Goal: Task Accomplishment & Management: Manage account settings

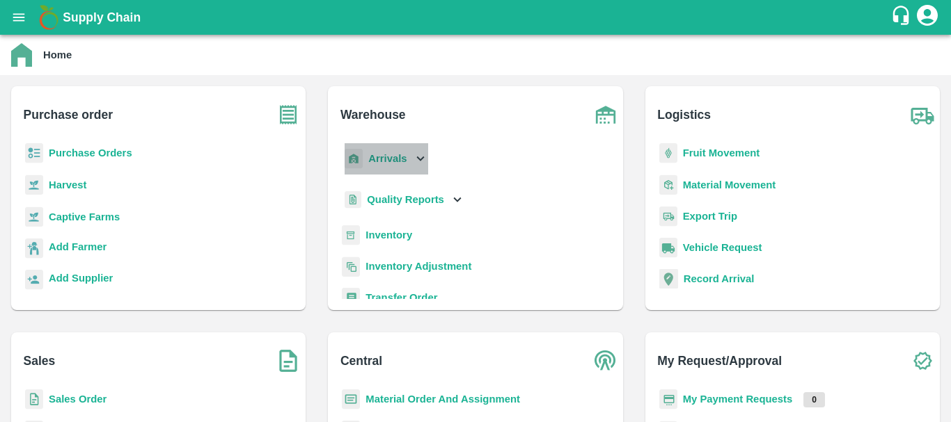
click at [379, 166] on p "Arrivals" at bounding box center [387, 158] width 38 height 15
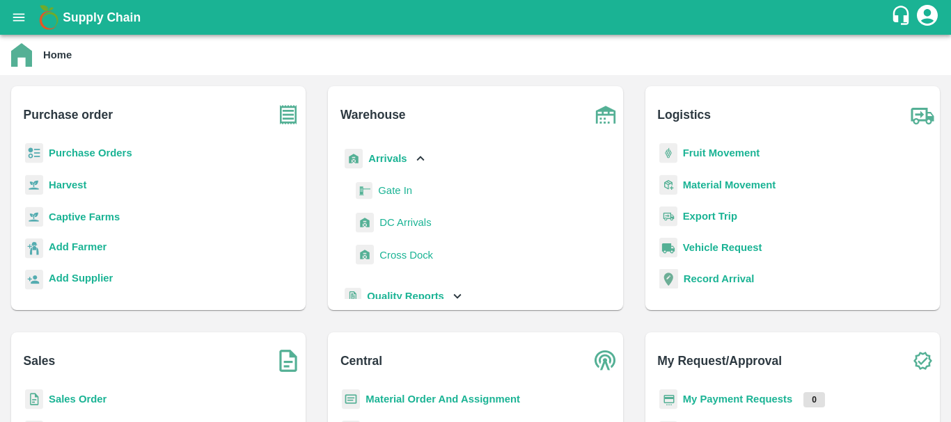
click at [399, 229] on span "DC Arrivals" at bounding box center [404, 222] width 51 height 15
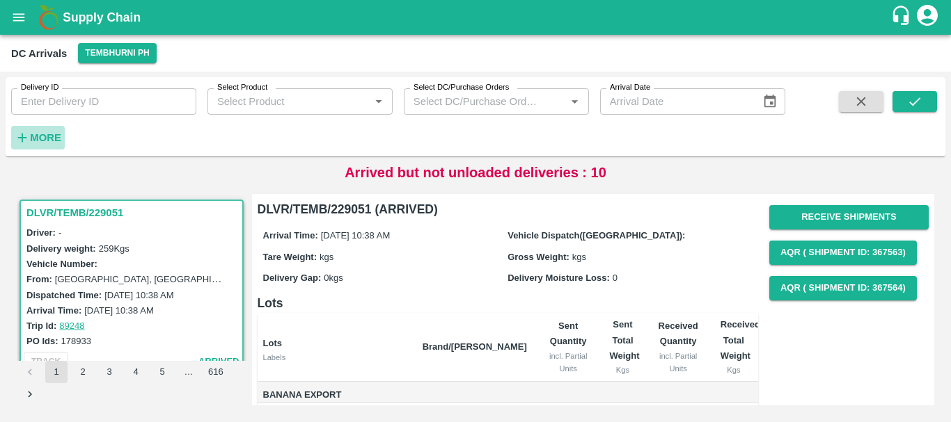
click at [51, 132] on h6 "More" at bounding box center [45, 138] width 31 height 18
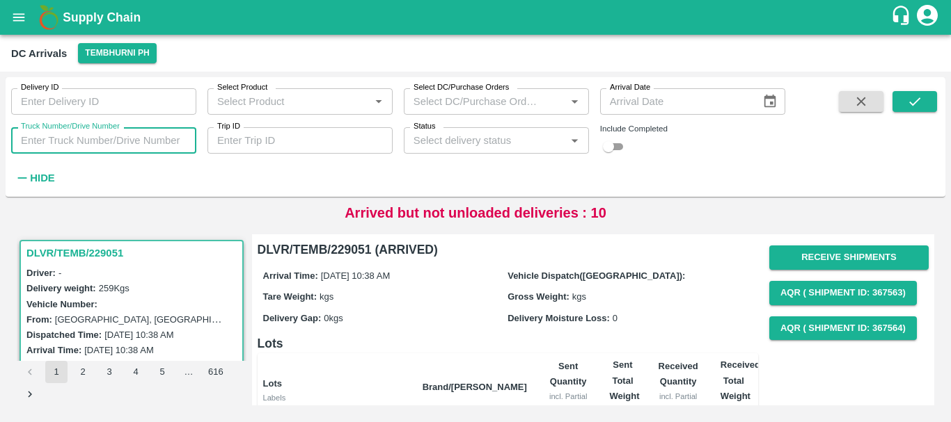
click at [121, 142] on input "Truck Number/Drive Number" at bounding box center [103, 140] width 185 height 26
type input "3536"
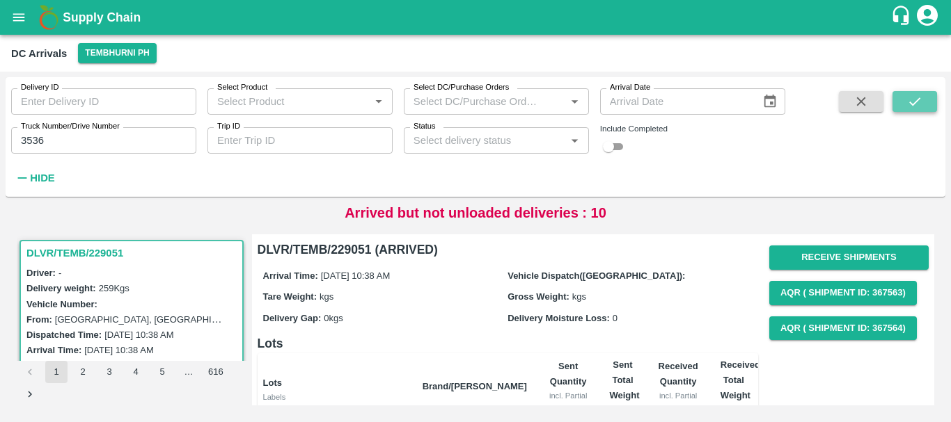
click at [916, 98] on icon "submit" at bounding box center [914, 101] width 15 height 15
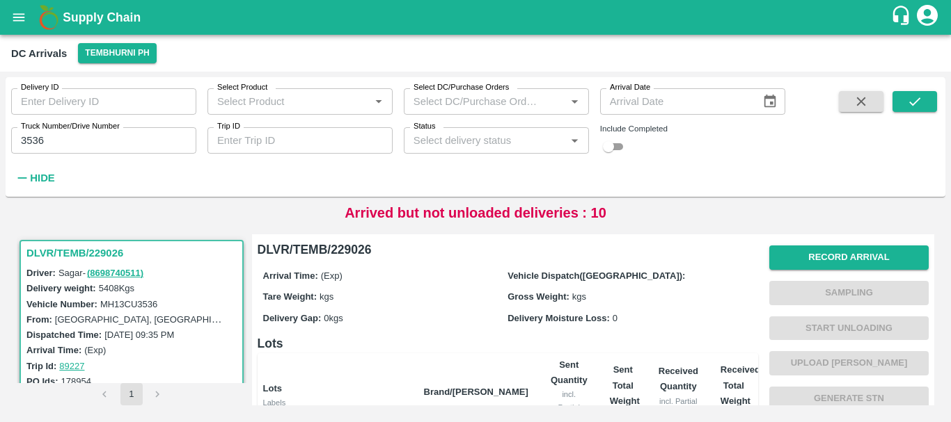
scroll to position [281, 0]
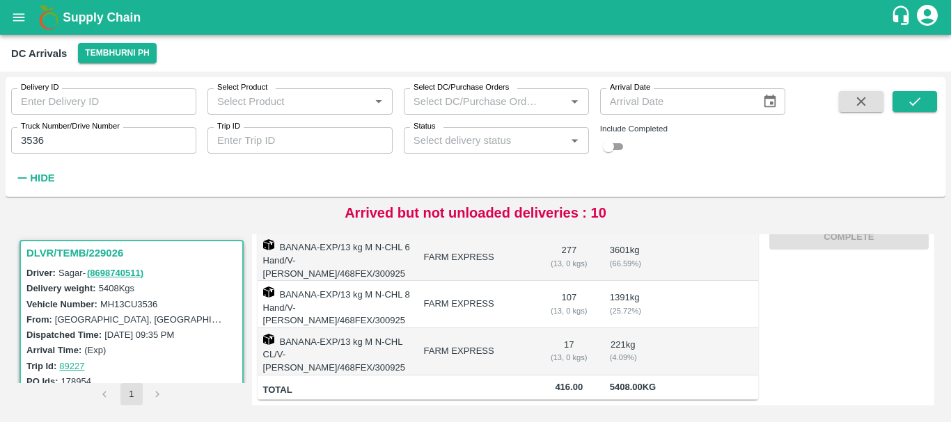
click at [610, 144] on input "checkbox" at bounding box center [608, 146] width 50 height 17
click at [921, 107] on icon "submit" at bounding box center [914, 101] width 15 height 15
click at [116, 251] on h3 "DLVR/TEMB/229026" at bounding box center [133, 253] width 214 height 18
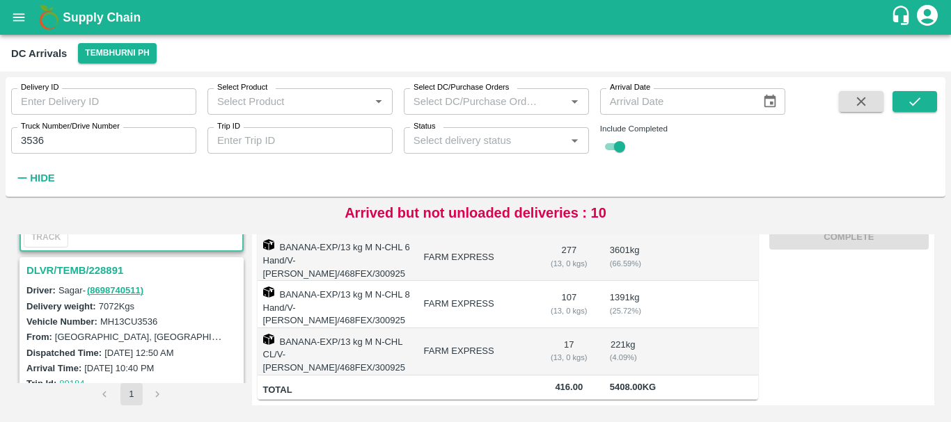
scroll to position [165, 0]
click at [90, 270] on h3 "DLVR/TEMB/228891" at bounding box center [133, 270] width 214 height 18
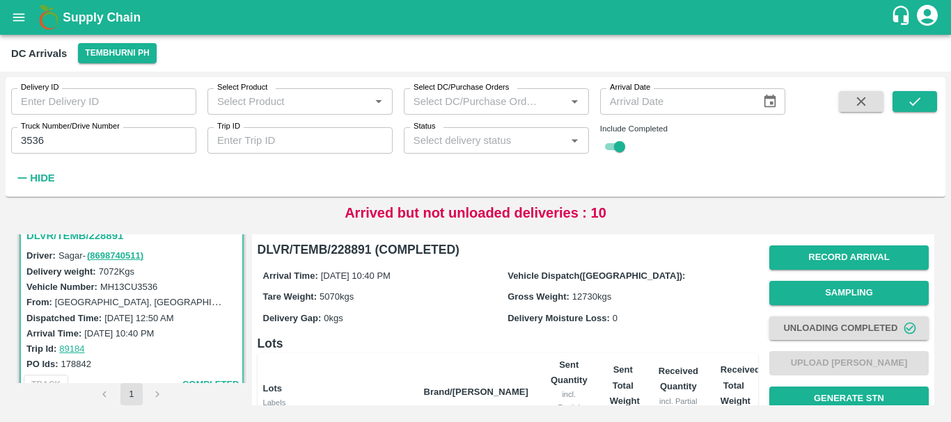
scroll to position [316, 0]
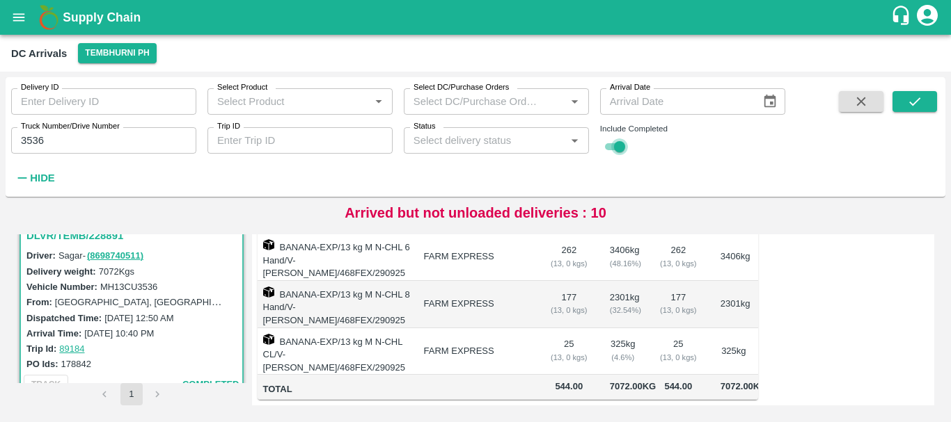
click at [612, 144] on input "checkbox" at bounding box center [619, 146] width 50 height 17
checkbox input "false"
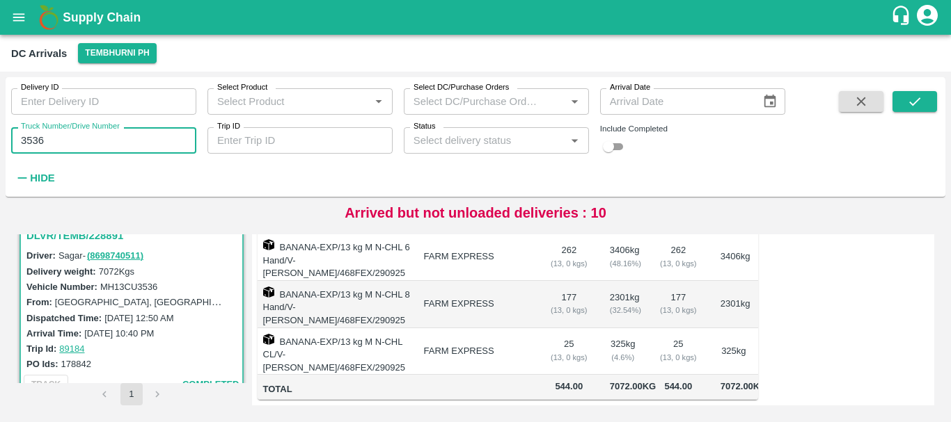
click at [119, 137] on input "3536" at bounding box center [103, 140] width 185 height 26
type input "3"
type input "3780"
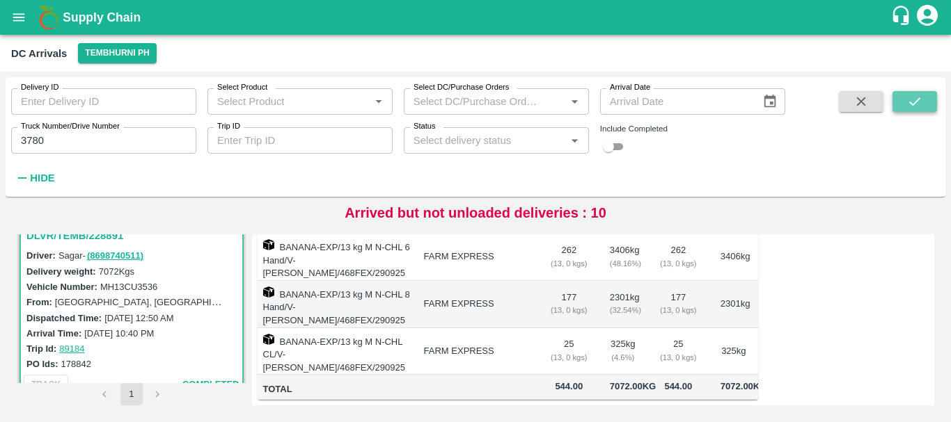
click at [916, 100] on icon "submit" at bounding box center [914, 101] width 15 height 15
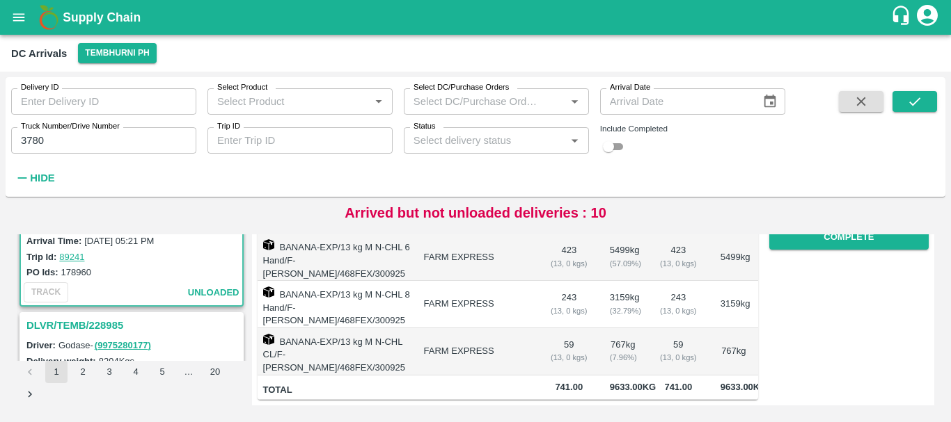
scroll to position [159, 0]
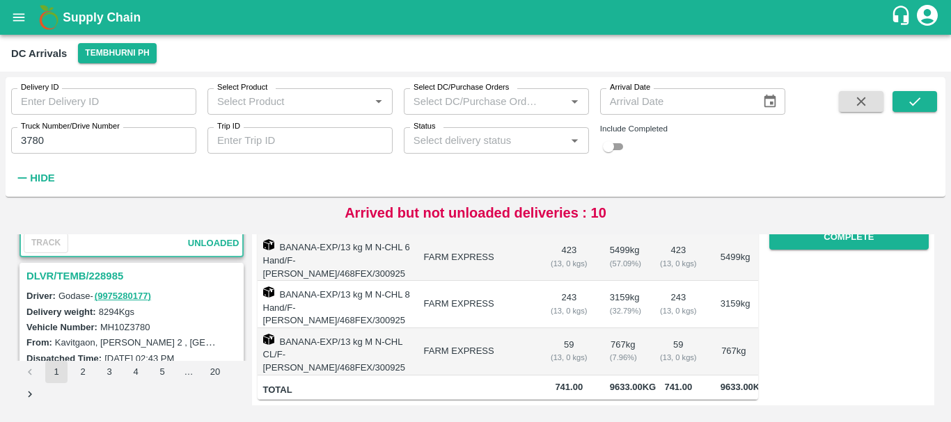
click at [85, 273] on h3 "DLVR/TEMB/228985" at bounding box center [133, 276] width 214 height 18
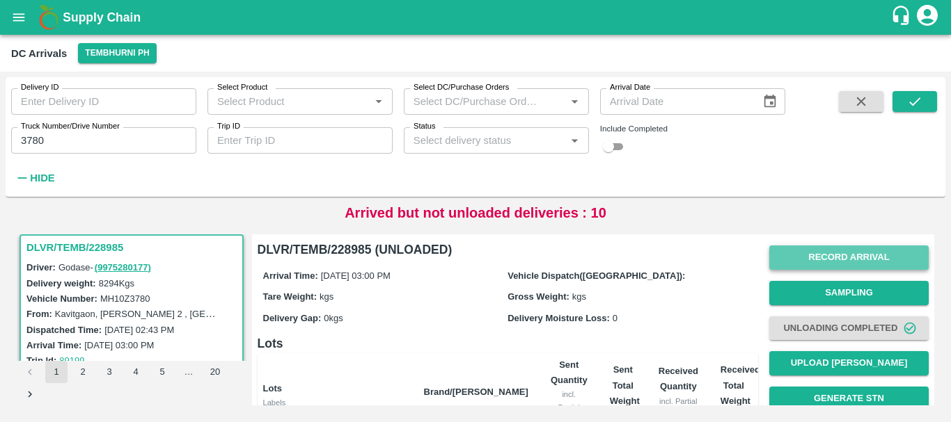
click at [815, 254] on button "Record Arrival" at bounding box center [848, 258] width 159 height 24
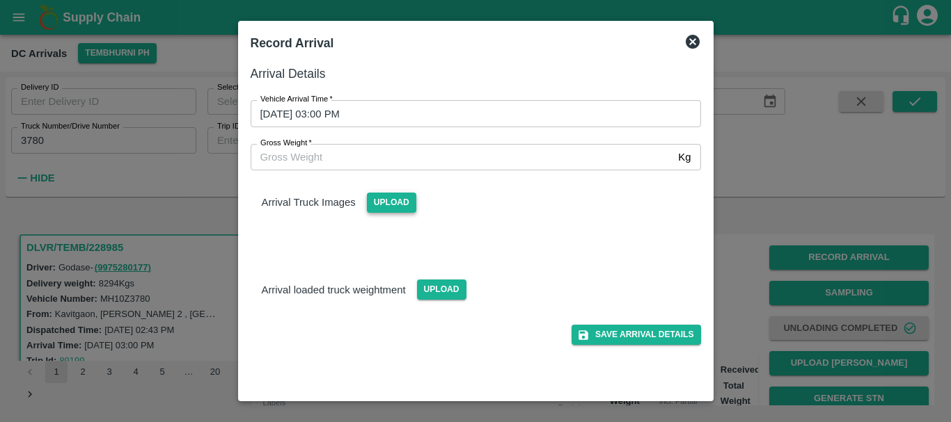
click at [398, 207] on span "Upload" at bounding box center [391, 203] width 49 height 20
click at [0, 0] on input "Upload" at bounding box center [0, 0] width 0 height 0
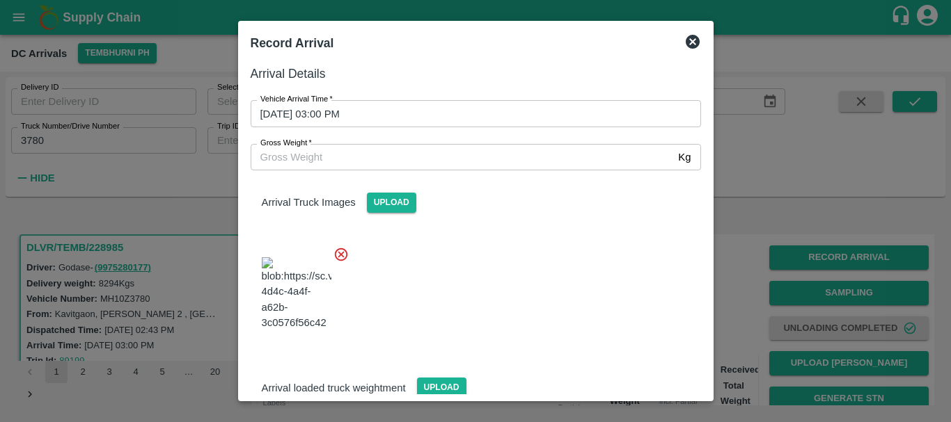
scroll to position [5, 0]
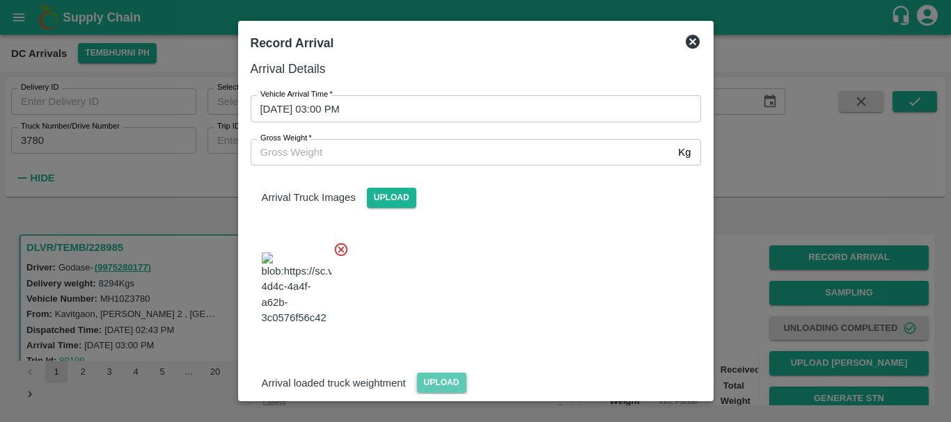
click at [443, 373] on span "Upload" at bounding box center [441, 383] width 49 height 20
click at [0, 0] on input "Upload" at bounding box center [0, 0] width 0 height 0
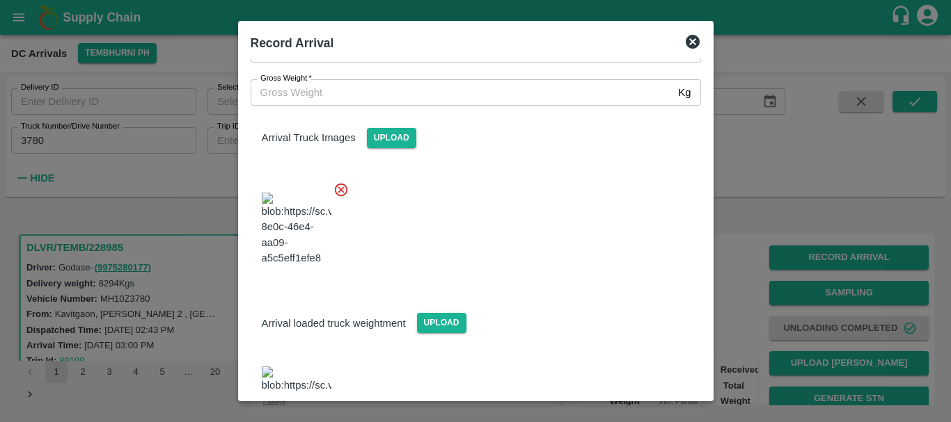
click at [309, 367] on img at bounding box center [297, 403] width 70 height 73
click at [307, 97] on input "Gross Weight   *" at bounding box center [462, 92] width 422 height 26
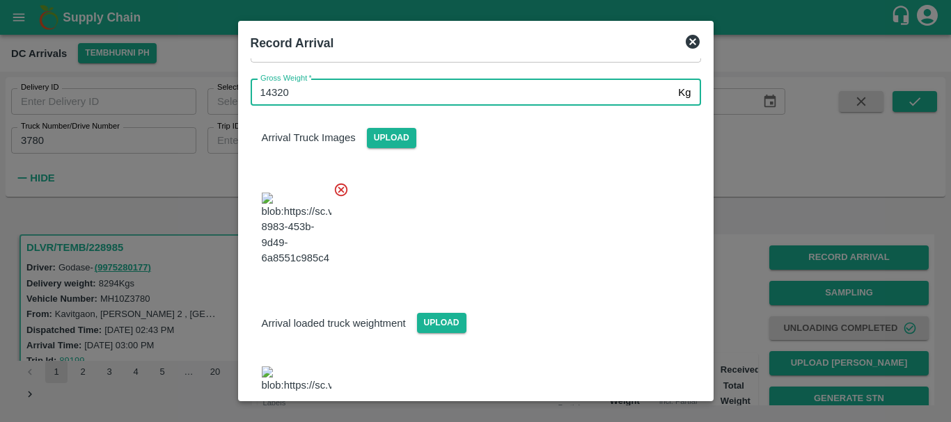
type input "14320"
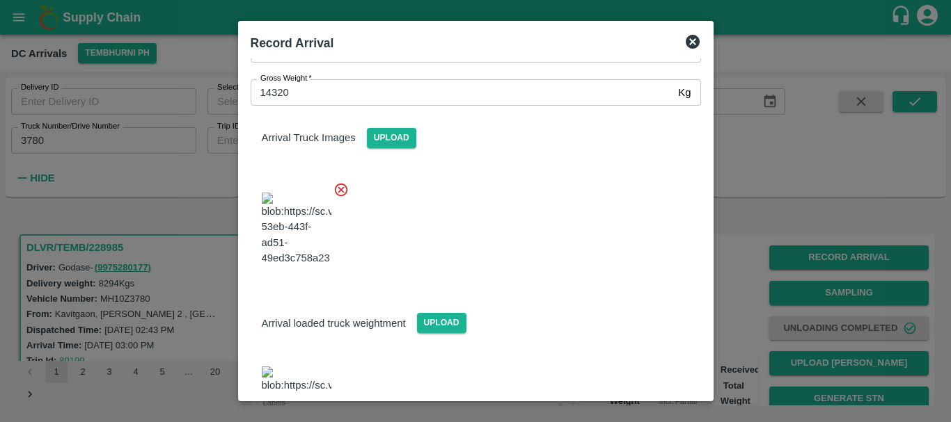
click at [587, 291] on div "Arrival loaded truck weightment Upload" at bounding box center [475, 312] width 473 height 42
drag, startPoint x: 610, startPoint y: 374, endPoint x: 606, endPoint y: 307, distance: 67.6
click at [606, 307] on div "Arrival Details Vehicle Arrival Time   * 30/09/2025 03:00 PM Vehicle Arrival Ti…" at bounding box center [475, 225] width 461 height 335
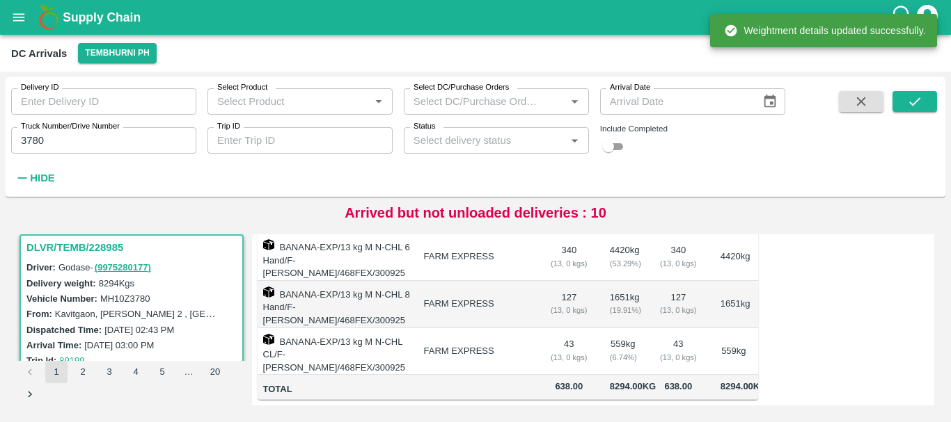
scroll to position [0, 0]
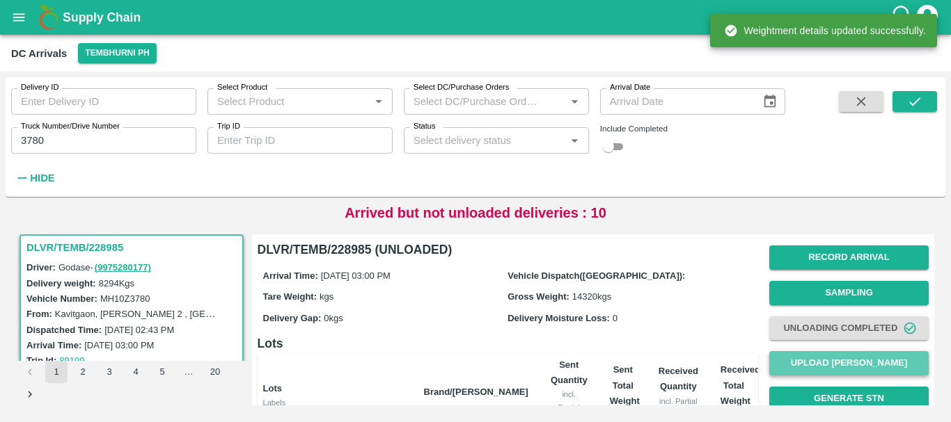
click at [786, 357] on button "Upload [PERSON_NAME]" at bounding box center [848, 363] width 159 height 24
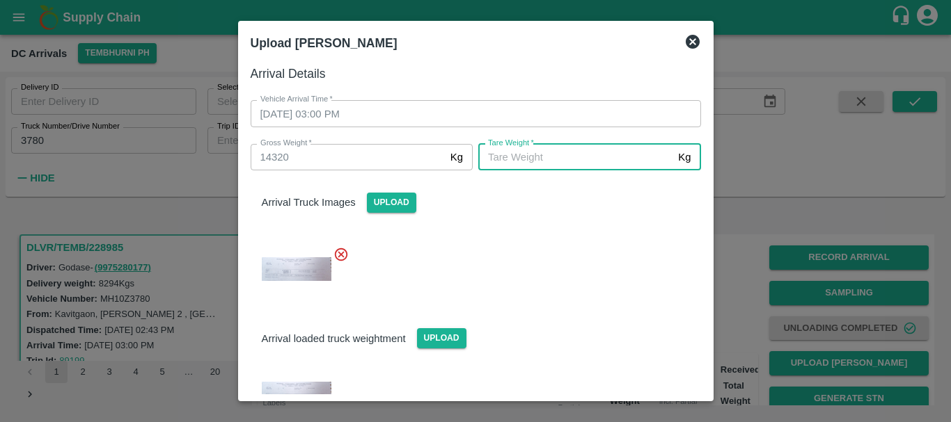
click at [526, 161] on input "Tare Weight   *" at bounding box center [575, 157] width 194 height 26
type input "5390"
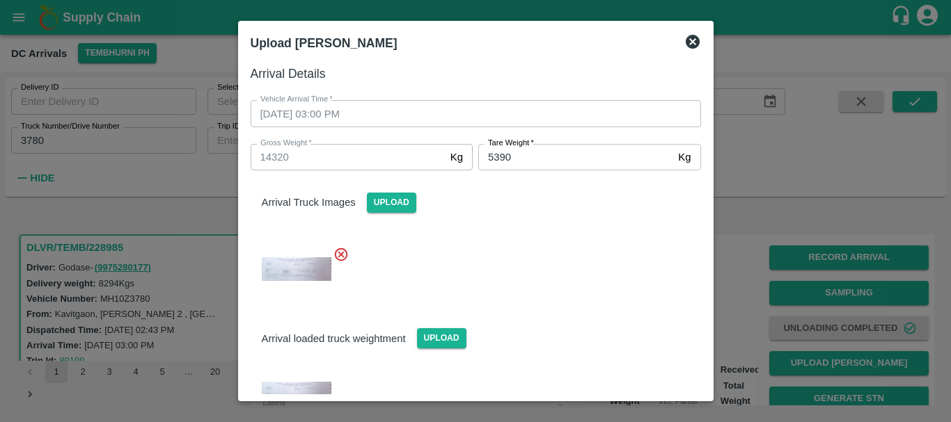
click at [534, 257] on div at bounding box center [469, 265] width 461 height 60
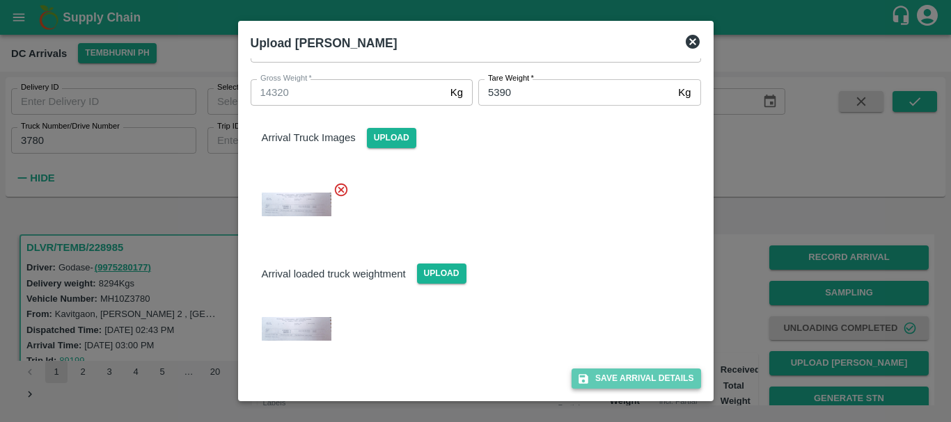
click at [591, 377] on button "Save Arrival Details" at bounding box center [635, 379] width 129 height 20
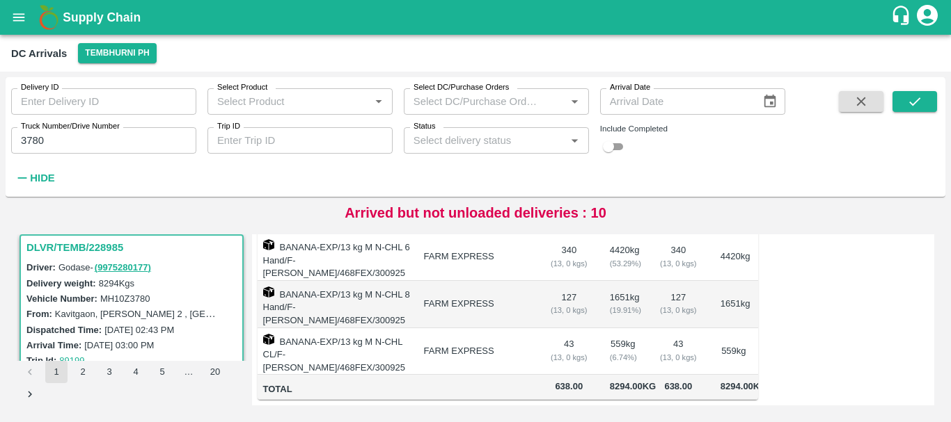
scroll to position [212, 0]
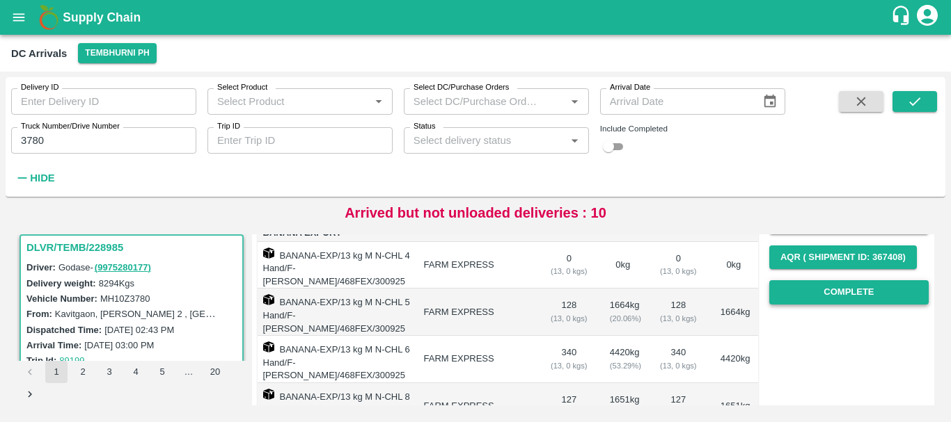
click at [829, 292] on button "Complete" at bounding box center [848, 292] width 159 height 24
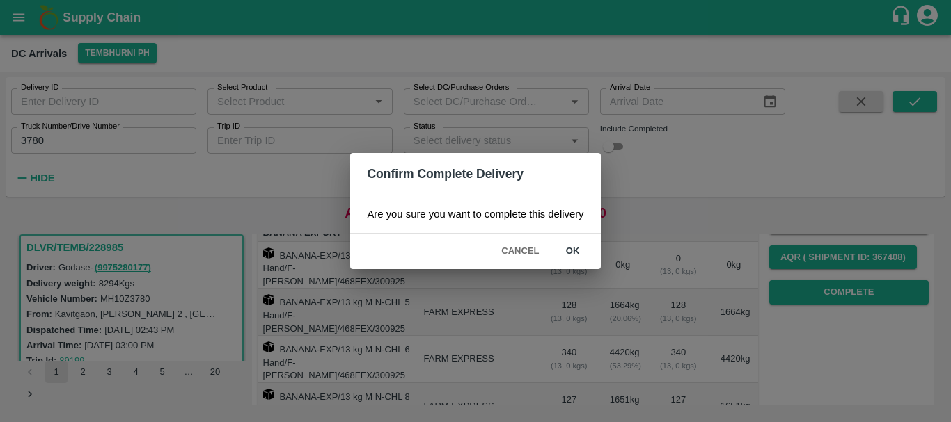
click at [631, 297] on div "Confirm Complete Delivery Are you sure you want to complete this delivery Cance…" at bounding box center [475, 211] width 951 height 422
click at [524, 253] on button "Cancel" at bounding box center [519, 251] width 49 height 24
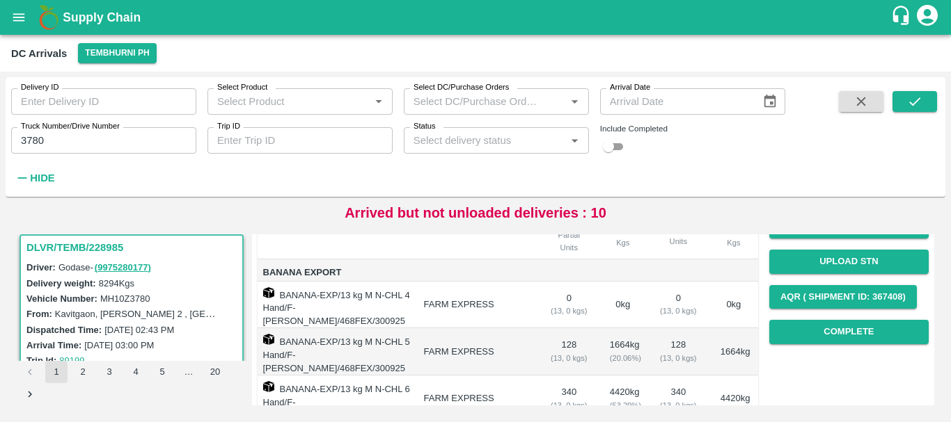
scroll to position [176, 0]
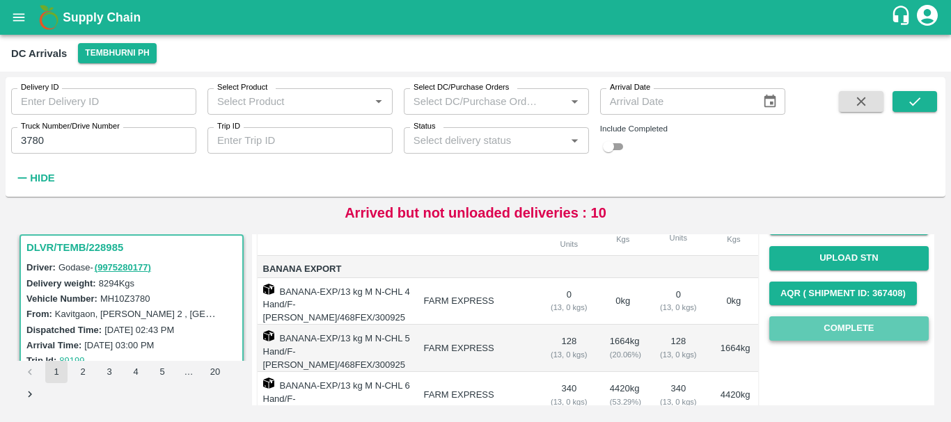
click at [823, 329] on button "Complete" at bounding box center [848, 329] width 159 height 24
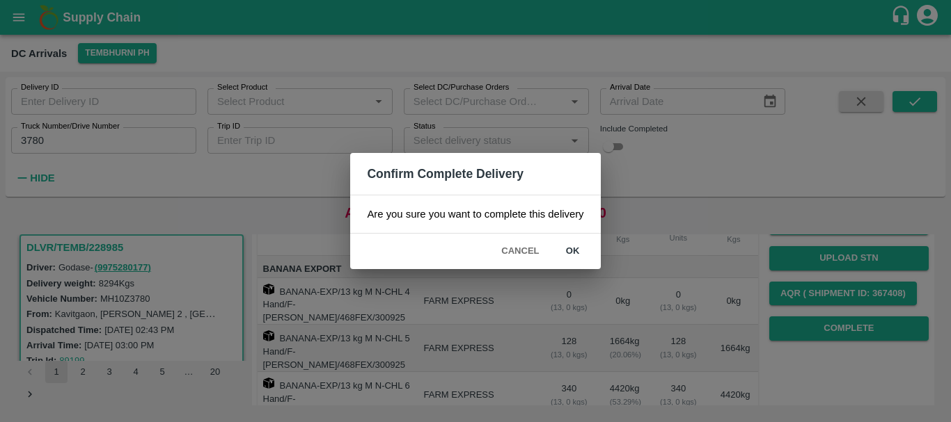
click at [562, 251] on button "ok" at bounding box center [572, 251] width 45 height 24
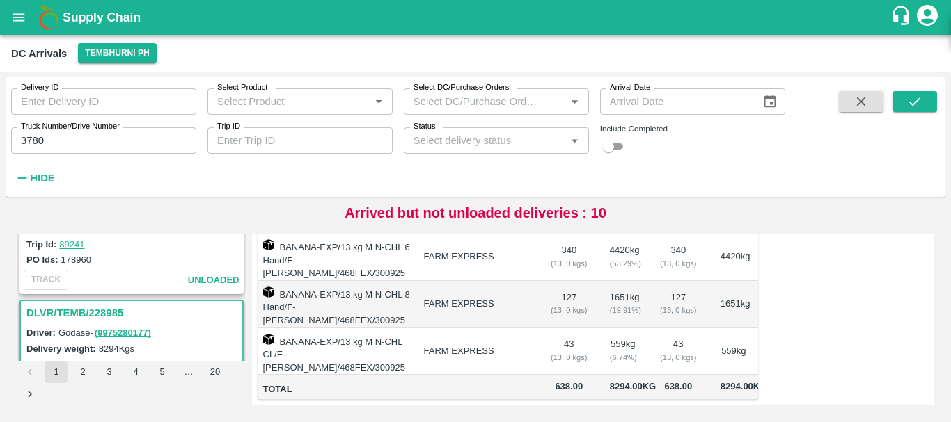
scroll to position [0, 0]
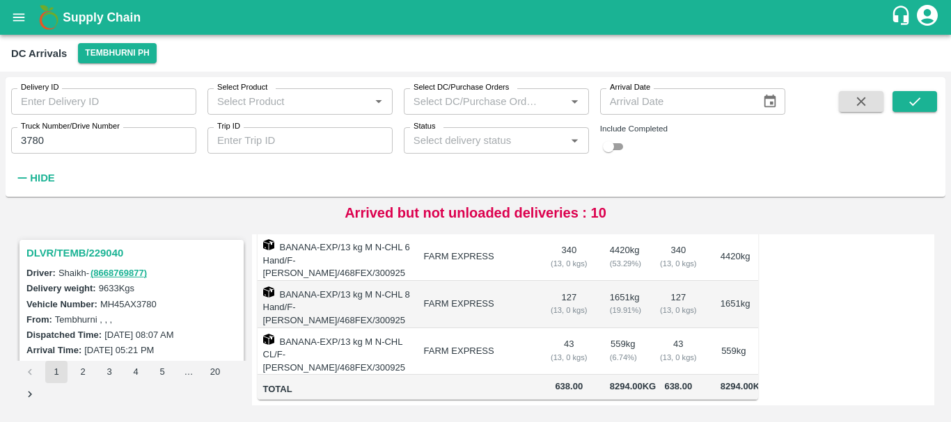
click at [104, 256] on h3 "DLVR/TEMB/229040" at bounding box center [133, 253] width 214 height 18
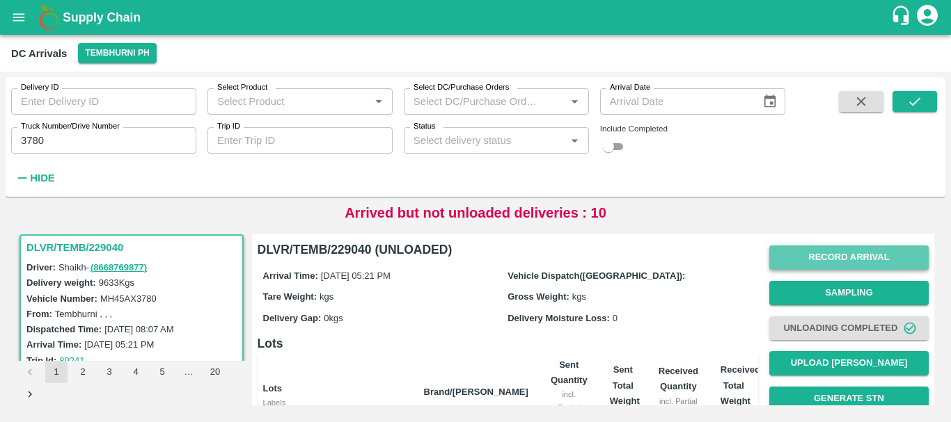
click at [812, 257] on button "Record Arrival" at bounding box center [848, 258] width 159 height 24
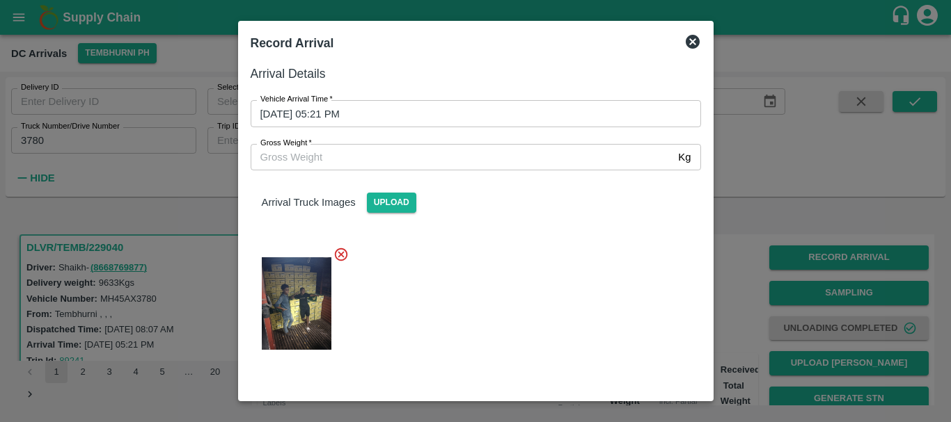
scroll to position [74, 0]
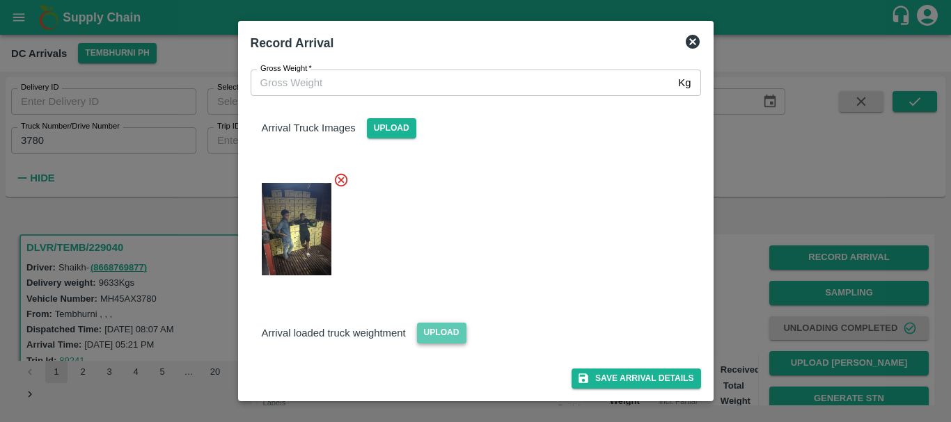
click at [423, 328] on span "Upload" at bounding box center [441, 333] width 49 height 20
click at [0, 0] on input "Upload" at bounding box center [0, 0] width 0 height 0
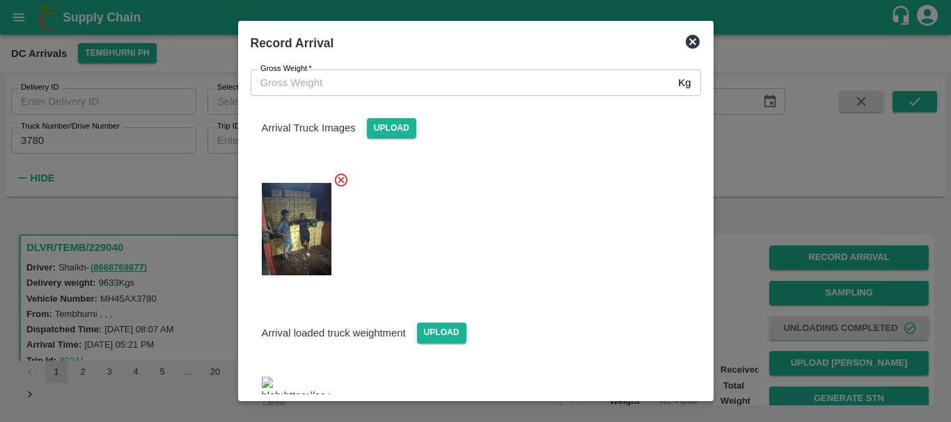
scroll to position [150, 0]
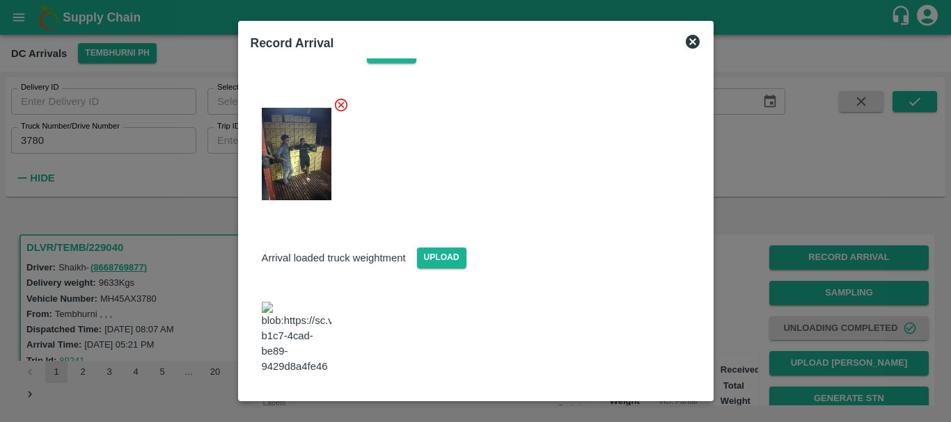
click at [308, 328] on img at bounding box center [297, 338] width 70 height 73
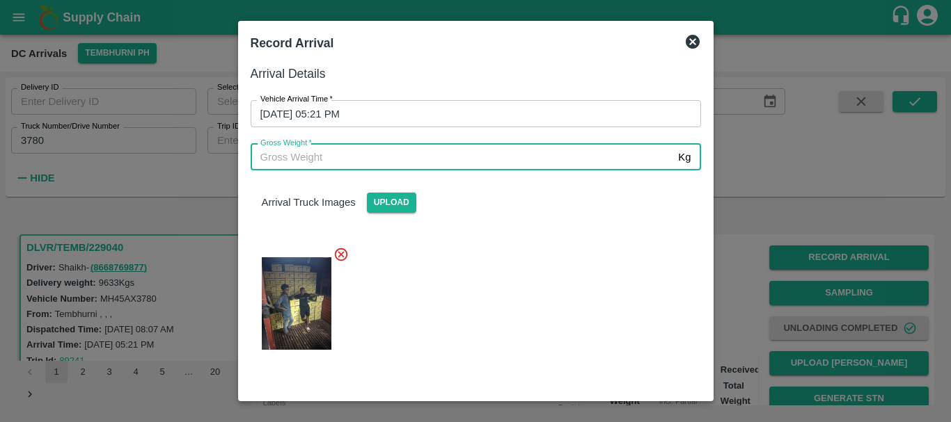
click at [354, 151] on input "Gross Weight   *" at bounding box center [462, 157] width 422 height 26
type input "16020"
click at [518, 326] on div at bounding box center [469, 299] width 461 height 129
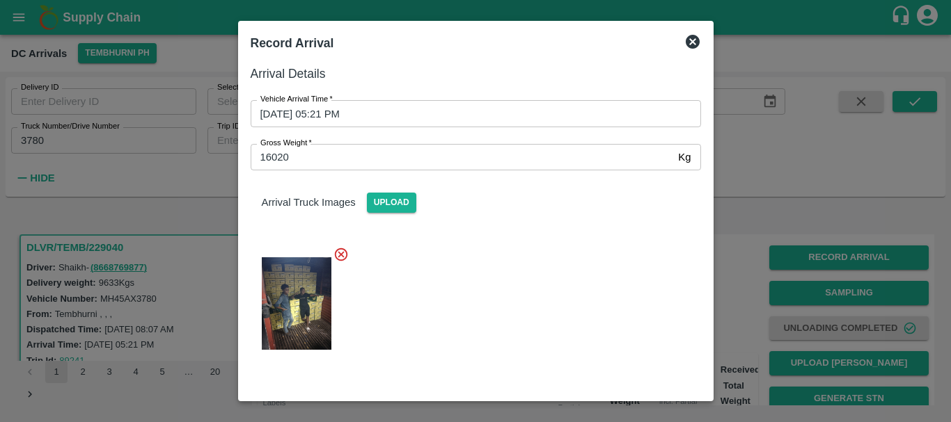
scroll to position [150, 0]
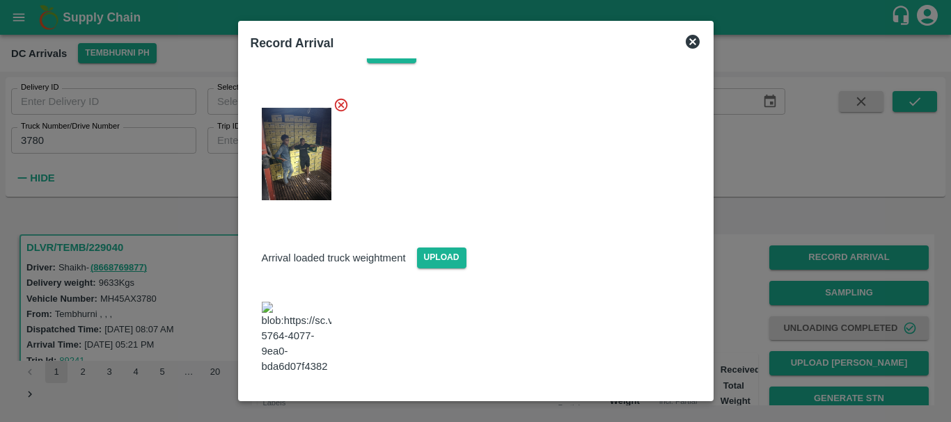
click at [607, 403] on button "Save Arrival Details" at bounding box center [635, 413] width 129 height 20
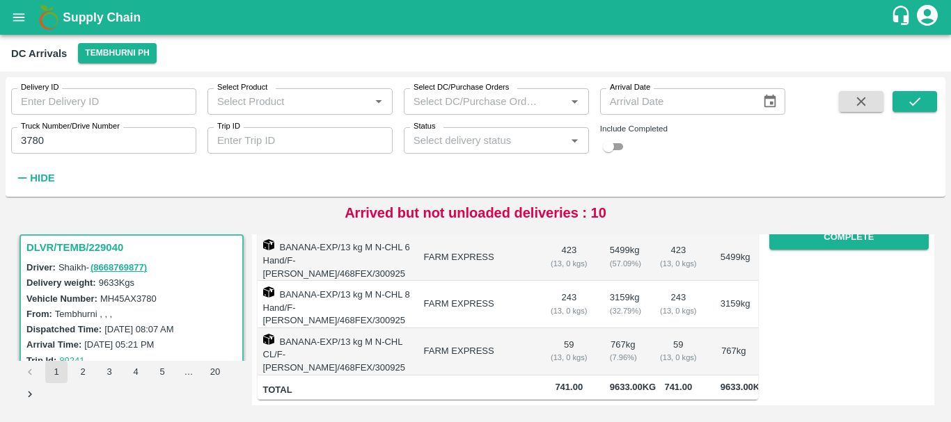
scroll to position [0, 0]
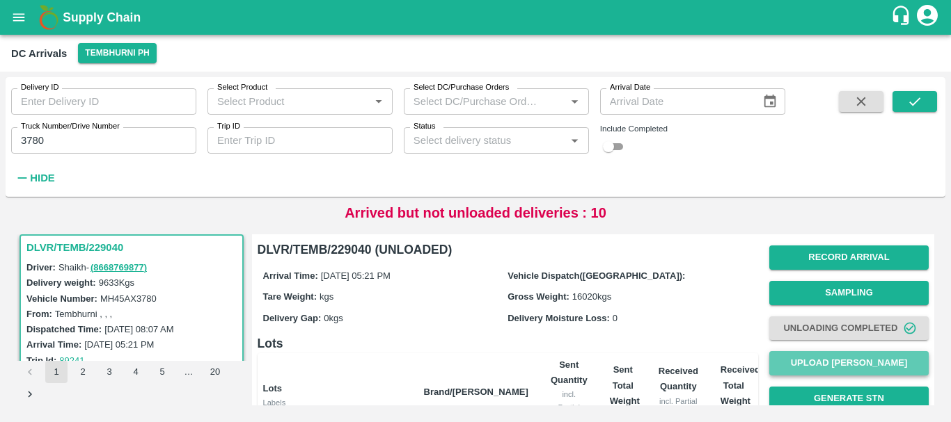
click at [809, 365] on button "Upload [PERSON_NAME]" at bounding box center [848, 363] width 159 height 24
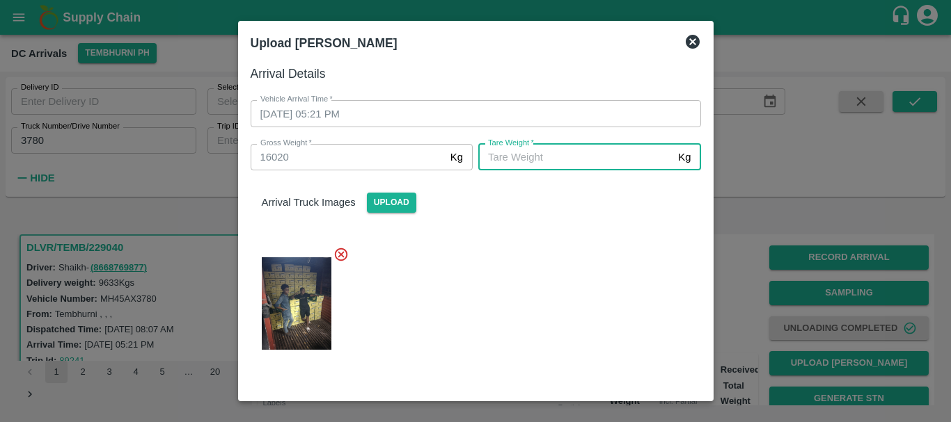
click at [565, 161] on input "Tare Weight   *" at bounding box center [575, 157] width 194 height 26
type input "5630"
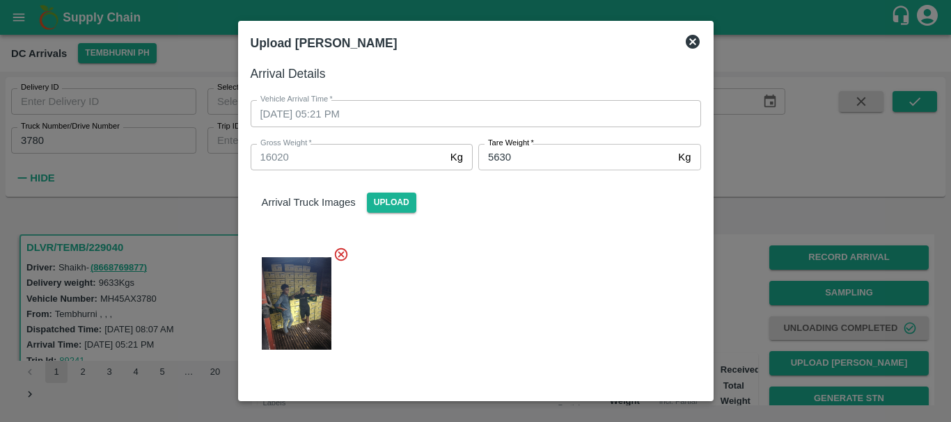
click at [544, 265] on div at bounding box center [469, 299] width 461 height 129
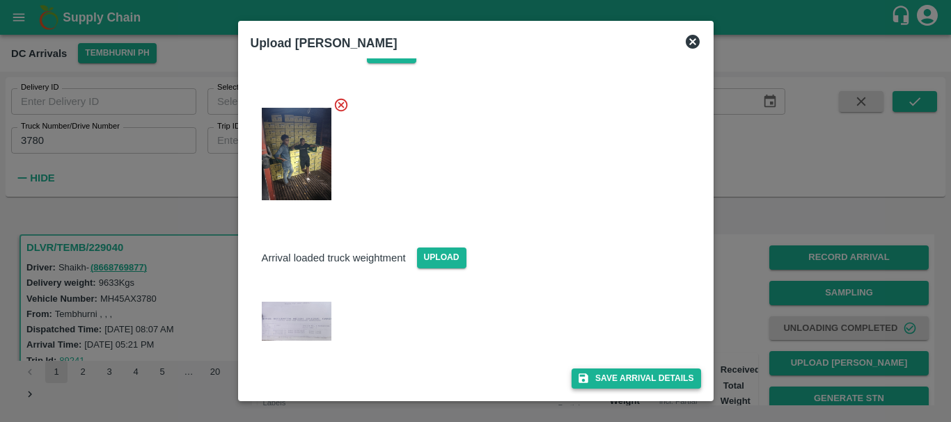
click at [591, 376] on button "Save Arrival Details" at bounding box center [635, 379] width 129 height 20
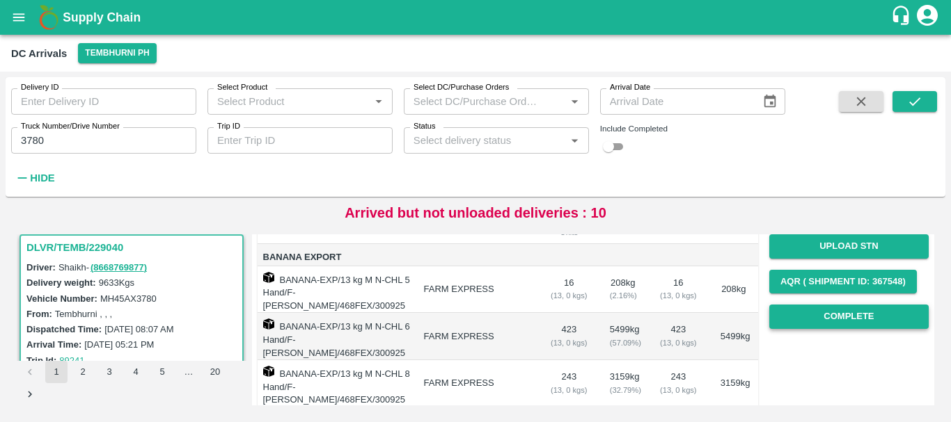
scroll to position [187, 0]
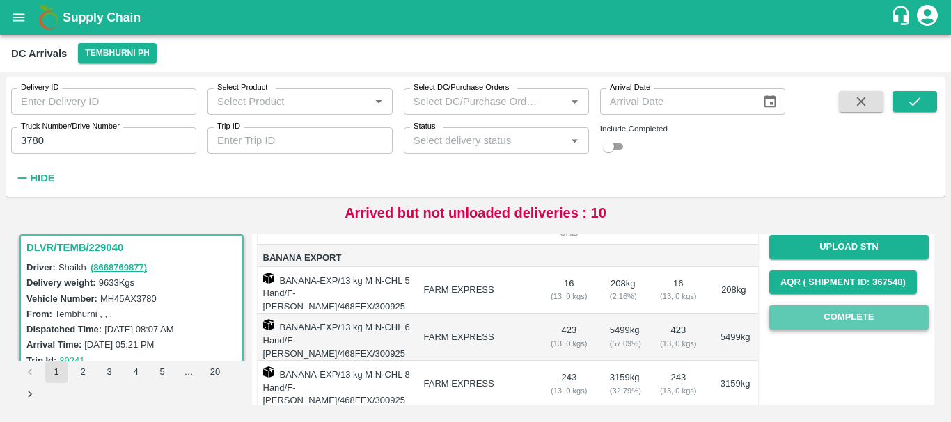
click at [828, 310] on button "Complete" at bounding box center [848, 317] width 159 height 24
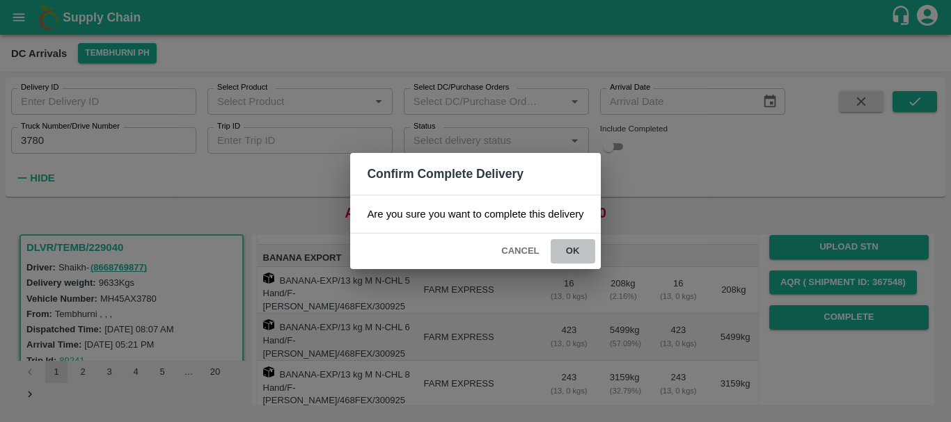
click at [578, 250] on button "ok" at bounding box center [572, 251] width 45 height 24
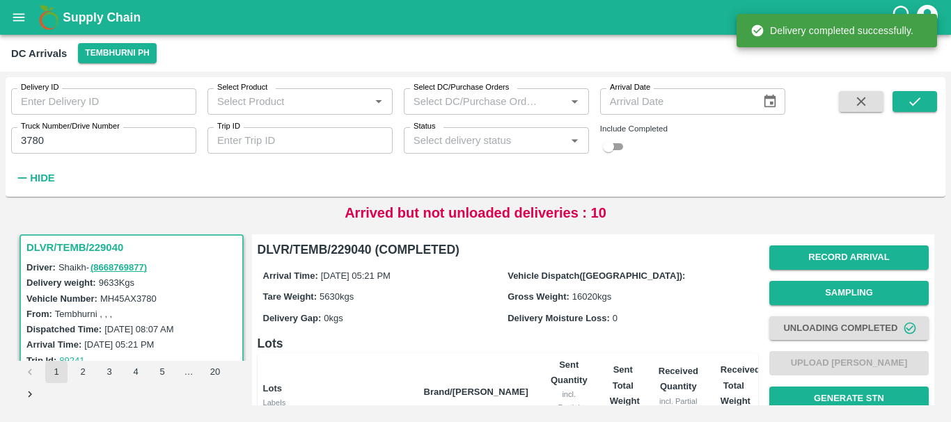
scroll to position [281, 0]
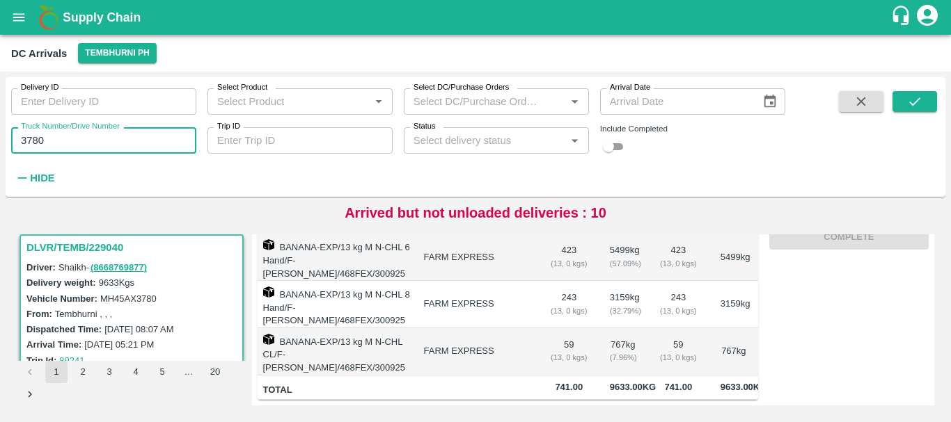
click at [111, 134] on input "3780" at bounding box center [103, 140] width 185 height 26
type input "3"
type input "0867"
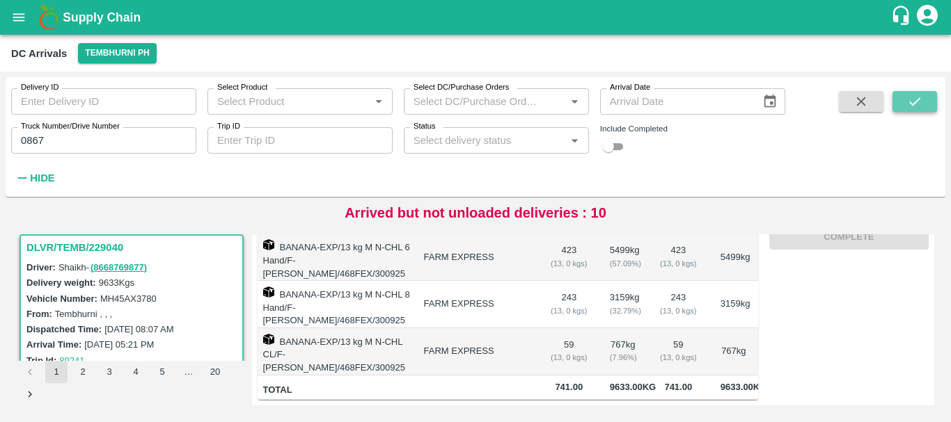
click at [909, 102] on icon "submit" at bounding box center [914, 101] width 15 height 15
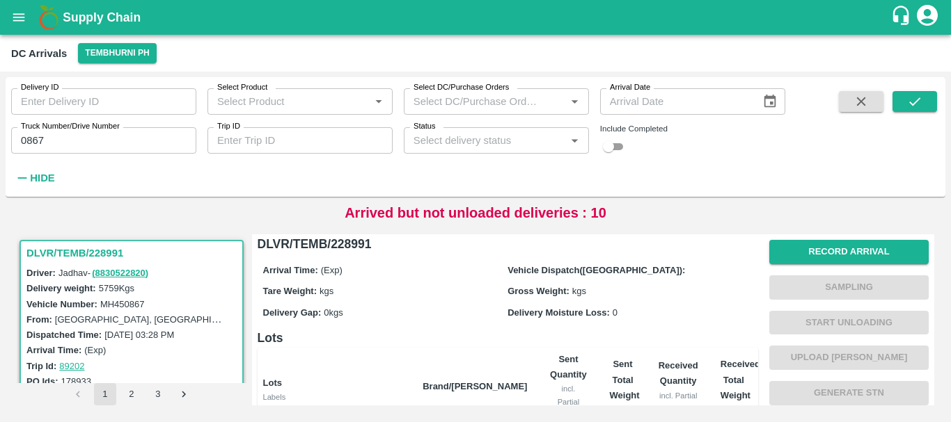
scroll to position [3, 0]
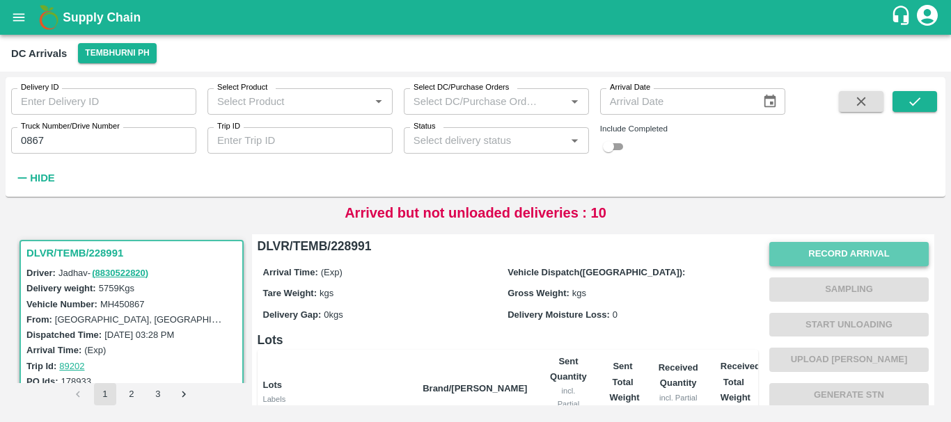
click at [797, 253] on button "Record Arrival" at bounding box center [848, 254] width 159 height 24
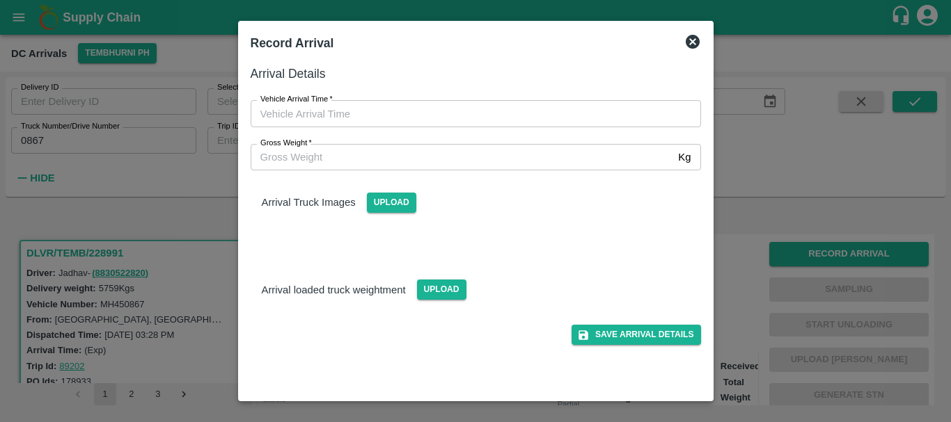
type input "DD/MM/YYYY hh:mm aa"
click at [541, 111] on input "DD/MM/YYYY hh:mm aa" at bounding box center [471, 113] width 440 height 26
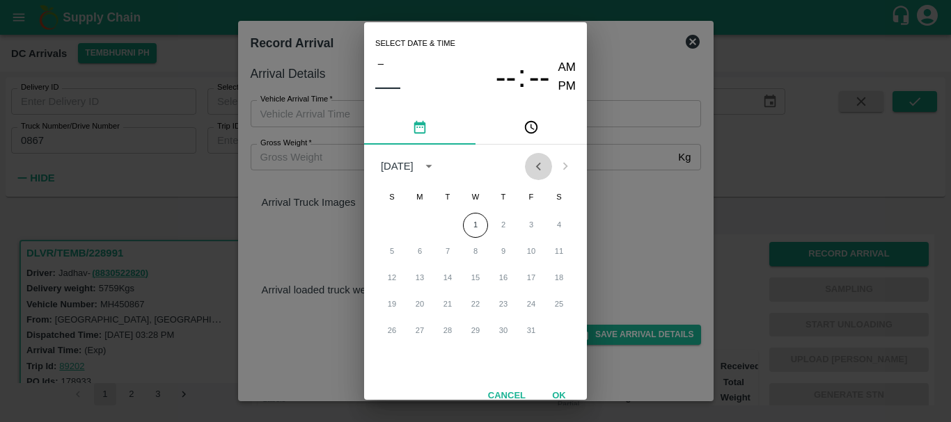
click at [535, 162] on icon "Previous month" at bounding box center [537, 166] width 15 height 15
click at [445, 334] on button "30" at bounding box center [447, 331] width 25 height 25
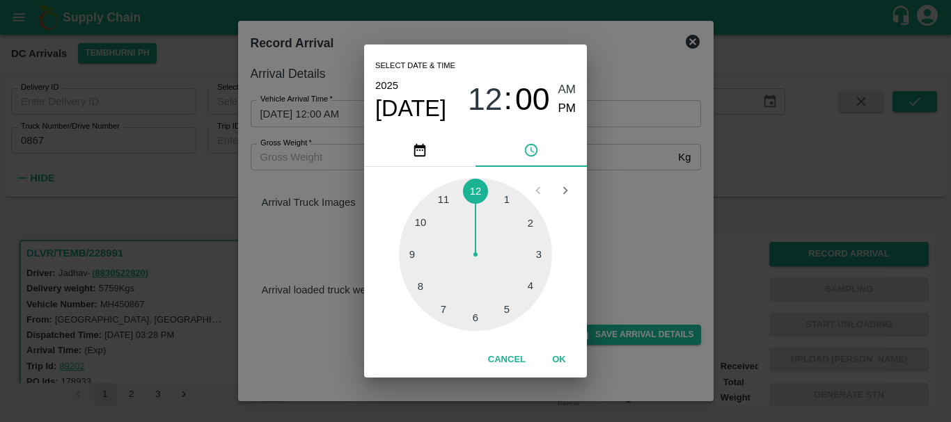
click at [529, 284] on div at bounding box center [475, 254] width 153 height 153
click at [539, 217] on div at bounding box center [475, 254] width 153 height 153
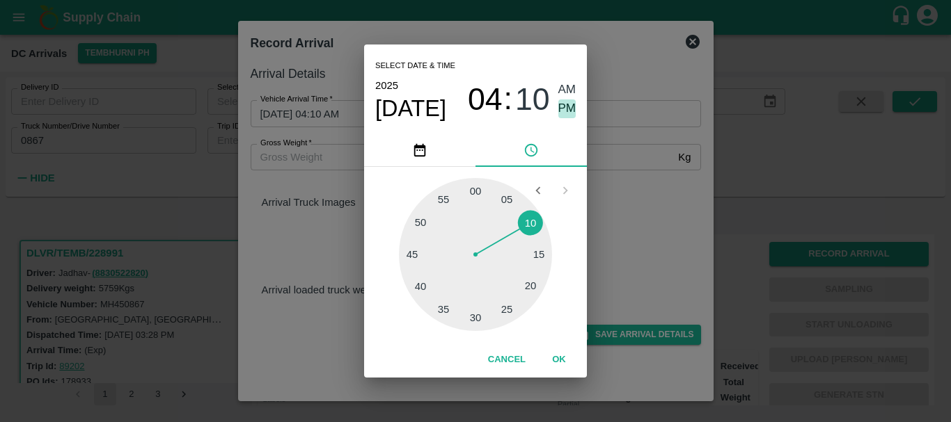
click at [573, 104] on span "PM" at bounding box center [567, 109] width 18 height 19
type input "30/09/2025 04:10 PM"
click at [653, 167] on div "Select date & time 2025 Sep 30 04 : 10 AM PM 05 10 15 20 25 30 35 40 45 50 55 0…" at bounding box center [475, 211] width 951 height 422
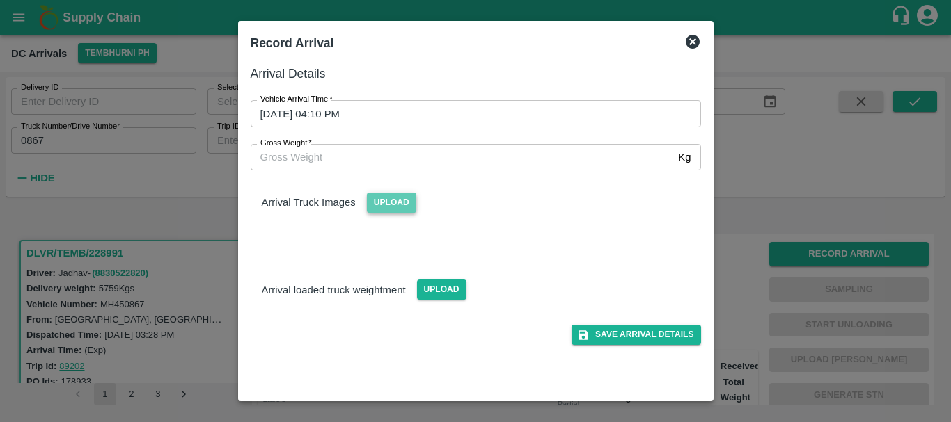
click at [392, 198] on span "Upload" at bounding box center [391, 203] width 49 height 20
click at [0, 0] on input "Upload" at bounding box center [0, 0] width 0 height 0
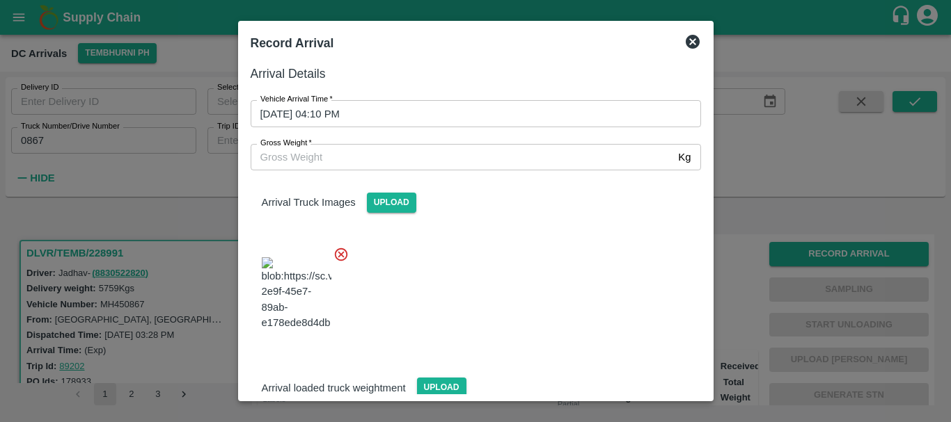
scroll to position [74, 0]
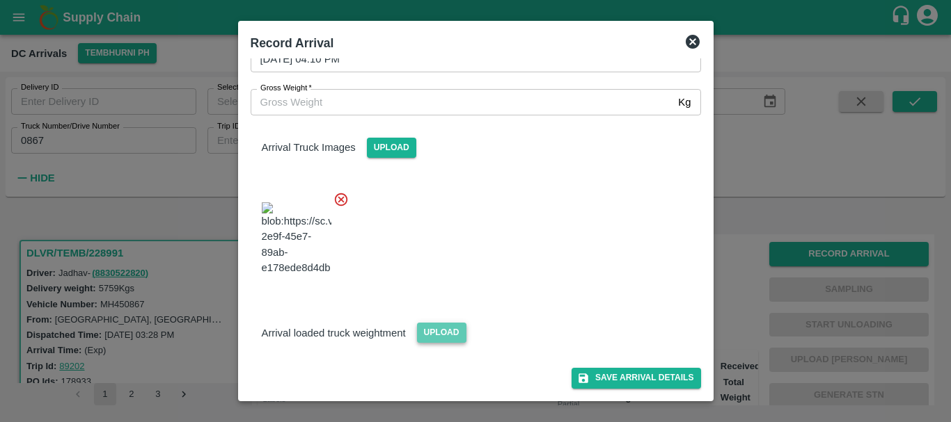
click at [440, 328] on span "Upload" at bounding box center [441, 333] width 49 height 20
click at [0, 0] on input "Upload" at bounding box center [0, 0] width 0 height 0
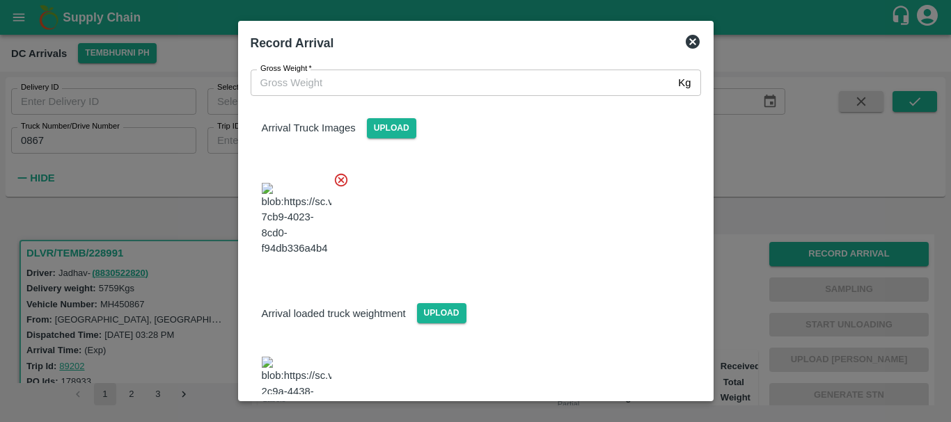
scroll to position [137, 0]
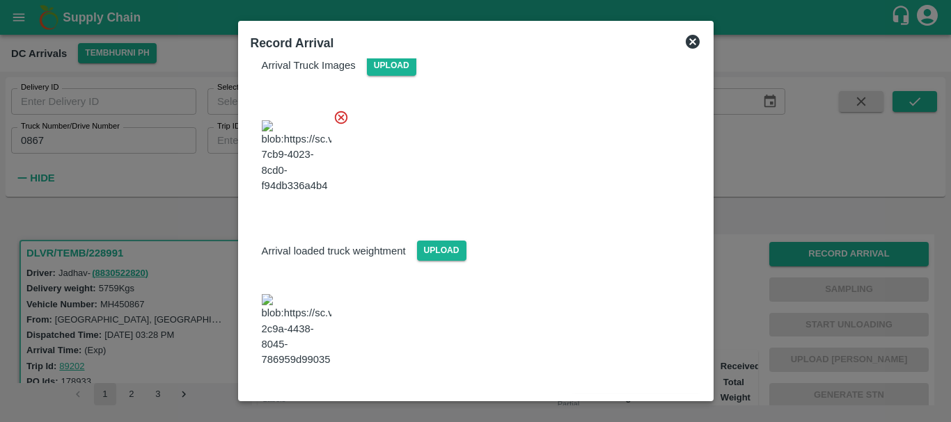
click at [311, 321] on img at bounding box center [297, 330] width 70 height 73
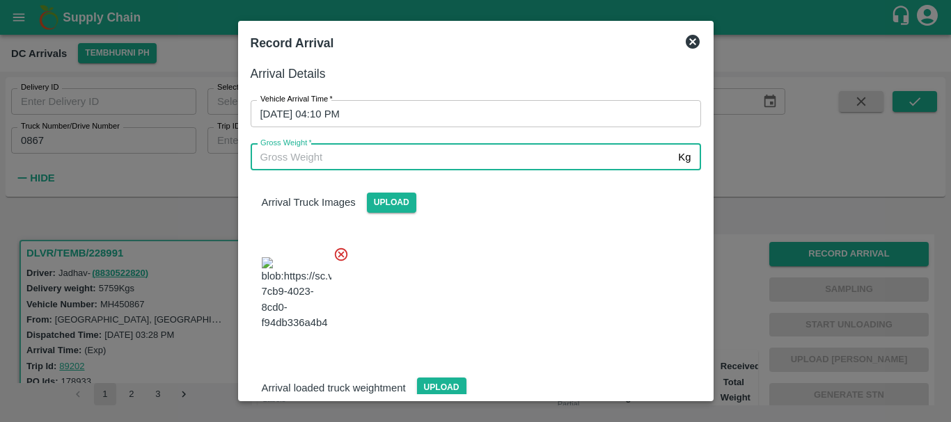
click at [344, 154] on input "Gross Weight   *" at bounding box center [462, 157] width 422 height 26
type input "11320"
click at [522, 265] on div at bounding box center [469, 289] width 461 height 109
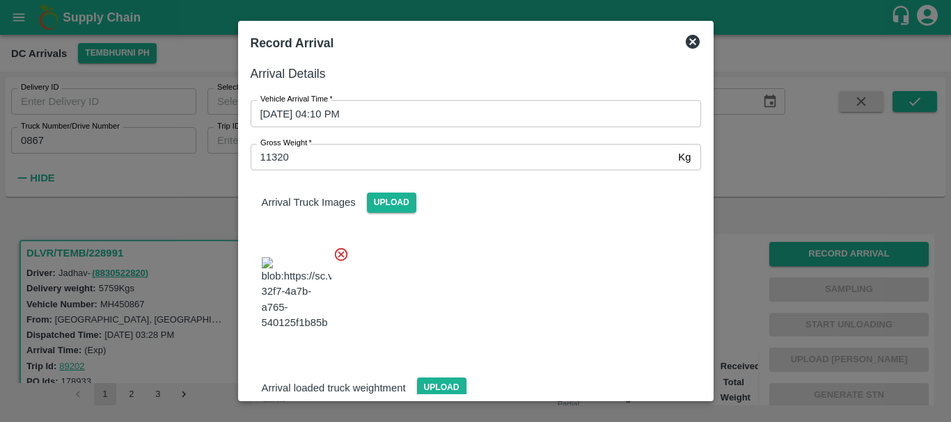
scroll to position [137, 0]
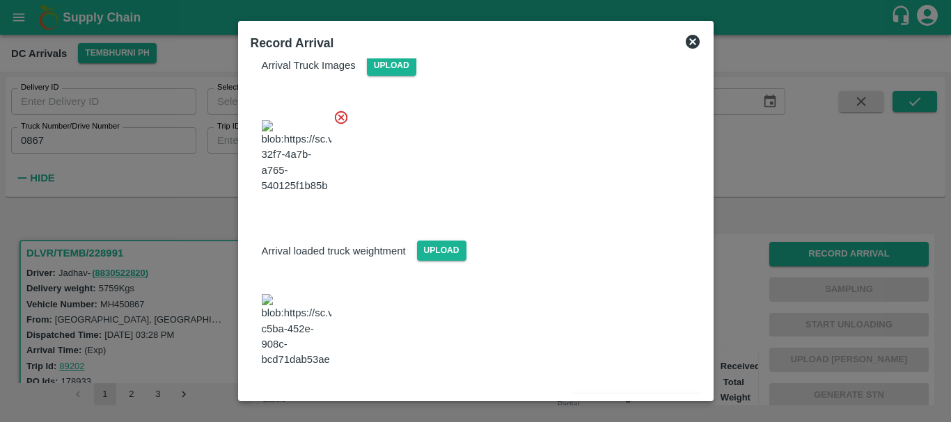
click at [591, 396] on button "Save Arrival Details" at bounding box center [635, 406] width 129 height 20
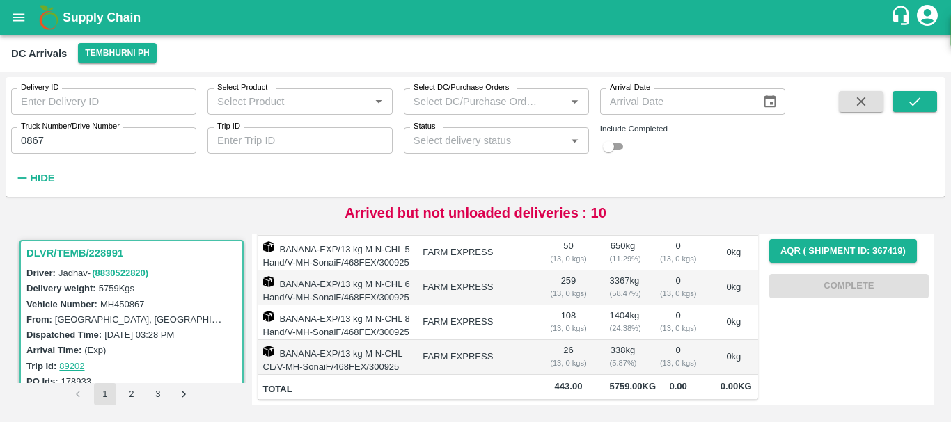
scroll to position [0, 0]
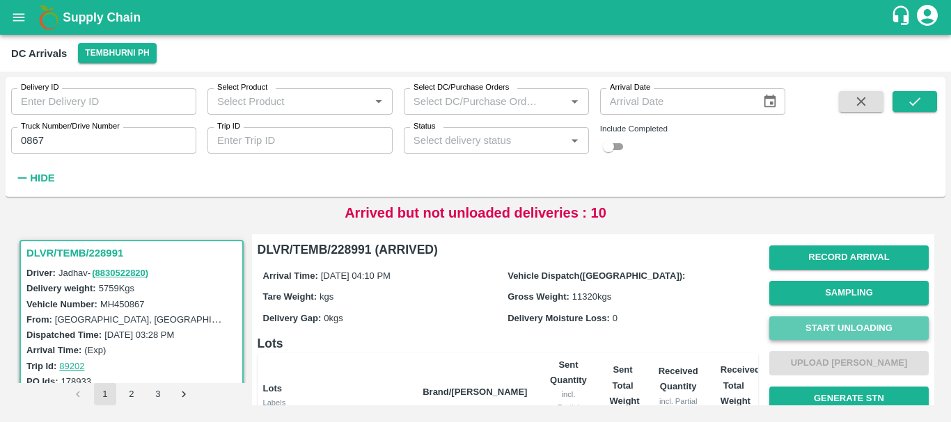
click at [825, 333] on button "Start Unloading" at bounding box center [848, 329] width 159 height 24
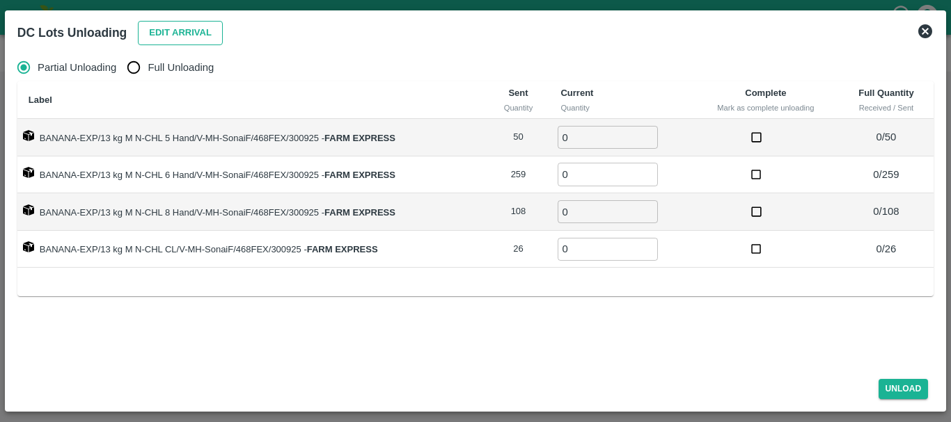
click at [175, 45] on button "Edit Arrival" at bounding box center [180, 33] width 85 height 24
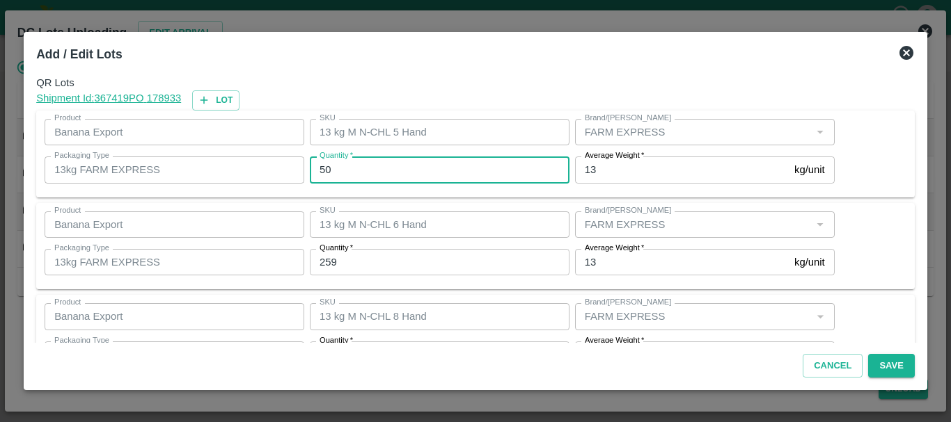
click at [391, 175] on input "50" at bounding box center [440, 170] width 260 height 26
type input "5"
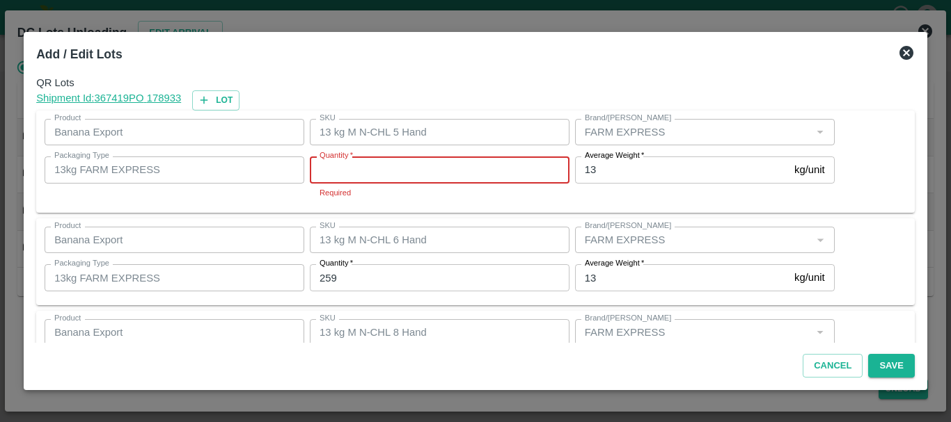
type input "5"
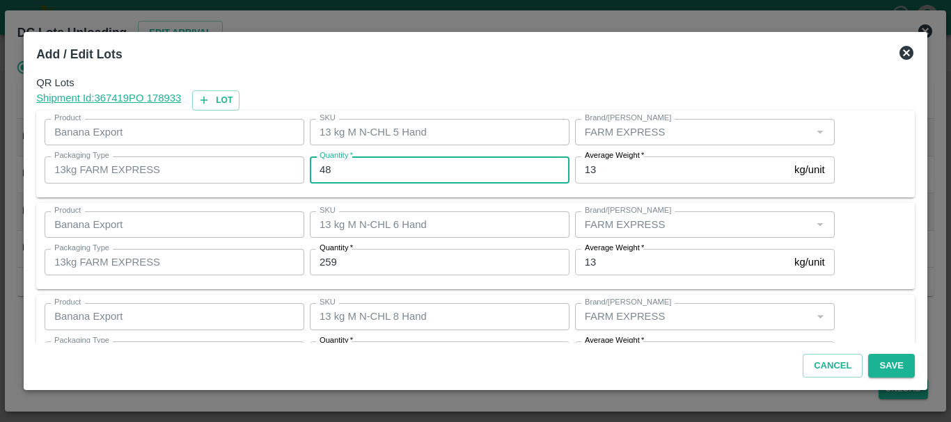
type input "48"
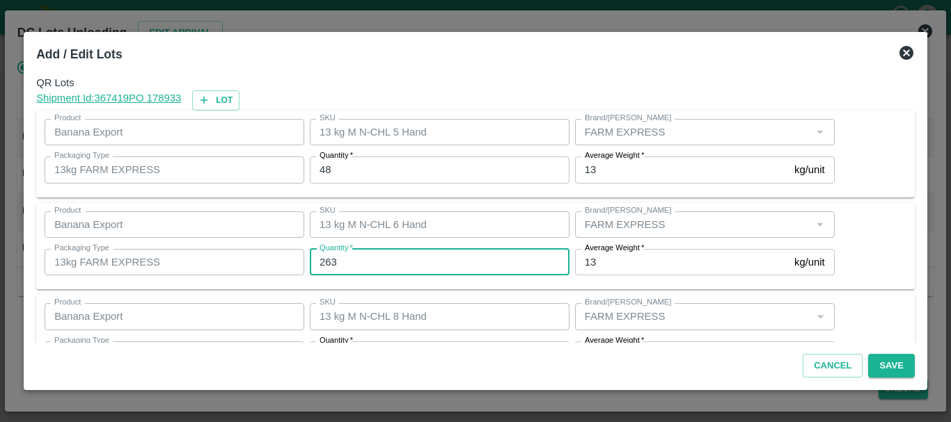
type input "263"
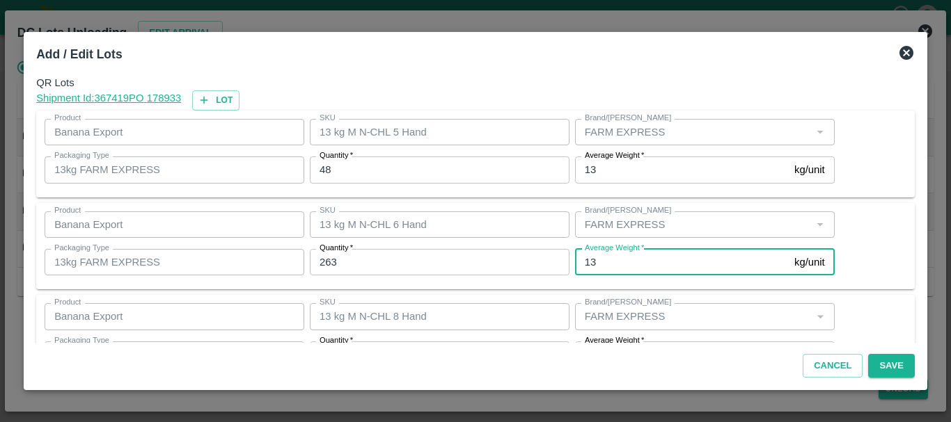
scroll to position [25, 0]
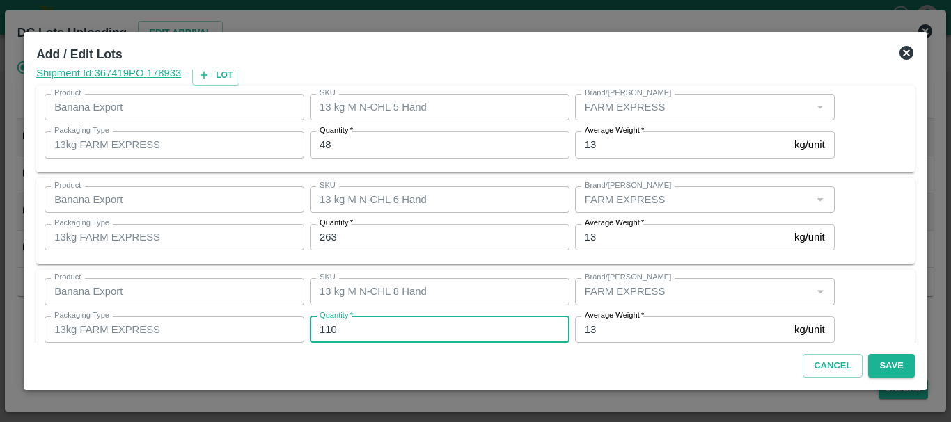
type input "110"
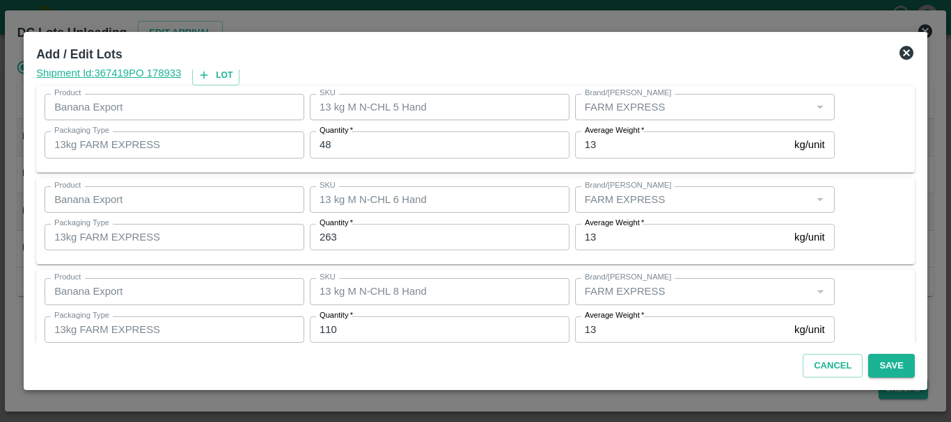
scroll to position [143, 0]
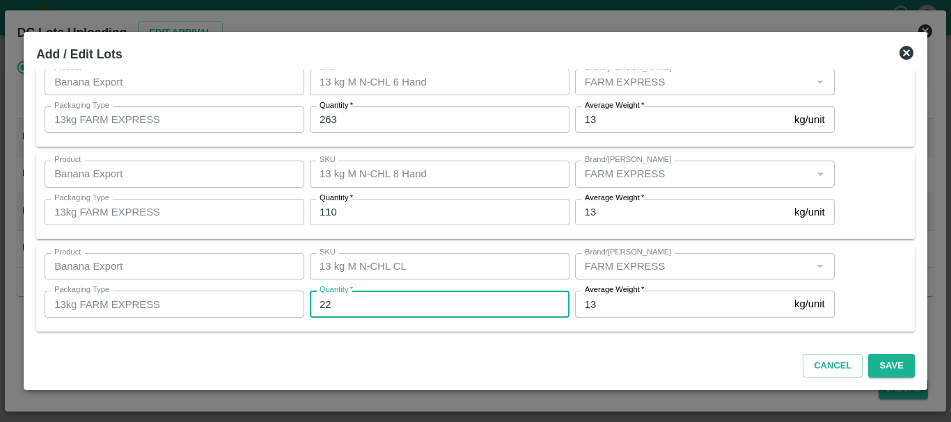
type input "22"
click at [455, 237] on div "Product Banana Export Product SKU 13 kg M N-CHL 8 Hand SKU Brand/Marka Brand/Ma…" at bounding box center [475, 195] width 878 height 87
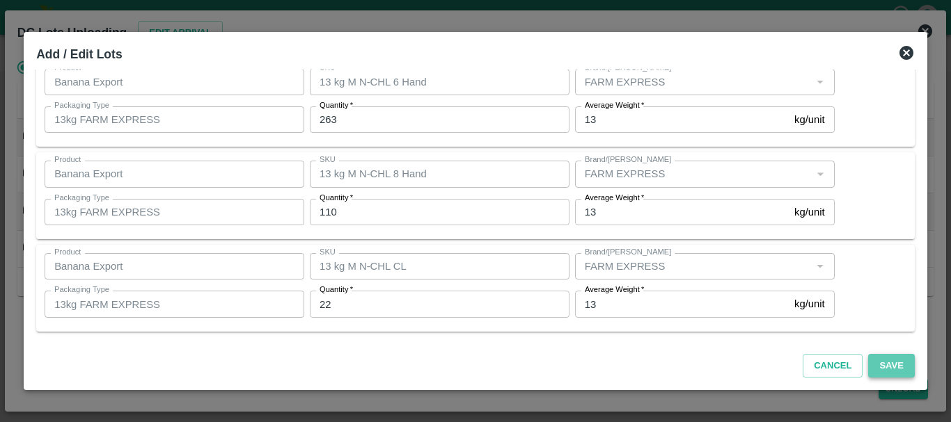
click at [881, 367] on button "Save" at bounding box center [891, 366] width 46 height 24
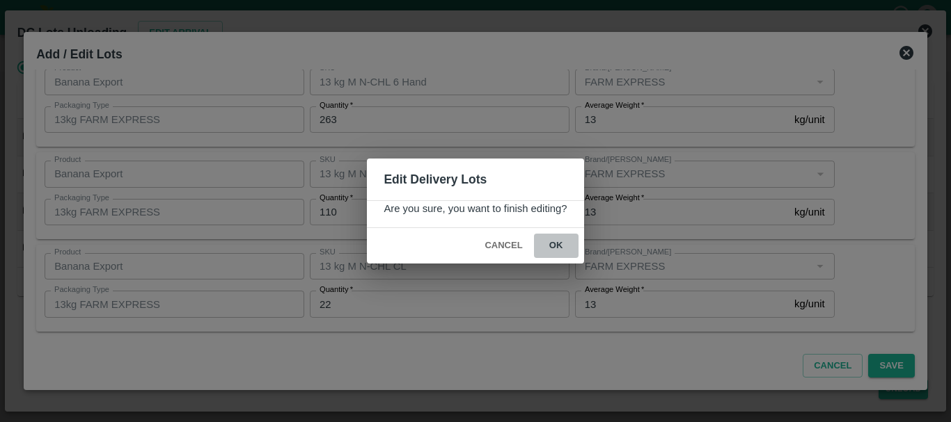
click at [557, 246] on button "ok" at bounding box center [556, 246] width 45 height 24
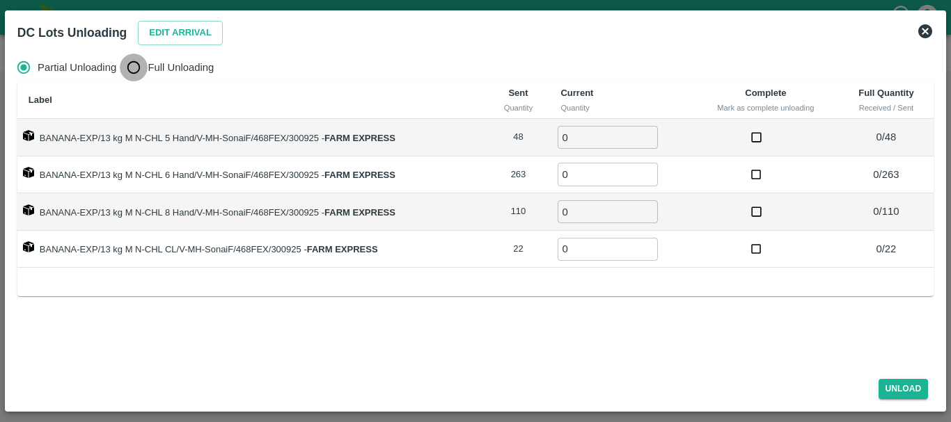
click at [136, 65] on input "Full Unloading" at bounding box center [134, 68] width 28 height 28
radio input "true"
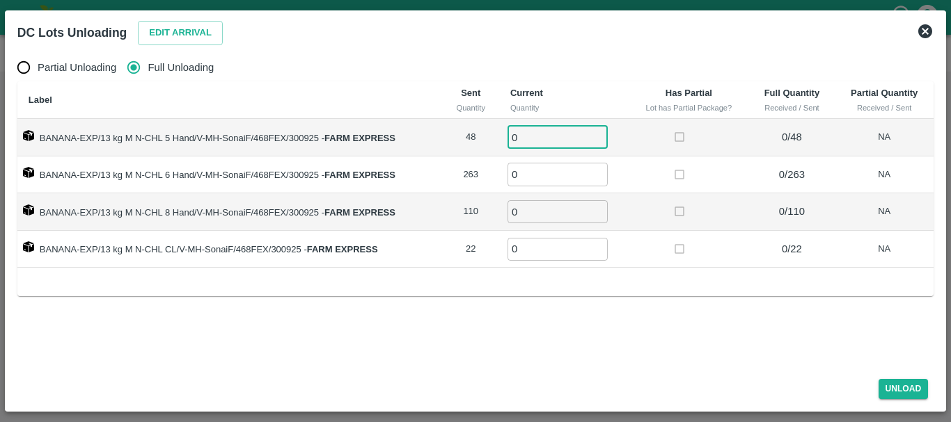
click at [524, 136] on input "0" at bounding box center [557, 137] width 100 height 23
type input "048"
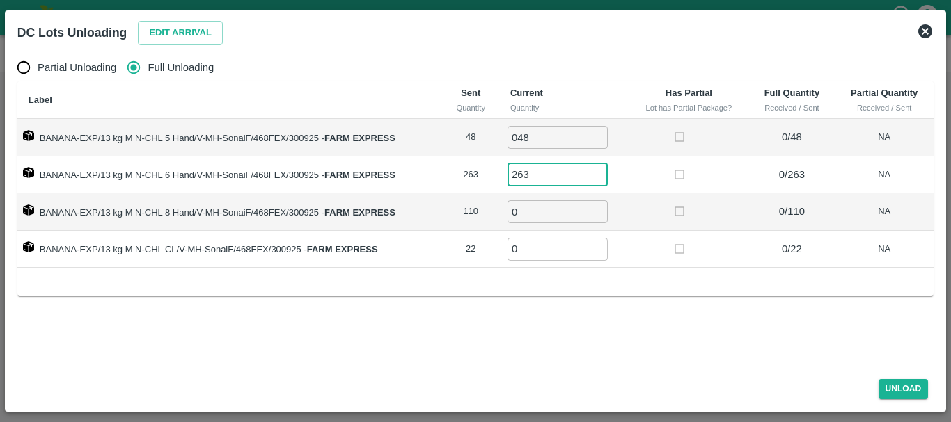
type input "263"
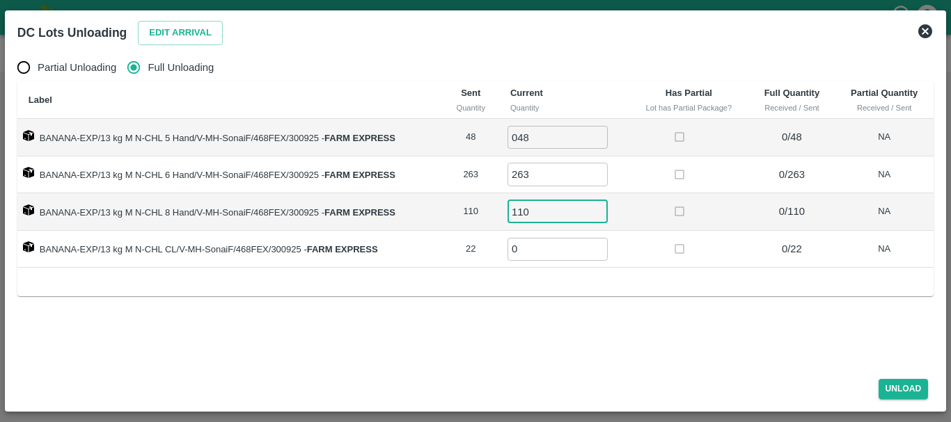
type input "110"
type input "22"
click at [891, 386] on button "Unload" at bounding box center [903, 389] width 50 height 20
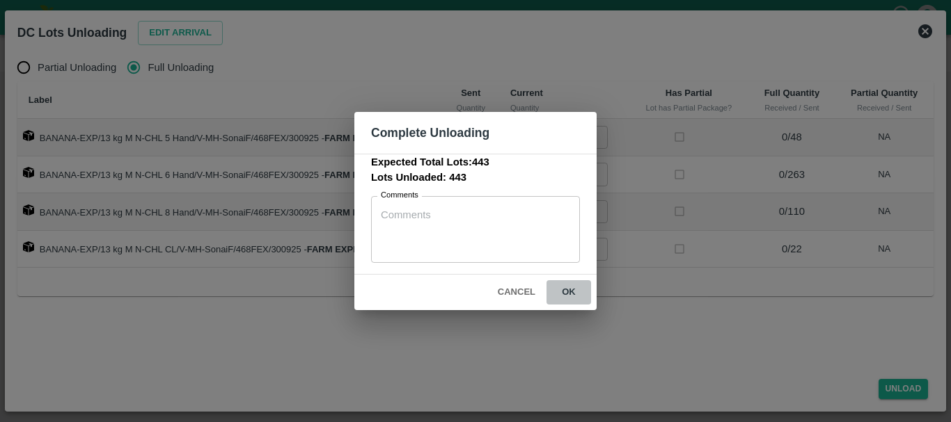
click at [582, 296] on button "ok" at bounding box center [568, 292] width 45 height 24
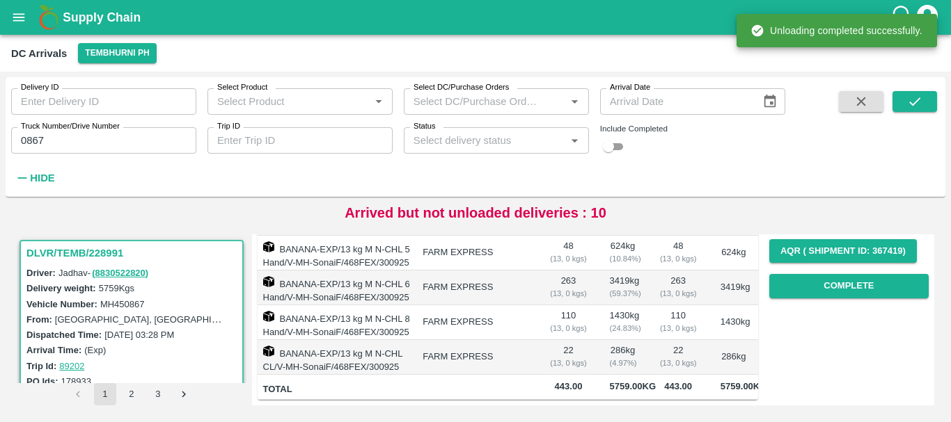
scroll to position [0, 0]
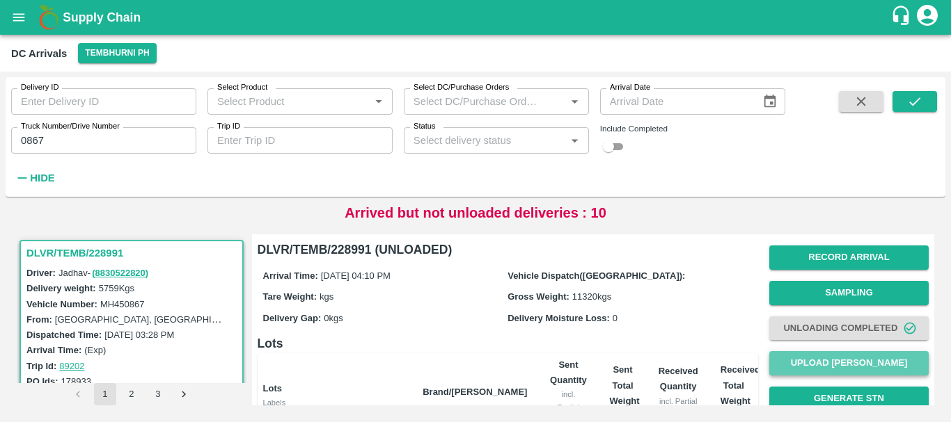
click at [813, 370] on button "Upload [PERSON_NAME]" at bounding box center [848, 363] width 159 height 24
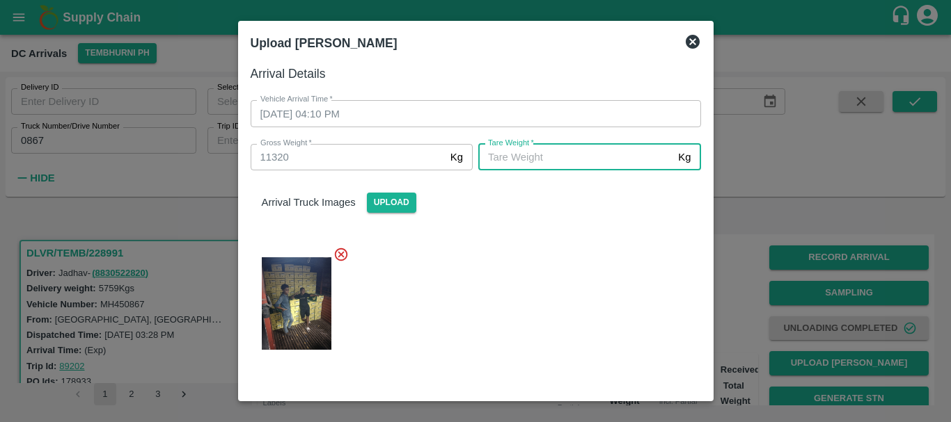
click at [534, 159] on input "Tare Weight   *" at bounding box center [575, 157] width 194 height 26
type input "5070"
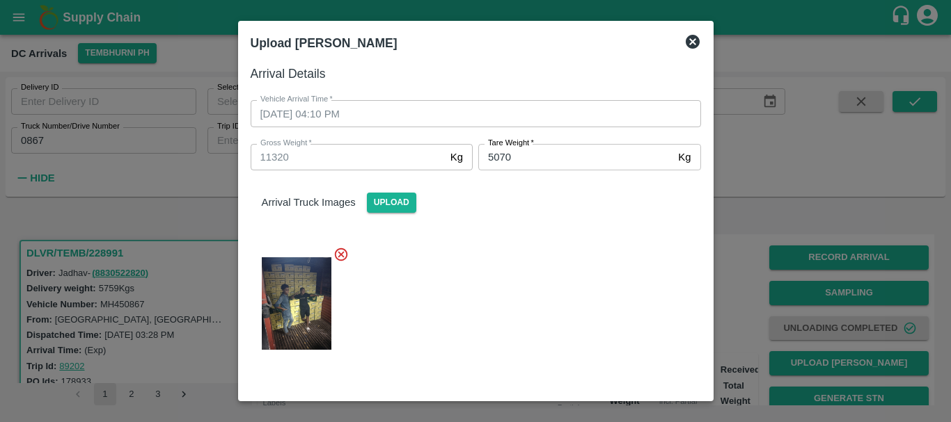
click at [548, 260] on div at bounding box center [469, 299] width 461 height 129
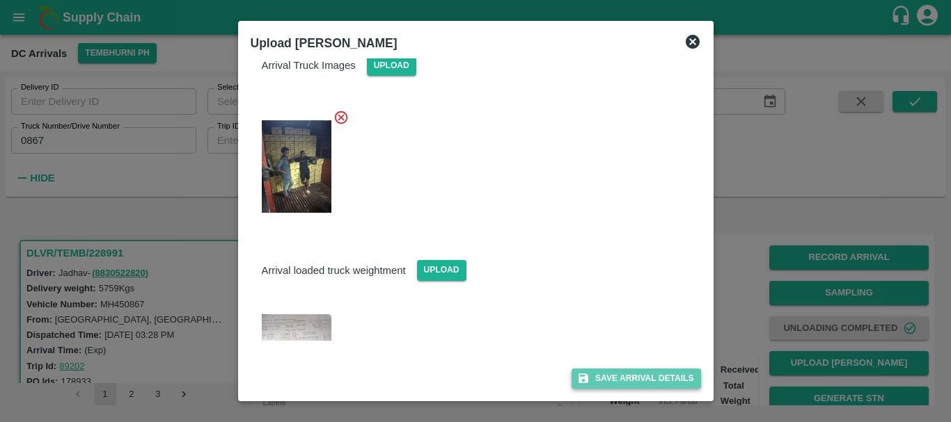
click at [601, 380] on button "Save Arrival Details" at bounding box center [635, 379] width 129 height 20
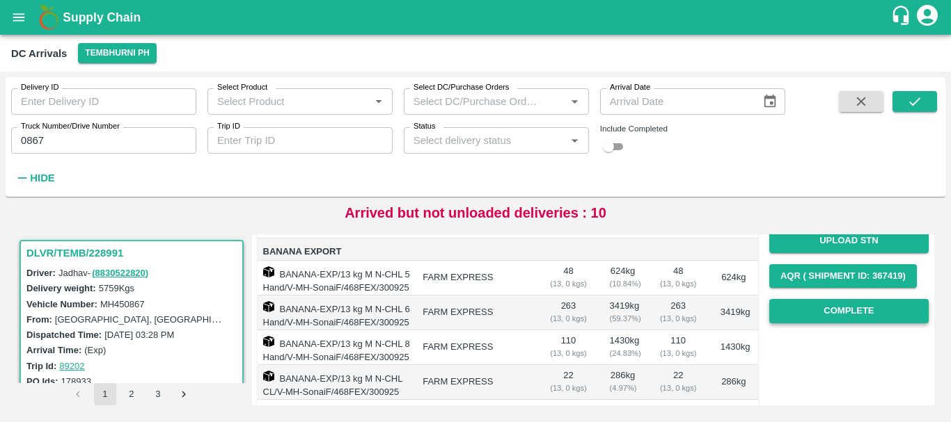
scroll to position [193, 0]
click at [782, 315] on button "Complete" at bounding box center [848, 312] width 159 height 24
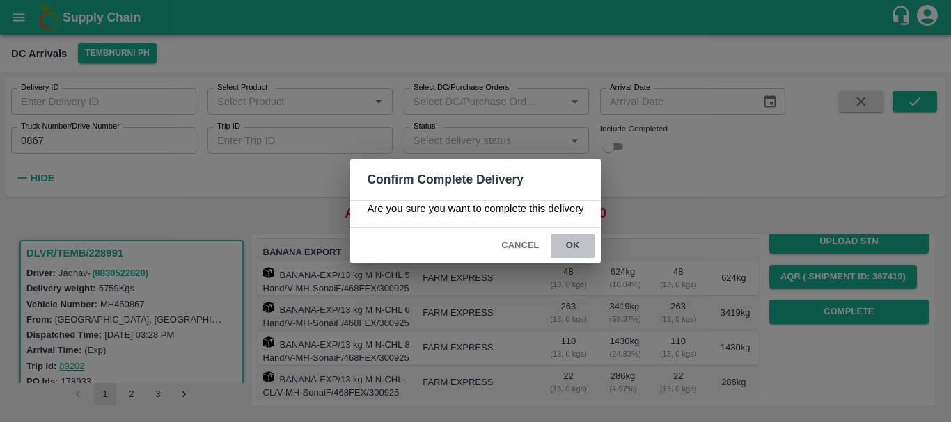
click at [573, 255] on button "ok" at bounding box center [572, 246] width 45 height 24
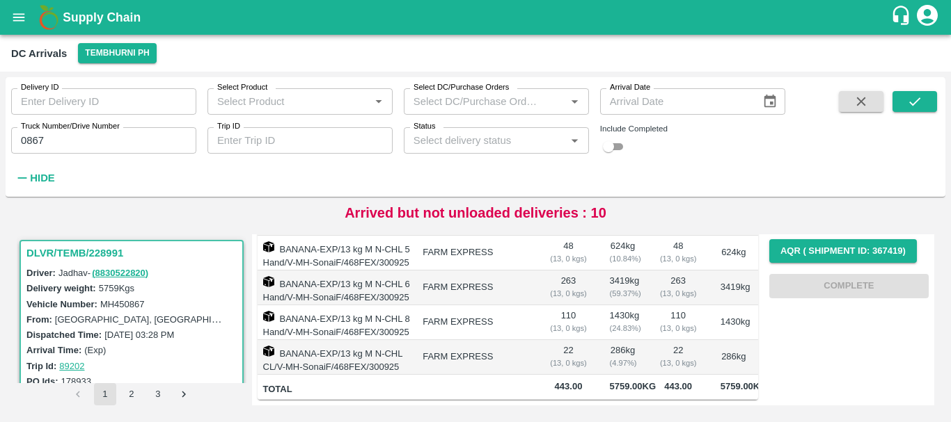
scroll to position [0, 0]
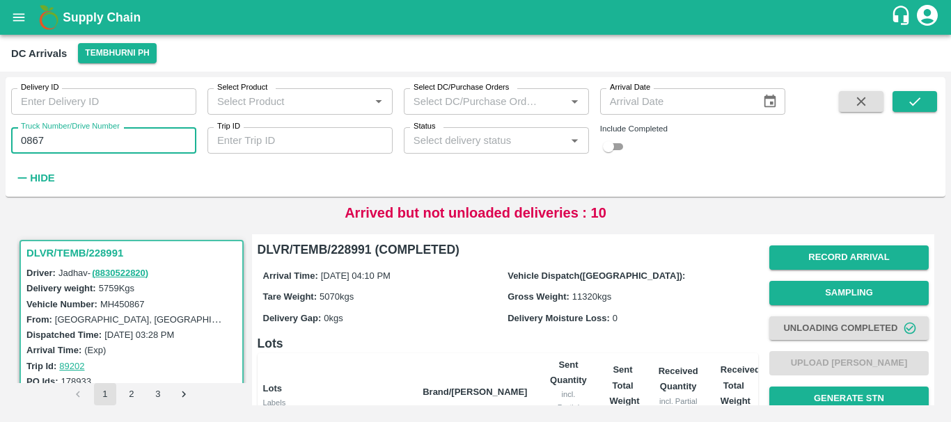
click at [138, 129] on input "0867" at bounding box center [103, 140] width 185 height 26
type input "0"
type input "5250"
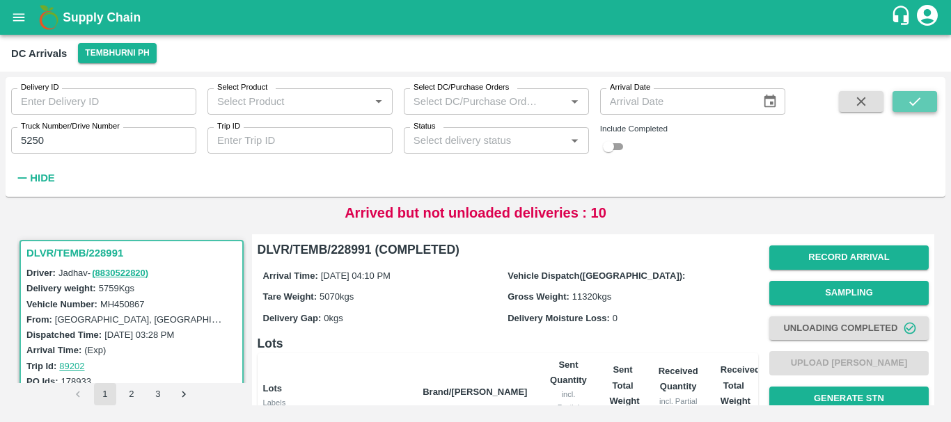
click at [920, 100] on icon "submit" at bounding box center [914, 101] width 15 height 15
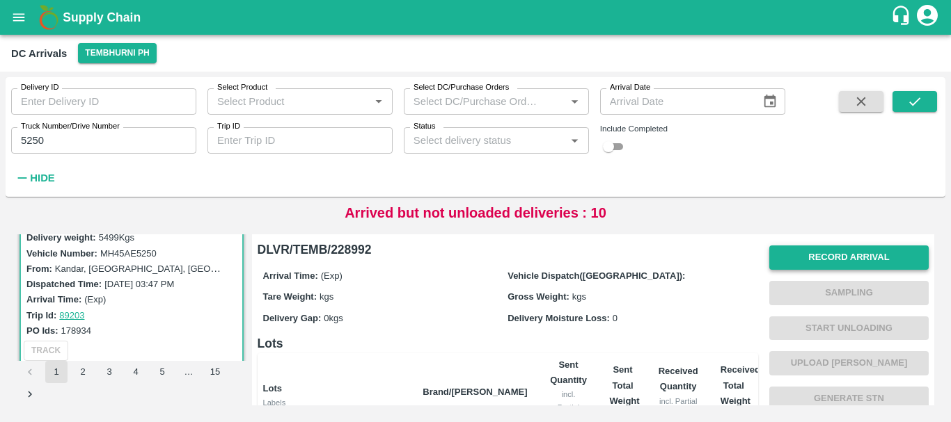
click at [796, 263] on button "Record Arrival" at bounding box center [848, 258] width 159 height 24
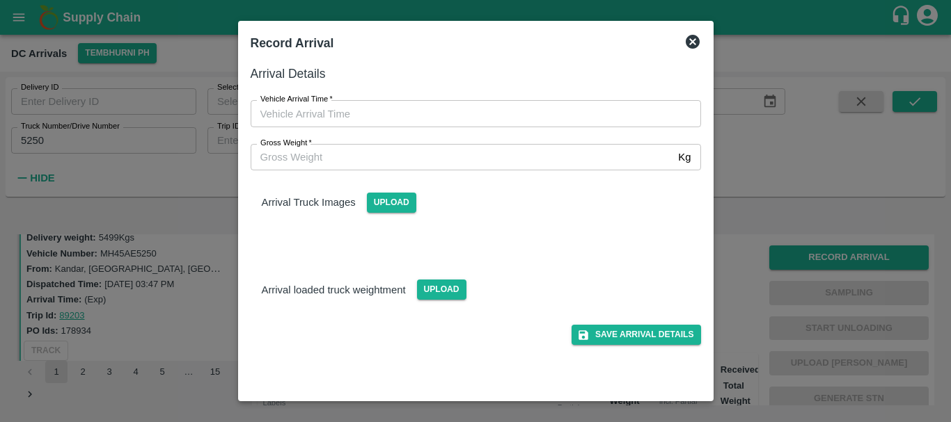
type input "DD/MM/YYYY hh:mm aa"
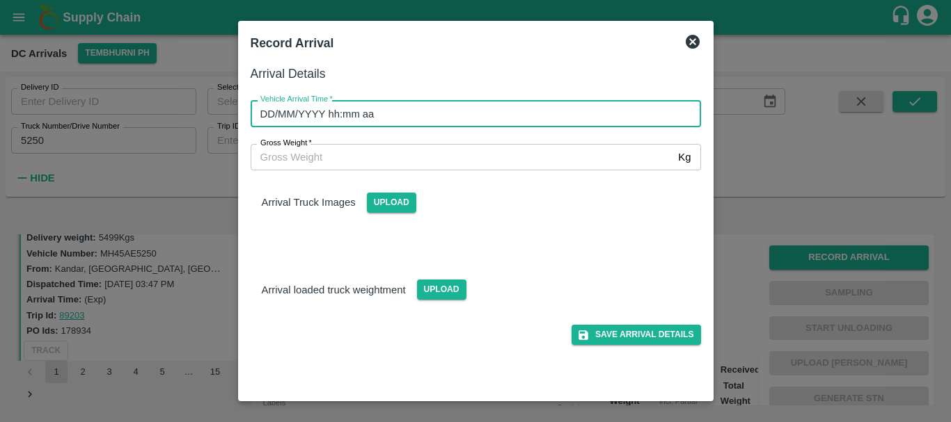
click at [592, 114] on input "DD/MM/YYYY hh:mm aa" at bounding box center [471, 113] width 440 height 26
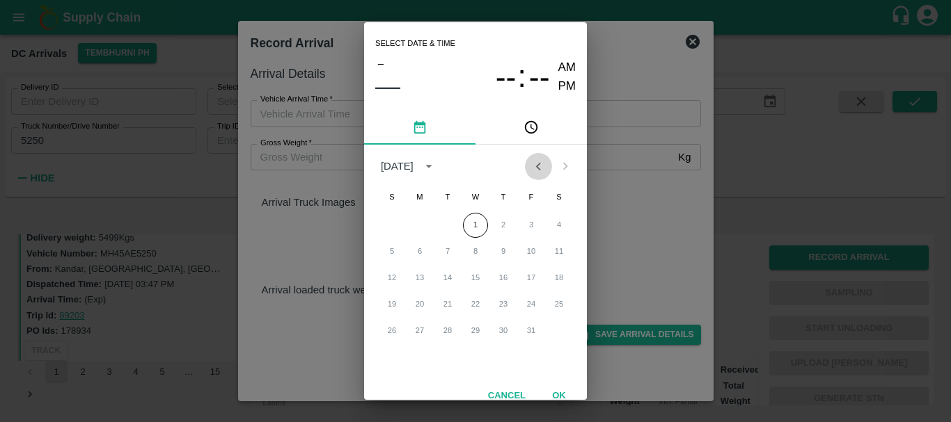
click at [531, 170] on icon "Previous month" at bounding box center [537, 166] width 15 height 15
click at [454, 331] on button "30" at bounding box center [447, 331] width 25 height 25
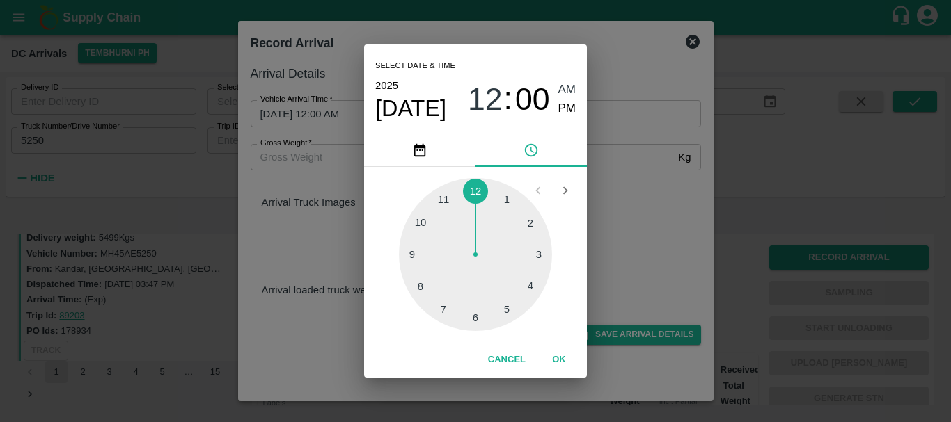
click at [536, 286] on div at bounding box center [475, 254] width 153 height 153
click at [519, 260] on div at bounding box center [475, 254] width 153 height 153
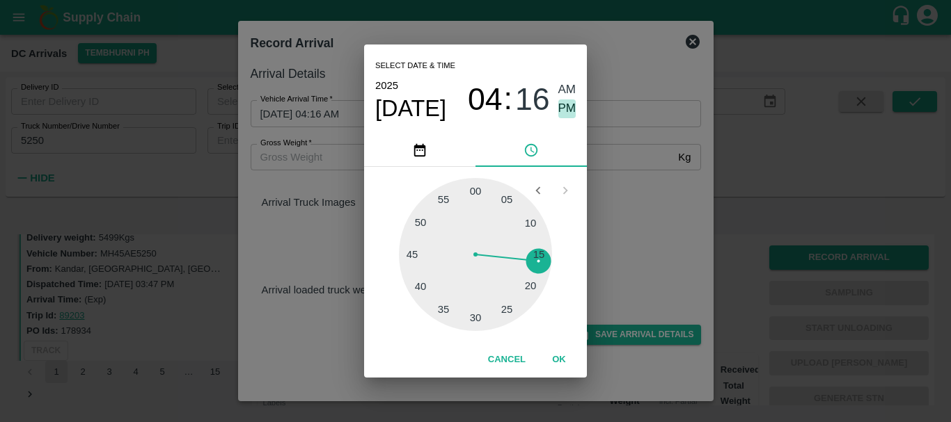
click at [564, 111] on span "PM" at bounding box center [567, 109] width 18 height 19
type input "30/09/2025 04:16 PM"
click at [626, 198] on div "Select date & time 2025 Sep 30 04 : 16 AM PM 05 10 15 20 25 30 35 40 45 50 55 0…" at bounding box center [475, 211] width 951 height 422
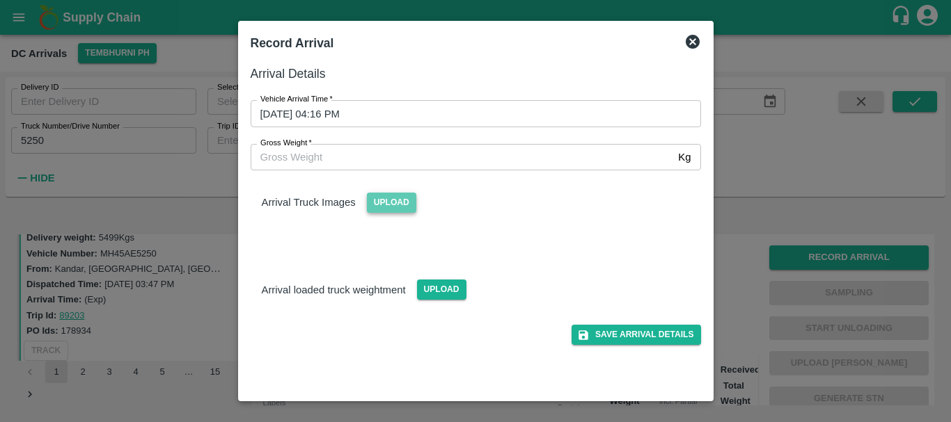
click at [378, 198] on span "Upload" at bounding box center [391, 203] width 49 height 20
click at [0, 0] on input "Upload" at bounding box center [0, 0] width 0 height 0
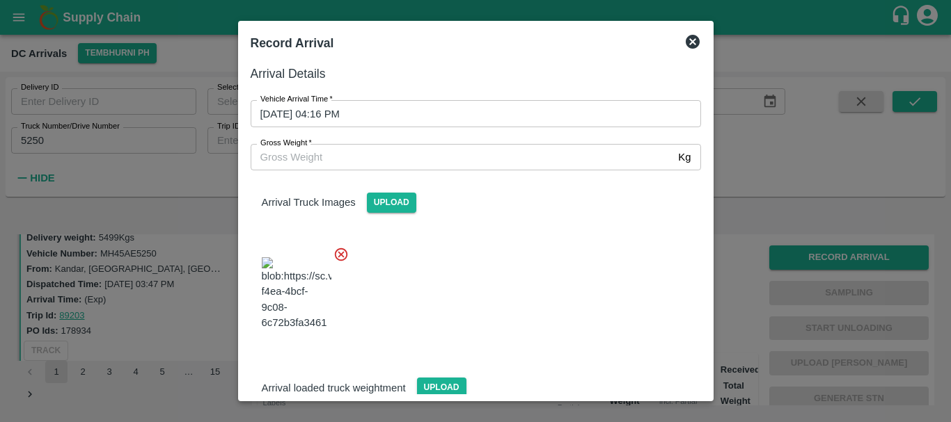
scroll to position [33, 0]
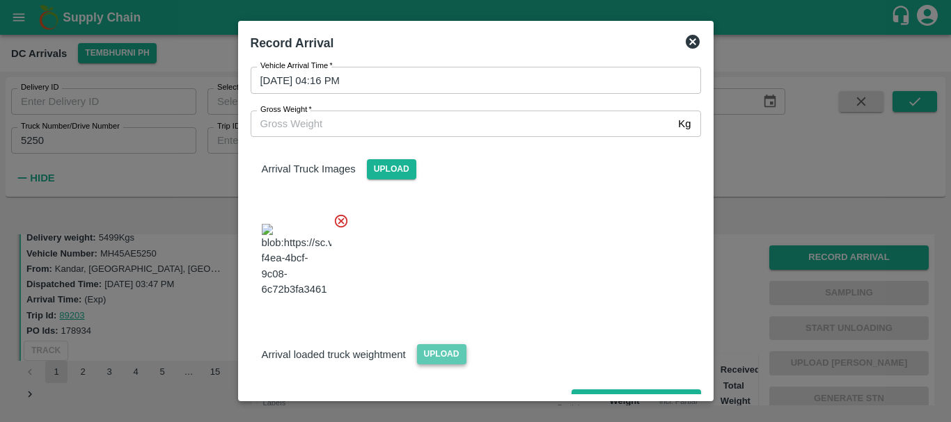
click at [439, 344] on span "Upload" at bounding box center [441, 354] width 49 height 20
click at [0, 0] on input "Upload" at bounding box center [0, 0] width 0 height 0
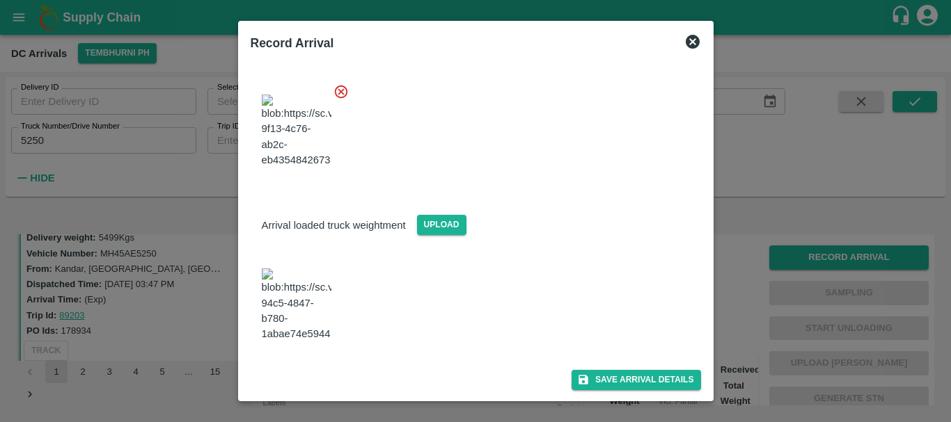
click at [303, 315] on img at bounding box center [297, 305] width 70 height 73
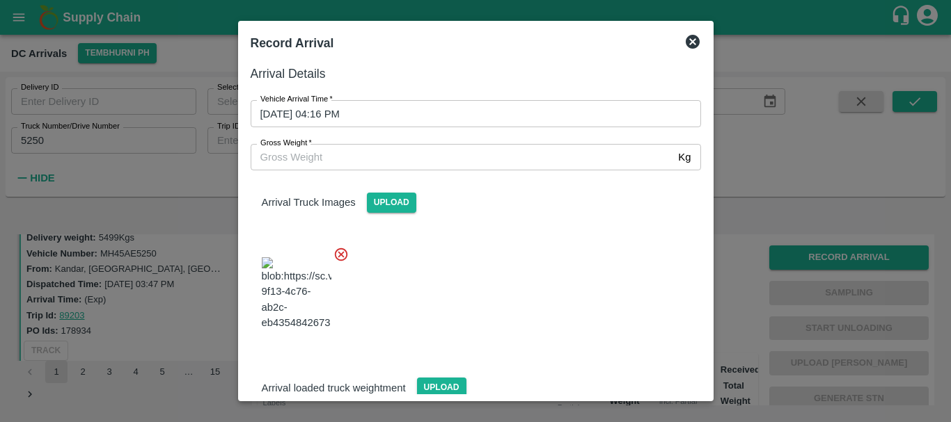
click at [340, 150] on input "Gross Weight   *" at bounding box center [462, 157] width 422 height 26
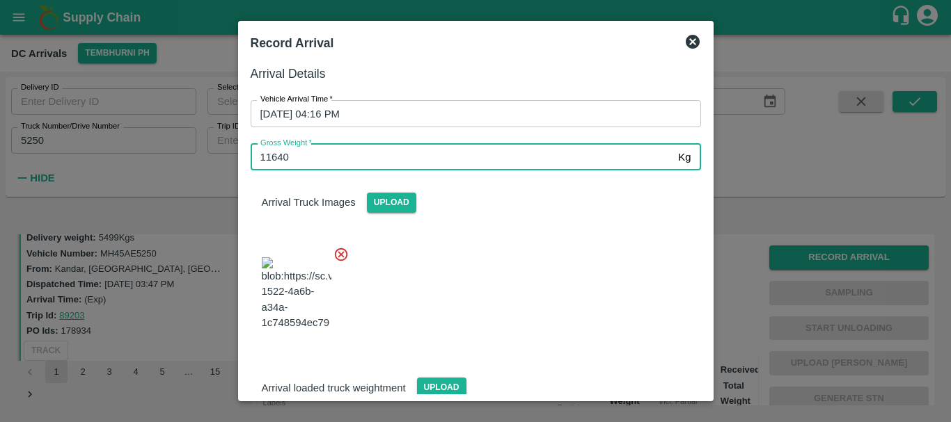
type input "11640"
click at [466, 267] on div at bounding box center [469, 289] width 461 height 109
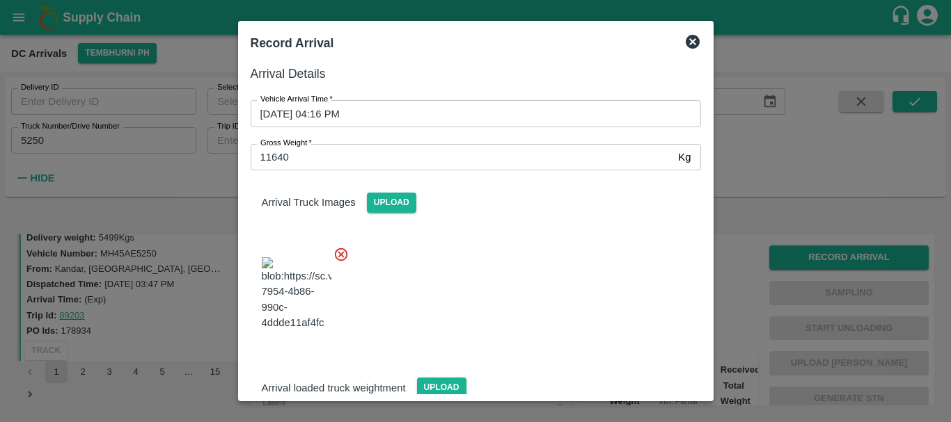
scroll to position [163, 0]
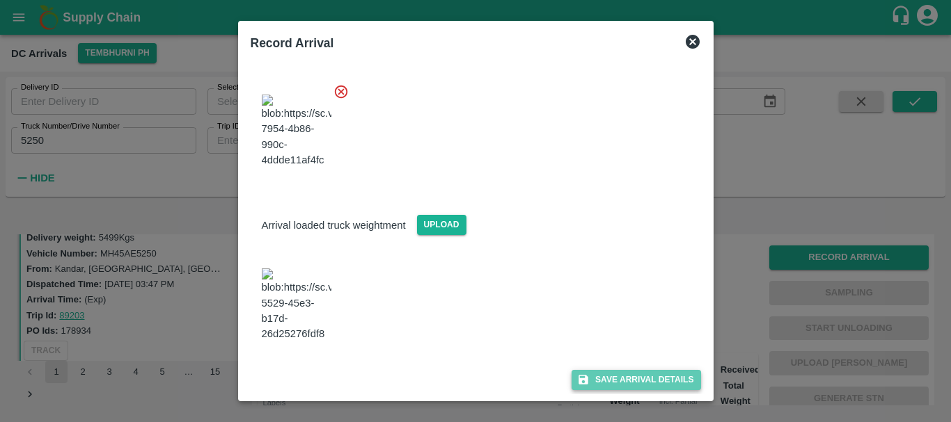
click at [591, 374] on button "Save Arrival Details" at bounding box center [635, 380] width 129 height 20
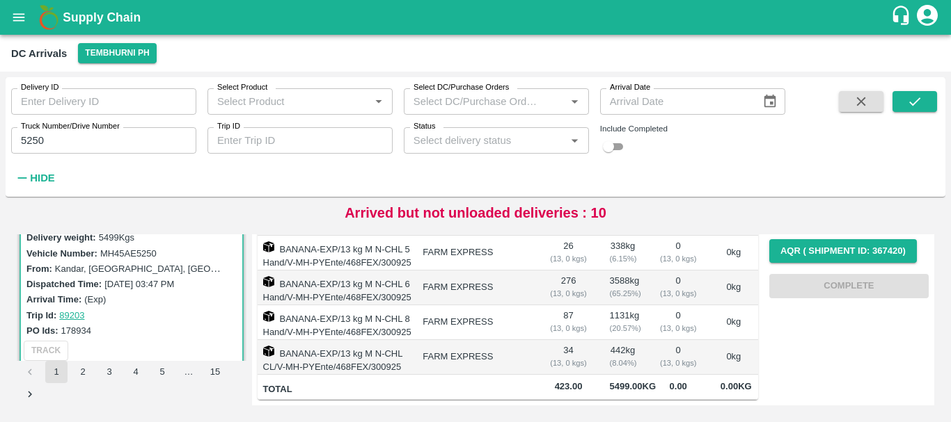
scroll to position [0, 0]
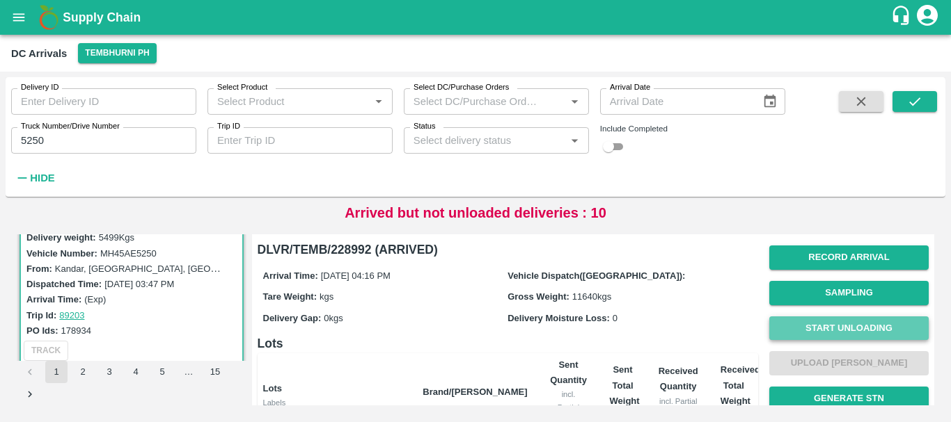
click at [825, 325] on button "Start Unloading" at bounding box center [848, 329] width 159 height 24
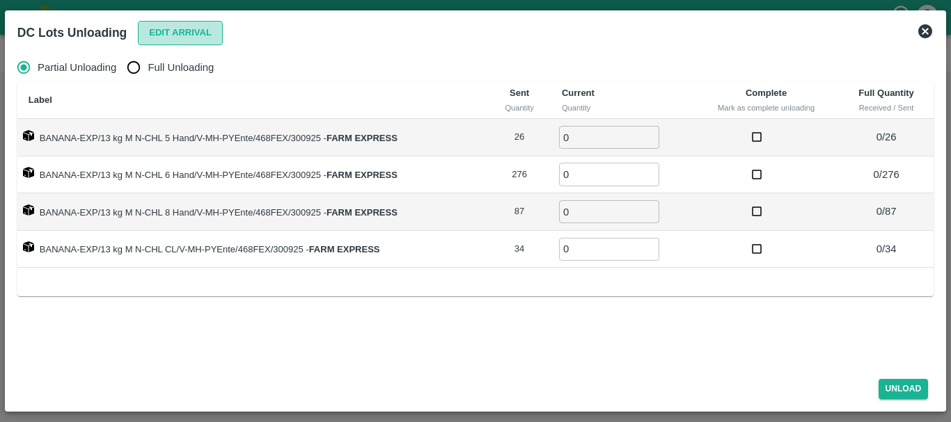
click at [176, 37] on button "Edit Arrival" at bounding box center [180, 33] width 85 height 24
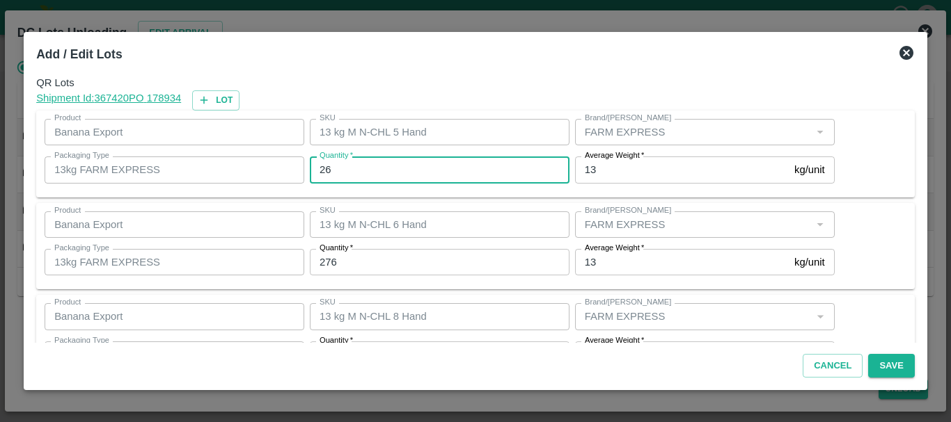
click at [341, 168] on input "26" at bounding box center [440, 170] width 260 height 26
type input "2"
type input "21"
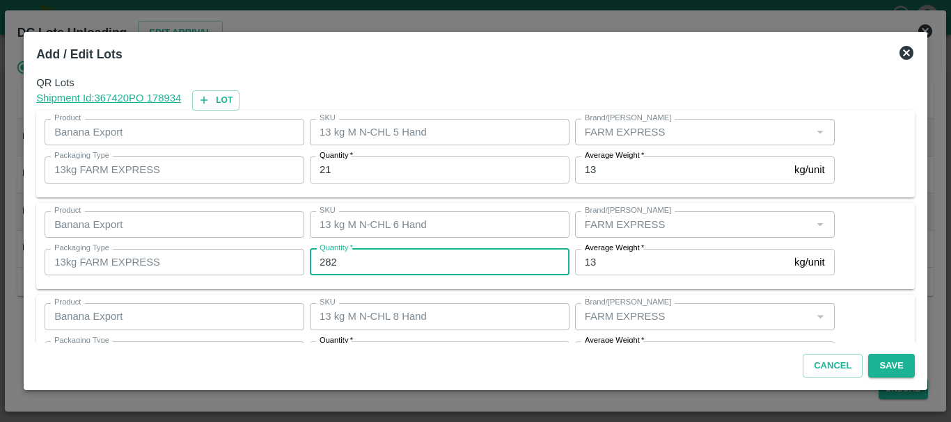
type input "282"
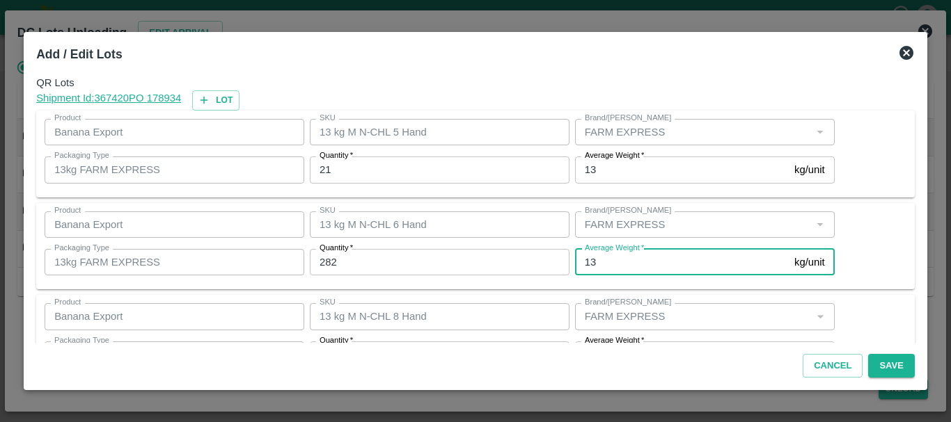
scroll to position [25, 0]
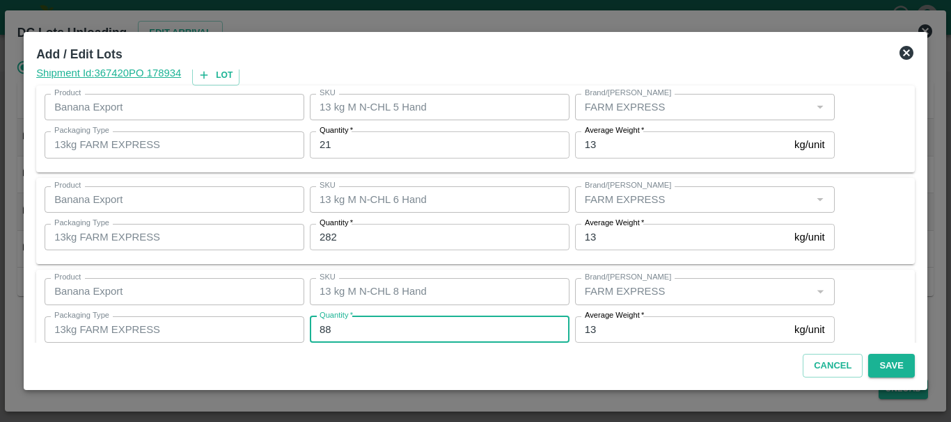
type input "88"
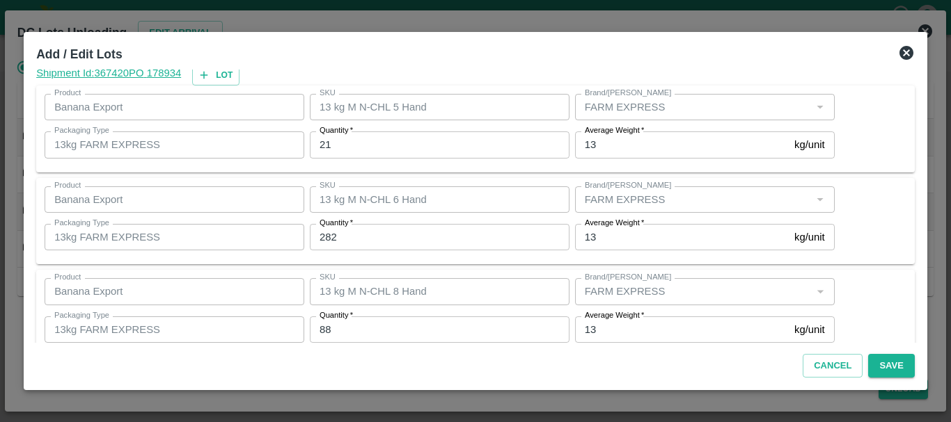
scroll to position [143, 0]
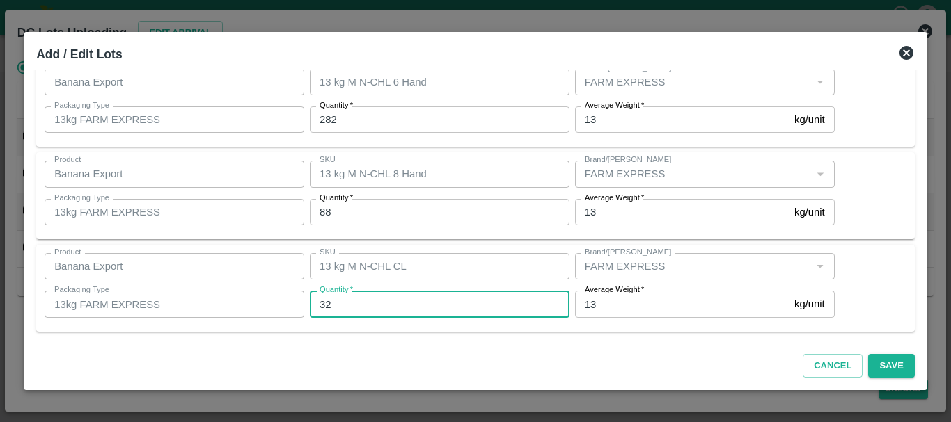
type input "32"
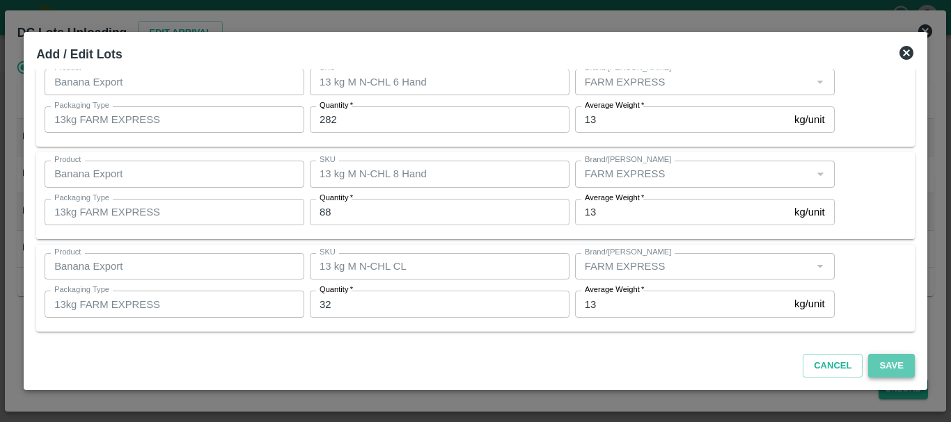
click at [902, 360] on button "Save" at bounding box center [891, 366] width 46 height 24
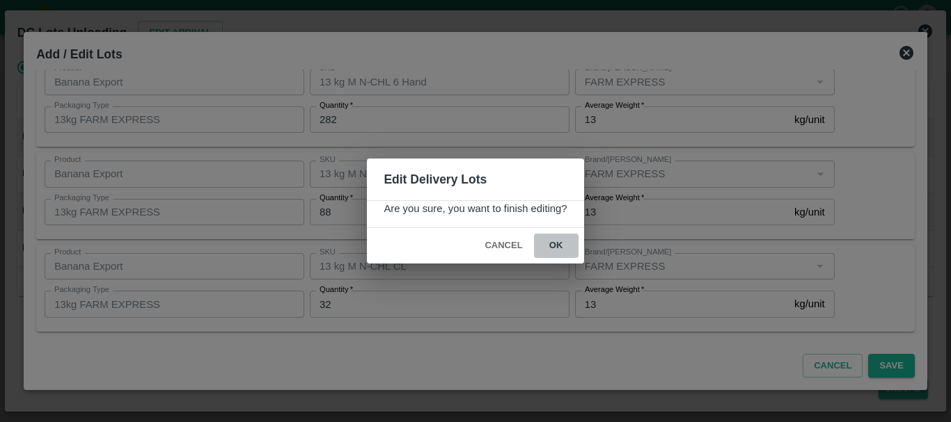
click at [558, 241] on button "ok" at bounding box center [556, 246] width 45 height 24
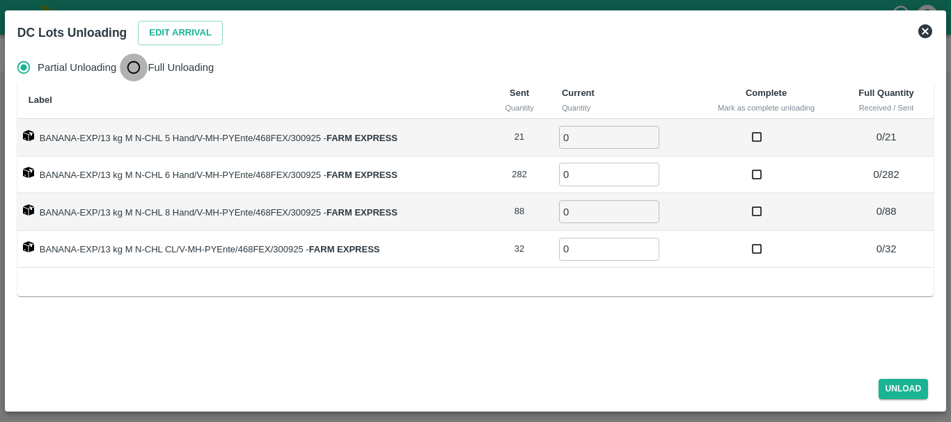
click at [148, 70] on input "Full Unloading" at bounding box center [134, 68] width 28 height 28
radio input "true"
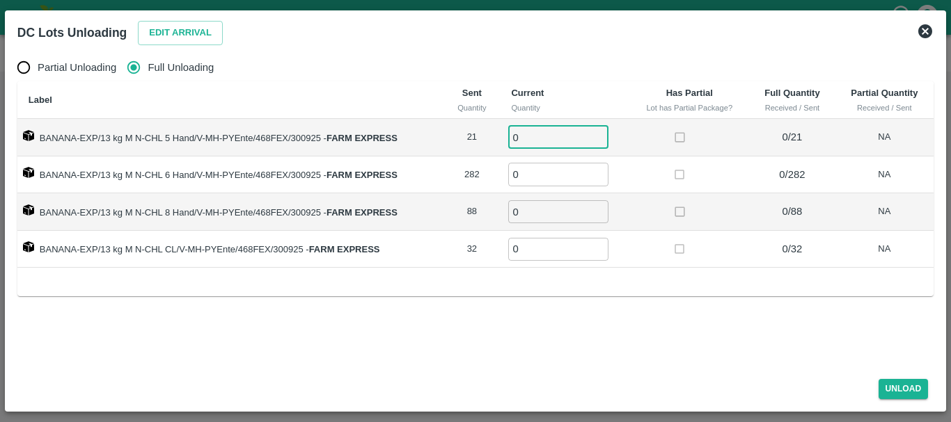
click at [570, 136] on input "0" at bounding box center [558, 137] width 100 height 23
type input "021"
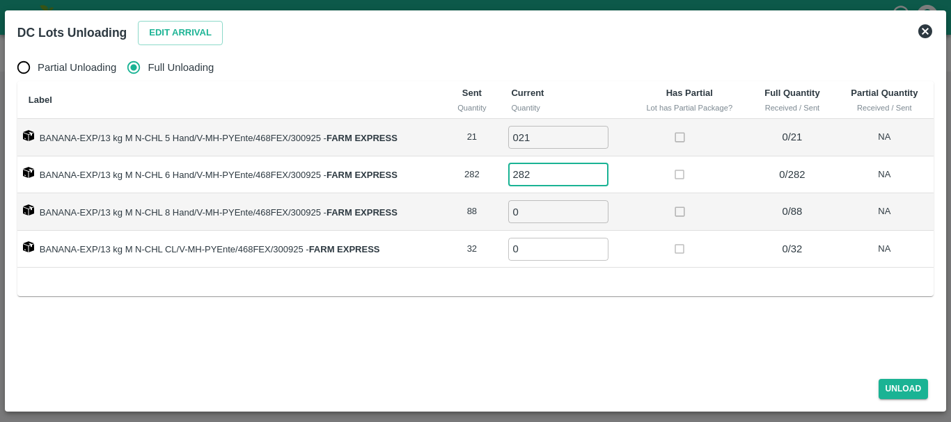
type input "282"
type input "88"
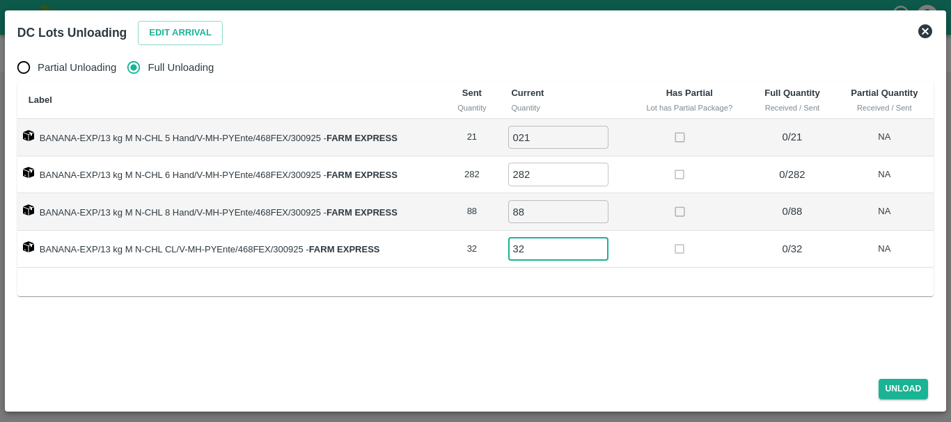
type input "32"
click at [667, 248] on label at bounding box center [680, 250] width 26 height 26
click at [904, 388] on button "Unload" at bounding box center [903, 389] width 50 height 20
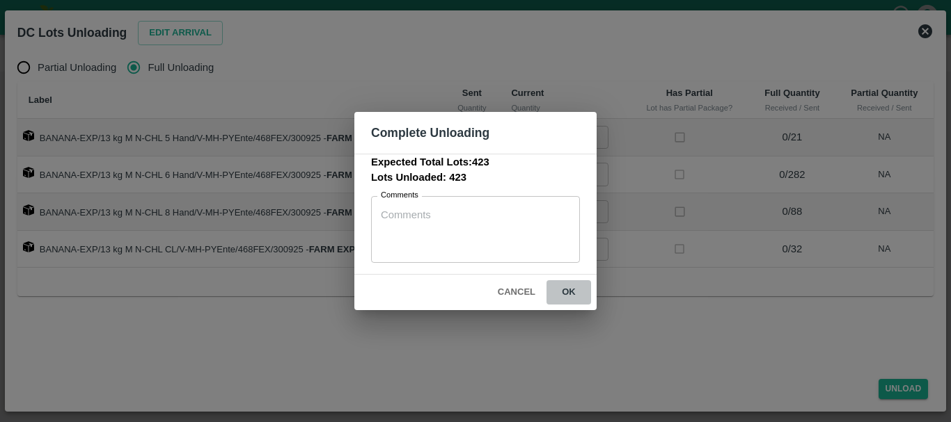
click at [565, 294] on button "ok" at bounding box center [568, 292] width 45 height 24
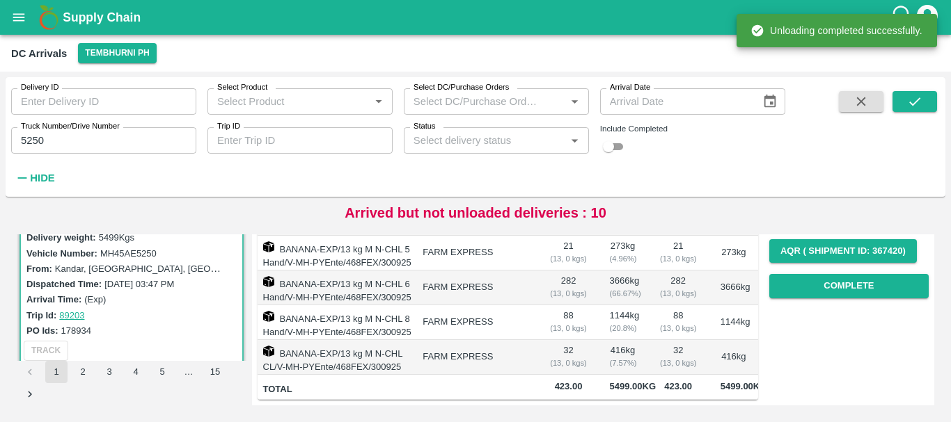
scroll to position [0, 0]
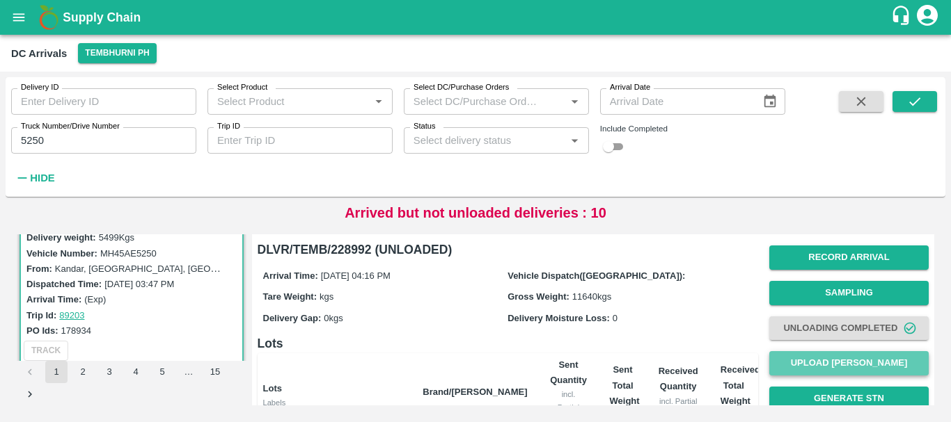
click at [814, 363] on button "Upload [PERSON_NAME]" at bounding box center [848, 363] width 159 height 24
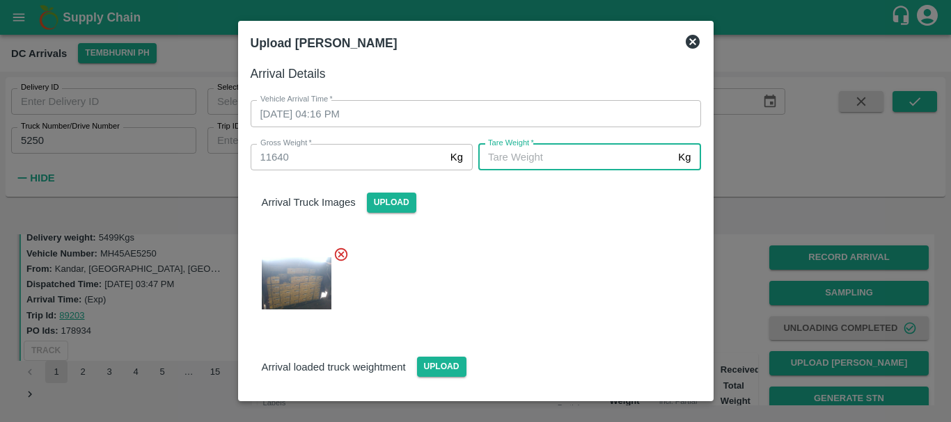
click at [625, 169] on input "Tare Weight   *" at bounding box center [575, 157] width 194 height 26
type input "5660"
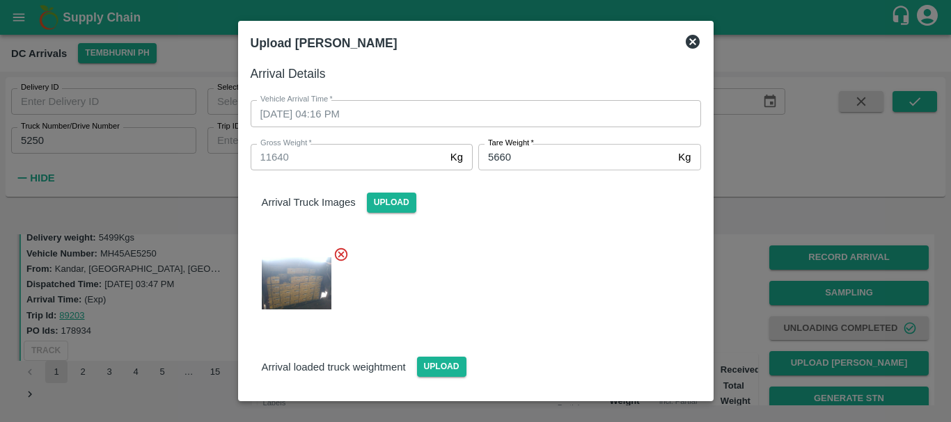
click at [610, 221] on div "Arrival Truck Images Upload" at bounding box center [469, 246] width 461 height 175
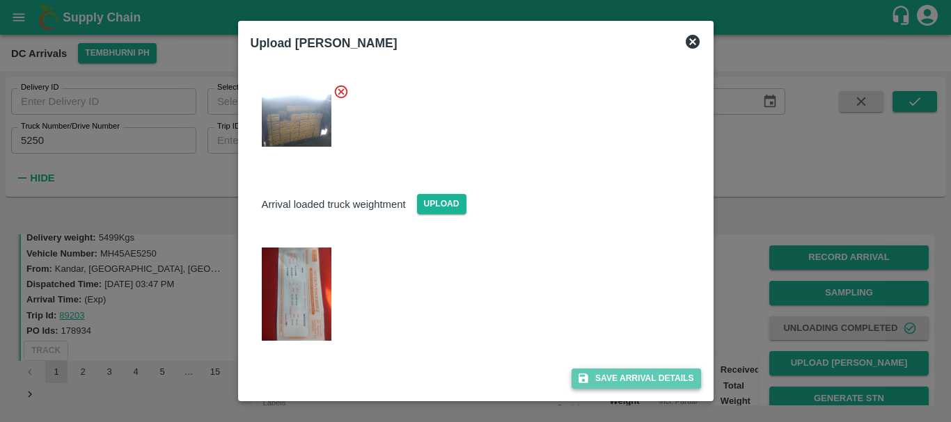
click at [615, 378] on button "Save Arrival Details" at bounding box center [635, 379] width 129 height 20
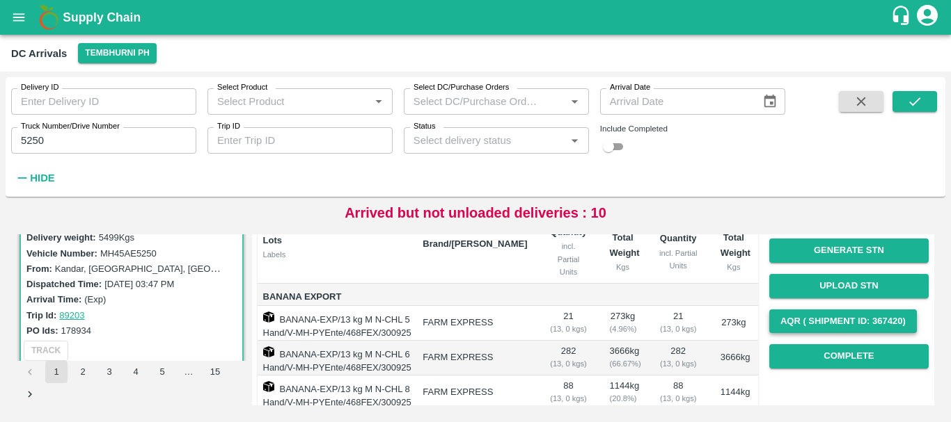
scroll to position [146, 0]
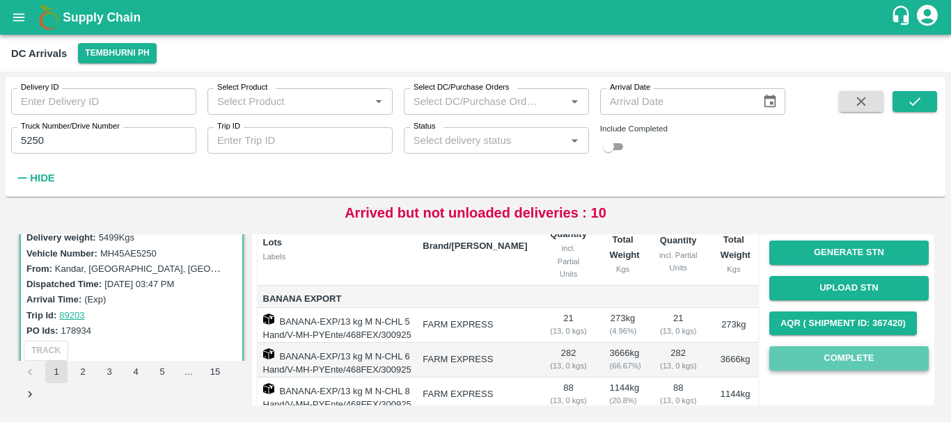
click at [803, 359] on button "Complete" at bounding box center [848, 359] width 159 height 24
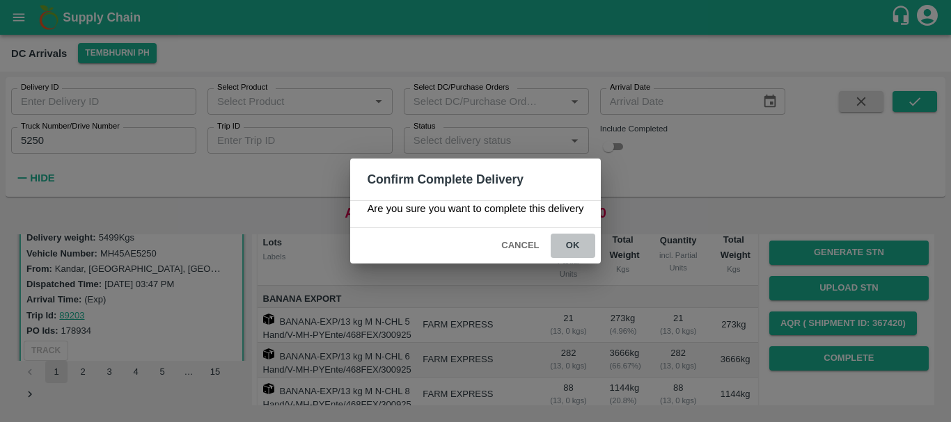
click at [575, 244] on button "ok" at bounding box center [572, 246] width 45 height 24
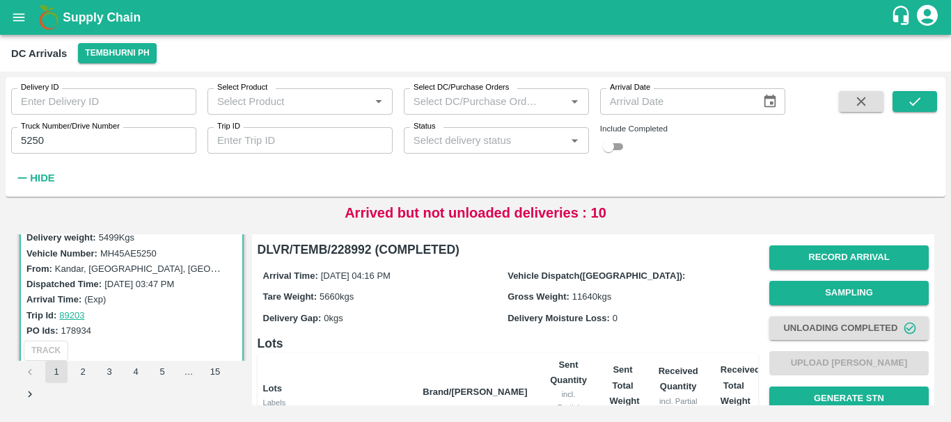
scroll to position [281, 0]
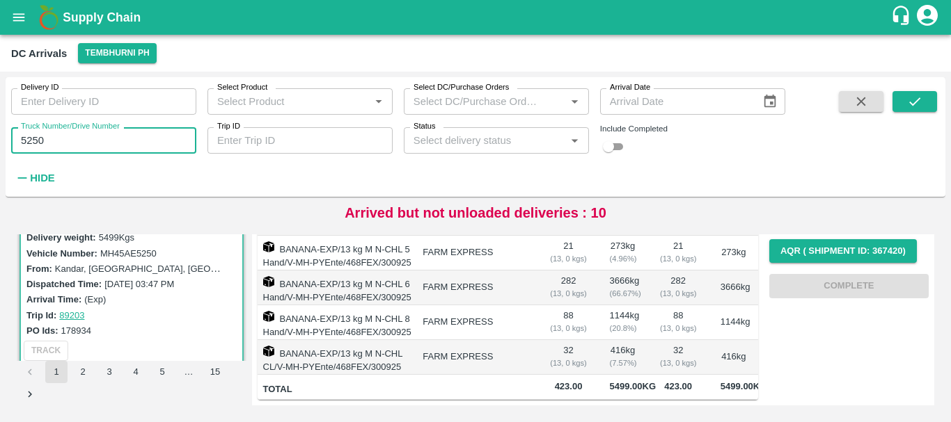
click at [104, 138] on input "5250" at bounding box center [103, 140] width 185 height 26
type input "5"
type input "4975"
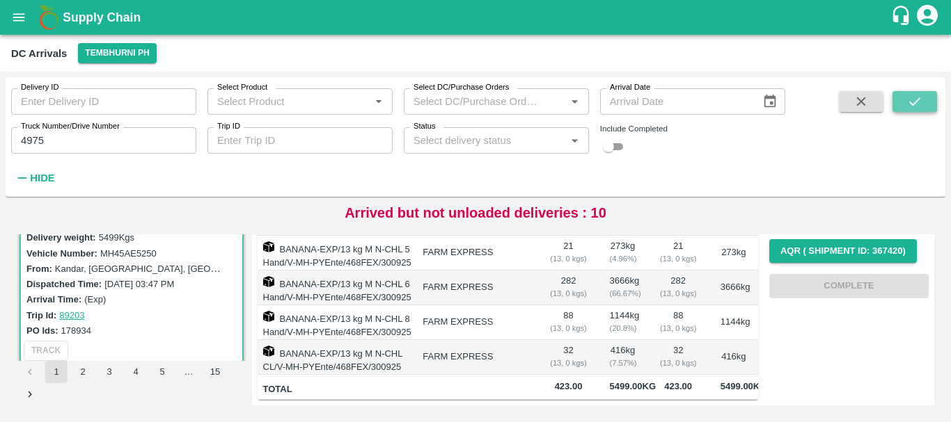
click at [905, 100] on button "submit" at bounding box center [914, 101] width 45 height 21
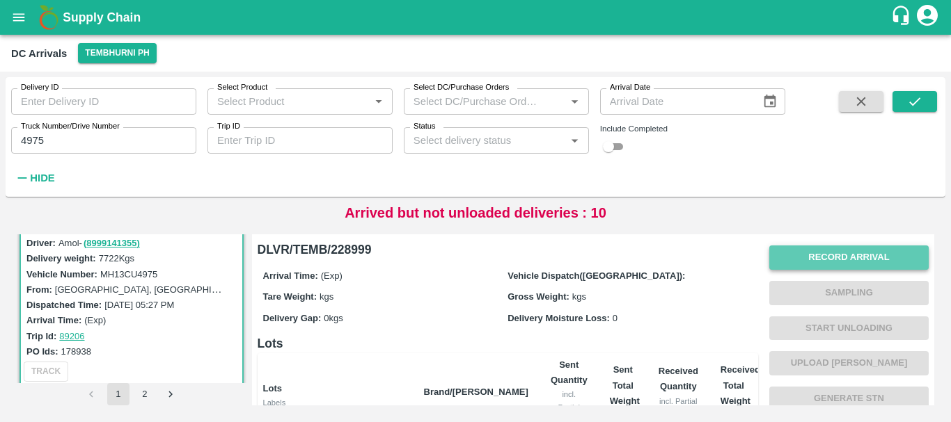
click at [842, 253] on button "Record Arrival" at bounding box center [848, 258] width 159 height 24
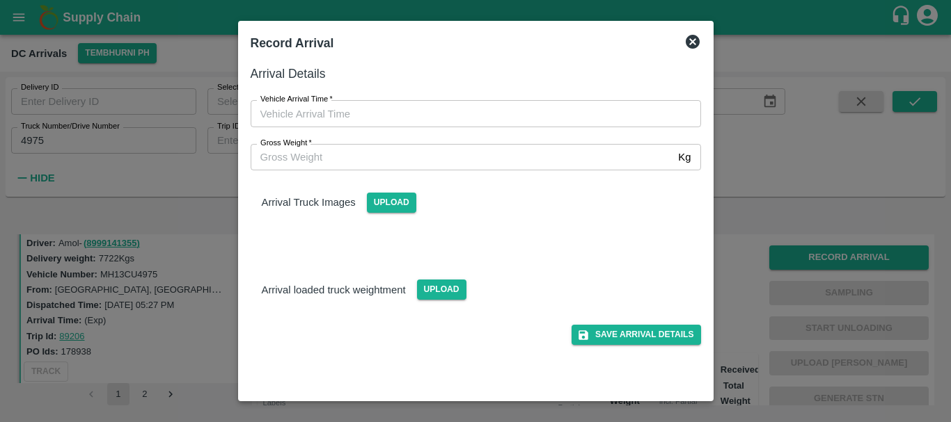
type input "DD/MM/YYYY hh:mm aa"
click at [498, 120] on input "DD/MM/YYYY hh:mm aa" at bounding box center [471, 113] width 440 height 26
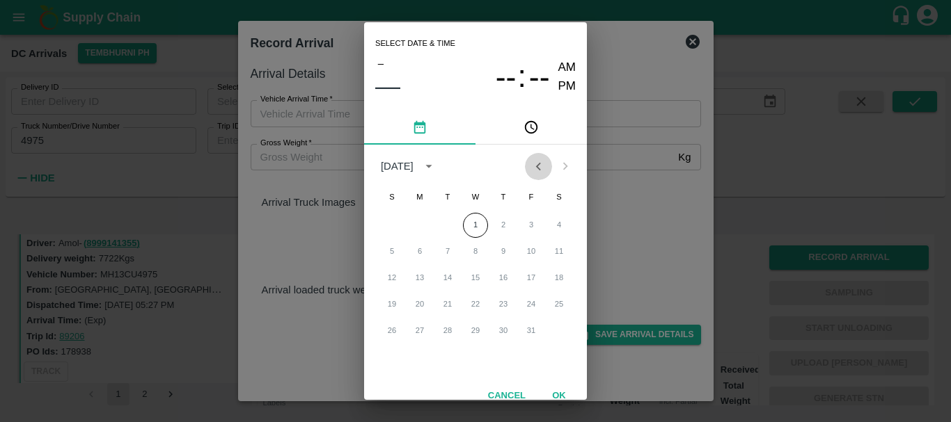
click at [526, 164] on button "Previous month" at bounding box center [538, 166] width 26 height 26
click at [449, 326] on button "30" at bounding box center [447, 331] width 25 height 25
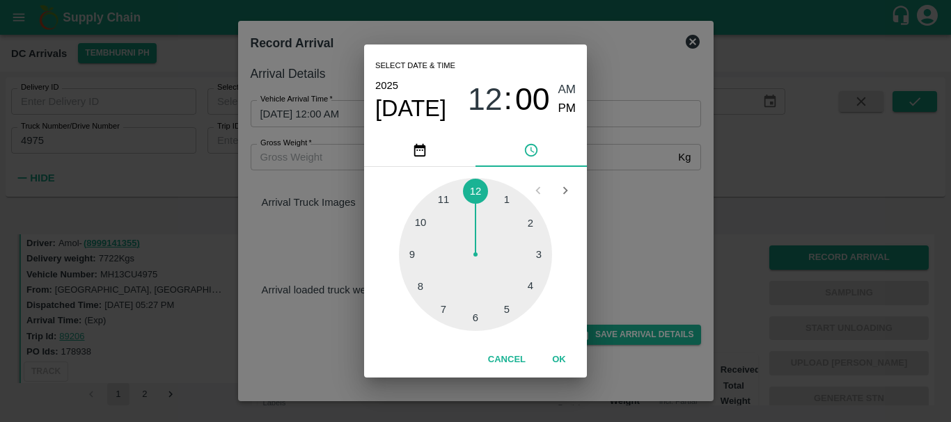
click at [473, 317] on div at bounding box center [475, 254] width 153 height 153
click at [475, 317] on div at bounding box center [475, 254] width 153 height 153
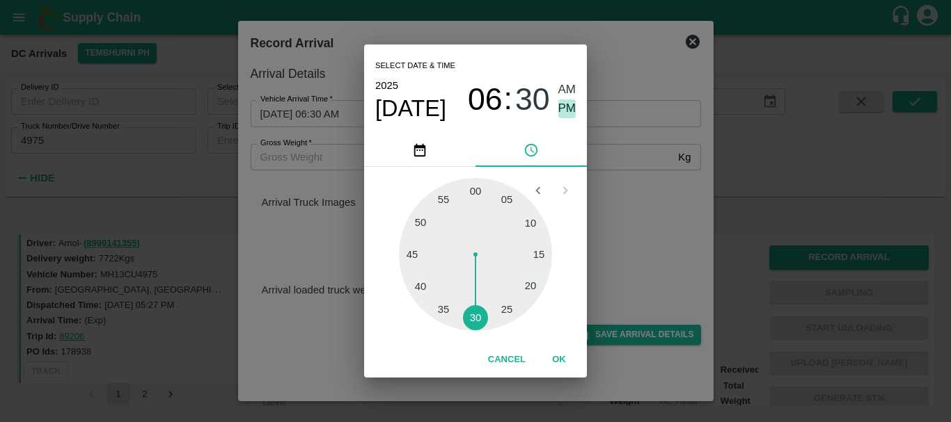
click at [569, 109] on span "PM" at bounding box center [567, 109] width 18 height 19
type input "30/09/2025 06:30 PM"
click at [642, 184] on div "Select date & time 2025 Sep 30 06 : 30 AM PM 05 10 15 20 25 30 35 40 45 50 55 0…" at bounding box center [475, 211] width 951 height 422
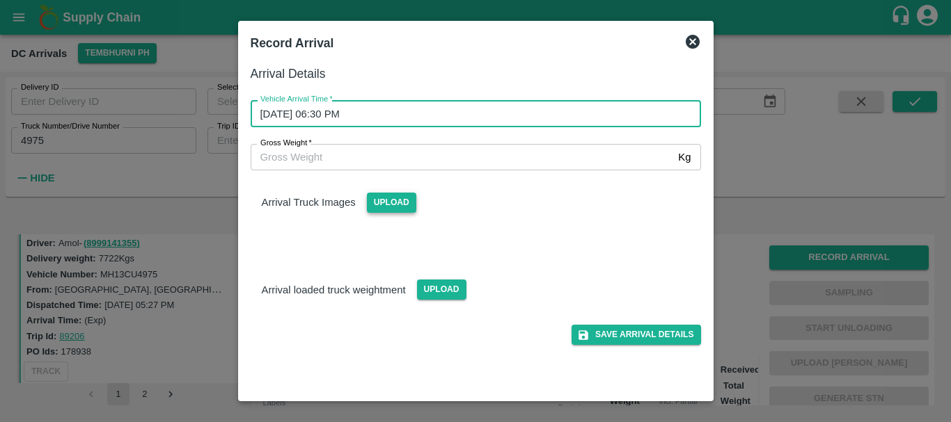
click at [392, 199] on span "Upload" at bounding box center [391, 203] width 49 height 20
click at [0, 0] on input "Upload" at bounding box center [0, 0] width 0 height 0
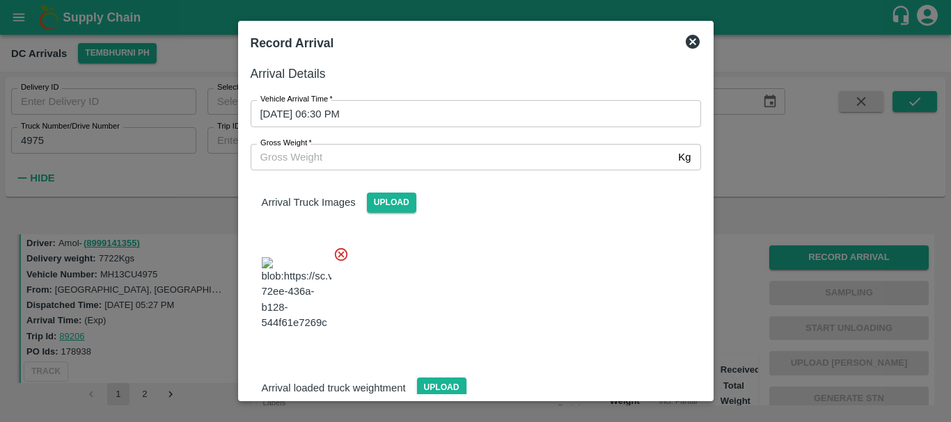
scroll to position [105, 0]
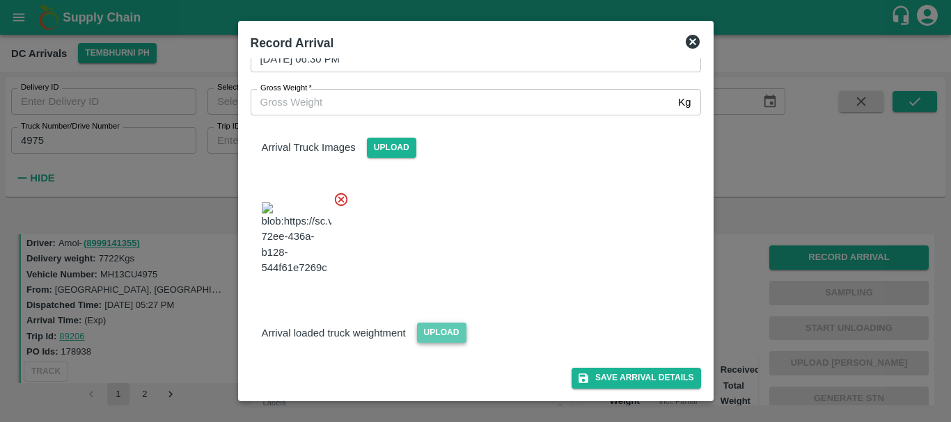
click at [441, 342] on span "Upload" at bounding box center [441, 333] width 49 height 20
click at [0, 0] on input "Upload" at bounding box center [0, 0] width 0 height 0
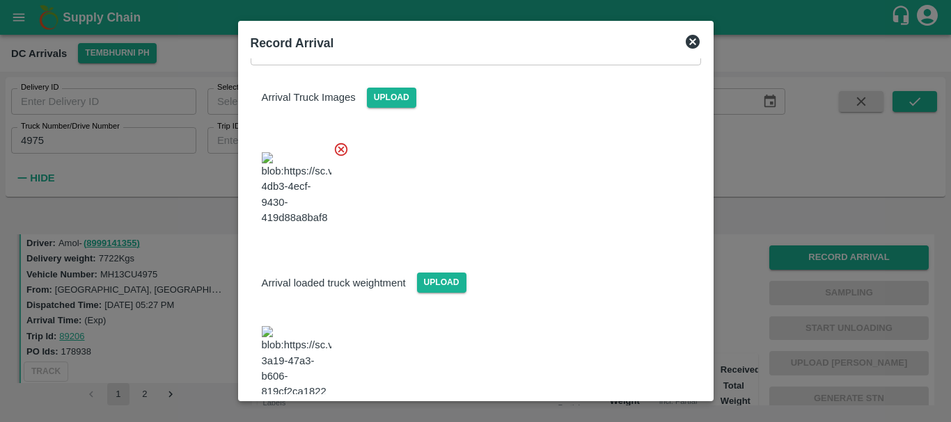
scroll to position [174, 0]
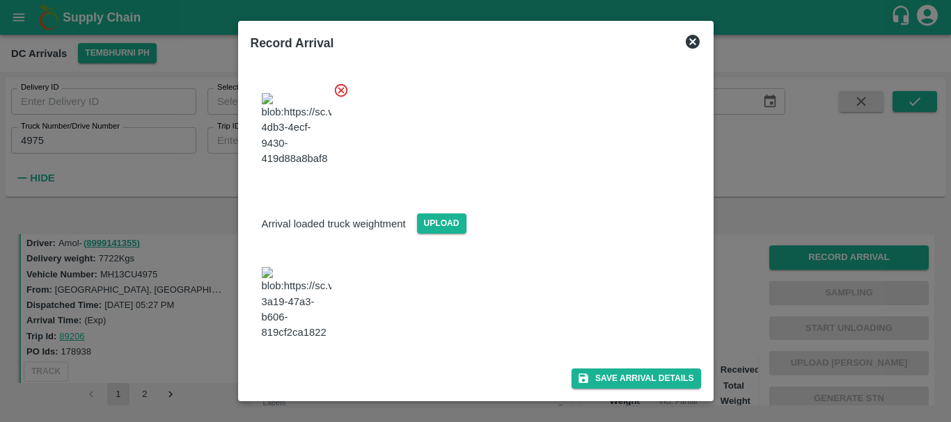
click at [308, 318] on img at bounding box center [297, 303] width 70 height 73
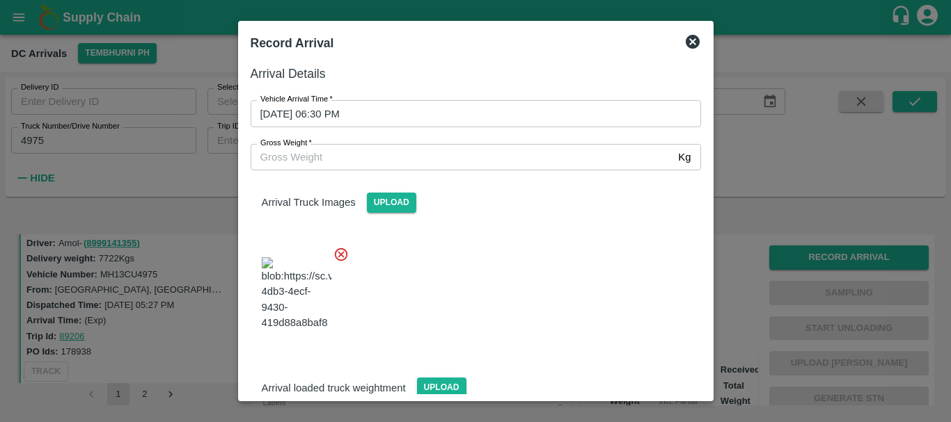
click at [355, 159] on input "Gross Weight   *" at bounding box center [462, 157] width 422 height 26
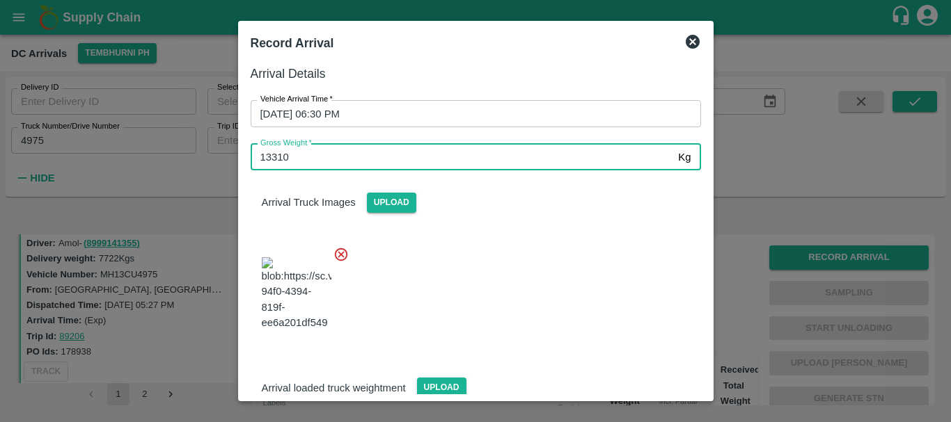
type input "13310"
click at [530, 290] on div at bounding box center [469, 289] width 461 height 109
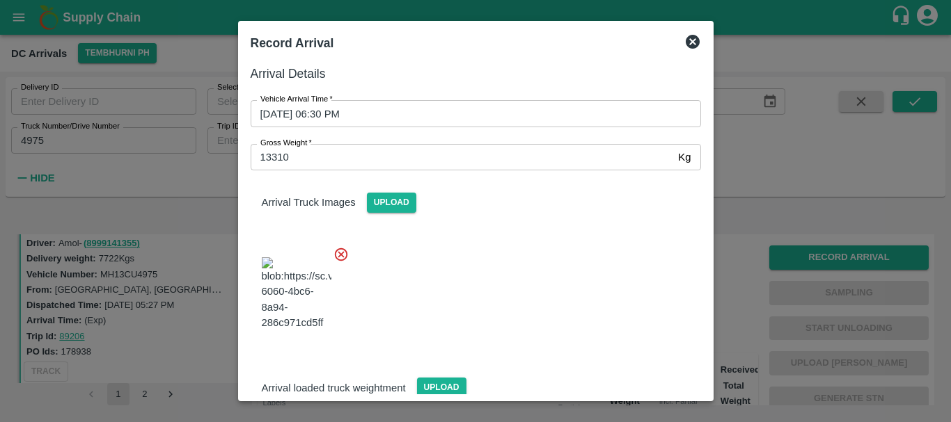
scroll to position [174, 0]
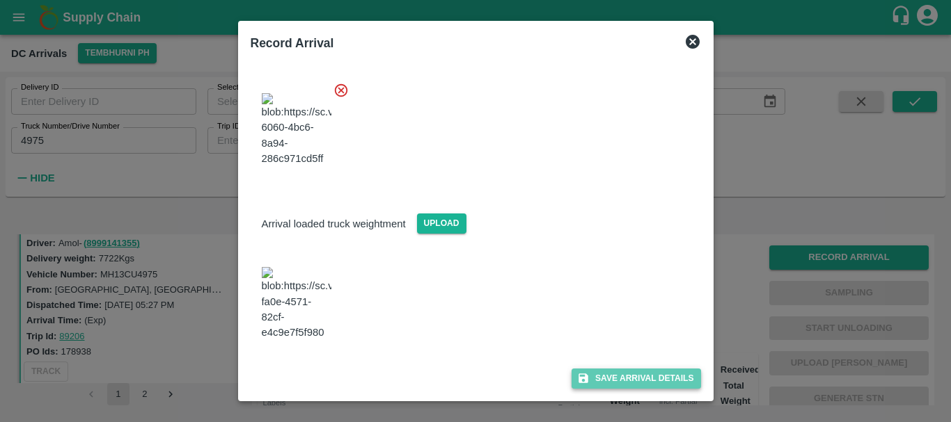
click at [608, 373] on button "Save Arrival Details" at bounding box center [635, 379] width 129 height 20
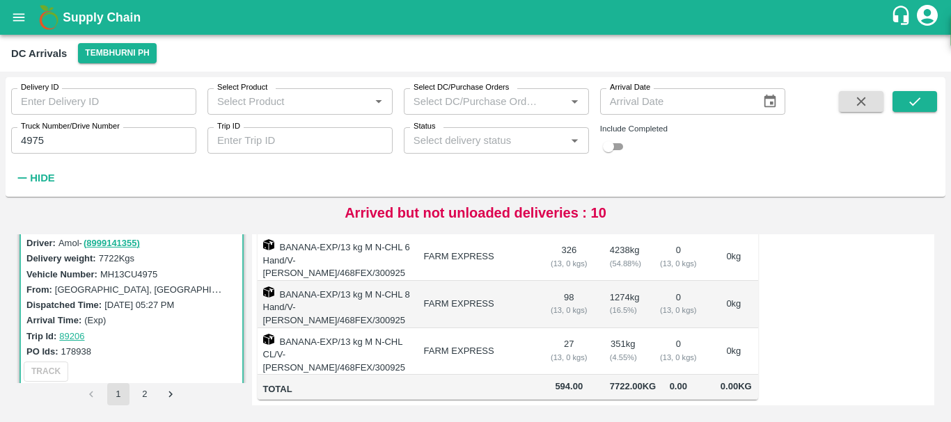
scroll to position [0, 0]
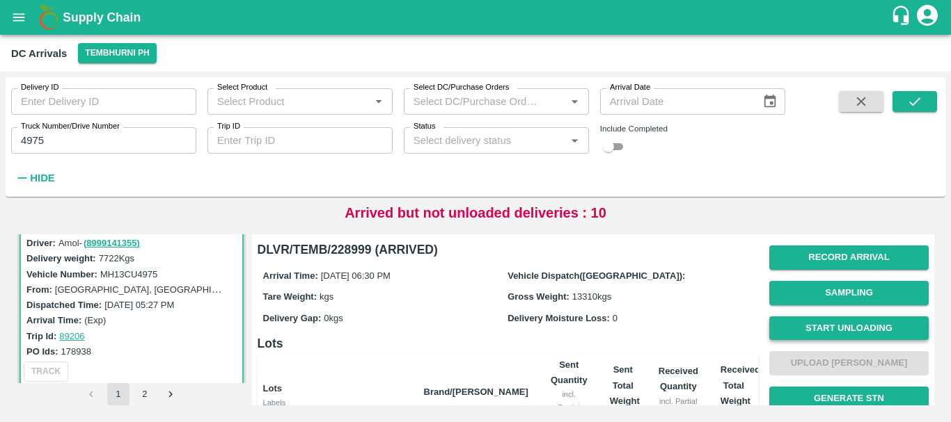
click at [808, 321] on button "Start Unloading" at bounding box center [848, 329] width 159 height 24
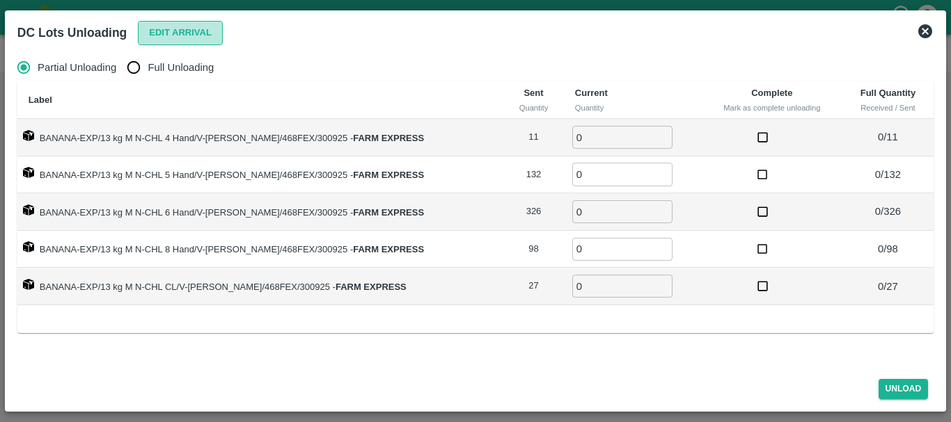
click at [175, 28] on button "Edit Arrival" at bounding box center [180, 33] width 85 height 24
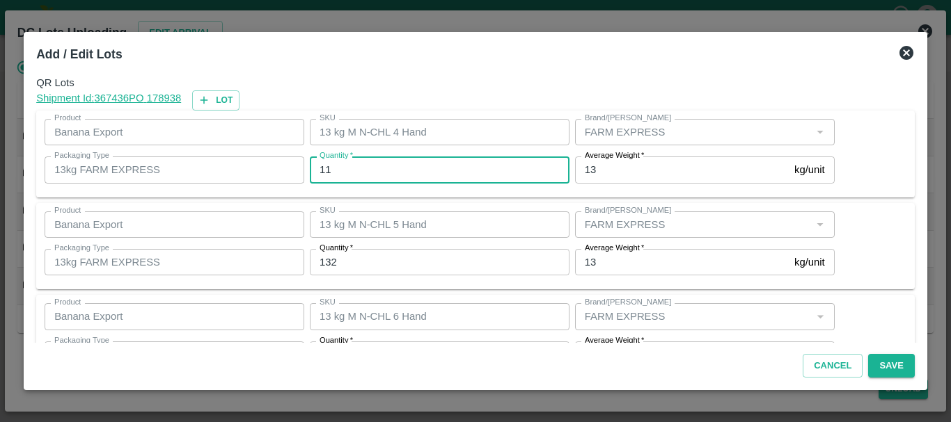
click at [366, 170] on input "11" at bounding box center [440, 170] width 260 height 26
type input "1"
type input "11"
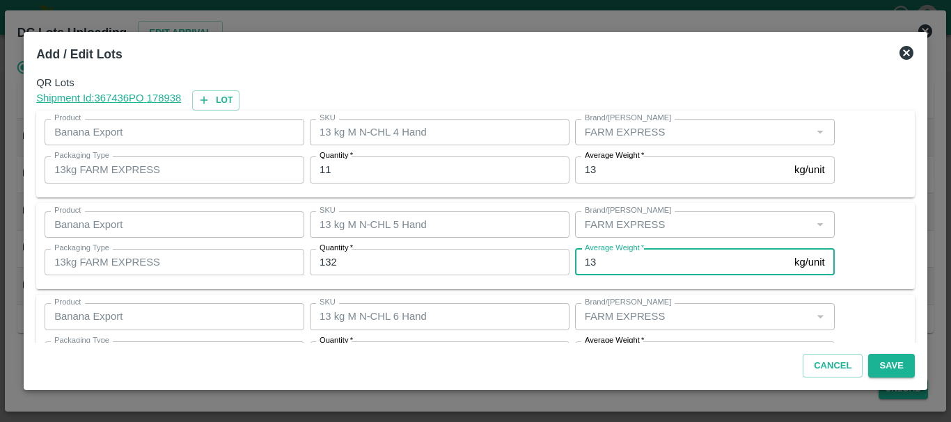
scroll to position [25, 0]
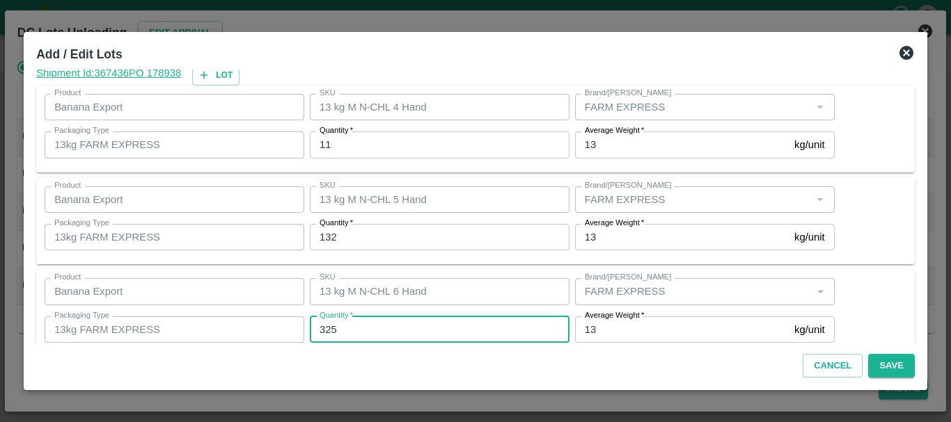
type input "325"
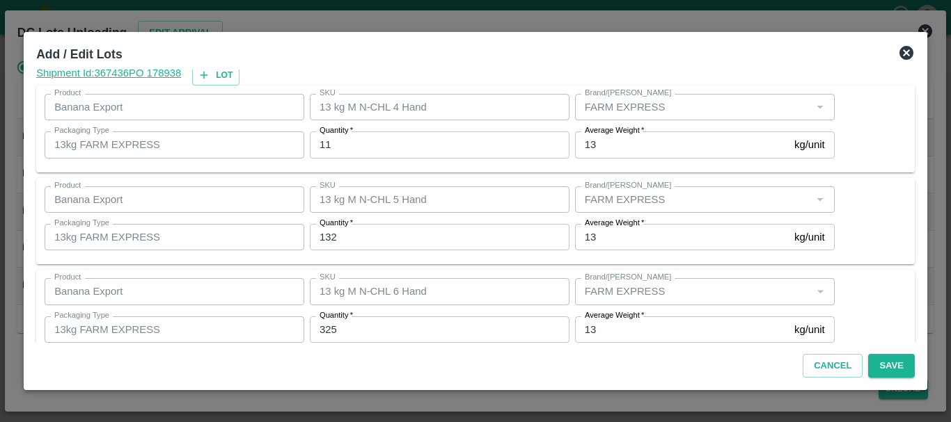
scroll to position [235, 0]
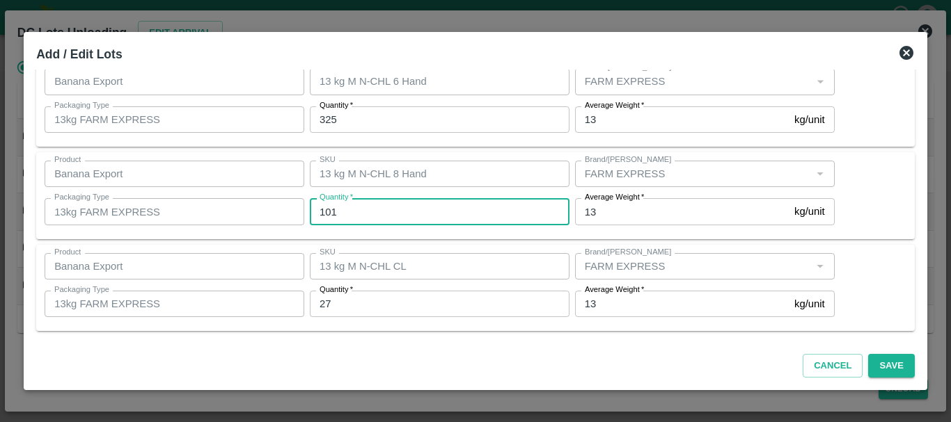
type input "101"
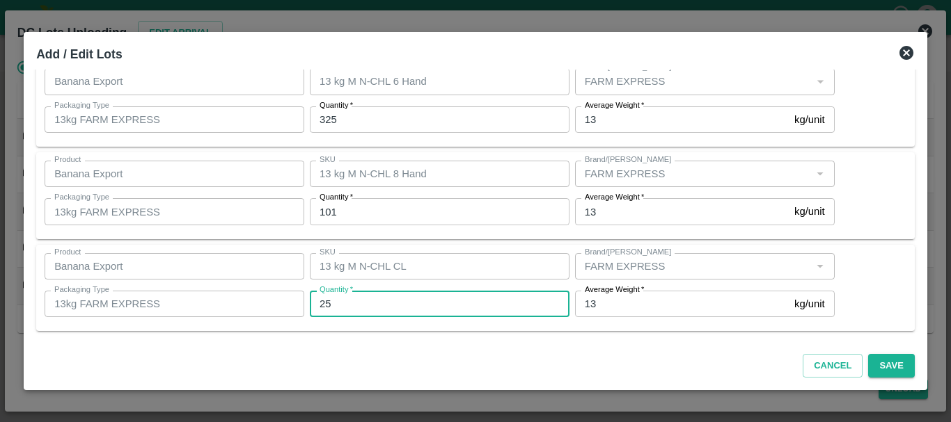
type input "25"
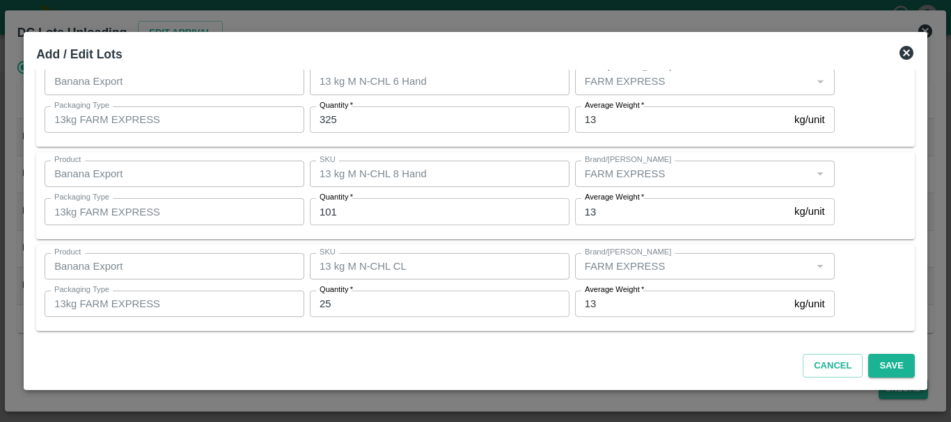
click at [428, 243] on div "QR Lots Shipment Id: 367436 PO 178938 Lot Product Banana Export Product SKU 13 …" at bounding box center [475, 206] width 889 height 273
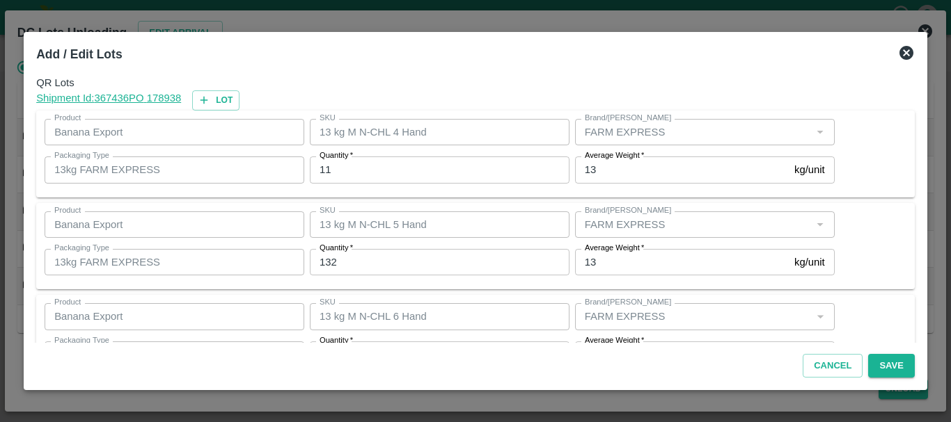
scroll to position [235, 0]
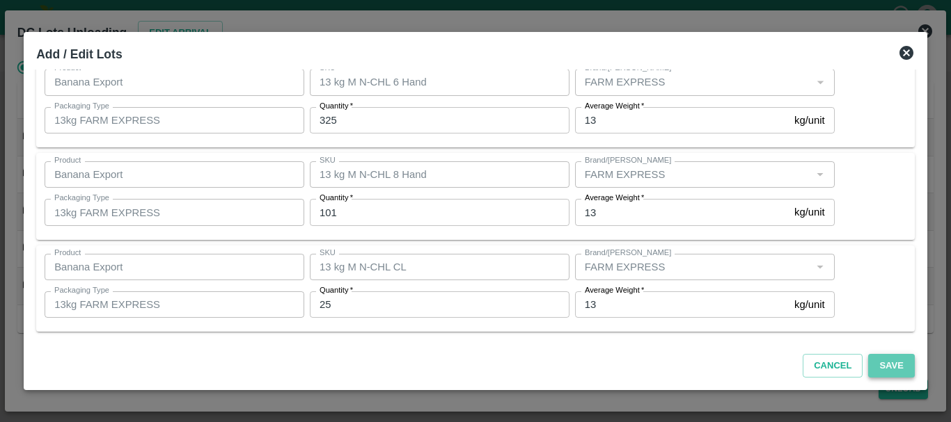
click at [888, 358] on button "Save" at bounding box center [891, 366] width 46 height 24
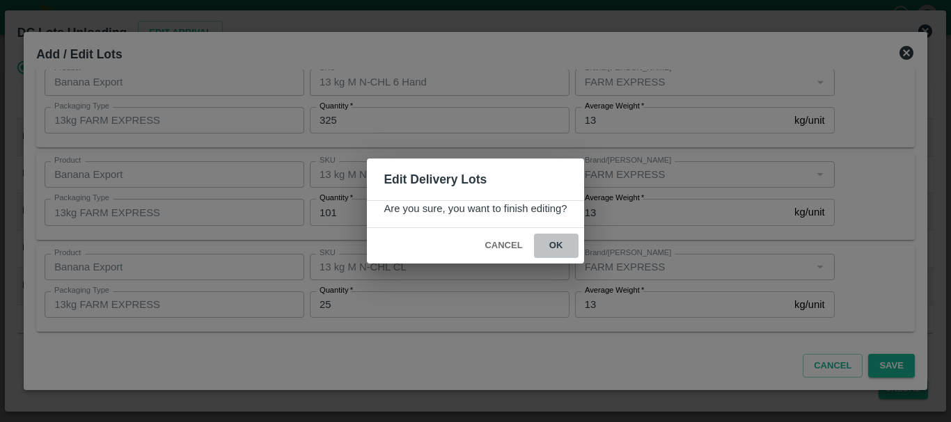
click at [562, 246] on button "ok" at bounding box center [556, 246] width 45 height 24
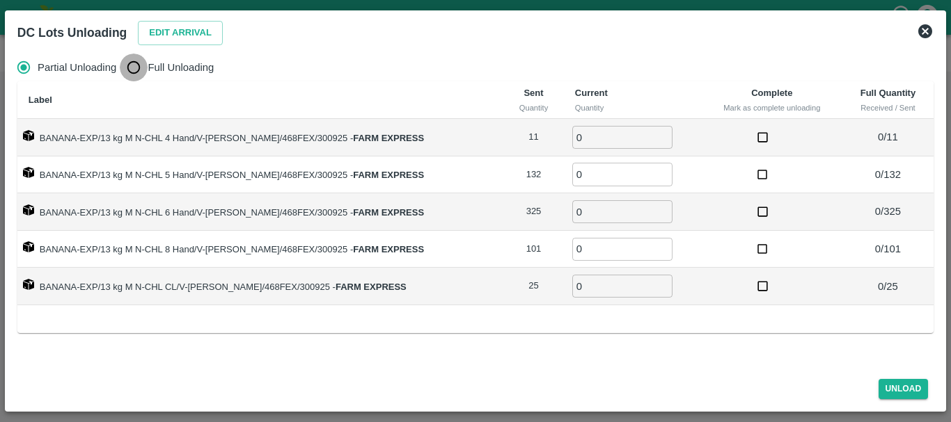
click at [141, 66] on input "Full Unloading" at bounding box center [134, 68] width 28 height 28
radio input "true"
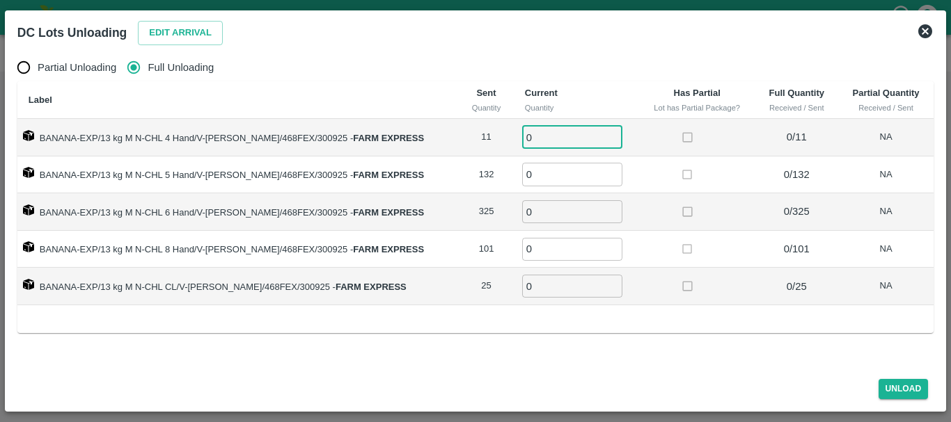
click at [543, 144] on input "0" at bounding box center [572, 137] width 100 height 23
type input "011"
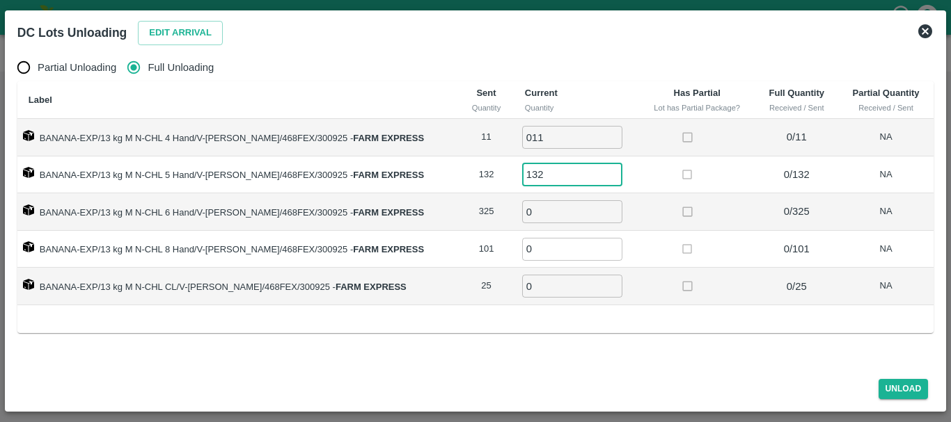
type input "132"
type input "325"
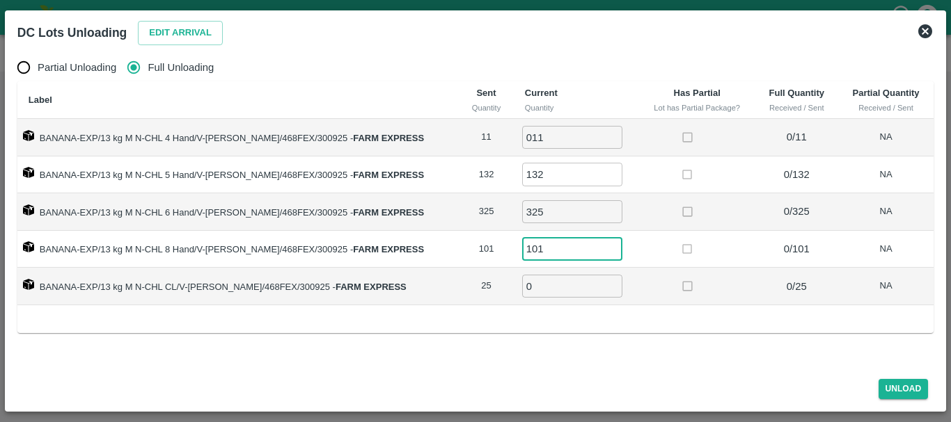
type input "101"
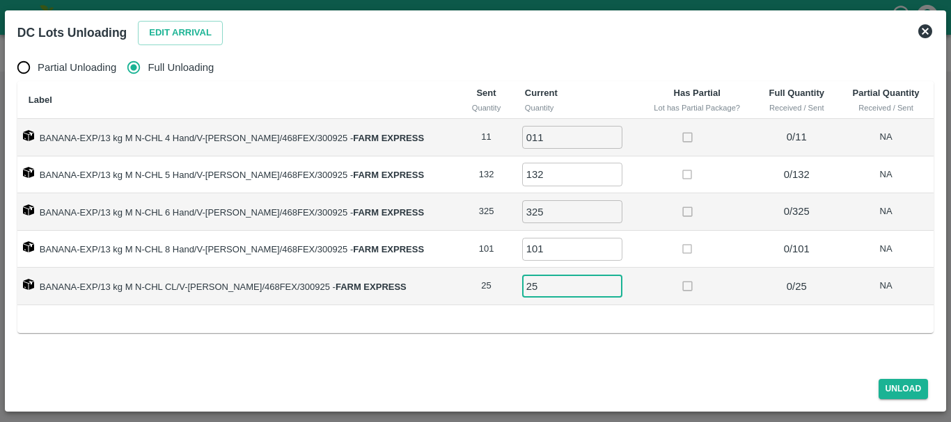
type input "25"
click at [646, 272] on td at bounding box center [697, 287] width 116 height 38
click at [896, 391] on button "Unload" at bounding box center [903, 389] width 50 height 20
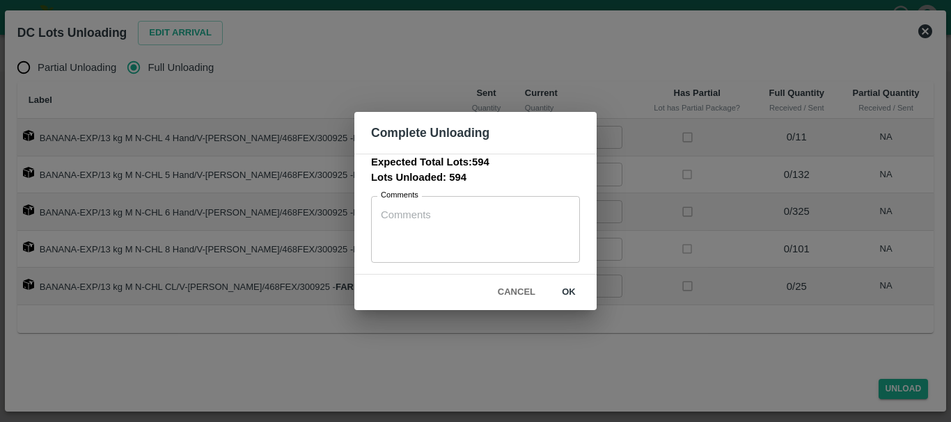
click at [571, 298] on button "ok" at bounding box center [568, 292] width 45 height 24
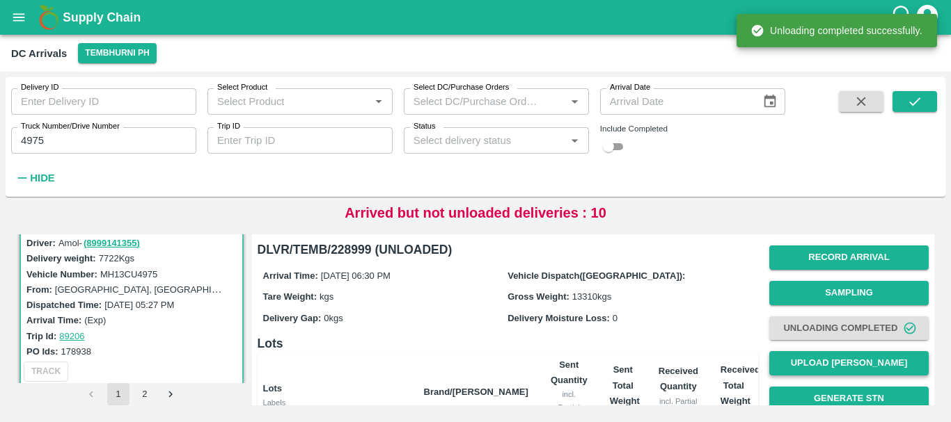
click at [809, 364] on button "Upload [PERSON_NAME]" at bounding box center [848, 363] width 159 height 24
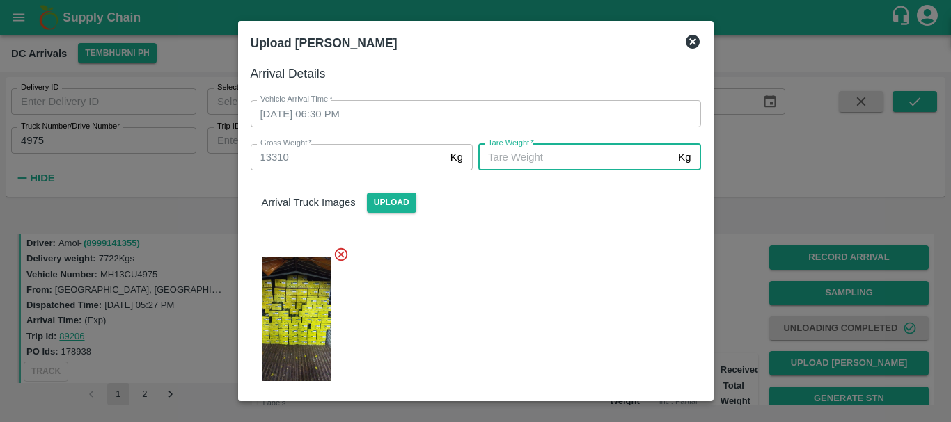
click at [502, 165] on input "Tare Weight   *" at bounding box center [575, 157] width 194 height 26
type input "4980"
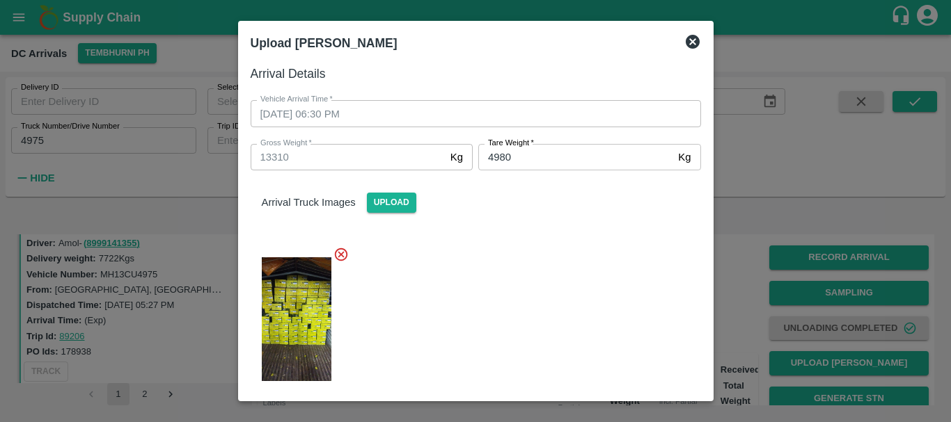
click at [452, 247] on div at bounding box center [469, 315] width 461 height 160
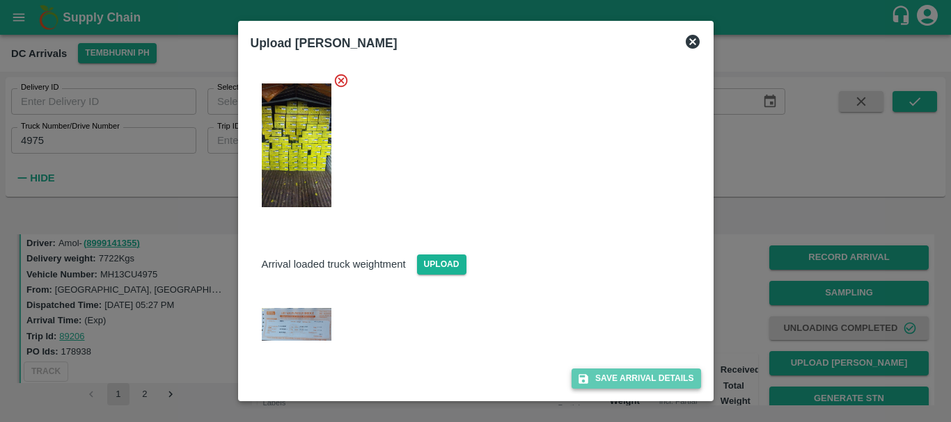
click at [586, 373] on icon "submit" at bounding box center [583, 379] width 13 height 13
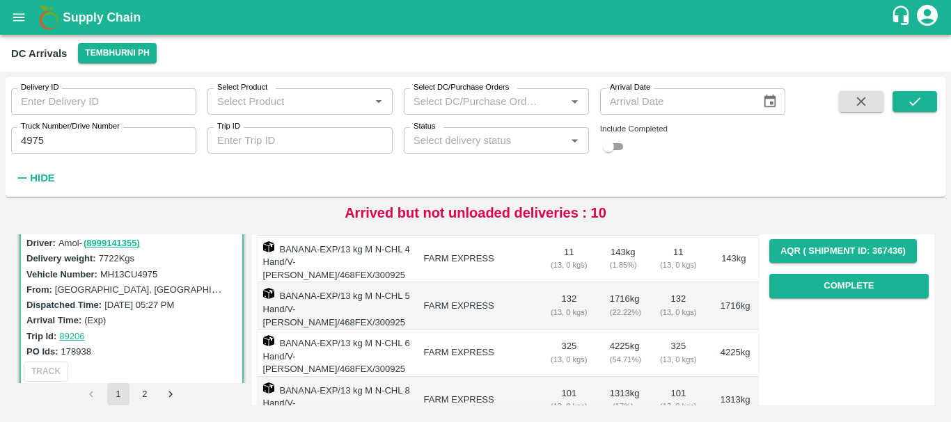
scroll to position [216, 0]
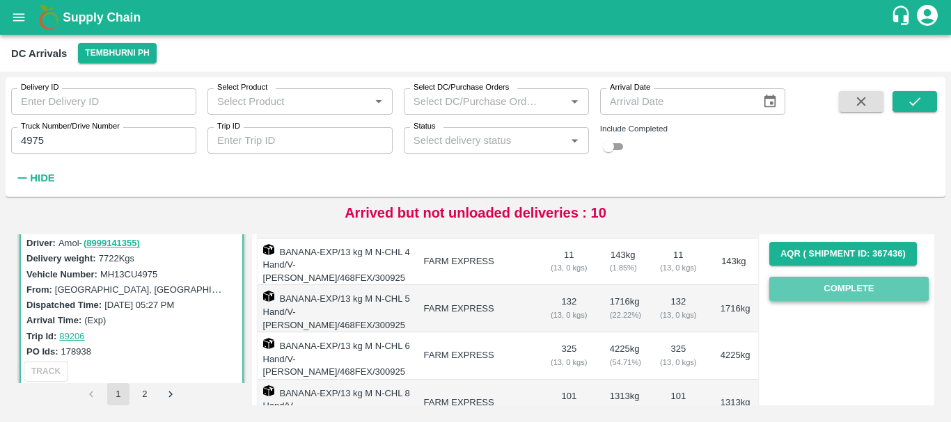
click at [804, 294] on button "Complete" at bounding box center [848, 289] width 159 height 24
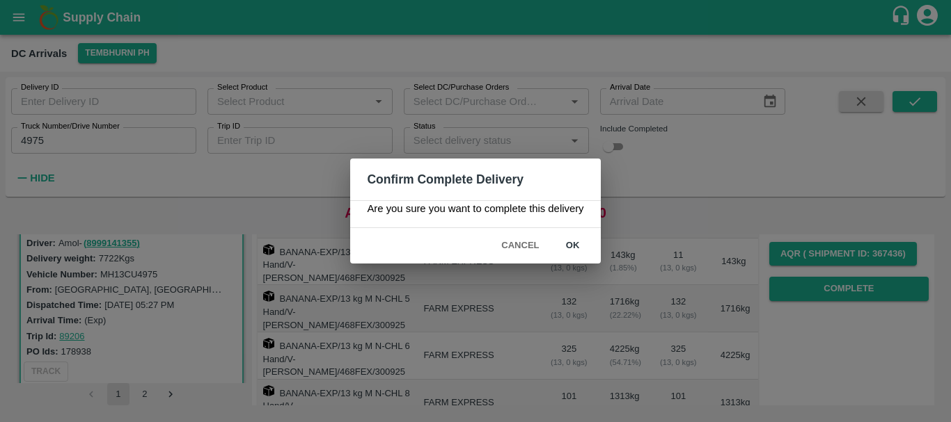
click at [575, 252] on button "ok" at bounding box center [572, 246] width 45 height 24
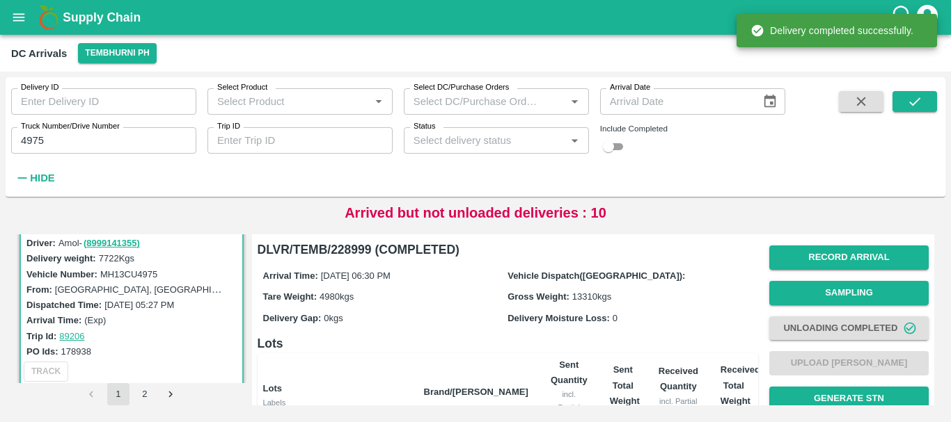
scroll to position [329, 0]
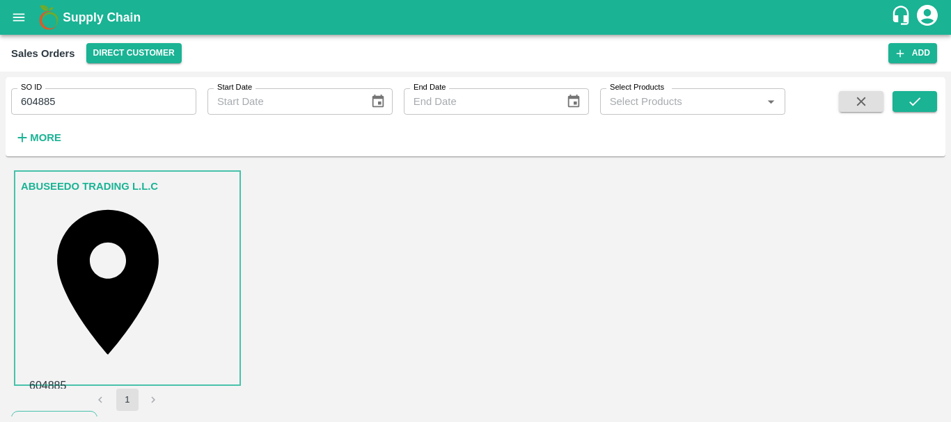
click at [33, 102] on input "604885" at bounding box center [103, 101] width 185 height 26
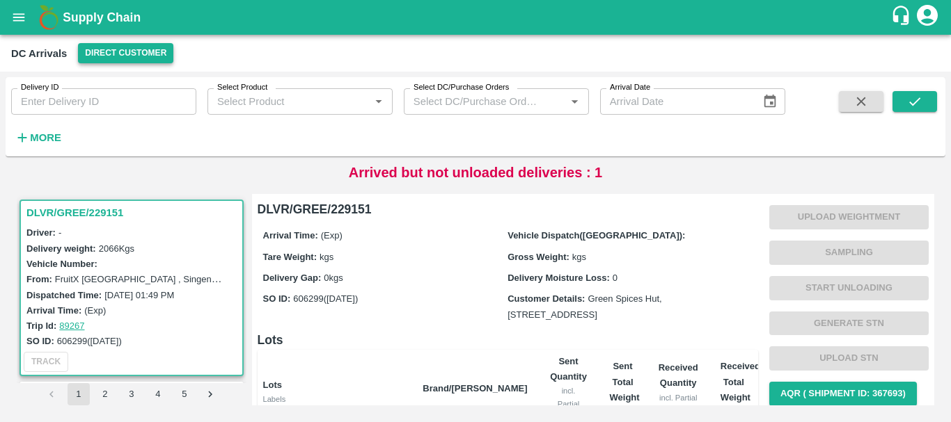
click at [111, 50] on button "Direct Customer" at bounding box center [125, 53] width 95 height 20
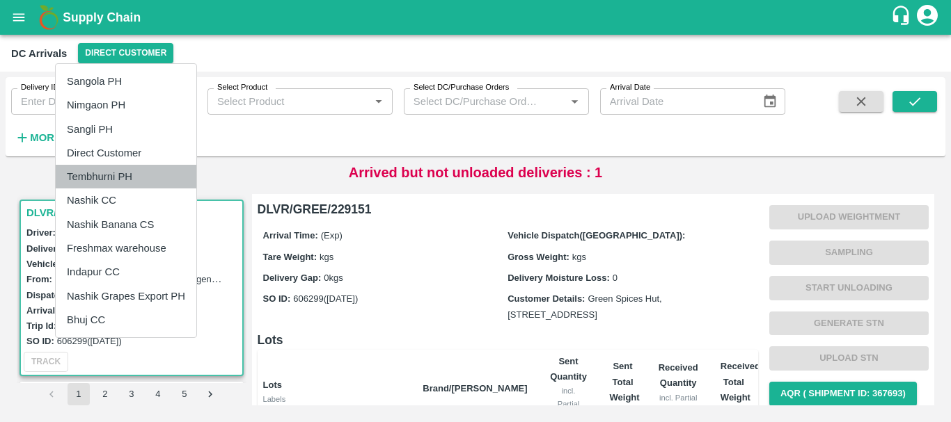
click at [122, 174] on li "Tembhurni PH" at bounding box center [126, 177] width 141 height 24
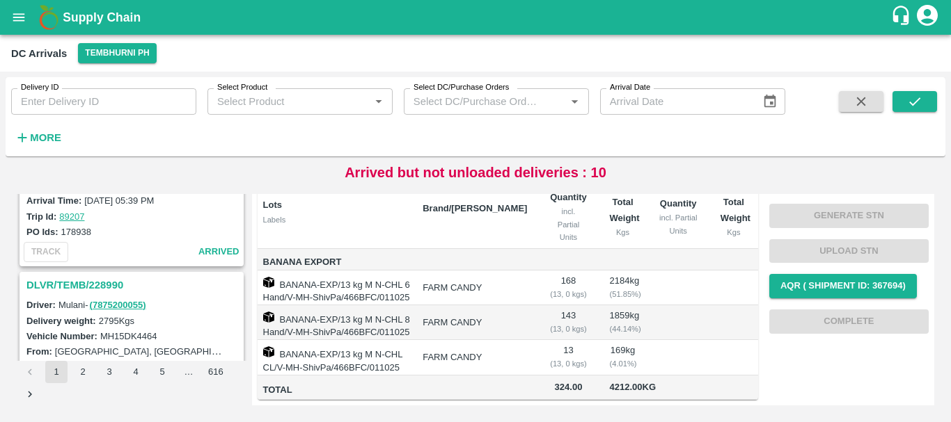
scroll to position [2292, 0]
click at [100, 285] on h3 "DLVR/TEMB/228990" at bounding box center [133, 286] width 214 height 18
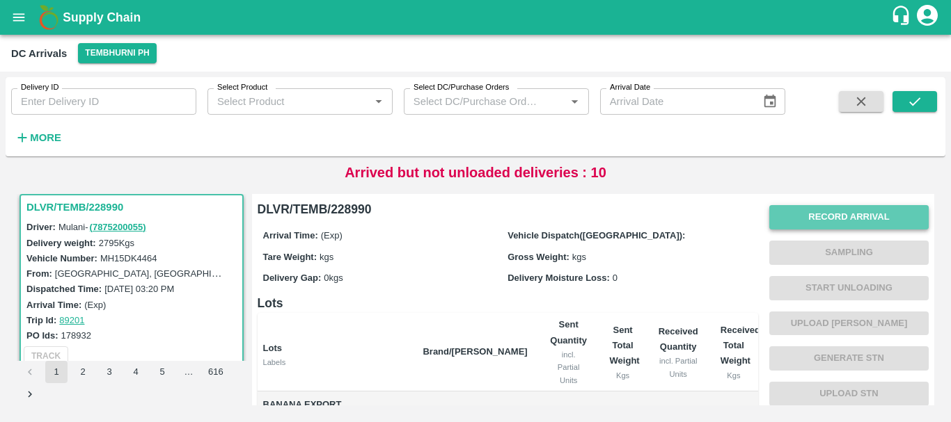
click at [791, 216] on button "Record Arrival" at bounding box center [848, 217] width 159 height 24
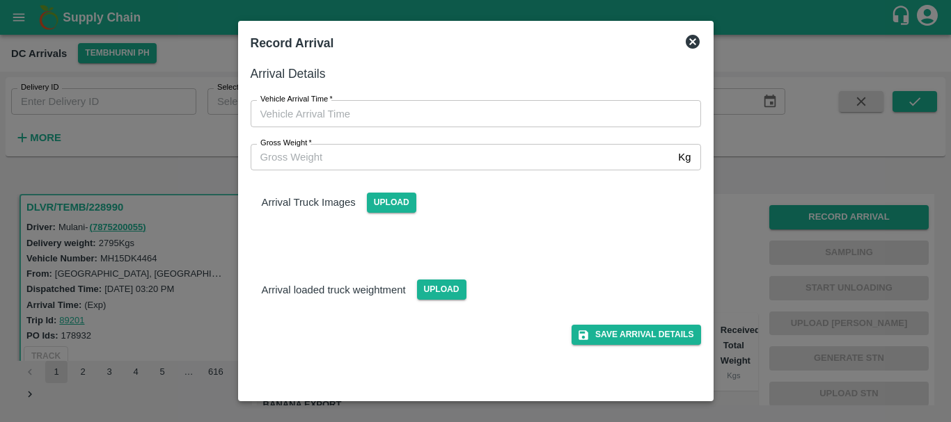
type input "DD/MM/YYYY hh:mm aa"
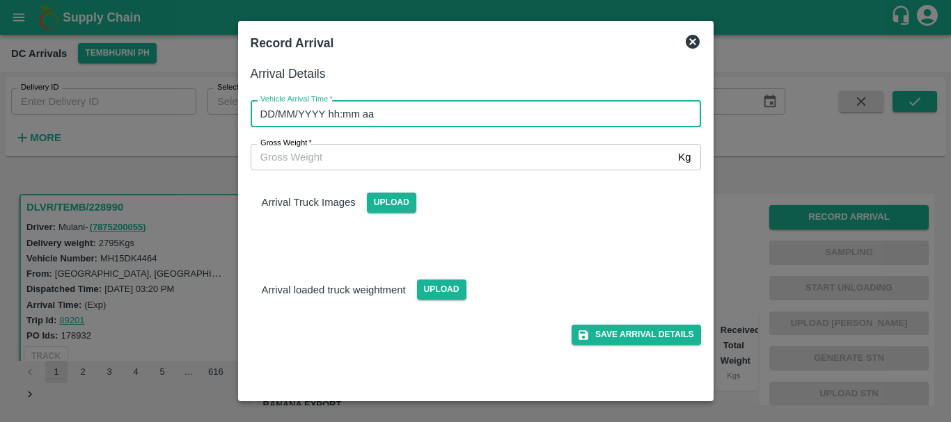
click at [457, 117] on input "DD/MM/YYYY hh:mm aa" at bounding box center [471, 113] width 440 height 26
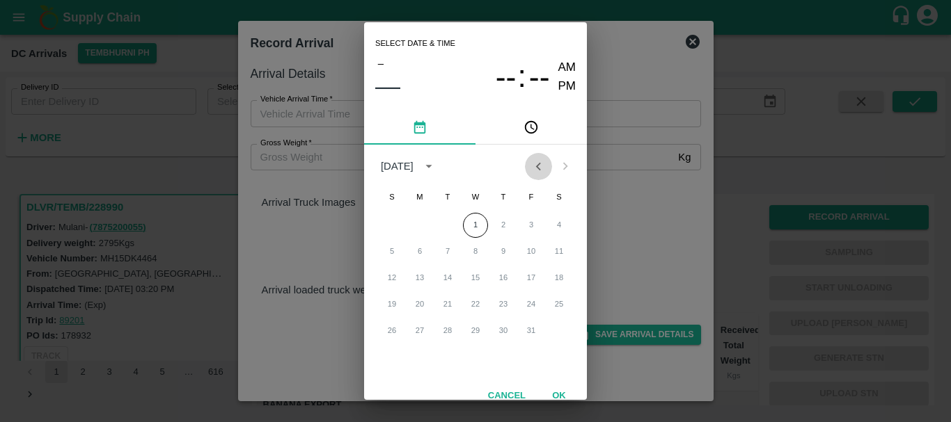
click at [537, 180] on button "Previous month" at bounding box center [538, 166] width 26 height 26
click at [445, 331] on button "30" at bounding box center [447, 331] width 25 height 25
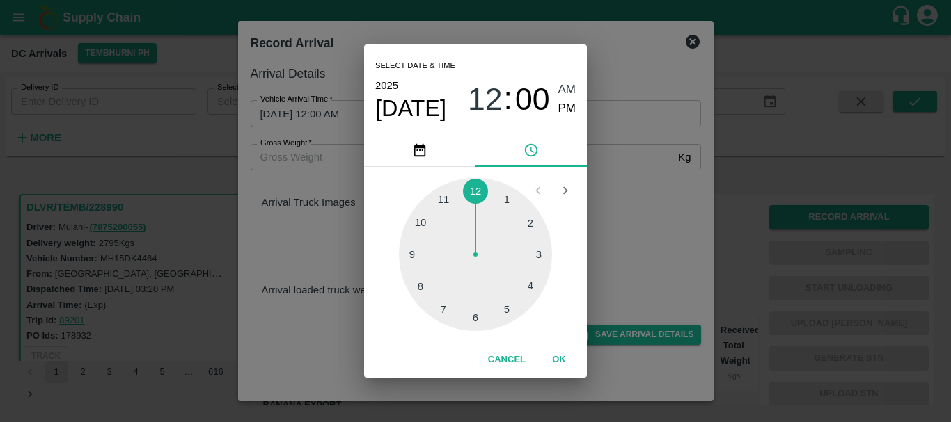
click at [523, 230] on div at bounding box center [475, 254] width 153 height 153
click at [475, 328] on div at bounding box center [475, 254] width 153 height 153
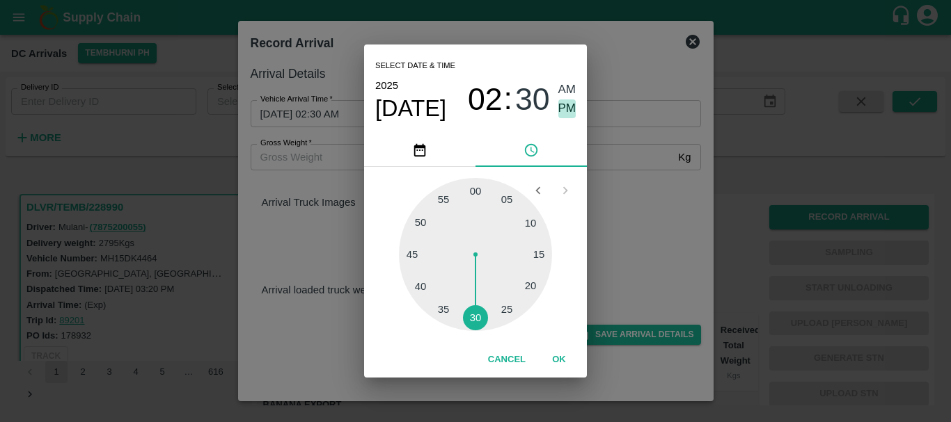
click at [571, 104] on span "PM" at bounding box center [567, 109] width 18 height 19
type input "30/09/2025 02:30 PM"
click at [618, 215] on div "Select date & time 2025 Sep 30 02 : 30 AM PM 05 10 15 20 25 30 35 40 45 50 55 0…" at bounding box center [475, 211] width 951 height 422
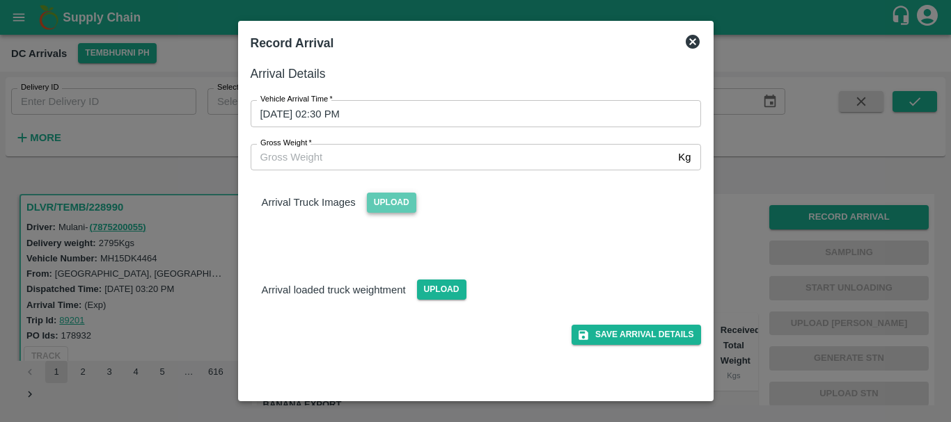
click at [380, 200] on span "Upload" at bounding box center [391, 203] width 49 height 20
click at [0, 0] on input "Upload" at bounding box center [0, 0] width 0 height 0
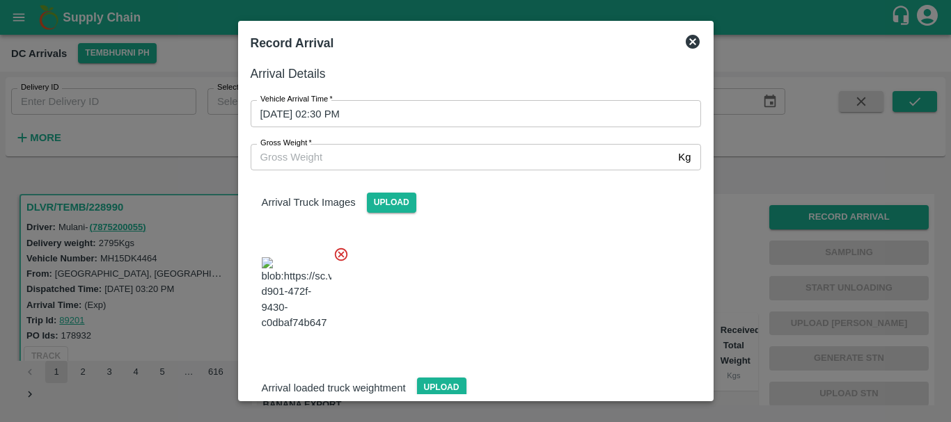
scroll to position [74, 0]
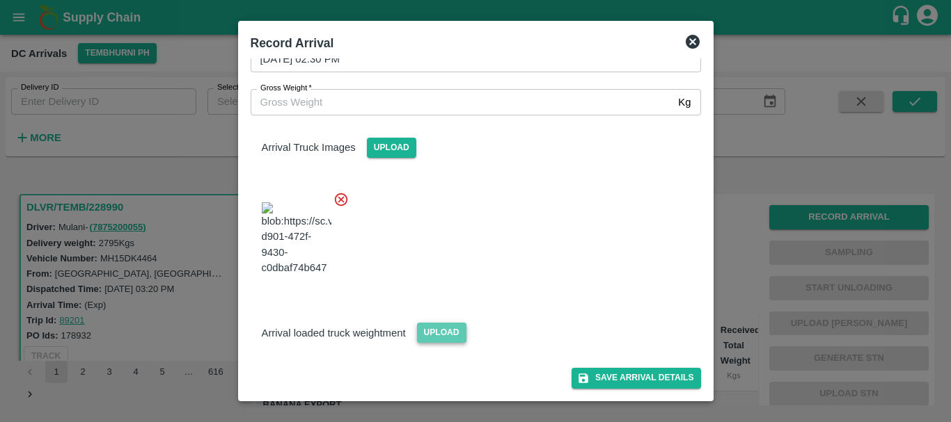
click at [434, 335] on span "Upload" at bounding box center [441, 333] width 49 height 20
click at [0, 0] on input "Upload" at bounding box center [0, 0] width 0 height 0
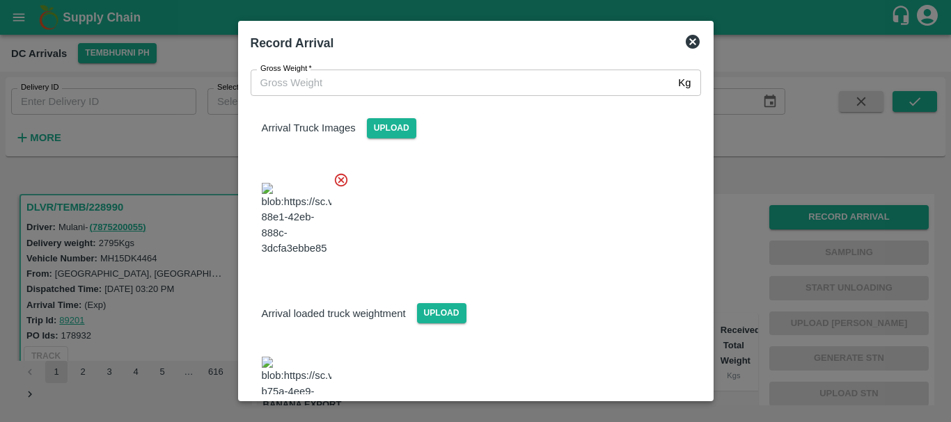
scroll to position [141, 0]
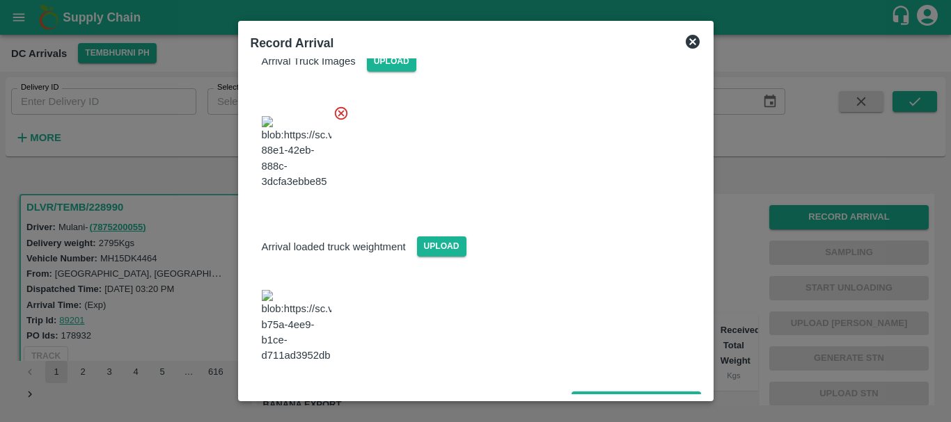
click at [287, 326] on img at bounding box center [297, 326] width 70 height 73
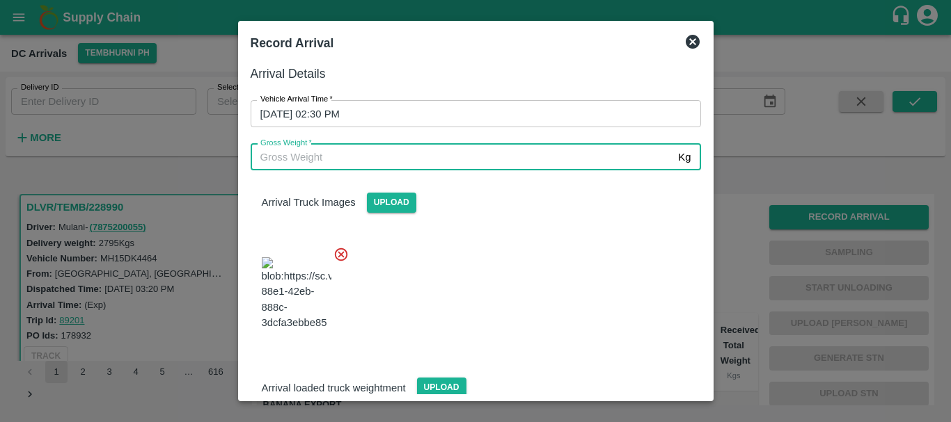
click at [436, 161] on input "Gross Weight   *" at bounding box center [462, 157] width 422 height 26
type input "8350"
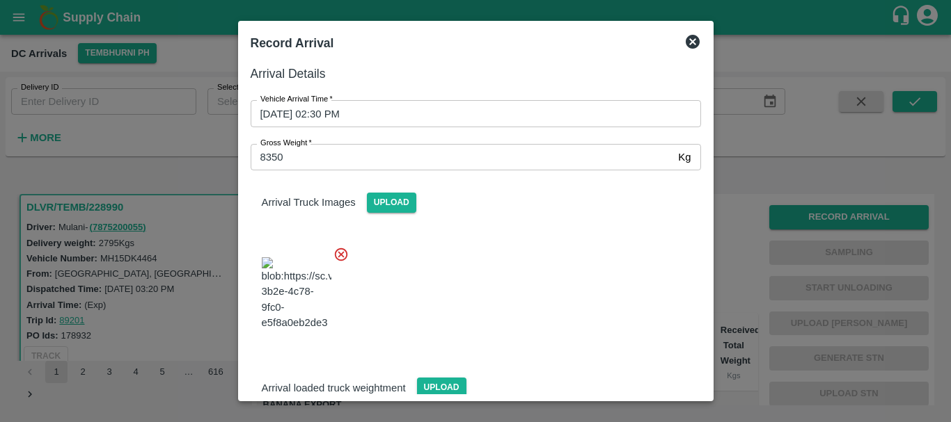
click at [596, 256] on div at bounding box center [469, 289] width 461 height 109
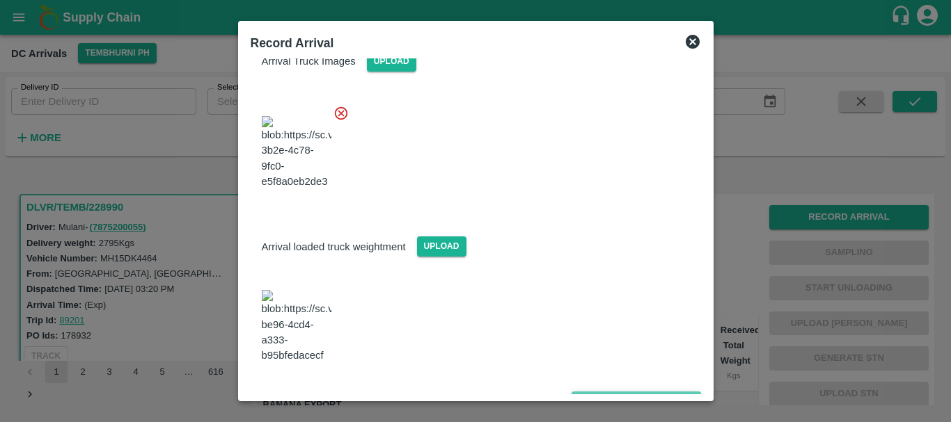
click at [638, 392] on button "Save Arrival Details" at bounding box center [635, 402] width 129 height 20
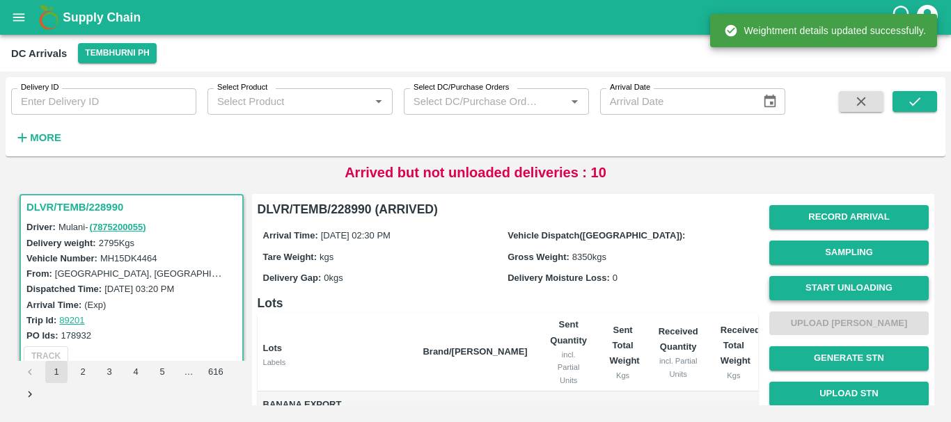
click at [819, 287] on button "Start Unloading" at bounding box center [848, 288] width 159 height 24
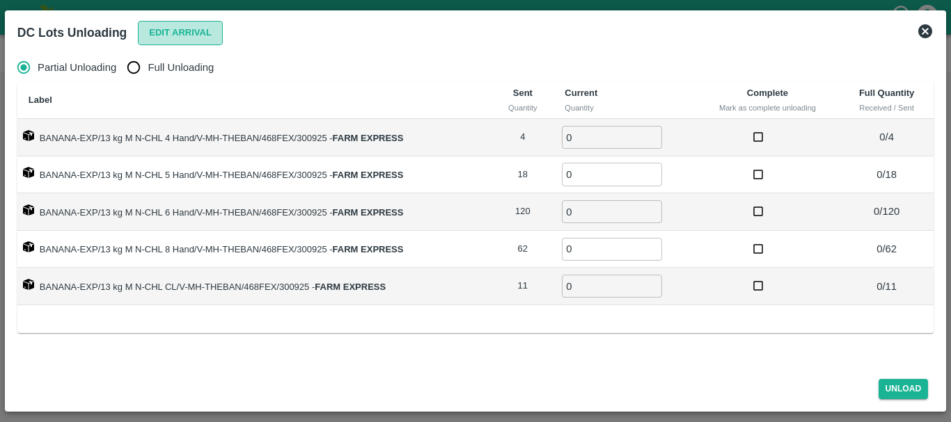
click at [154, 33] on button "Edit Arrival" at bounding box center [180, 33] width 85 height 24
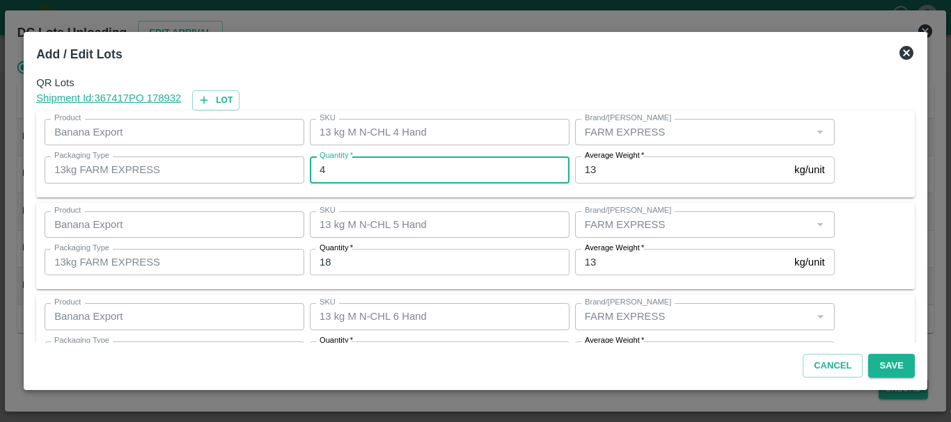
click at [408, 177] on input "4" at bounding box center [440, 170] width 260 height 26
type input "0"
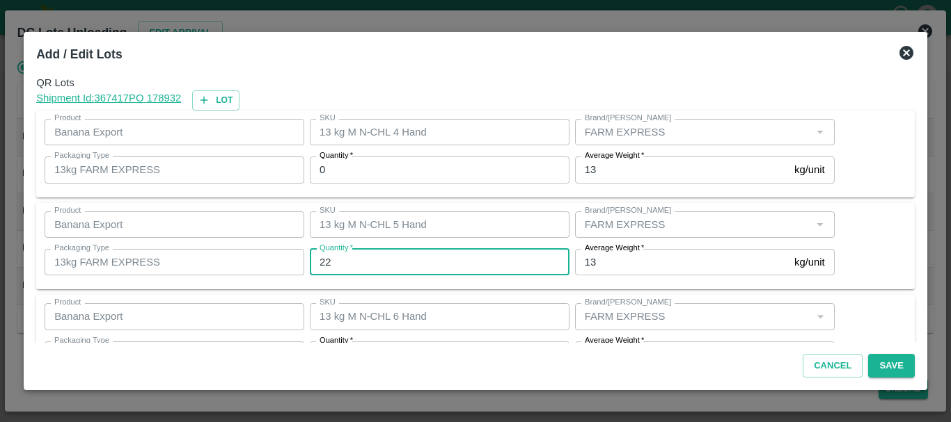
type input "22"
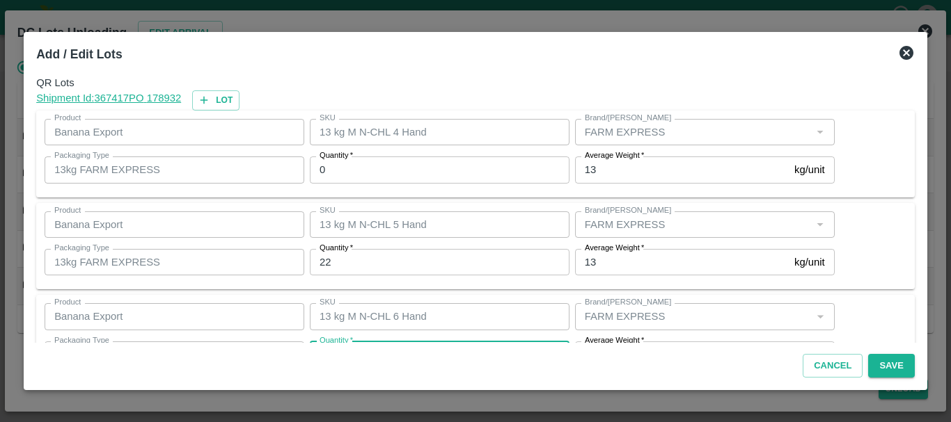
scroll to position [25, 0]
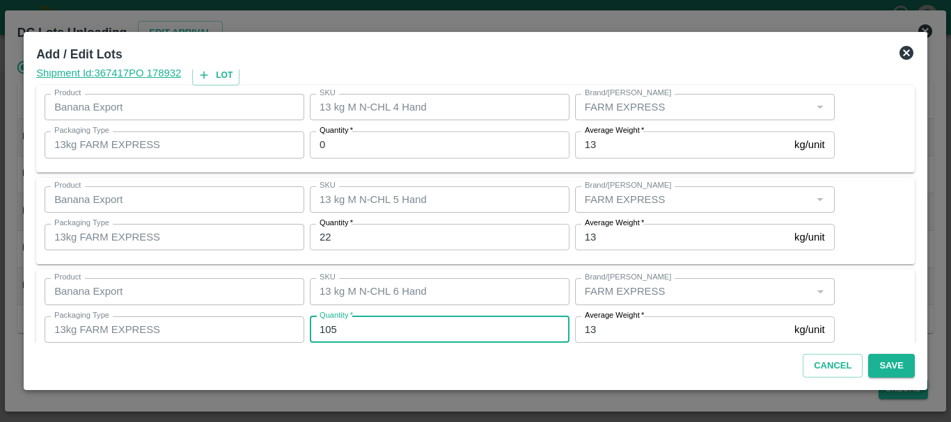
type input "105"
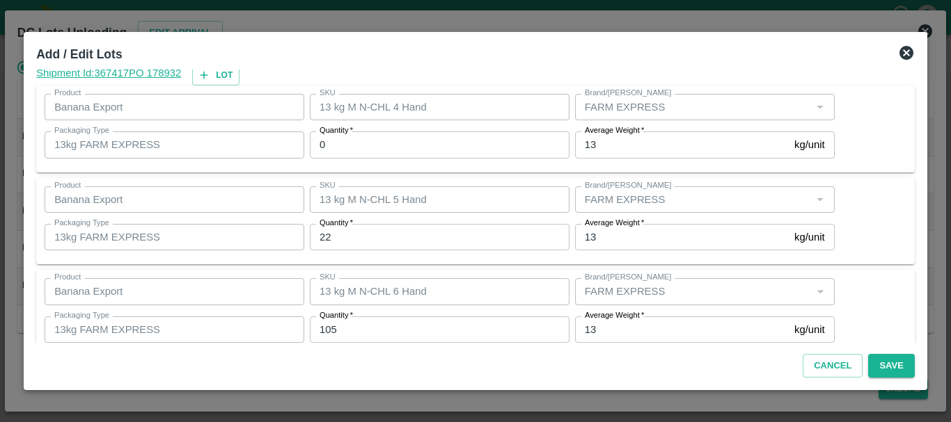
scroll to position [235, 0]
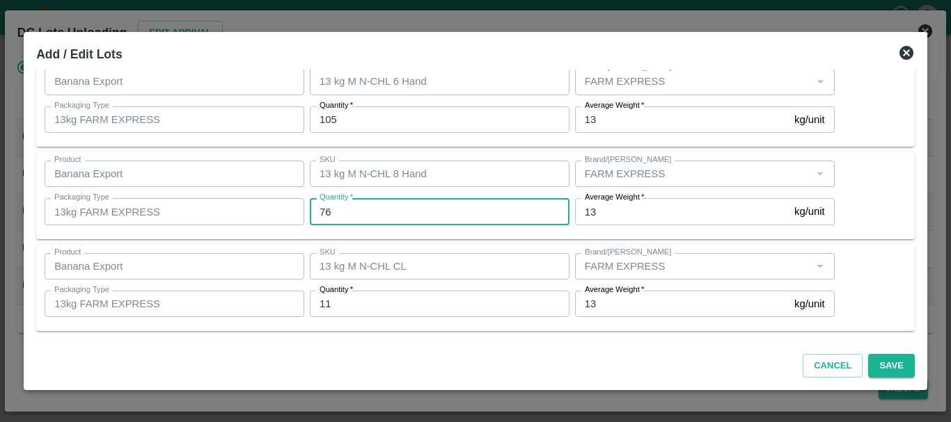
type input "76"
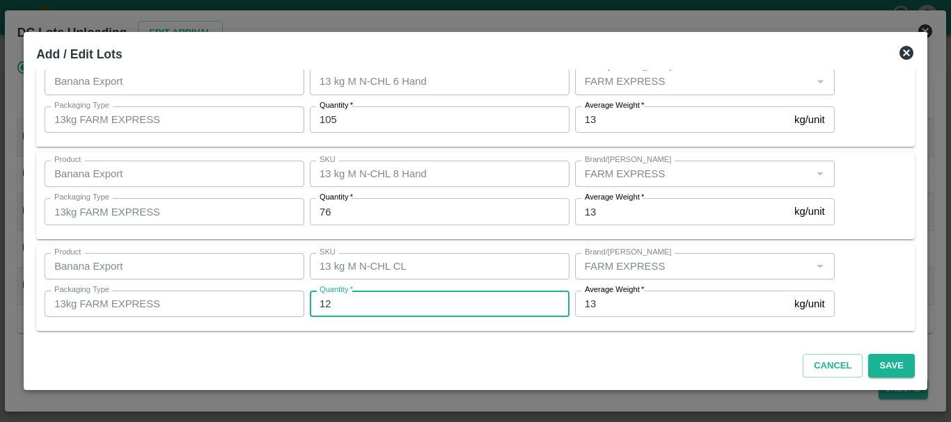
type input "12"
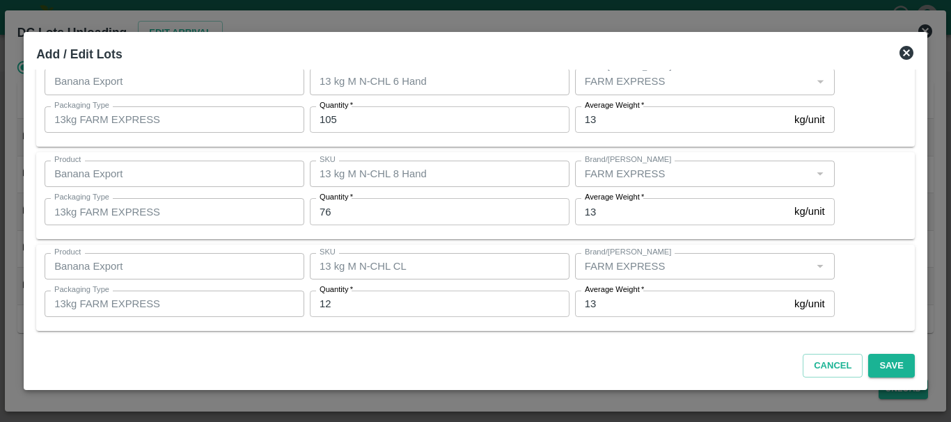
click at [459, 252] on div "SKU 13 kg M N-CHL CL SKU" at bounding box center [436, 267] width 265 height 38
click at [873, 363] on button "Save" at bounding box center [891, 366] width 46 height 24
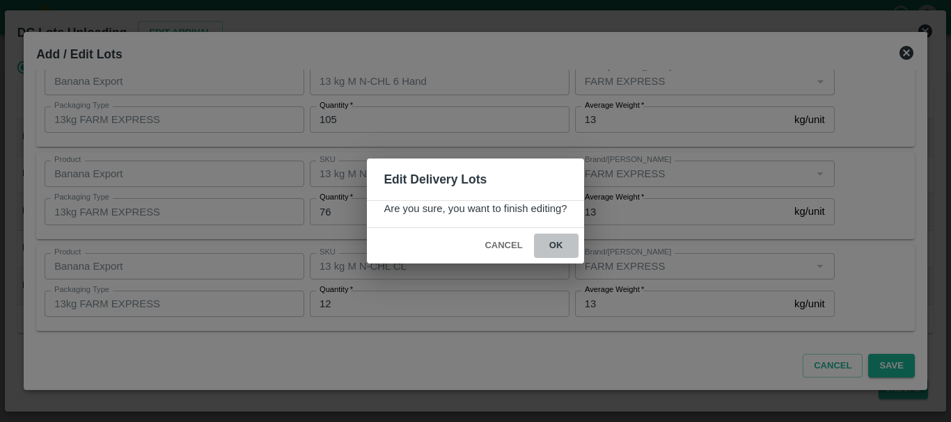
click at [552, 248] on button "ok" at bounding box center [556, 246] width 45 height 24
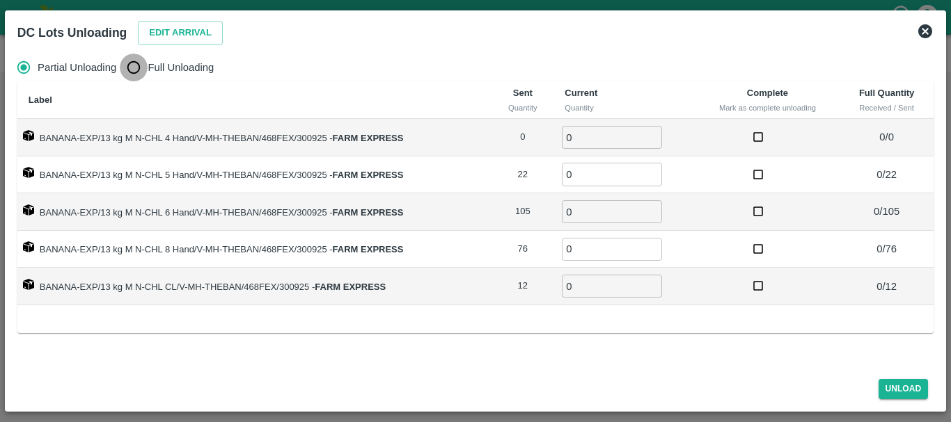
click at [140, 63] on input "Full Unloading" at bounding box center [134, 68] width 28 height 28
radio input "true"
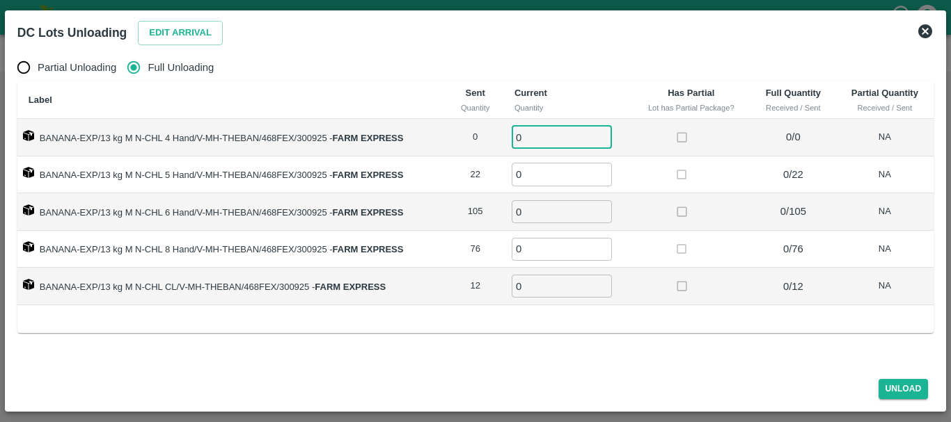
click at [541, 141] on input "0" at bounding box center [561, 137] width 100 height 23
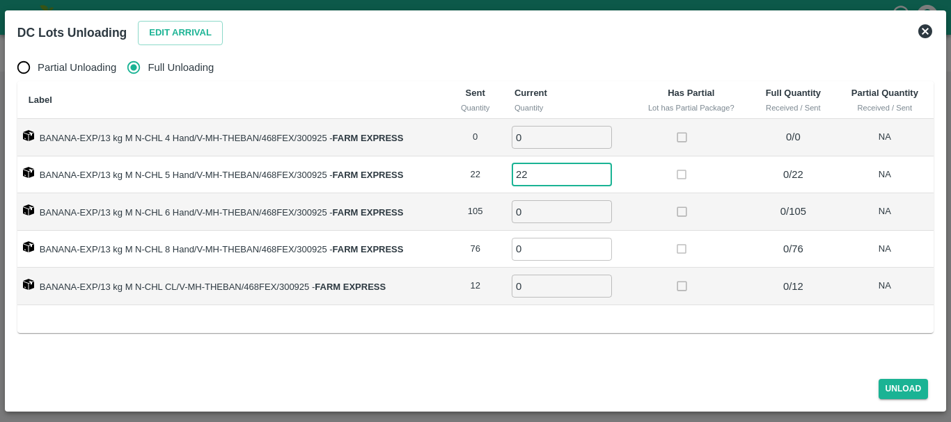
type input "22"
type input "105"
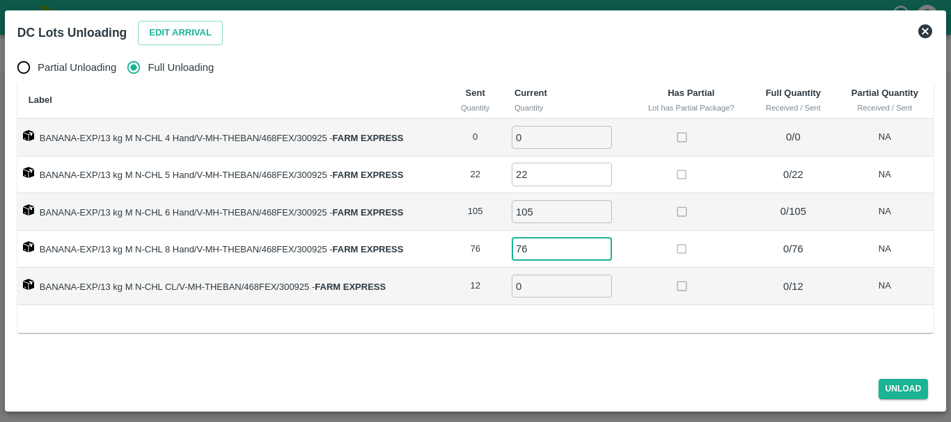
type input "76"
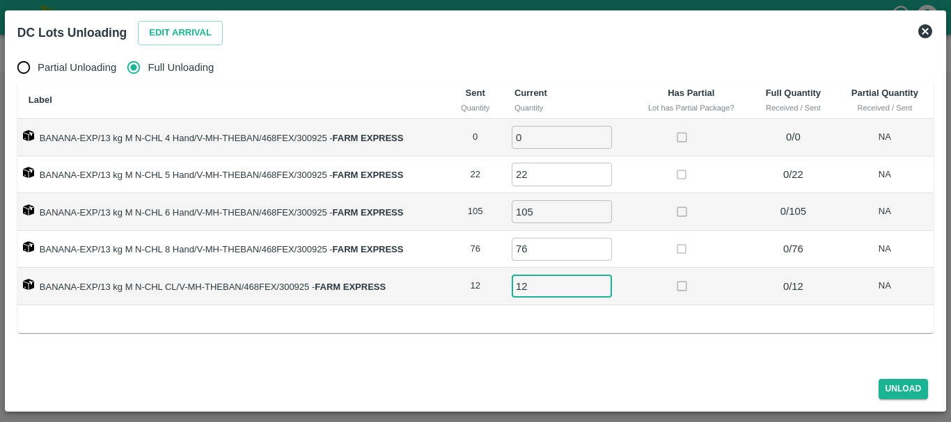
type input "12"
click at [703, 306] on div "Label Sent Quantity Current Quantity Has Partial Lot has Partial Package? Full …" at bounding box center [475, 207] width 916 height 252
click at [905, 388] on button "Unload" at bounding box center [903, 389] width 50 height 20
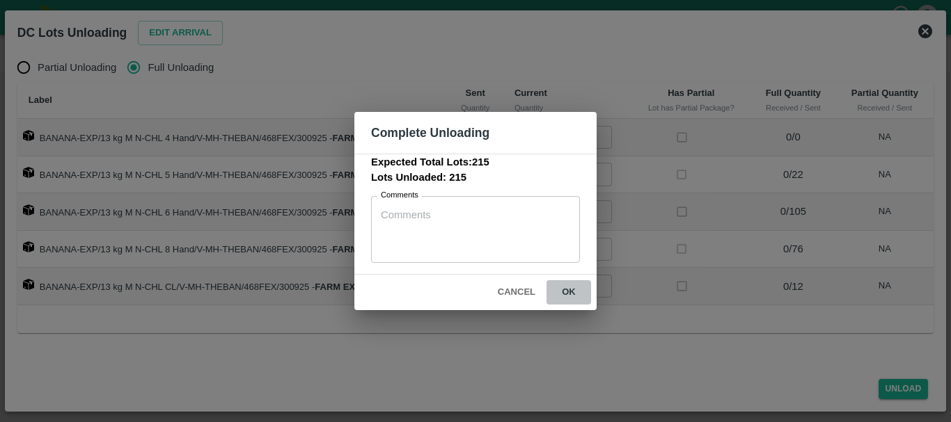
click at [577, 299] on button "ok" at bounding box center [568, 292] width 45 height 24
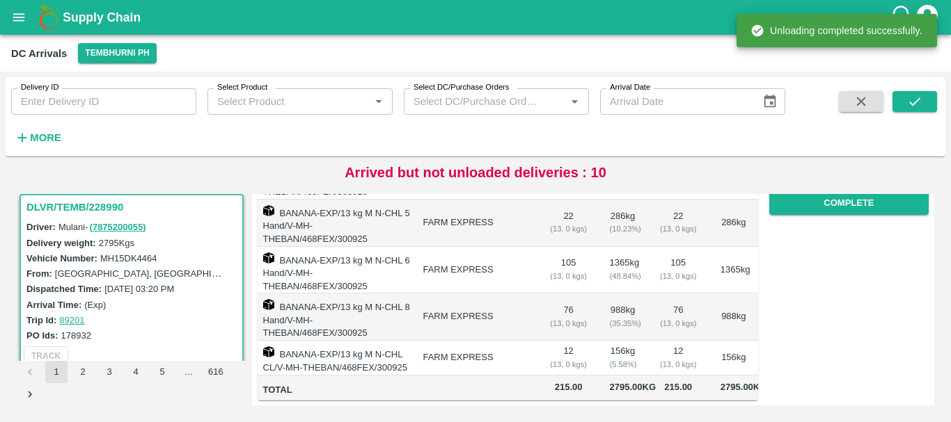
scroll to position [0, 0]
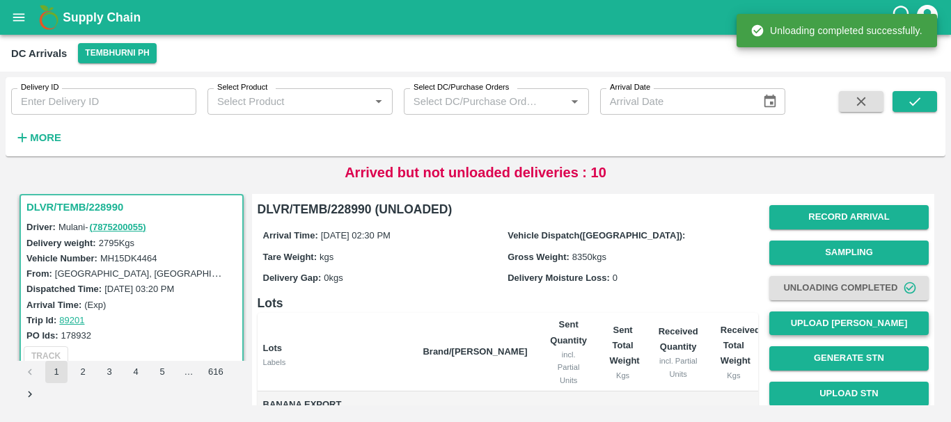
click at [843, 323] on button "Upload [PERSON_NAME]" at bounding box center [848, 324] width 159 height 24
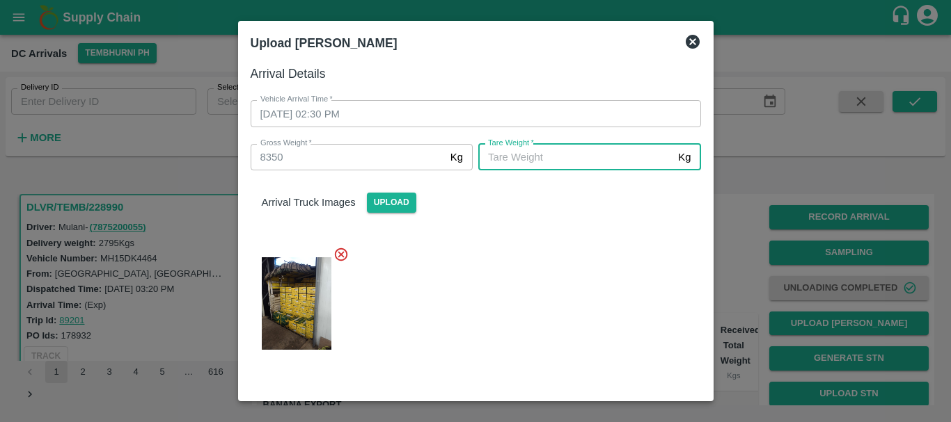
click at [530, 166] on input "Tare Weight   *" at bounding box center [575, 157] width 194 height 26
type input "5310"
click at [555, 234] on div "Arrival Truck Images Upload" at bounding box center [469, 267] width 461 height 216
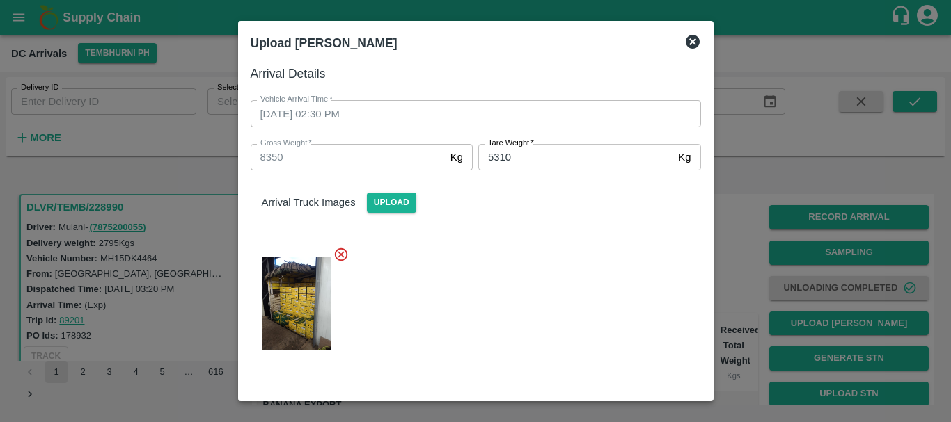
scroll to position [141, 0]
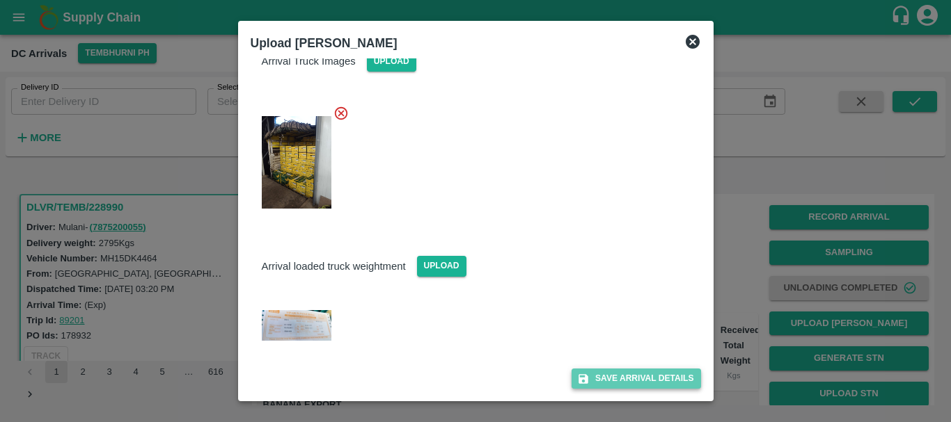
click at [613, 377] on button "Save Arrival Details" at bounding box center [635, 379] width 129 height 20
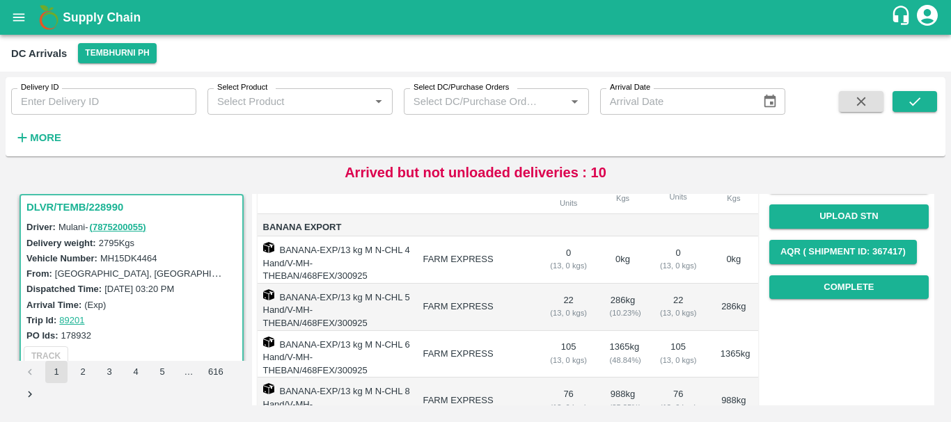
scroll to position [177, 0]
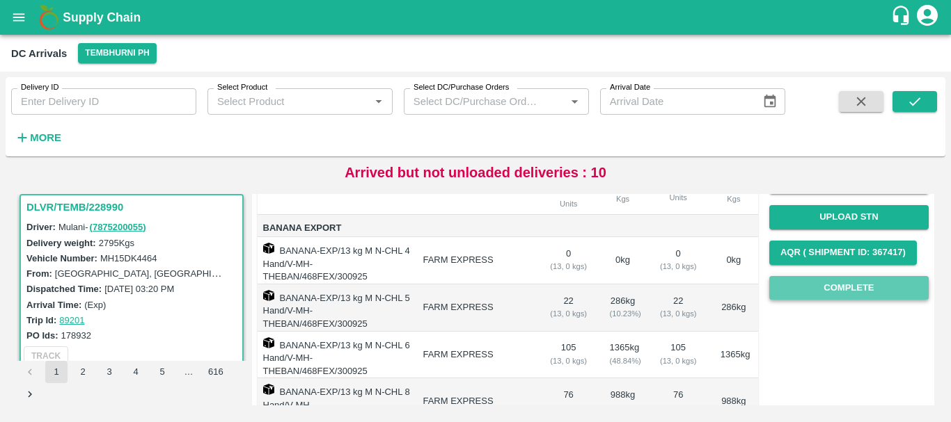
click at [802, 294] on button "Complete" at bounding box center [848, 288] width 159 height 24
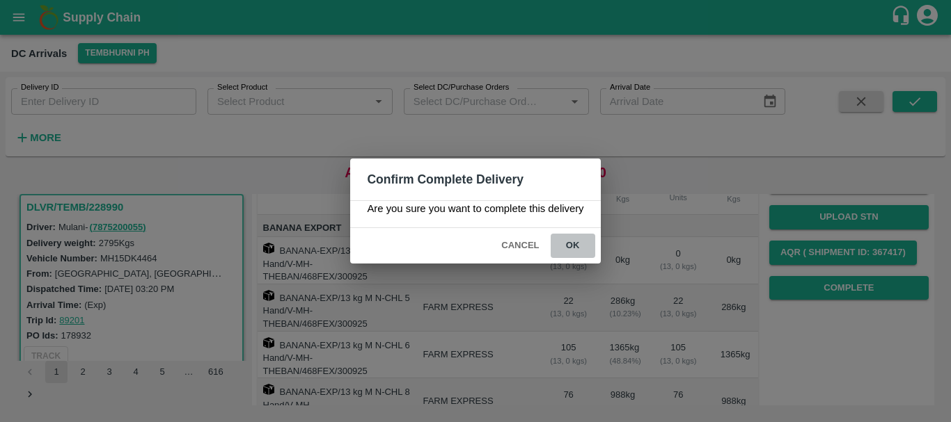
click at [571, 246] on button "ok" at bounding box center [572, 246] width 45 height 24
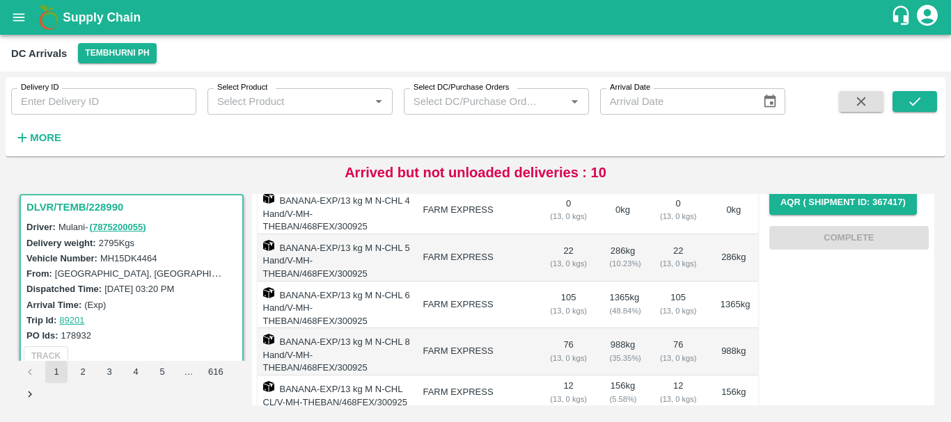
scroll to position [0, 0]
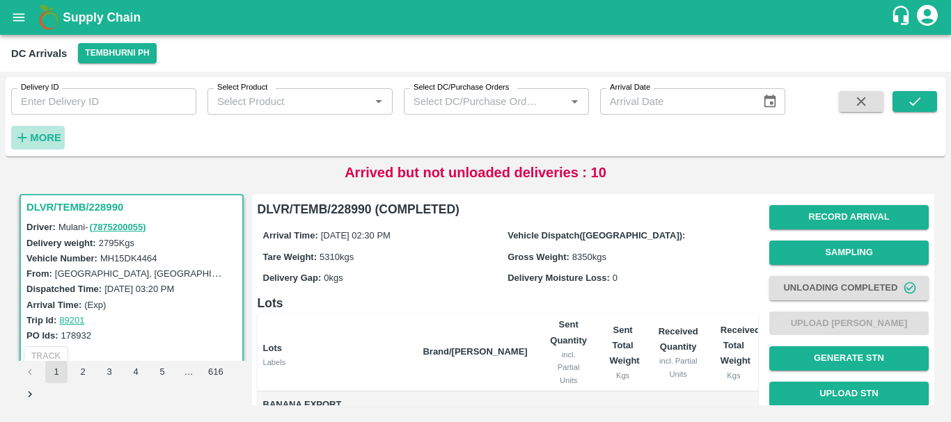
click at [46, 138] on strong "More" at bounding box center [45, 137] width 31 height 11
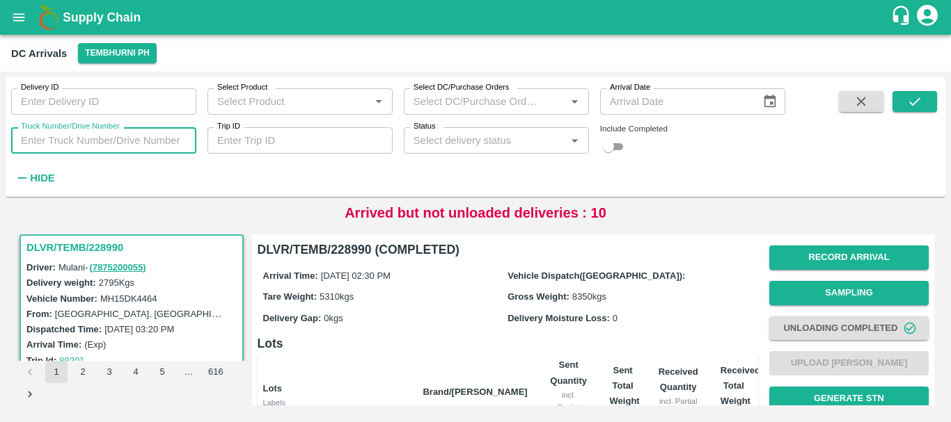
click at [104, 145] on input "Truck Number/Drive Number" at bounding box center [103, 140] width 185 height 26
type input "3780"
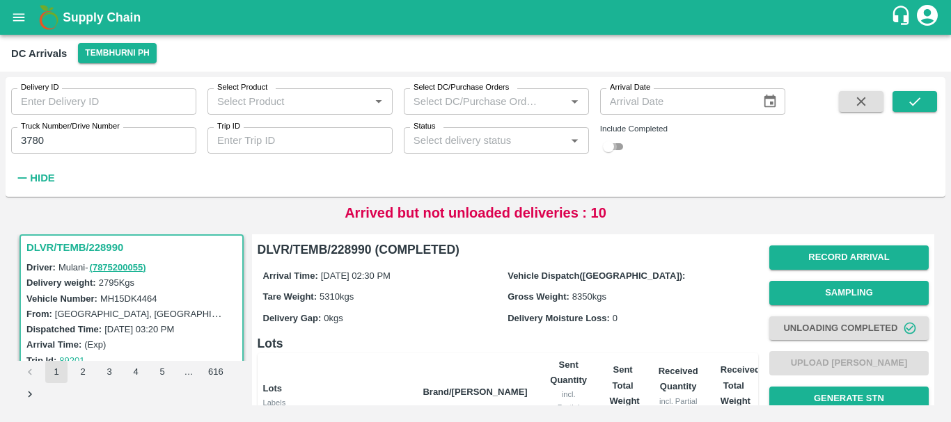
click at [617, 148] on input "checkbox" at bounding box center [608, 146] width 50 height 17
checkbox input "true"
click at [919, 97] on icon "submit" at bounding box center [914, 101] width 15 height 15
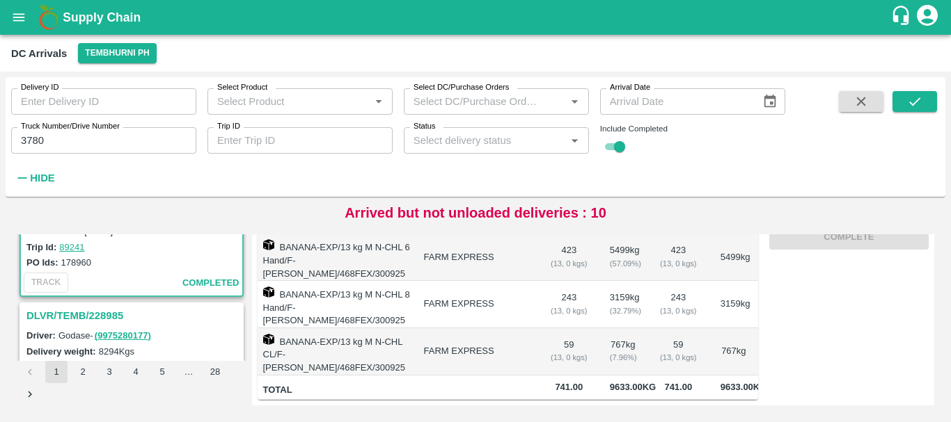
scroll to position [134, 0]
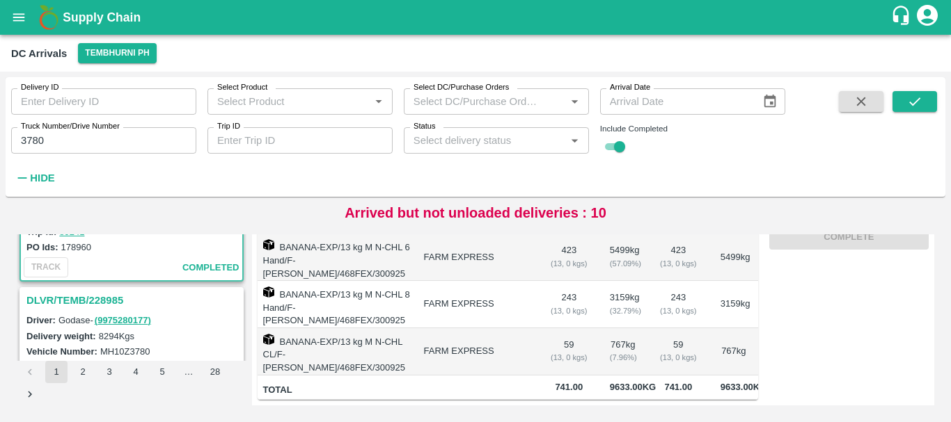
click at [102, 299] on h3 "DLVR/TEMB/228985" at bounding box center [133, 301] width 214 height 18
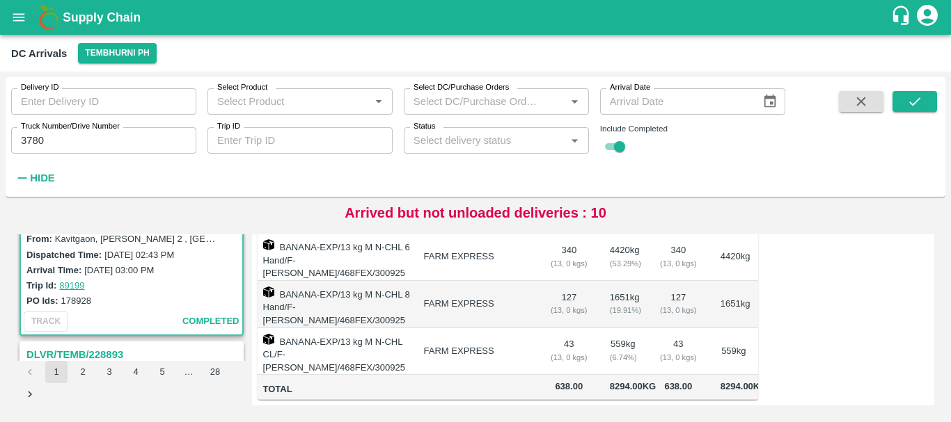
scroll to position [268, 0]
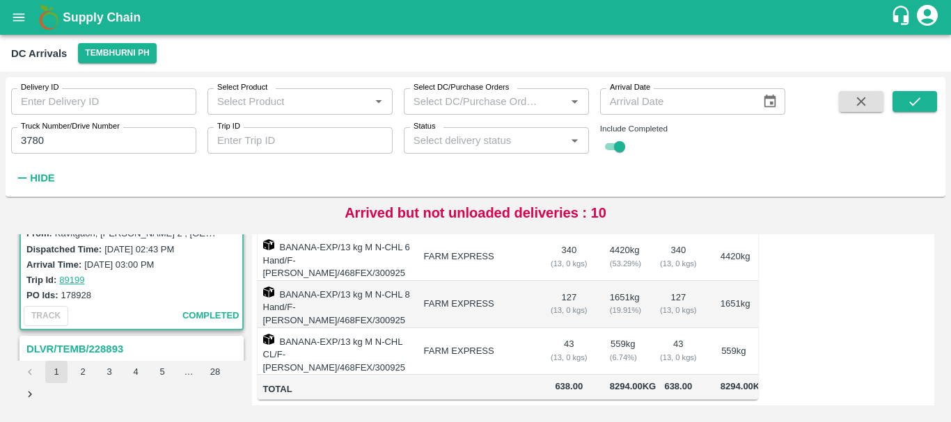
click at [532, 305] on td "FARM EXPRESS" at bounding box center [476, 304] width 127 height 47
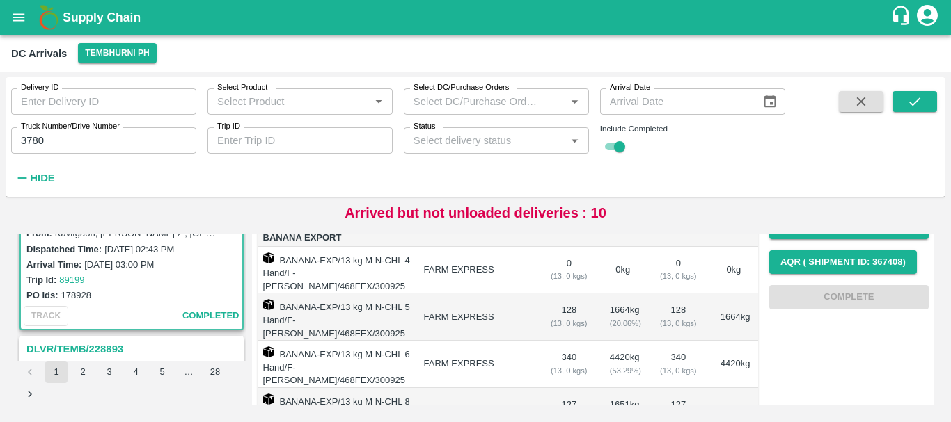
scroll to position [316, 0]
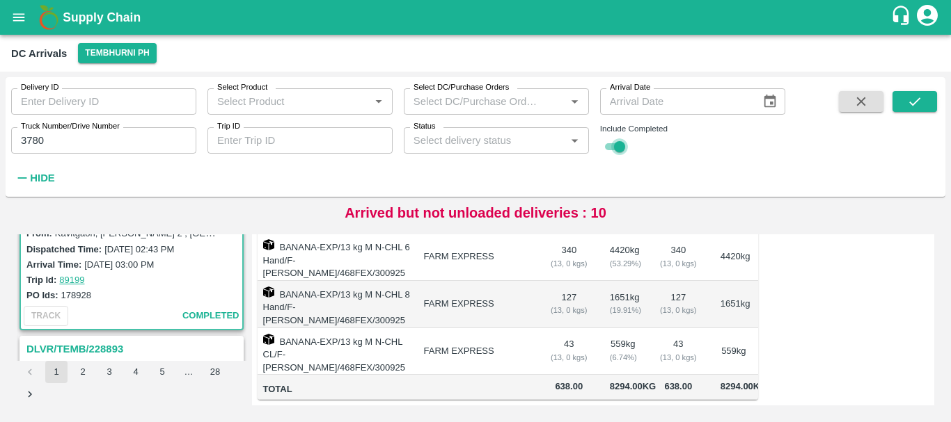
click at [605, 152] on input "checkbox" at bounding box center [619, 146] width 50 height 17
checkbox input "false"
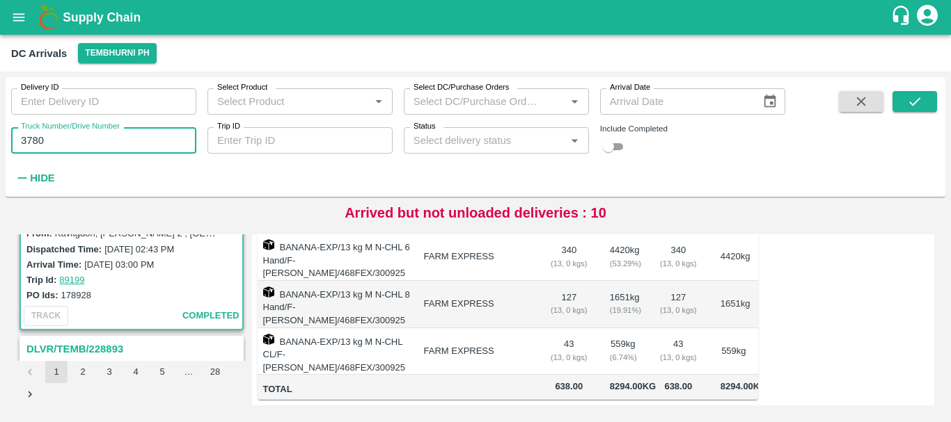
click at [111, 151] on input "3780" at bounding box center [103, 140] width 185 height 26
type input "3"
type input "4975"
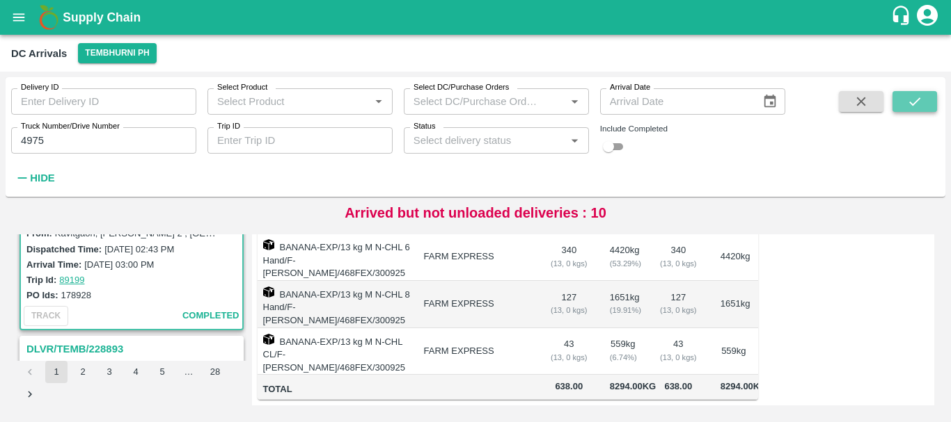
click at [915, 100] on icon "submit" at bounding box center [914, 101] width 15 height 15
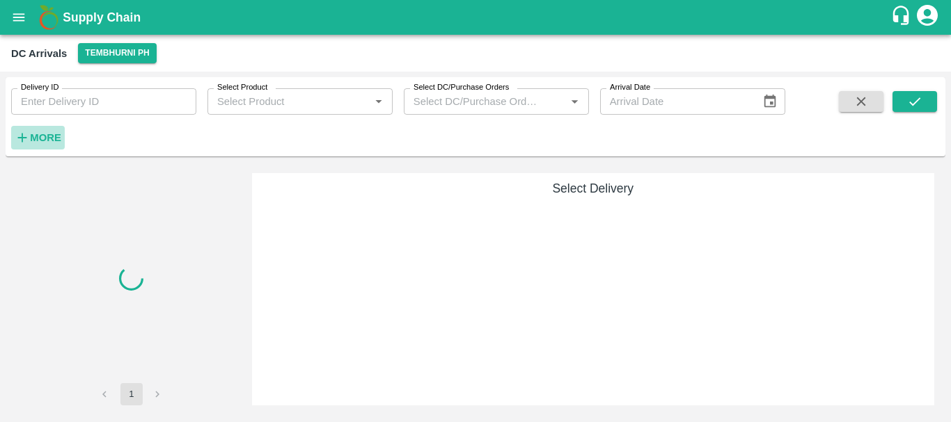
click at [49, 138] on strong "More" at bounding box center [45, 137] width 31 height 11
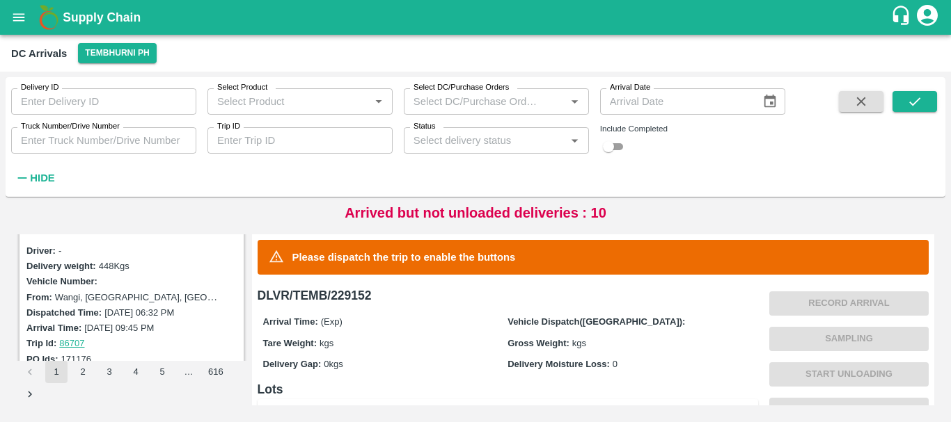
scroll to position [2751, 0]
click at [152, 136] on input "Truck Number/Drive Number" at bounding box center [103, 140] width 185 height 26
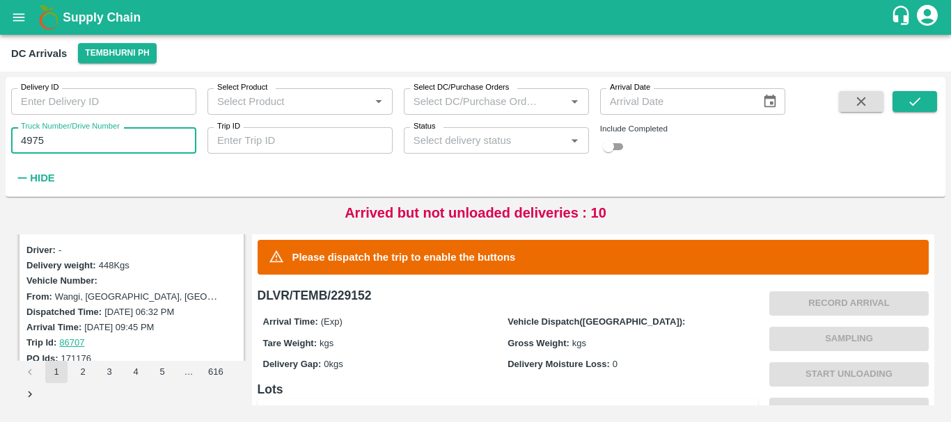
type input "4975"
click at [612, 143] on input "checkbox" at bounding box center [608, 146] width 50 height 17
checkbox input "true"
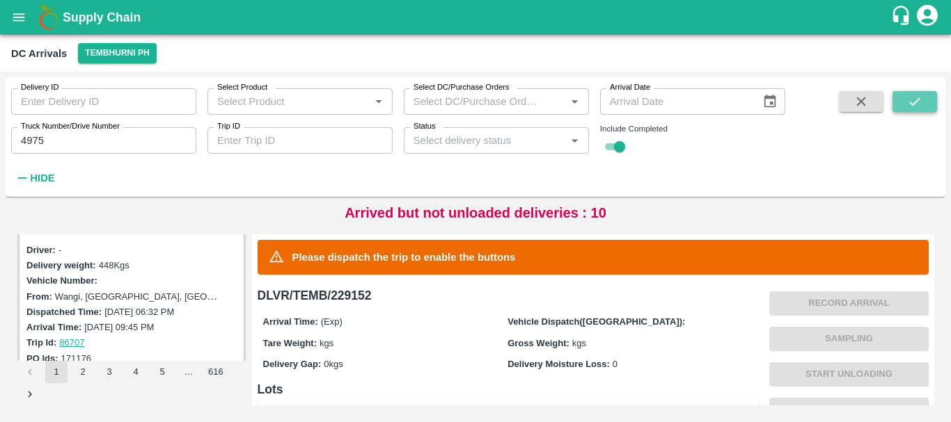
click at [904, 96] on button "submit" at bounding box center [914, 101] width 45 height 21
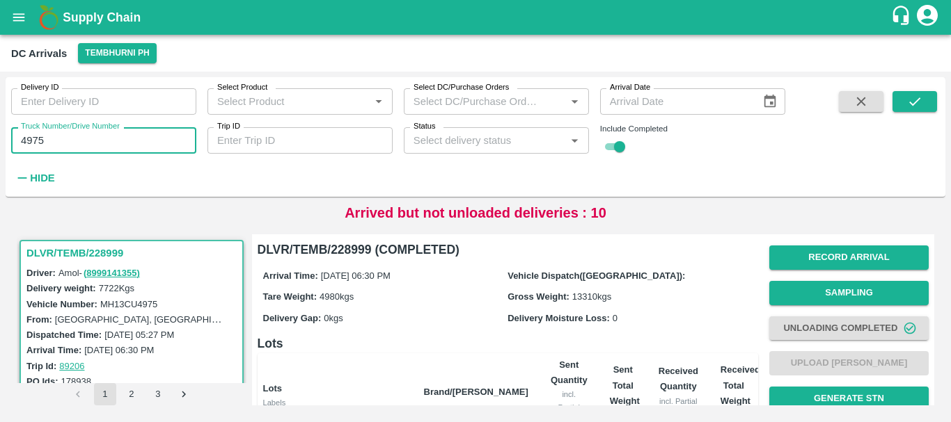
click at [101, 145] on input "4975" at bounding box center [103, 140] width 185 height 26
type input "4"
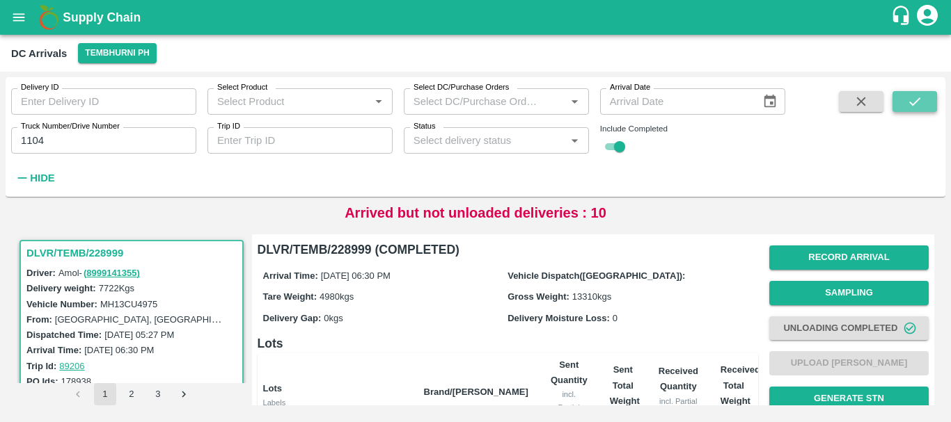
click at [902, 105] on button "submit" at bounding box center [914, 101] width 45 height 21
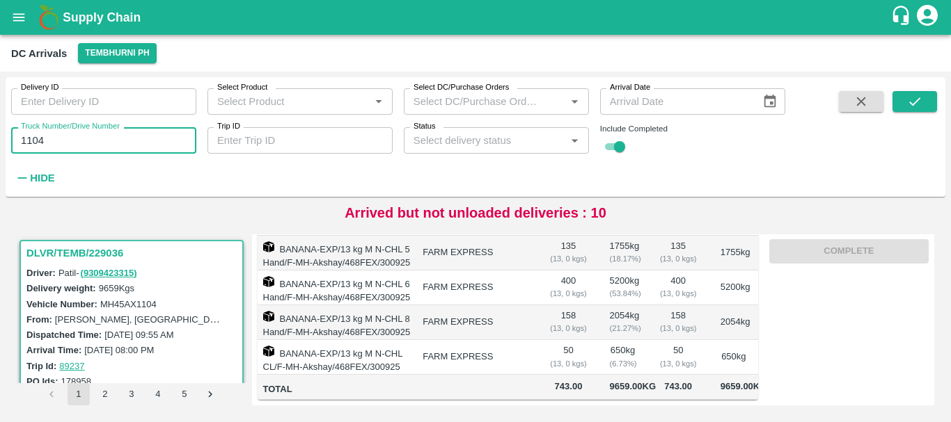
click at [127, 148] on input "1104" at bounding box center [103, 140] width 185 height 26
type input "1"
type input "0096"
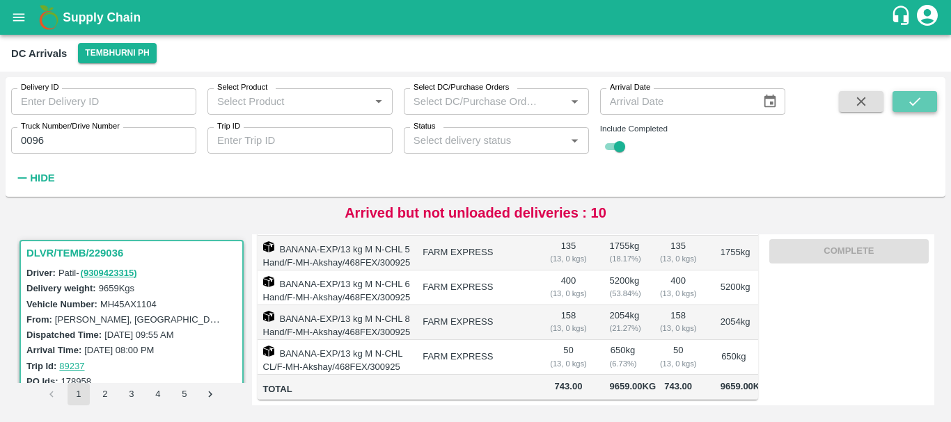
click at [910, 95] on icon "submit" at bounding box center [914, 101] width 15 height 15
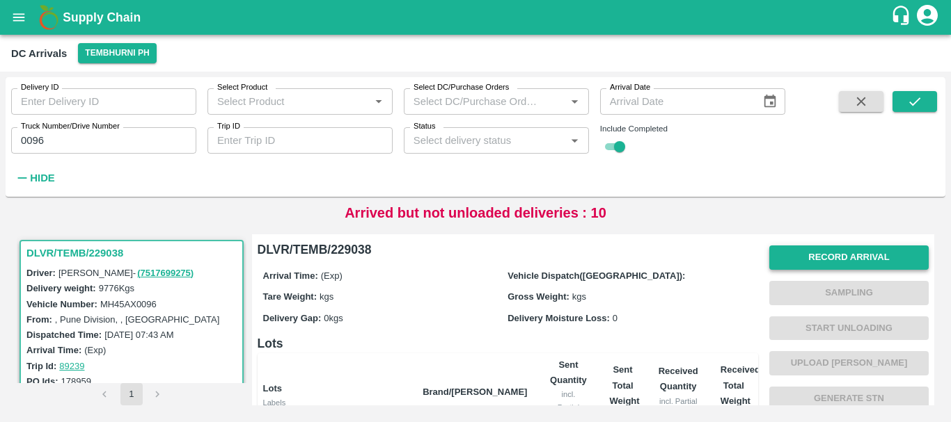
drag, startPoint x: 799, startPoint y: 244, endPoint x: 801, endPoint y: 255, distance: 10.6
click at [801, 255] on div "Record Arrival Sampling Start Unloading Upload Tare Weight Generate STN Upload …" at bounding box center [848, 381] width 159 height 283
click at [801, 255] on button "Record Arrival" at bounding box center [848, 258] width 159 height 24
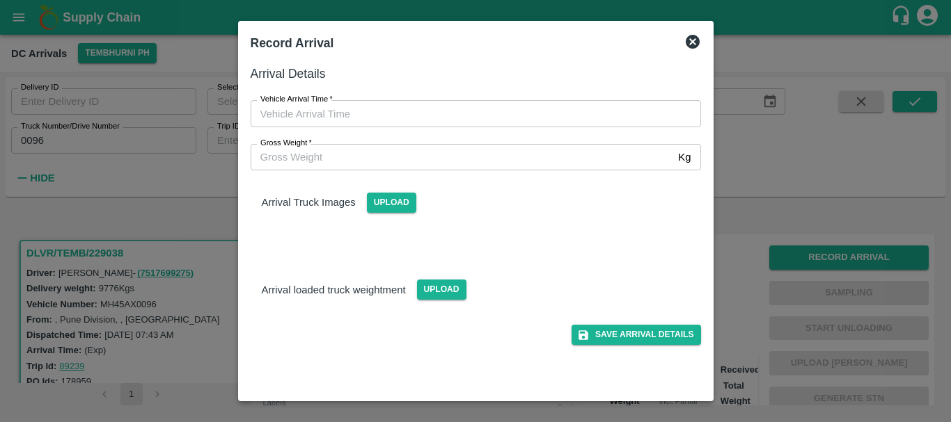
type input "DD/MM/YYYY hh:mm aa"
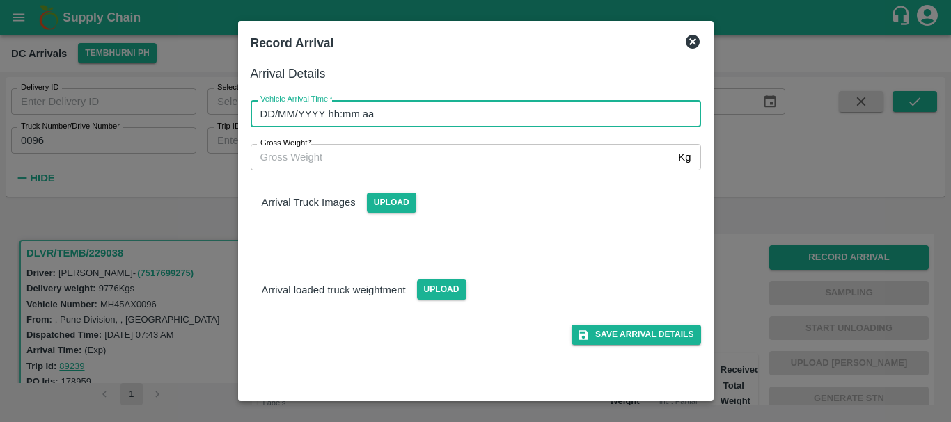
click at [505, 109] on input "DD/MM/YYYY hh:mm aa" at bounding box center [471, 113] width 440 height 26
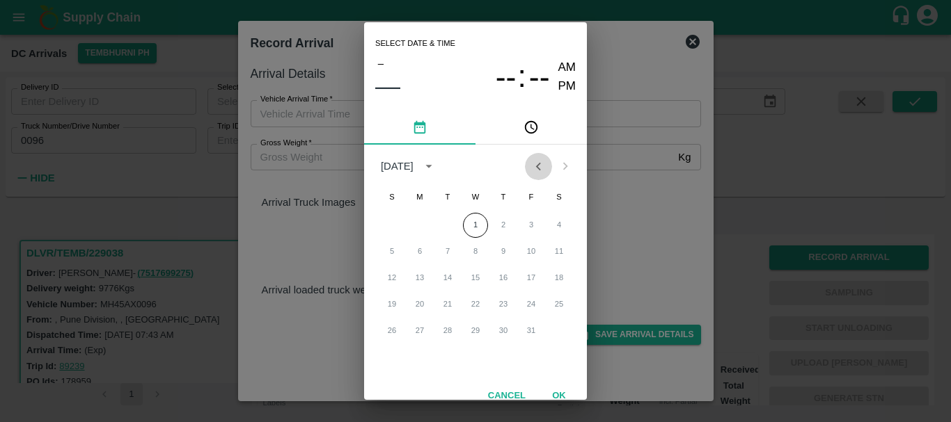
click at [541, 163] on icon "Previous month" at bounding box center [537, 166] width 15 height 15
click at [445, 327] on button "30" at bounding box center [447, 331] width 25 height 25
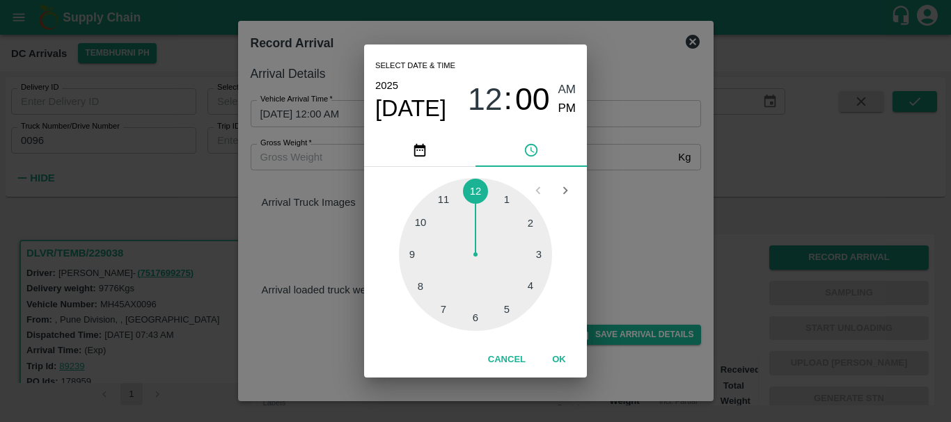
click at [427, 229] on div at bounding box center [475, 254] width 153 height 153
click at [475, 321] on div at bounding box center [475, 254] width 153 height 153
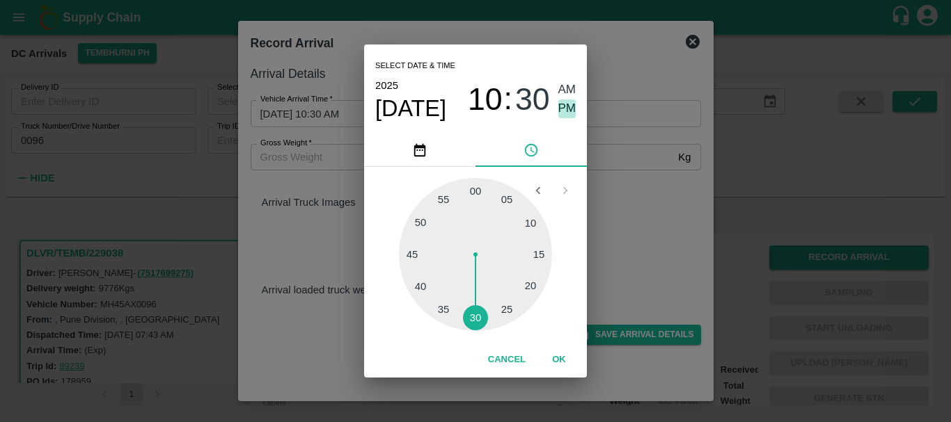
click at [562, 115] on span "PM" at bounding box center [567, 109] width 18 height 19
type input "30/09/2025 10:30 PM"
click at [656, 191] on div "Select date & time 2025 Sep 30 10 : 30 AM PM 05 10 15 20 25 30 35 40 45 50 55 0…" at bounding box center [475, 211] width 951 height 422
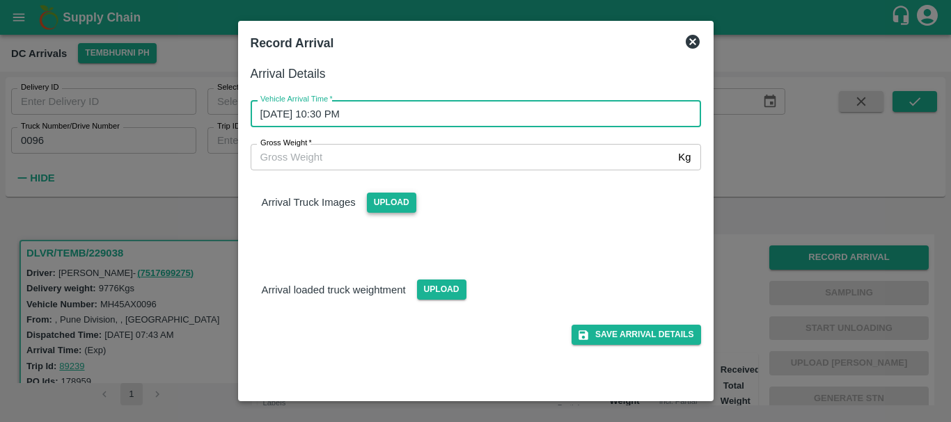
click at [404, 209] on span "Upload" at bounding box center [391, 203] width 49 height 20
click at [0, 0] on input "Upload" at bounding box center [0, 0] width 0 height 0
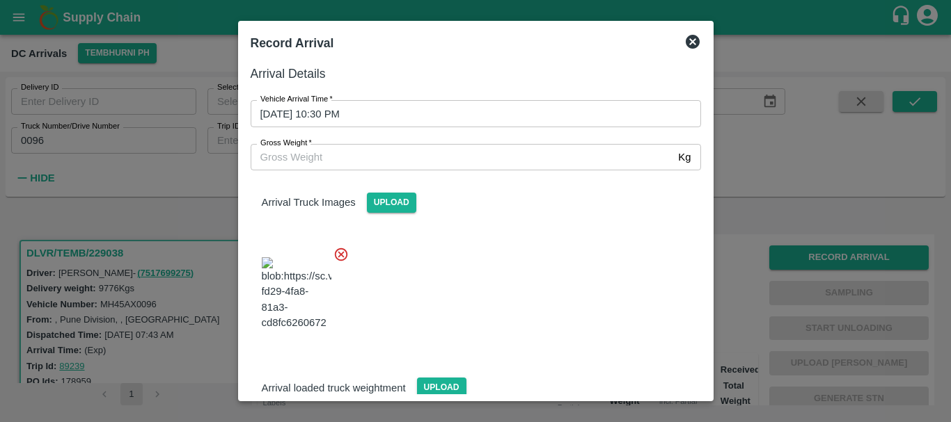
scroll to position [33, 0]
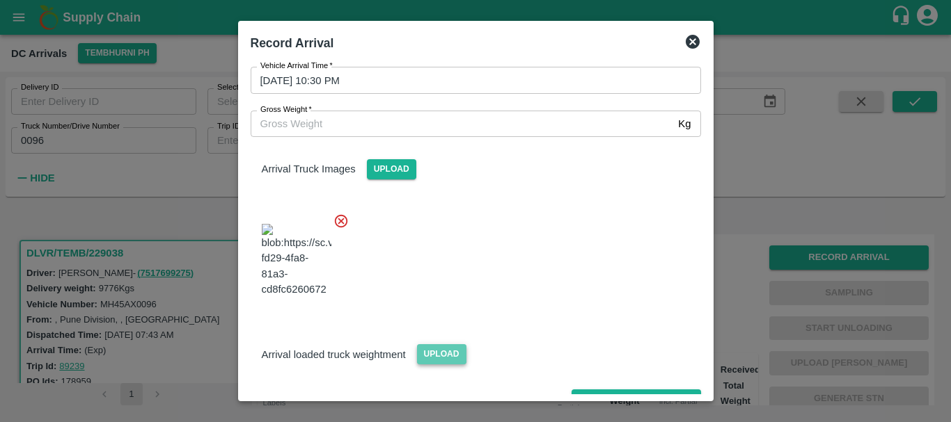
click at [456, 344] on span "Upload" at bounding box center [441, 354] width 49 height 20
click at [0, 0] on input "Upload" at bounding box center [0, 0] width 0 height 0
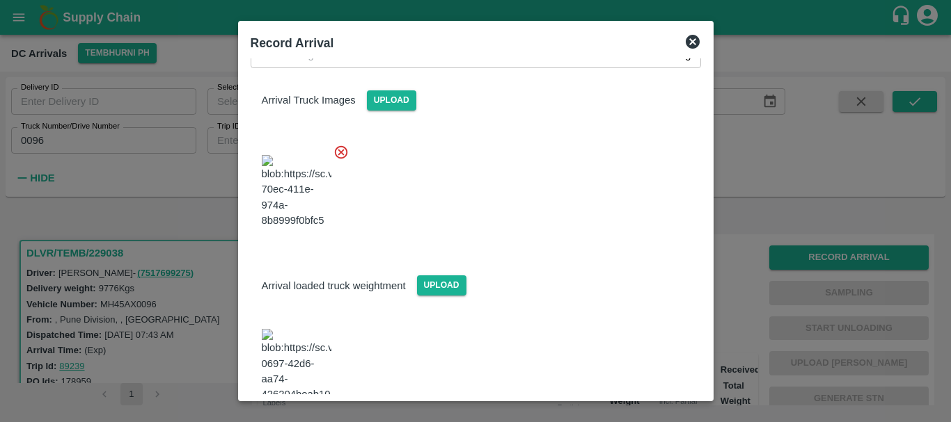
click at [308, 329] on img at bounding box center [297, 365] width 70 height 73
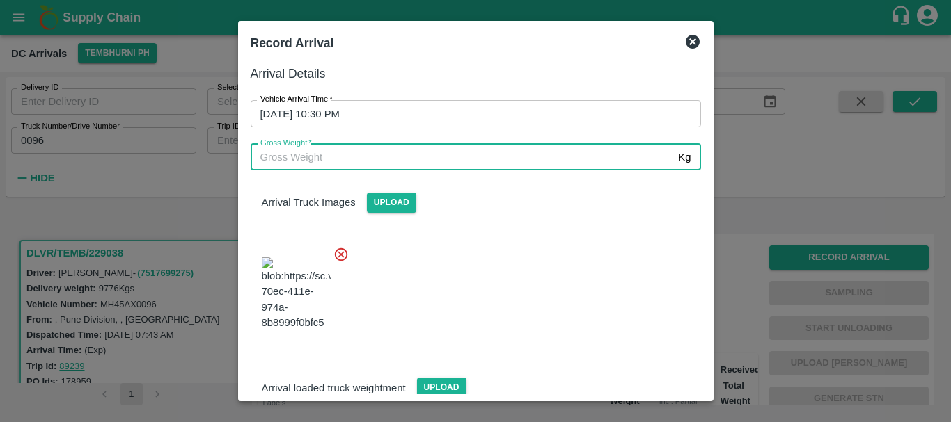
click at [415, 162] on input "Gross Weight   *" at bounding box center [462, 157] width 422 height 26
type input "16470"
click at [561, 278] on div at bounding box center [469, 289] width 461 height 109
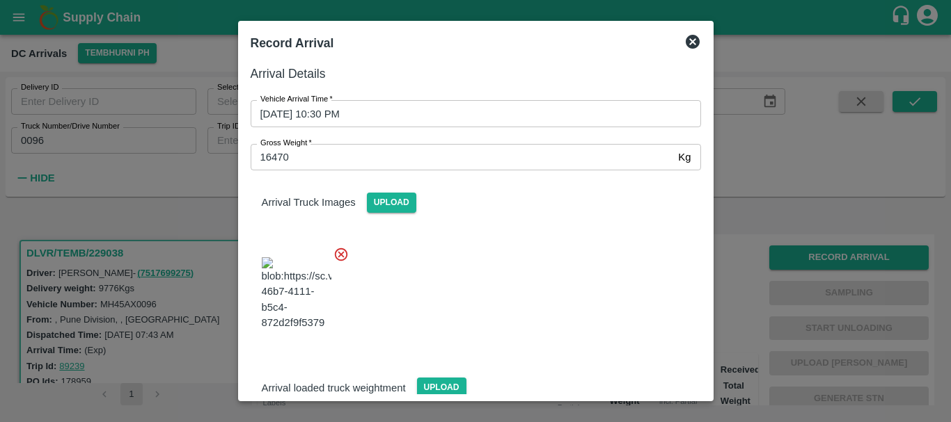
scroll to position [102, 0]
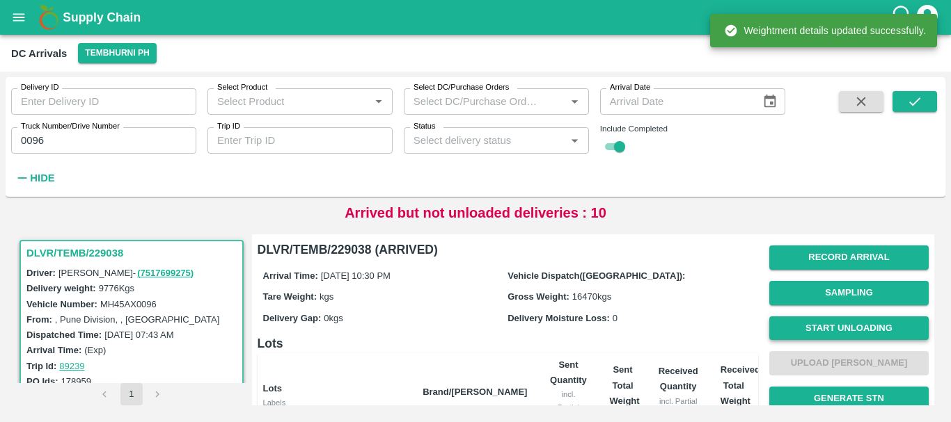
scroll to position [1, 0]
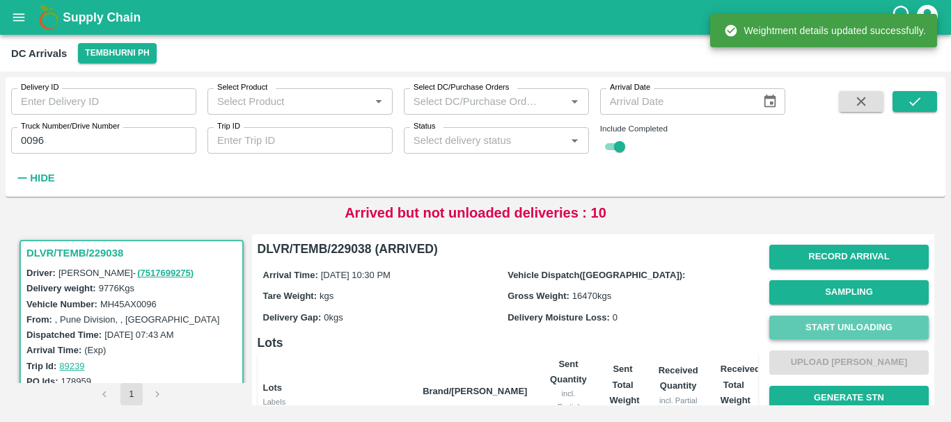
click at [840, 324] on button "Start Unloading" at bounding box center [848, 328] width 159 height 24
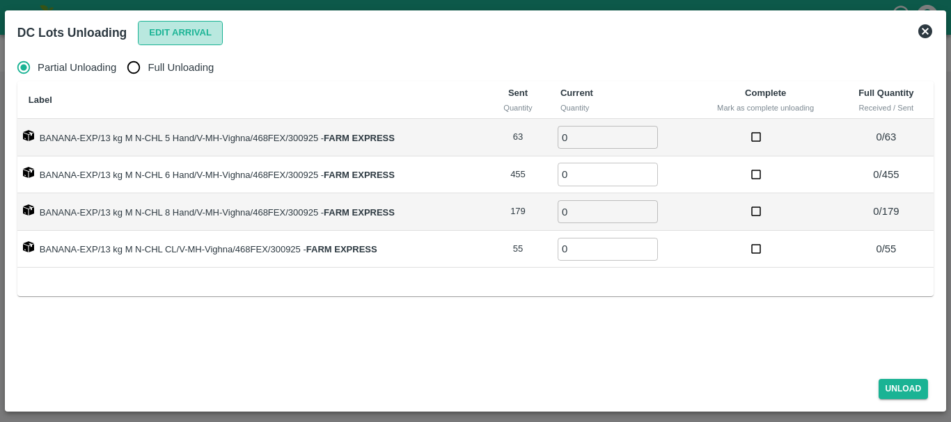
click at [200, 35] on button "Edit Arrival" at bounding box center [180, 33] width 85 height 24
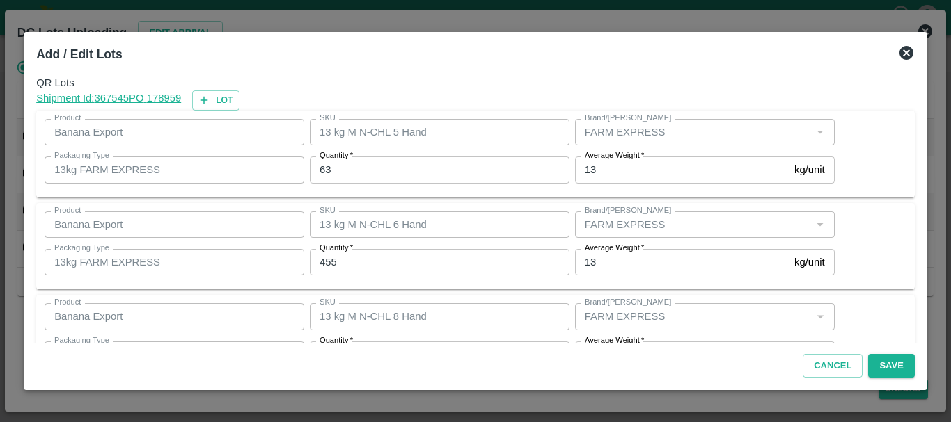
click at [422, 172] on input "63" at bounding box center [440, 170] width 260 height 26
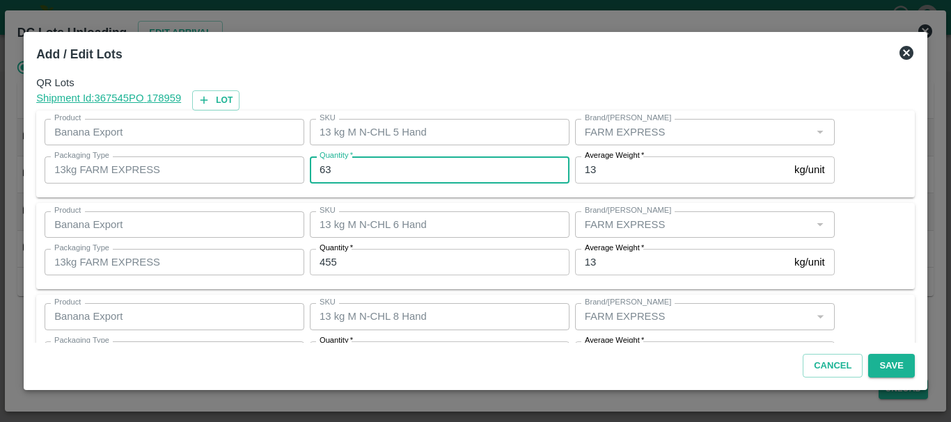
type input "6"
type input "33"
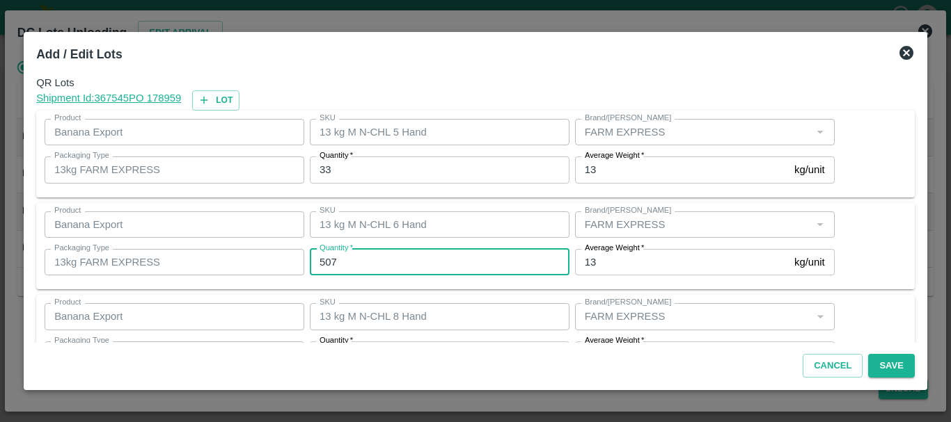
type input "507"
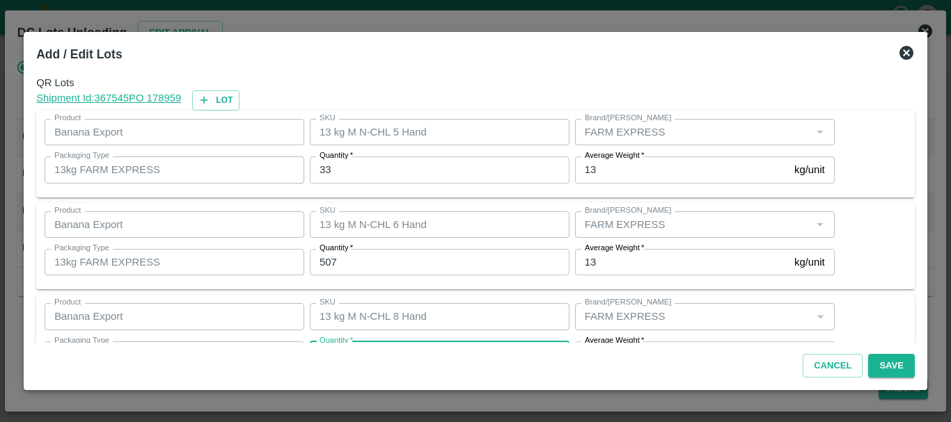
scroll to position [25, 0]
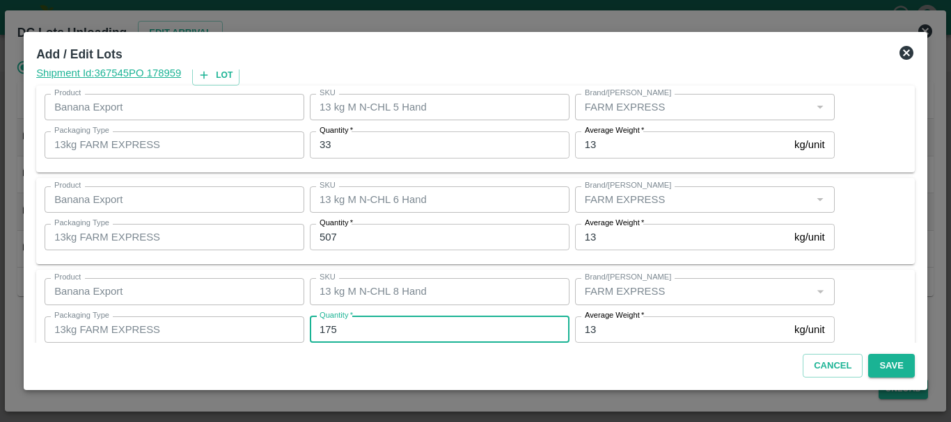
type input "175"
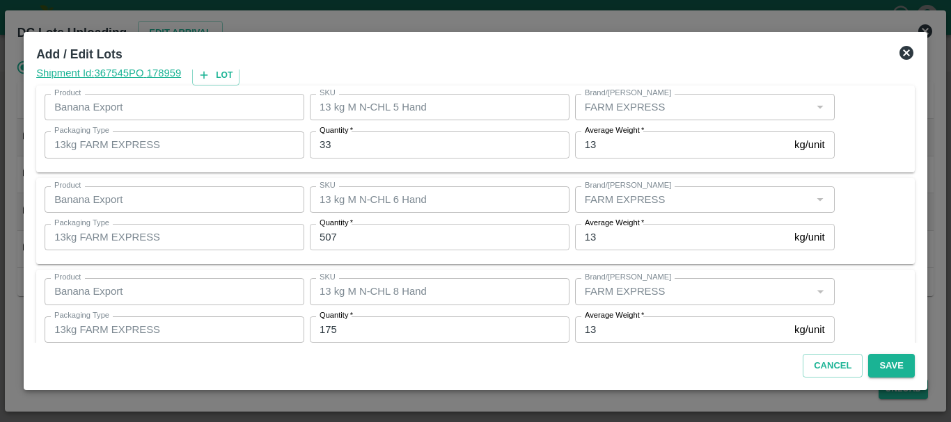
scroll to position [143, 0]
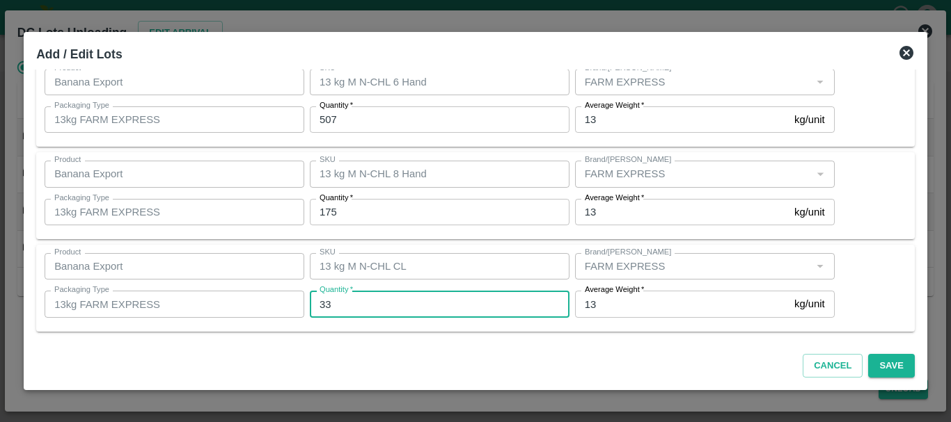
type input "33"
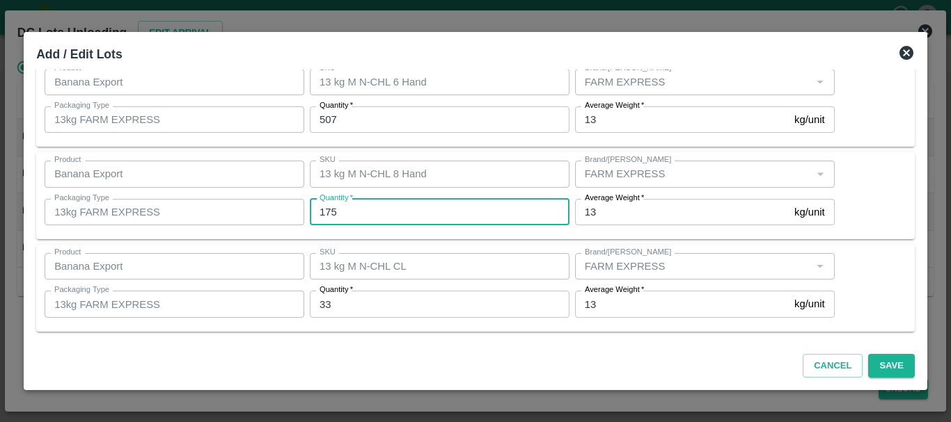
click at [458, 200] on input "175" at bounding box center [440, 212] width 260 height 26
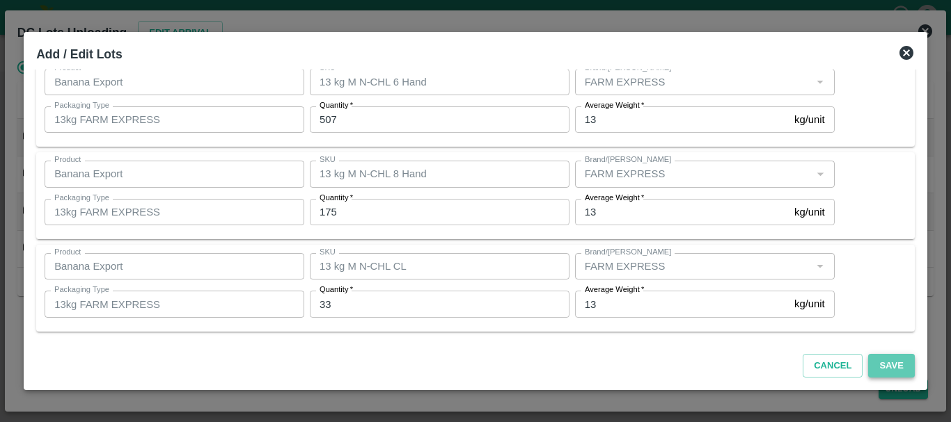
click at [889, 360] on button "Save" at bounding box center [891, 366] width 46 height 24
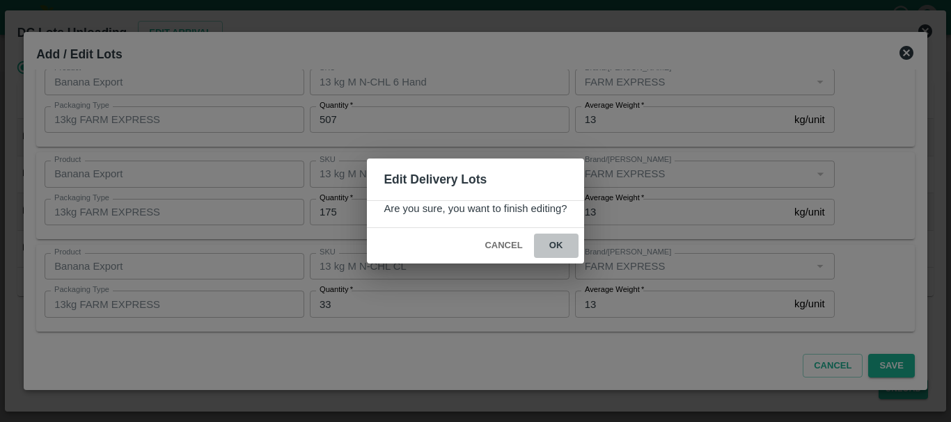
click at [560, 247] on button "ok" at bounding box center [556, 246] width 45 height 24
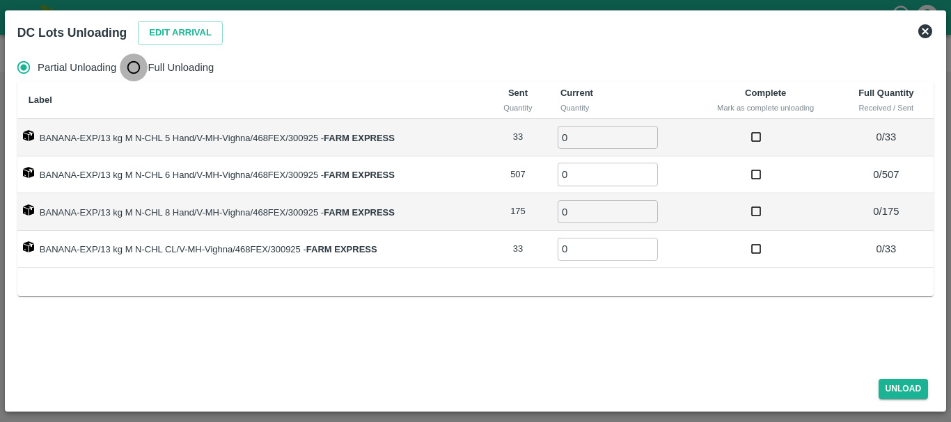
click at [133, 65] on input "Full Unloading" at bounding box center [134, 68] width 28 height 28
radio input "true"
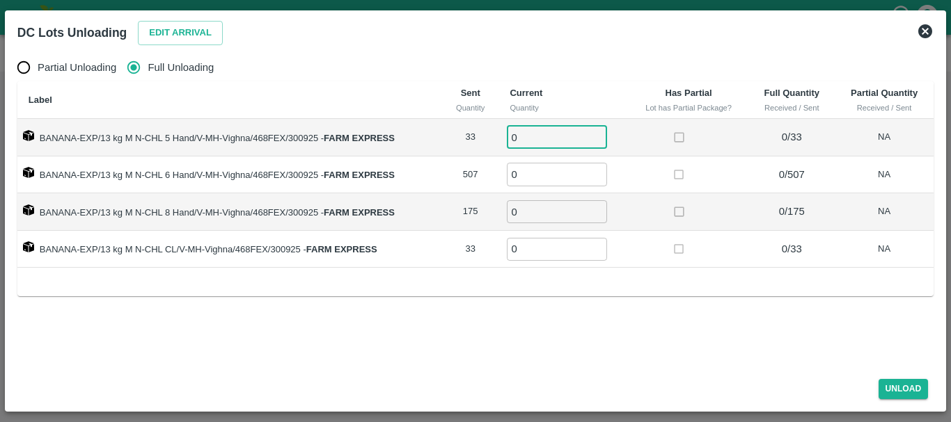
click at [534, 140] on input "0" at bounding box center [557, 137] width 100 height 23
type input "033"
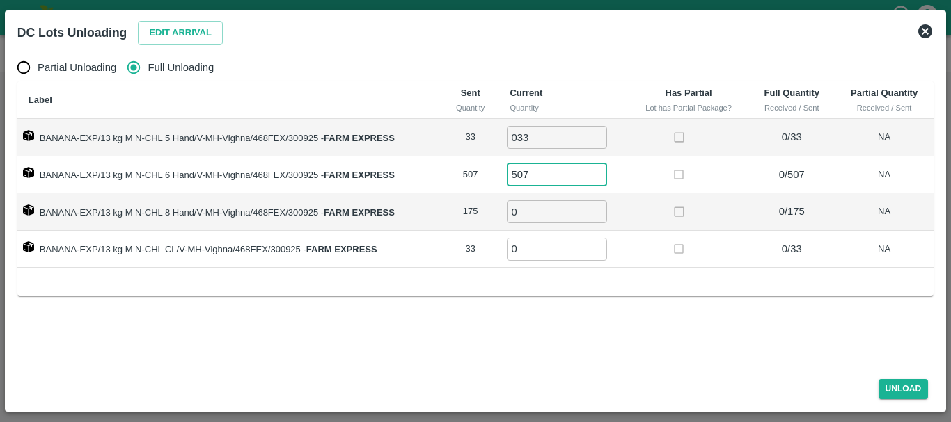
type input "507"
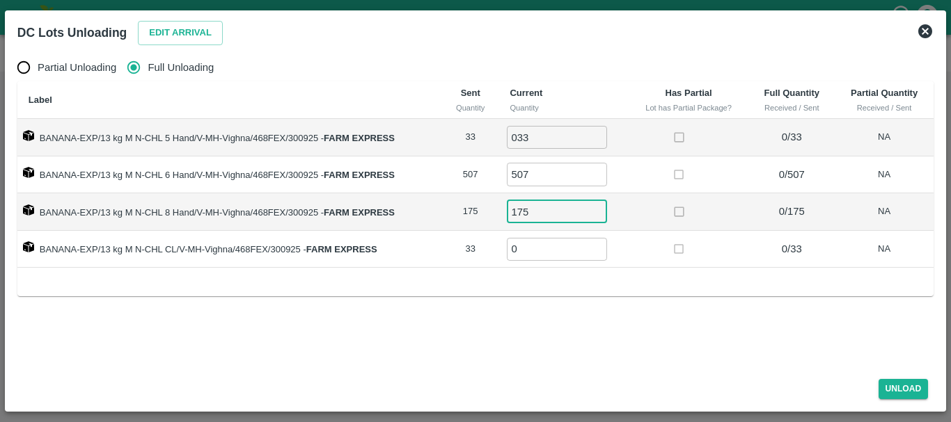
type input "175"
type input "33"
click at [706, 271] on div "Label Sent Quantity Current Quantity Has Partial Lot has Partial Package? Full …" at bounding box center [475, 188] width 916 height 214
click at [910, 377] on div "Unload" at bounding box center [475, 386] width 927 height 37
click at [909, 385] on button "Unload" at bounding box center [903, 389] width 50 height 20
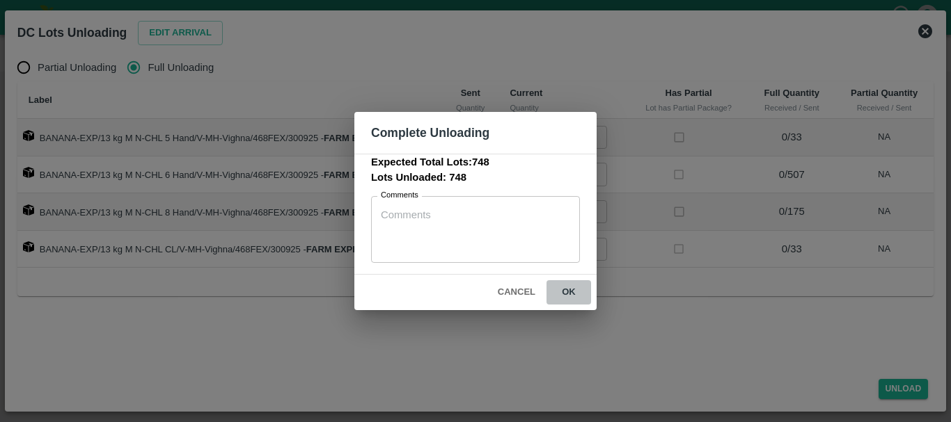
click at [564, 288] on button "ok" at bounding box center [568, 292] width 45 height 24
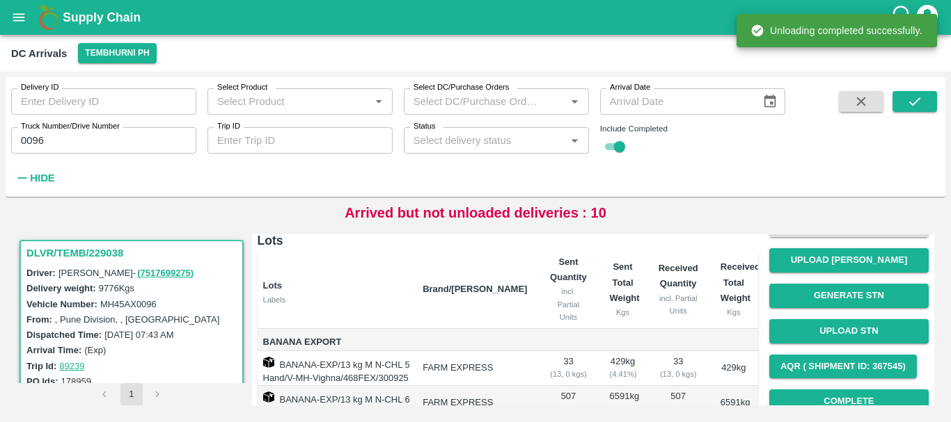
scroll to position [60, 0]
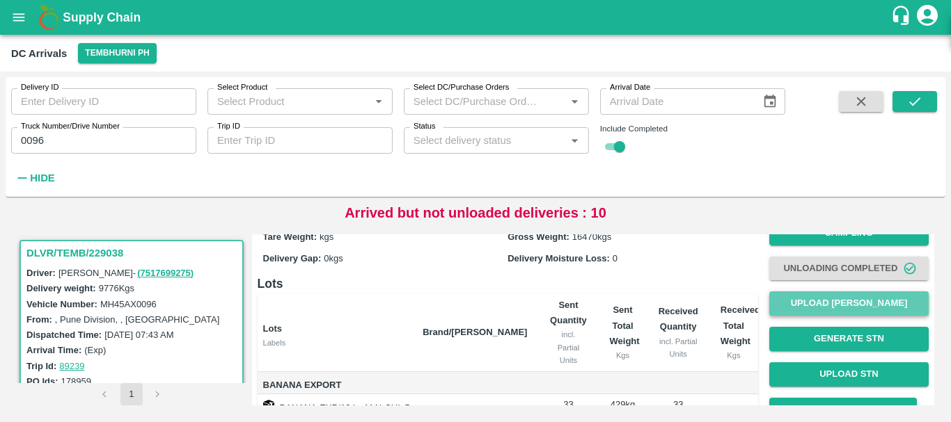
click at [813, 300] on button "Upload [PERSON_NAME]" at bounding box center [848, 304] width 159 height 24
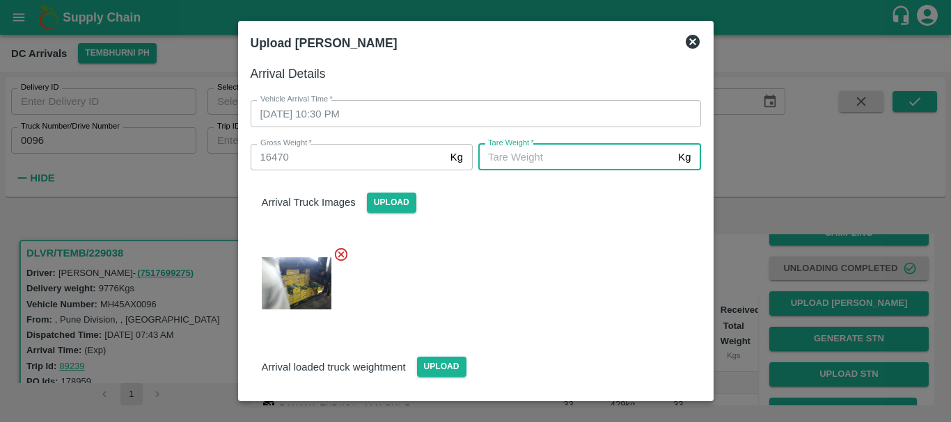
click at [491, 156] on input "Tare Weight   *" at bounding box center [575, 157] width 194 height 26
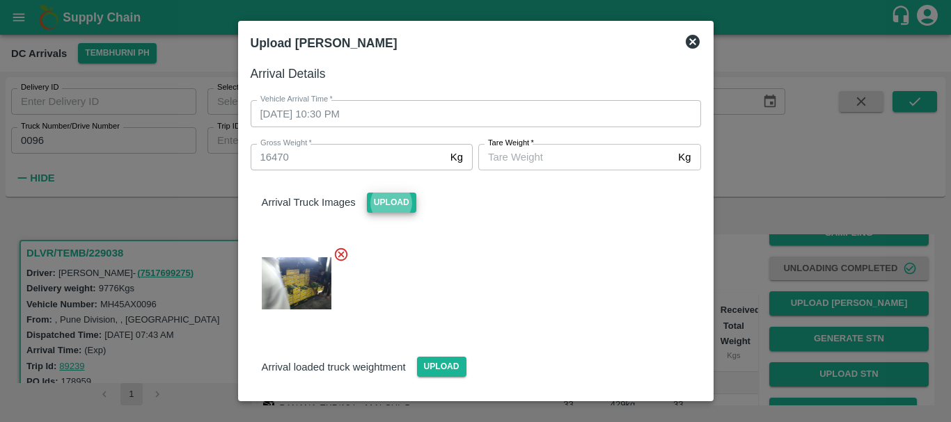
click at [500, 158] on input "Tare Weight   *" at bounding box center [575, 157] width 194 height 26
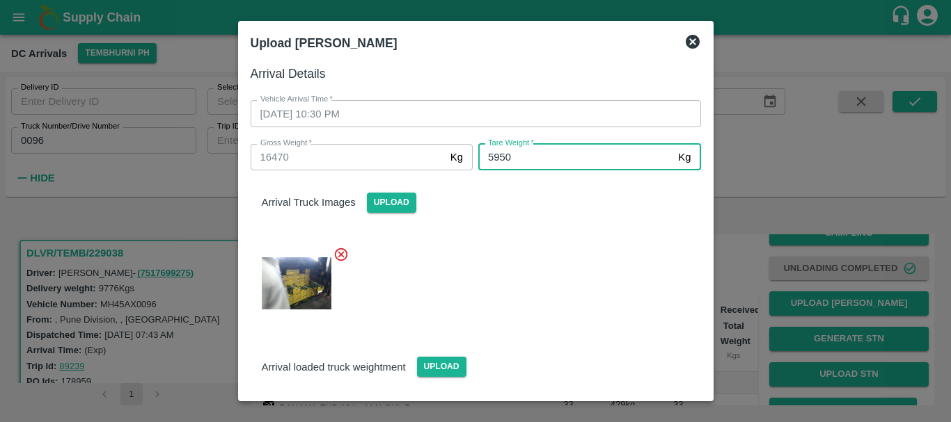
type input "5950"
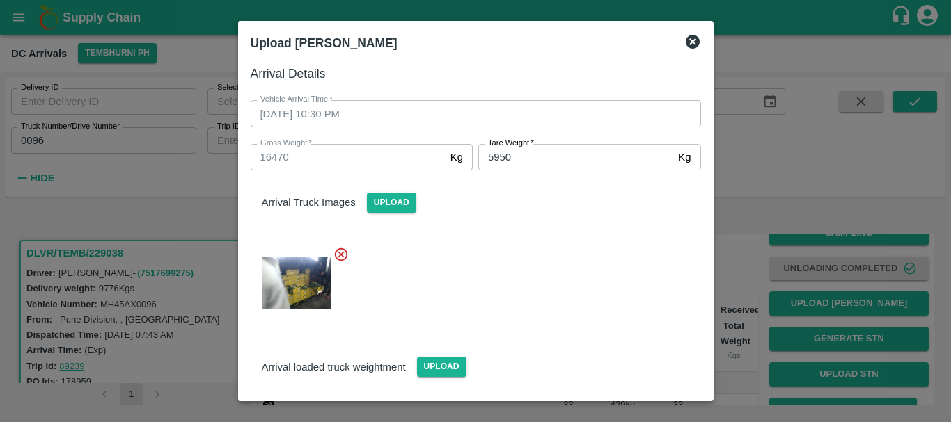
click at [517, 245] on div at bounding box center [469, 279] width 461 height 88
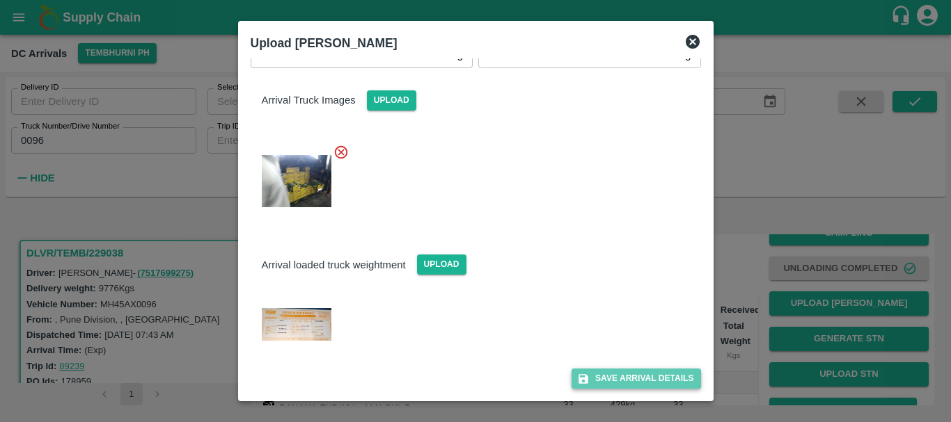
click at [598, 378] on button "Save Arrival Details" at bounding box center [635, 379] width 129 height 20
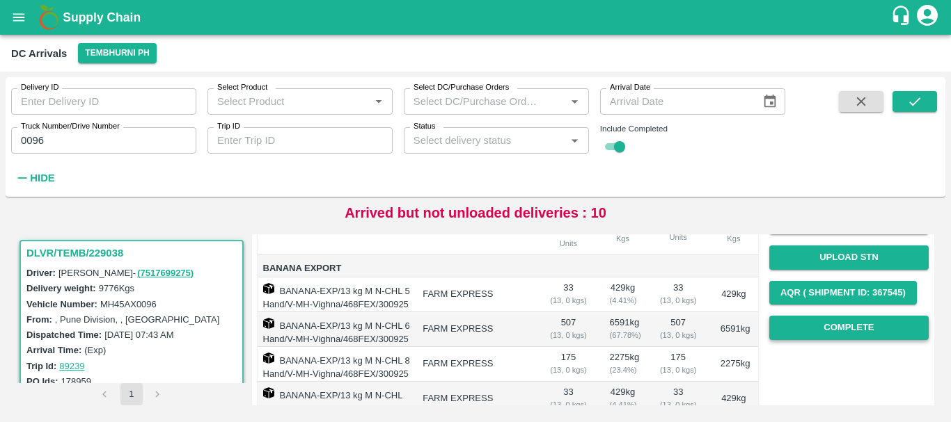
scroll to position [176, 0]
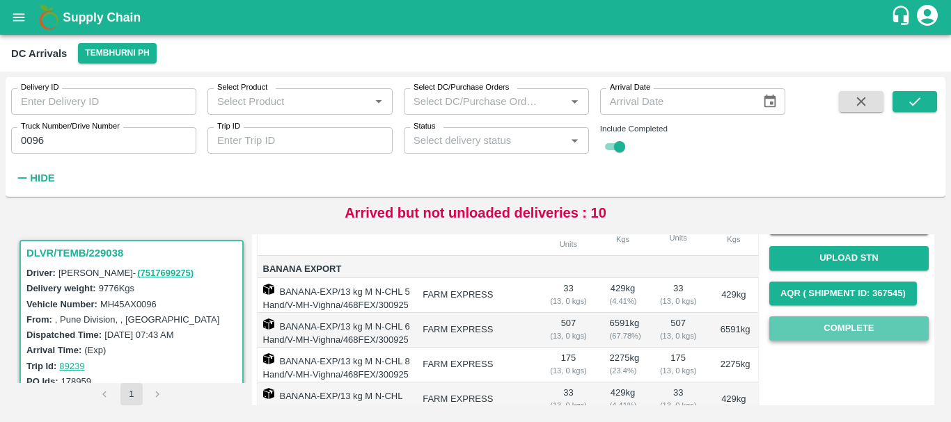
click at [836, 333] on button "Complete" at bounding box center [848, 329] width 159 height 24
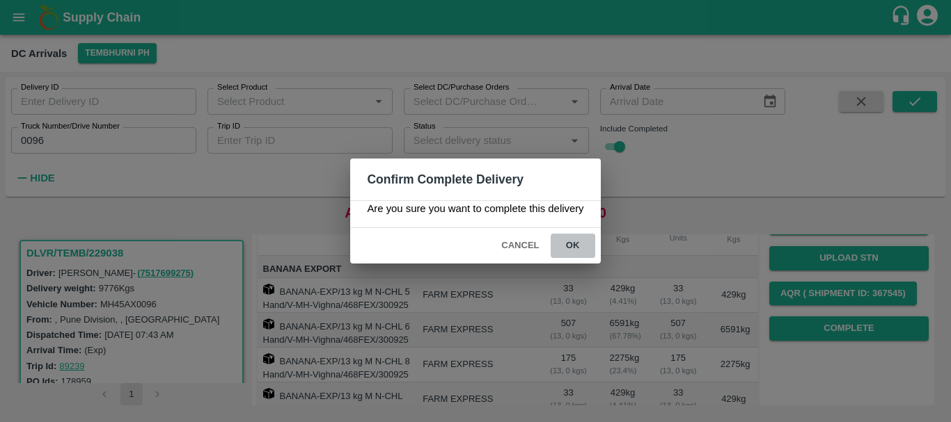
click at [578, 253] on button "ok" at bounding box center [572, 246] width 45 height 24
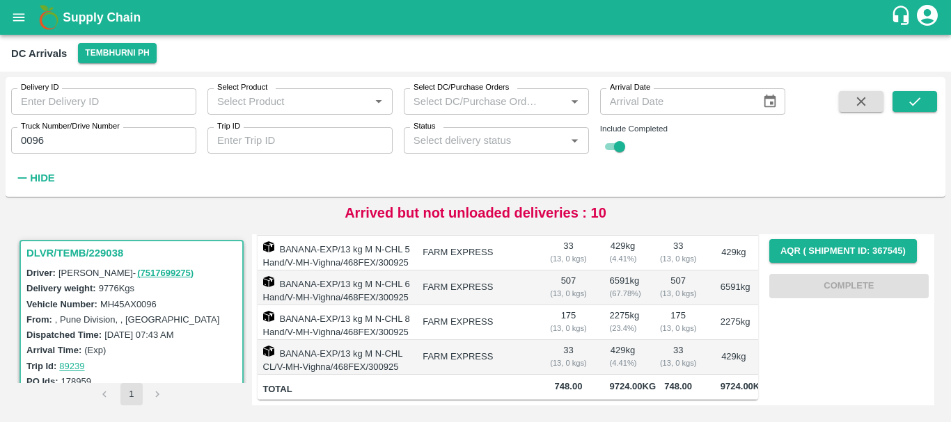
scroll to position [0, 0]
click at [128, 141] on input "0096" at bounding box center [103, 140] width 185 height 26
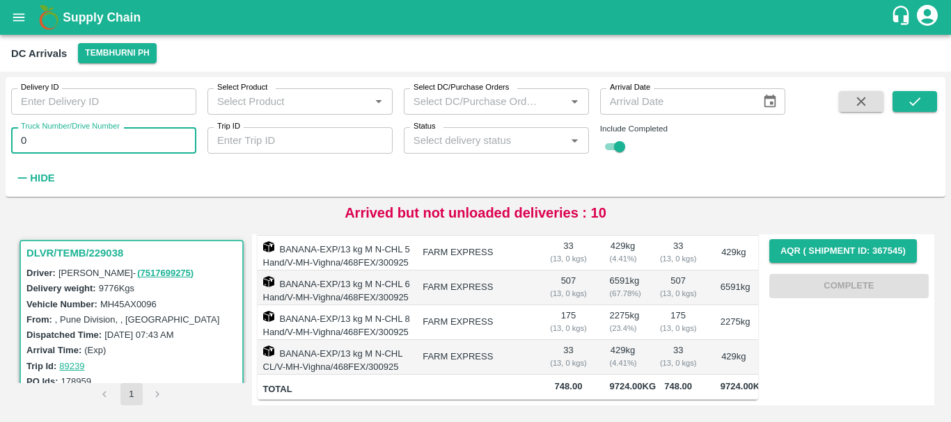
type input "0"
type input "3536"
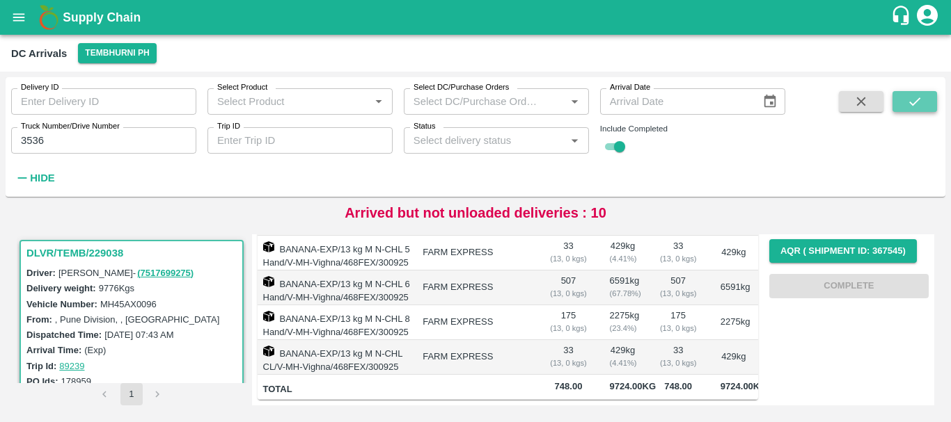
click at [926, 96] on button "submit" at bounding box center [914, 101] width 45 height 21
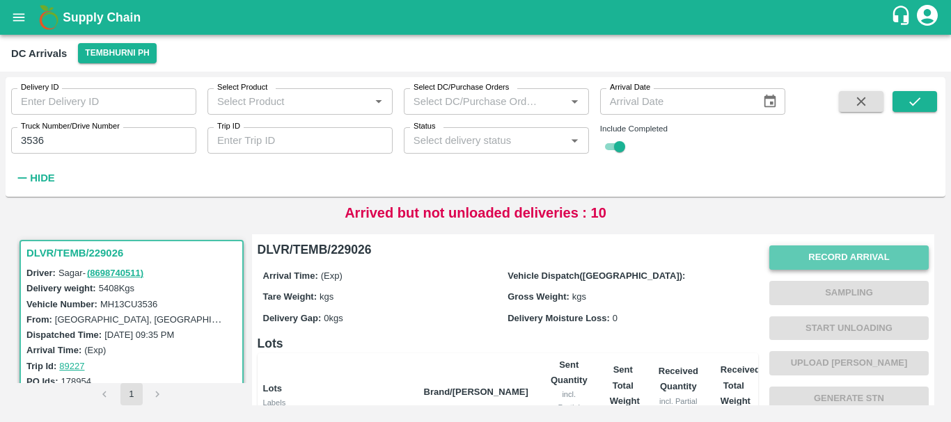
click at [800, 266] on button "Record Arrival" at bounding box center [848, 258] width 159 height 24
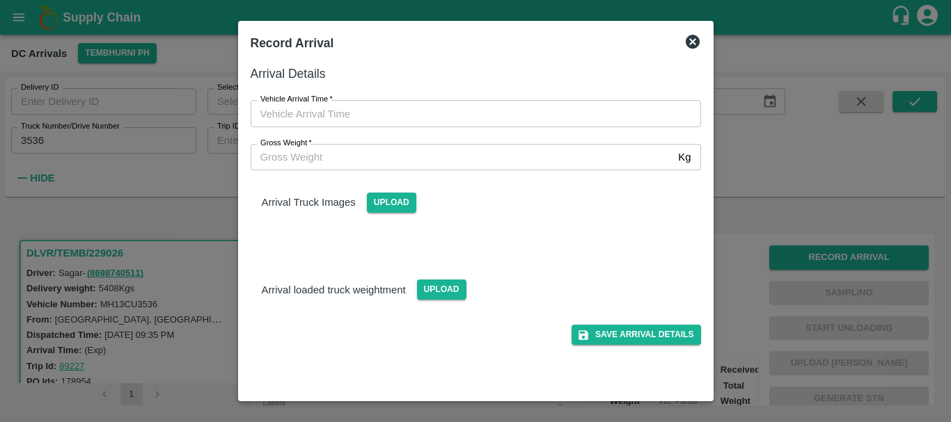
type input "DD/MM/YYYY hh:mm aa"
click at [523, 120] on input "DD/MM/YYYY hh:mm aa" at bounding box center [471, 113] width 440 height 26
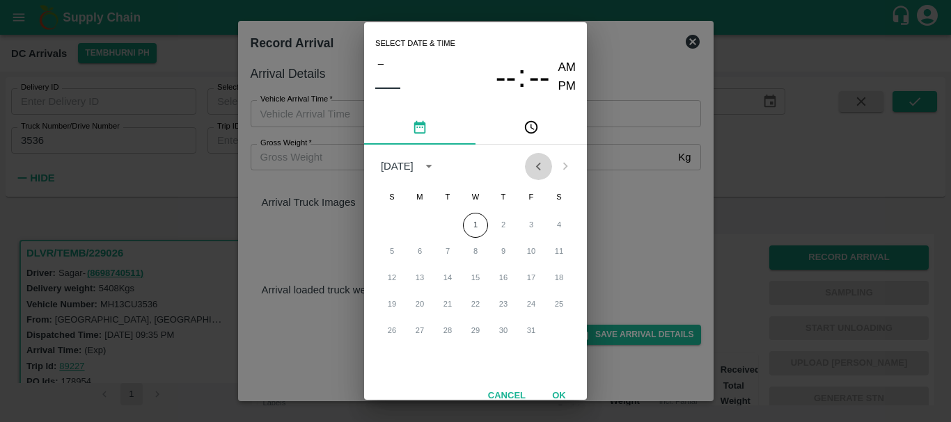
click at [536, 170] on icon "Previous month" at bounding box center [537, 166] width 15 height 15
click at [444, 329] on button "30" at bounding box center [447, 331] width 25 height 25
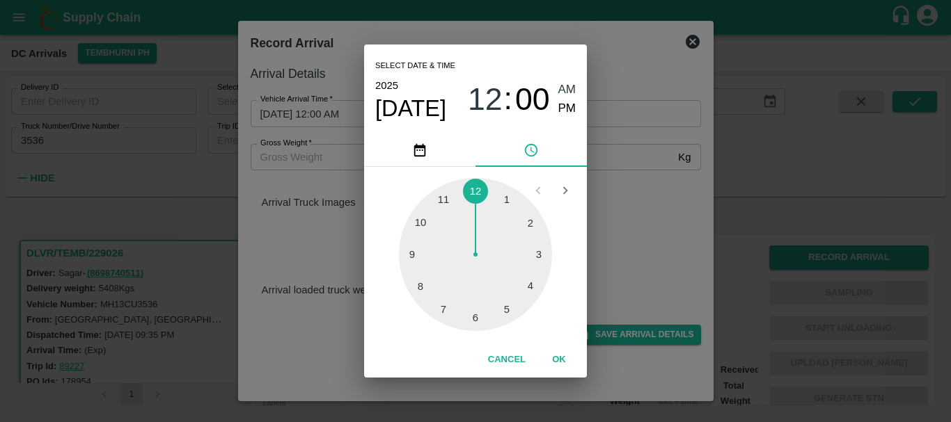
click at [440, 207] on div at bounding box center [475, 254] width 153 height 153
click at [476, 316] on div at bounding box center [475, 254] width 153 height 153
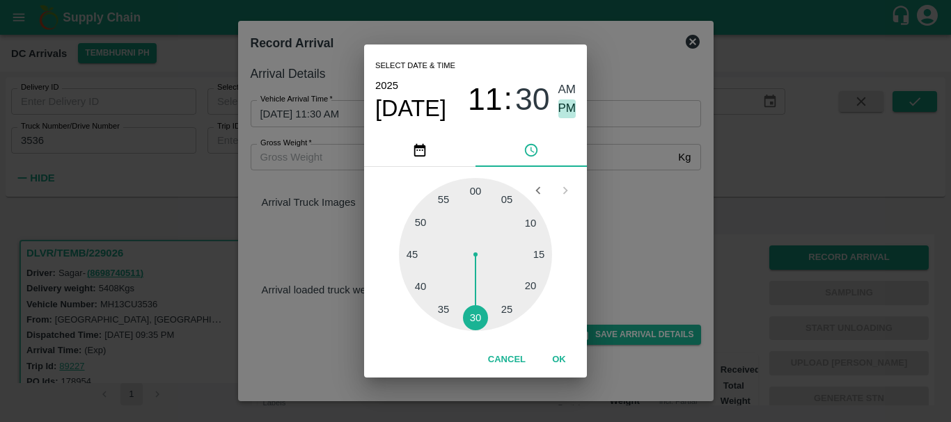
click at [564, 108] on span "PM" at bounding box center [567, 109] width 18 height 19
type input "30/09/2025 11:30 PM"
click at [608, 147] on div "Select date & time 2025 Sep 30 11 : 30 AM PM 05 10 15 20 25 30 35 40 45 50 55 0…" at bounding box center [475, 211] width 951 height 422
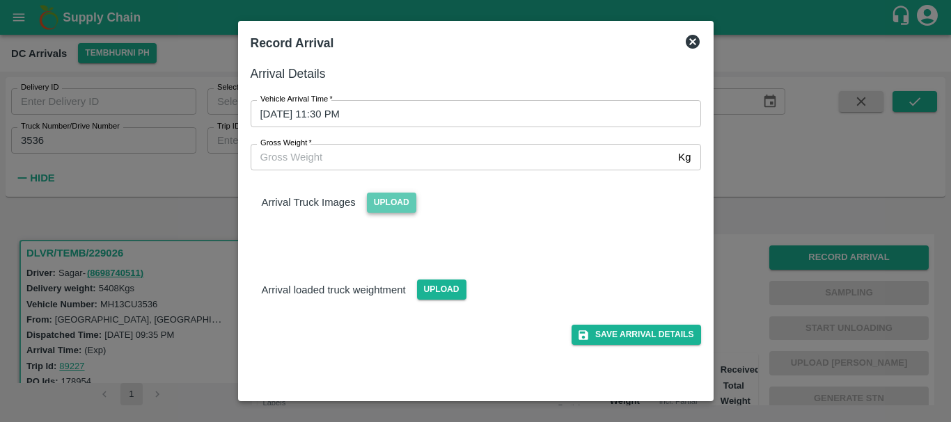
click at [408, 203] on span "Upload" at bounding box center [391, 203] width 49 height 20
click at [0, 0] on input "Upload" at bounding box center [0, 0] width 0 height 0
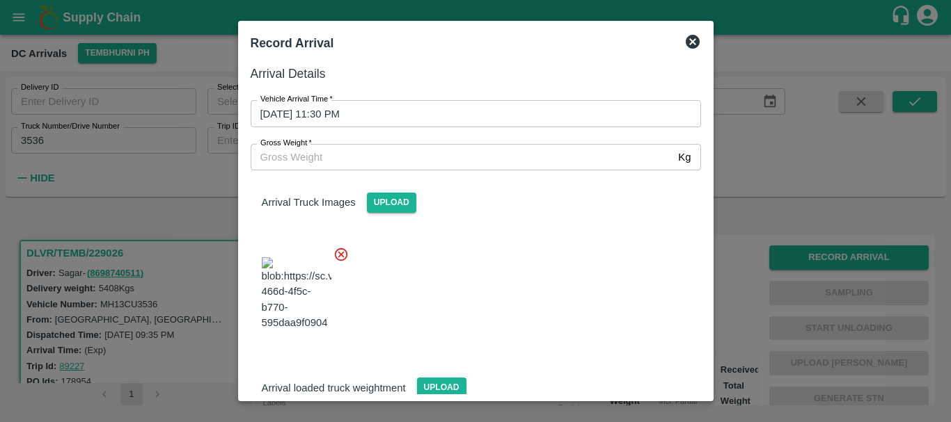
scroll to position [12, 0]
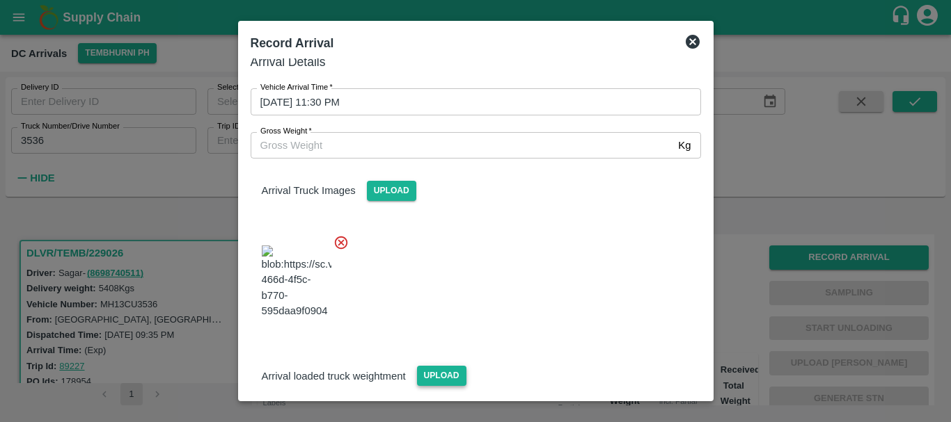
click at [445, 366] on span "Upload" at bounding box center [441, 376] width 49 height 20
click at [0, 0] on input "Upload" at bounding box center [0, 0] width 0 height 0
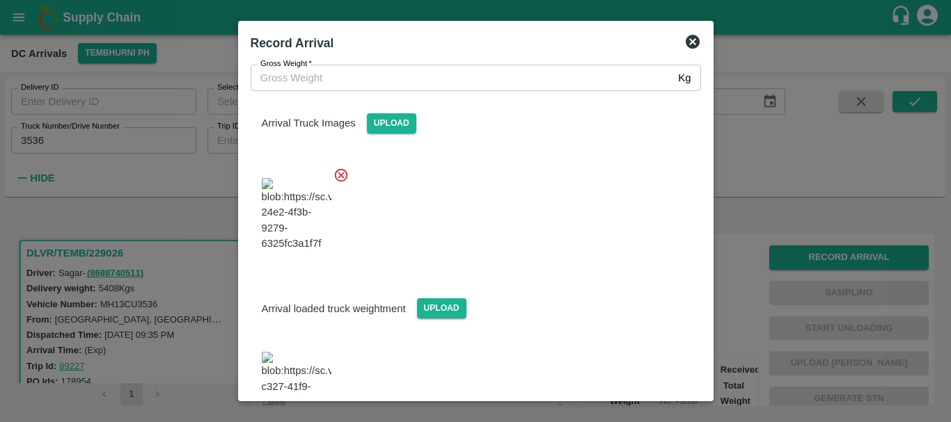
click at [318, 352] on img at bounding box center [297, 388] width 70 height 73
click at [321, 79] on input "Gross Weight   *" at bounding box center [462, 78] width 422 height 26
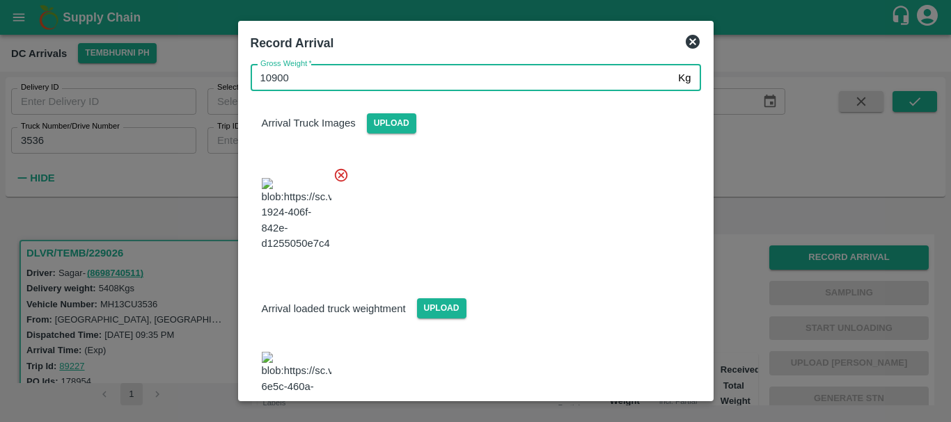
type input "10900"
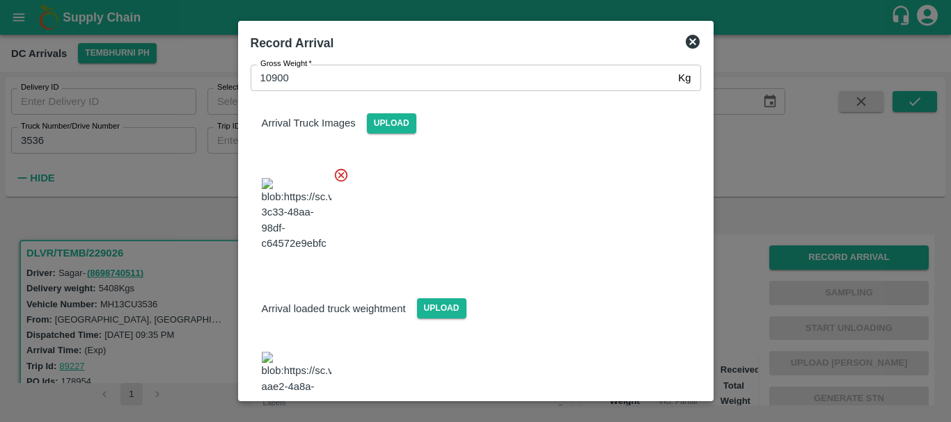
click at [470, 166] on div at bounding box center [469, 210] width 461 height 109
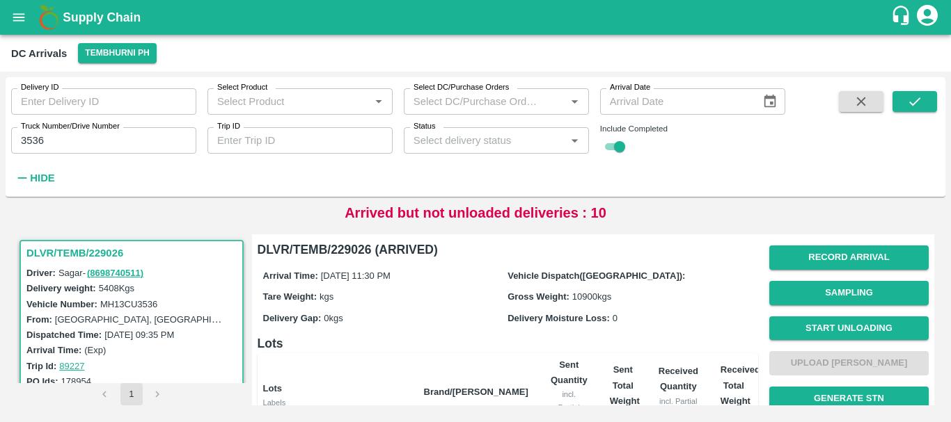
scroll to position [1, 0]
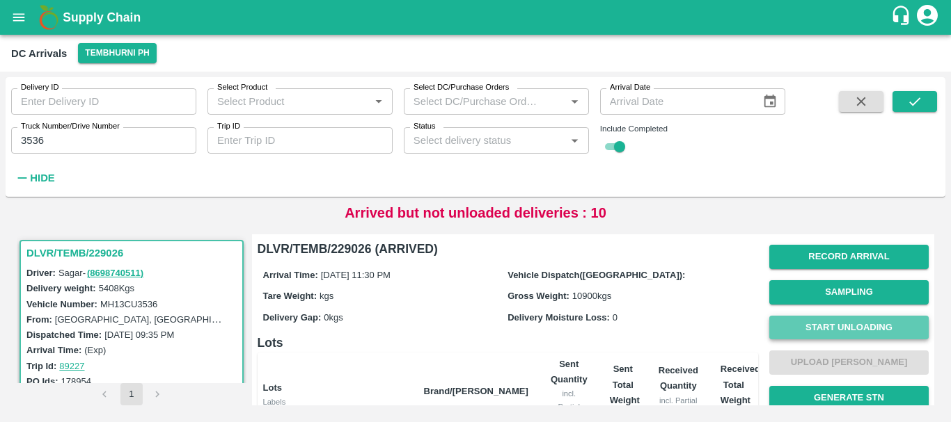
click at [809, 331] on button "Start Unloading" at bounding box center [848, 328] width 159 height 24
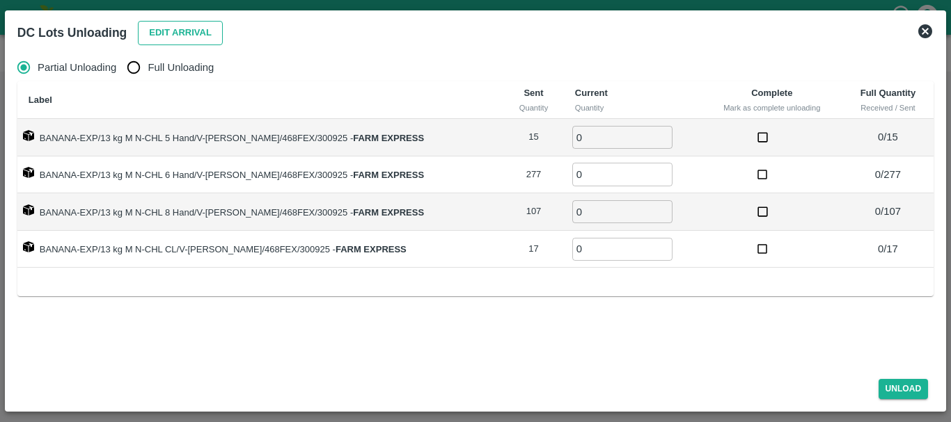
click at [158, 35] on button "Edit Arrival" at bounding box center [180, 33] width 85 height 24
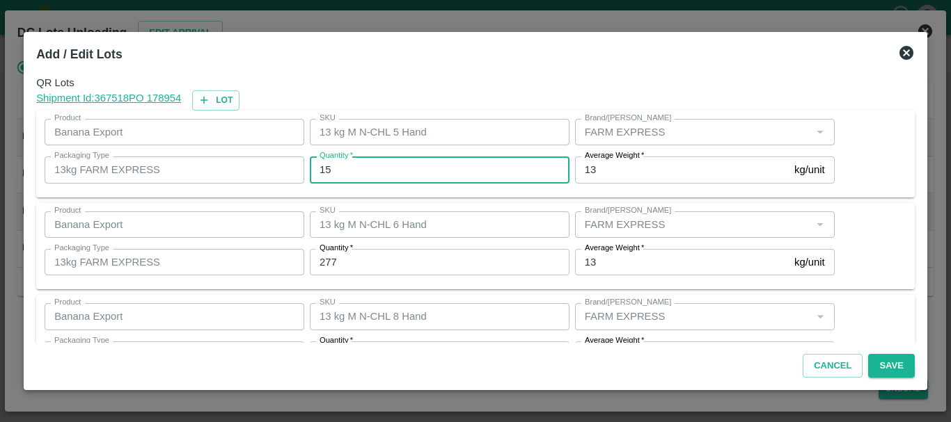
click at [463, 169] on input "15" at bounding box center [440, 170] width 260 height 26
type input "1"
type input "13"
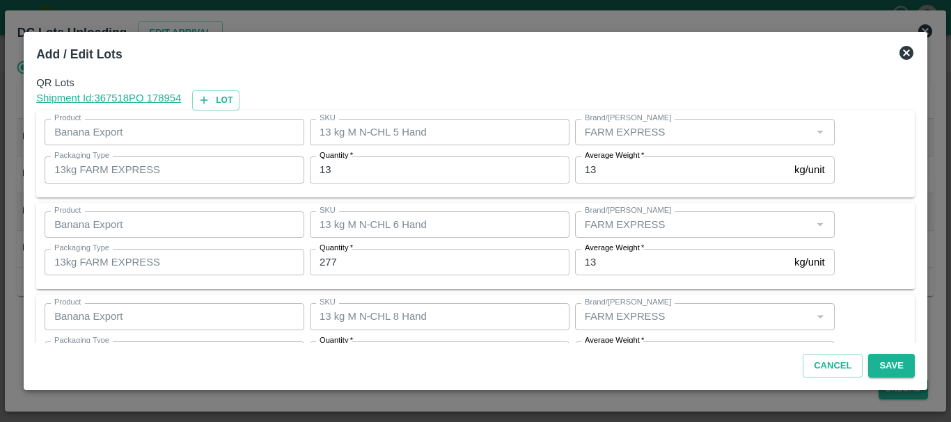
scroll to position [1, 0]
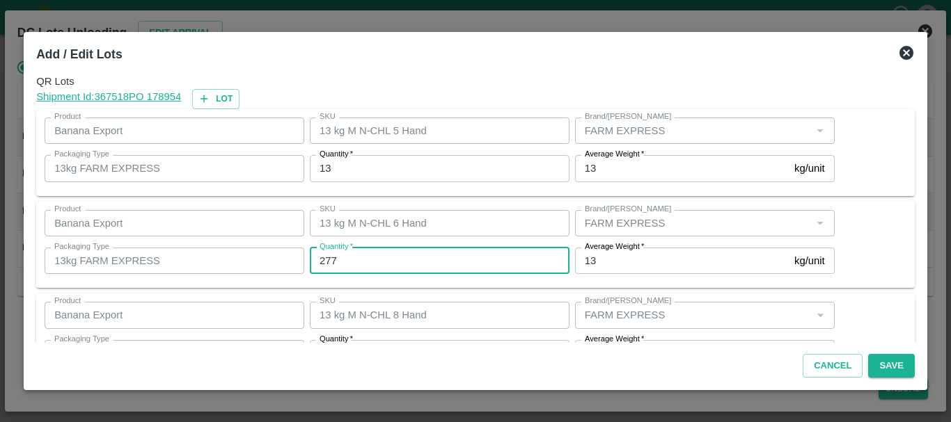
click at [348, 269] on input "277" at bounding box center [440, 261] width 260 height 26
type input "278"
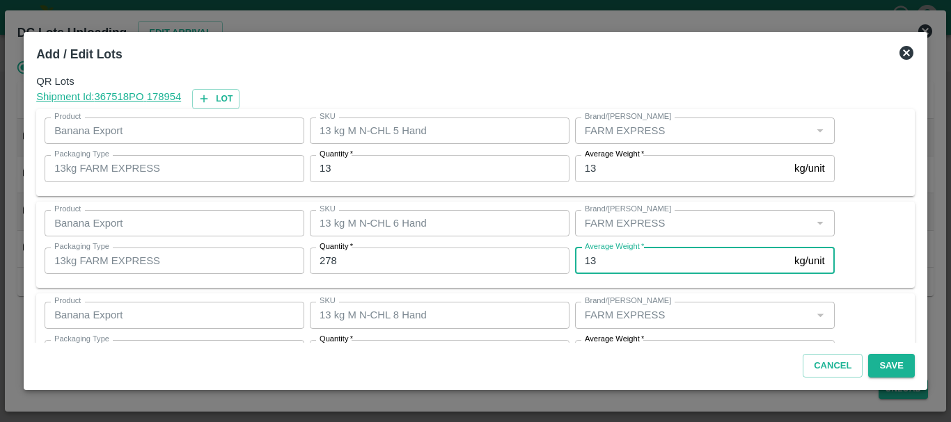
scroll to position [25, 0]
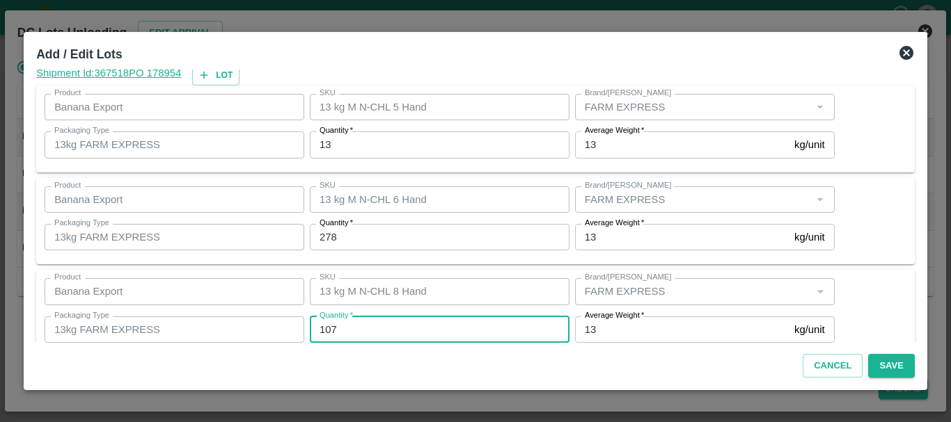
click at [367, 322] on input "107" at bounding box center [440, 330] width 260 height 26
type input "109"
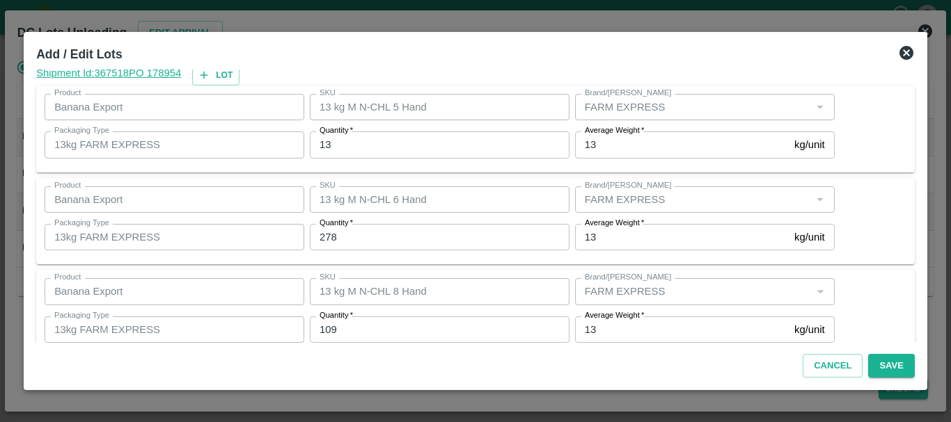
scroll to position [143, 0]
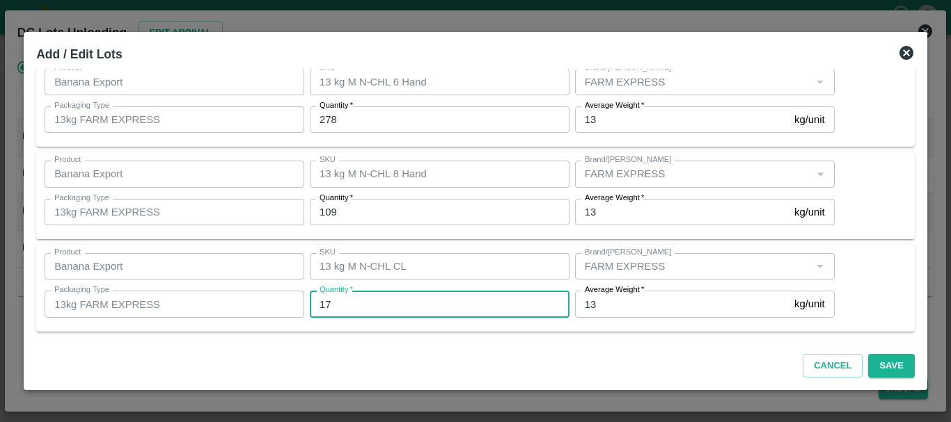
click at [349, 303] on input "17" at bounding box center [440, 304] width 260 height 26
type input "16"
click at [437, 248] on div "SKU 13 kg M N-CHL CL SKU" at bounding box center [436, 267] width 265 height 38
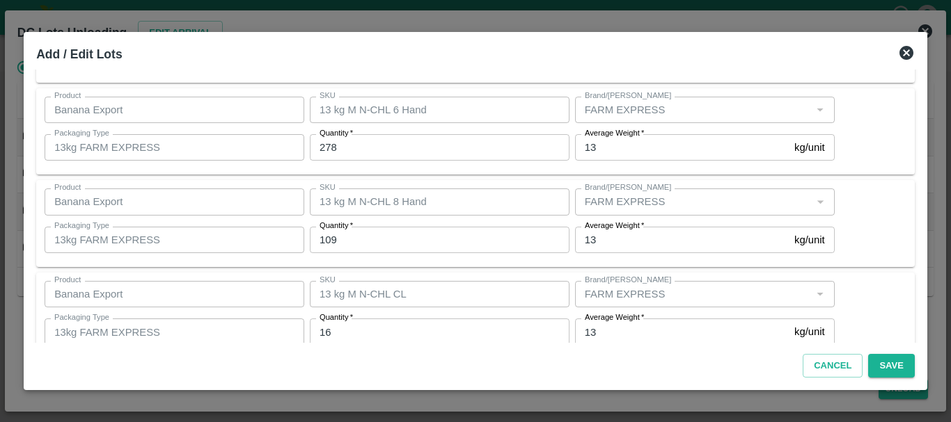
scroll to position [122, 0]
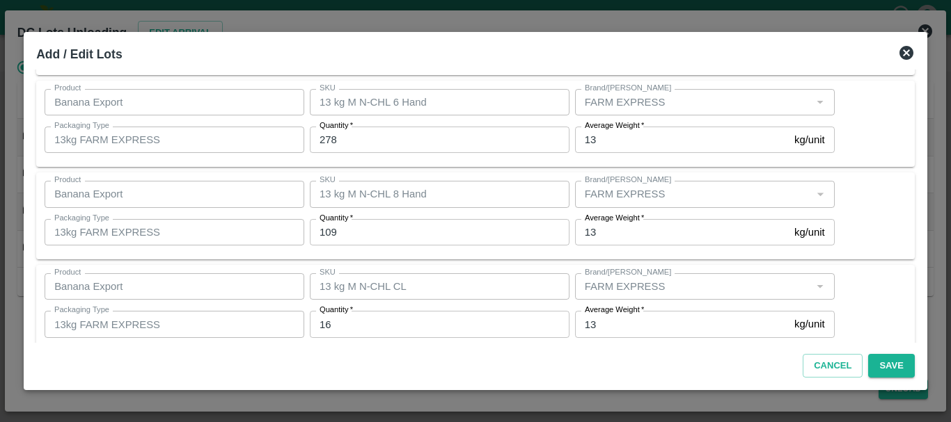
click at [509, 266] on div "Product Banana Export Product SKU 13 kg M N-CHL CL SKU Brand/Marka Brand/Marka …" at bounding box center [475, 308] width 878 height 87
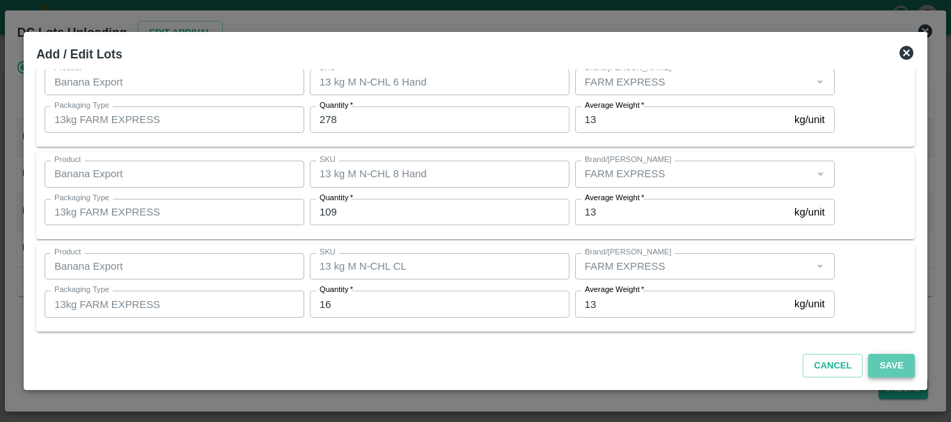
click at [898, 364] on button "Save" at bounding box center [891, 366] width 46 height 24
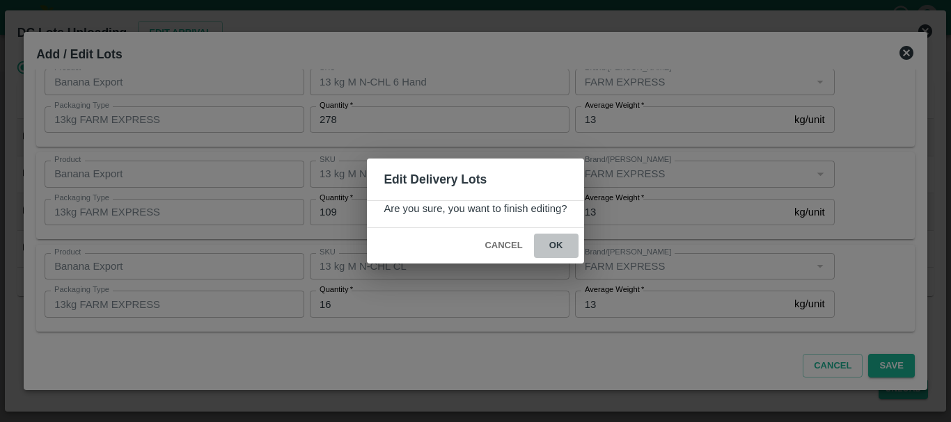
click at [557, 251] on button "ok" at bounding box center [556, 246] width 45 height 24
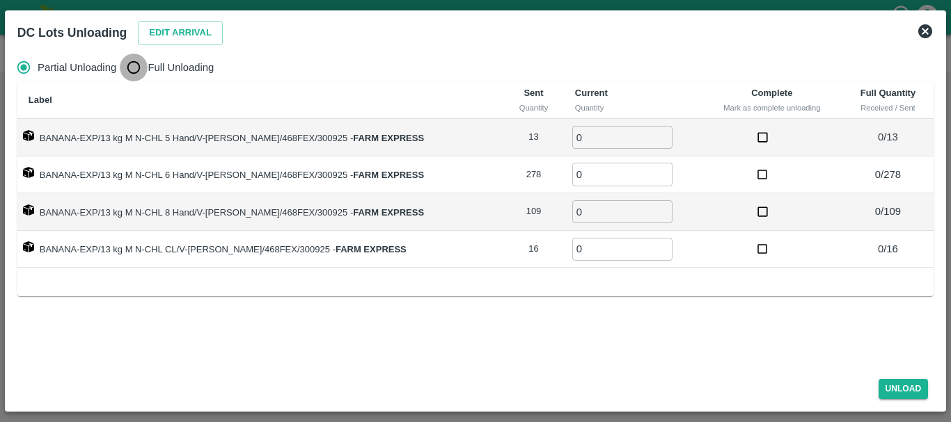
click at [131, 69] on input "Full Unloading" at bounding box center [134, 68] width 28 height 28
radio input "true"
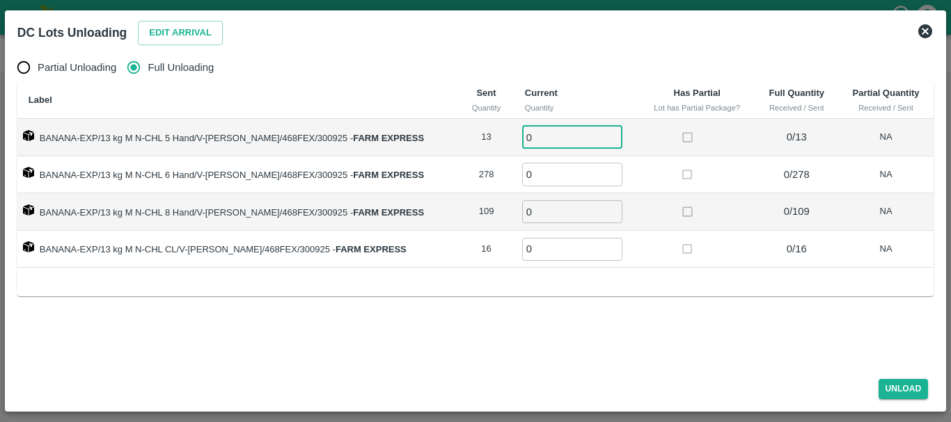
click at [546, 133] on input "0" at bounding box center [572, 137] width 100 height 23
type input "013"
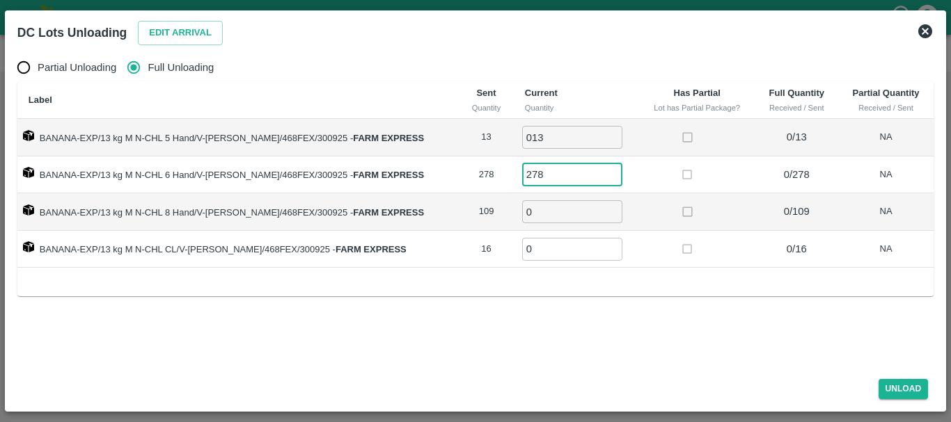
type input "278"
type input "109"
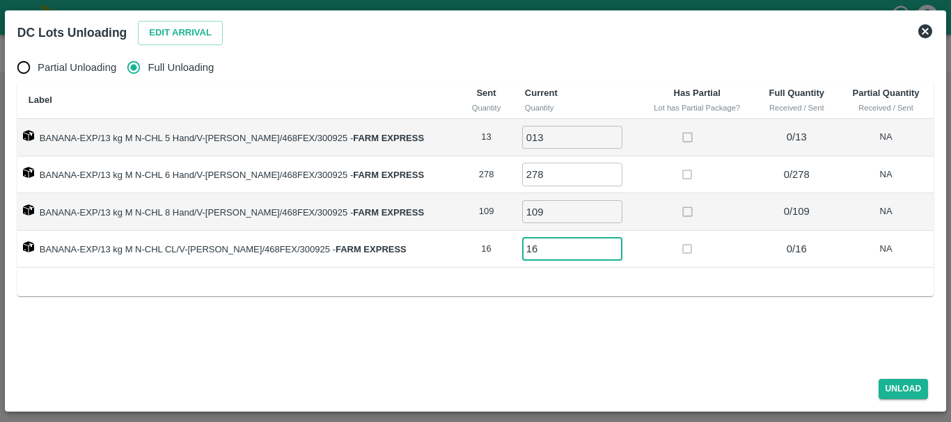
type input "16"
click at [653, 233] on td at bounding box center [697, 250] width 116 height 38
click at [901, 390] on button "Unload" at bounding box center [903, 389] width 50 height 20
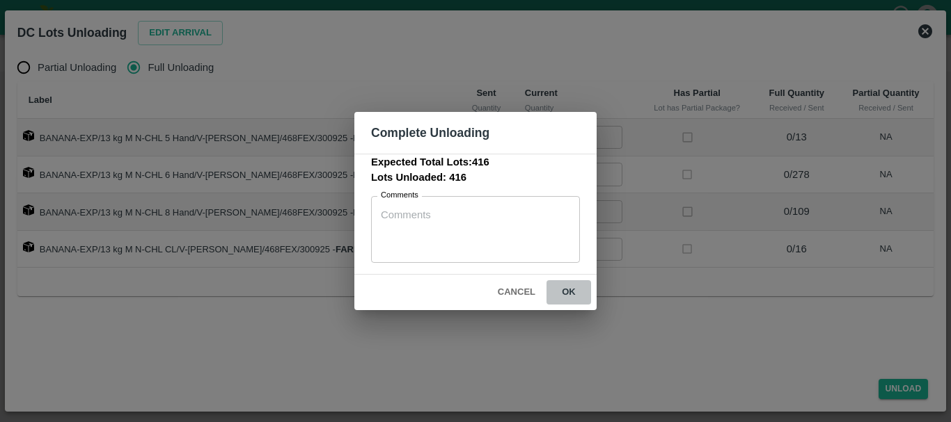
click at [566, 293] on button "ok" at bounding box center [568, 292] width 45 height 24
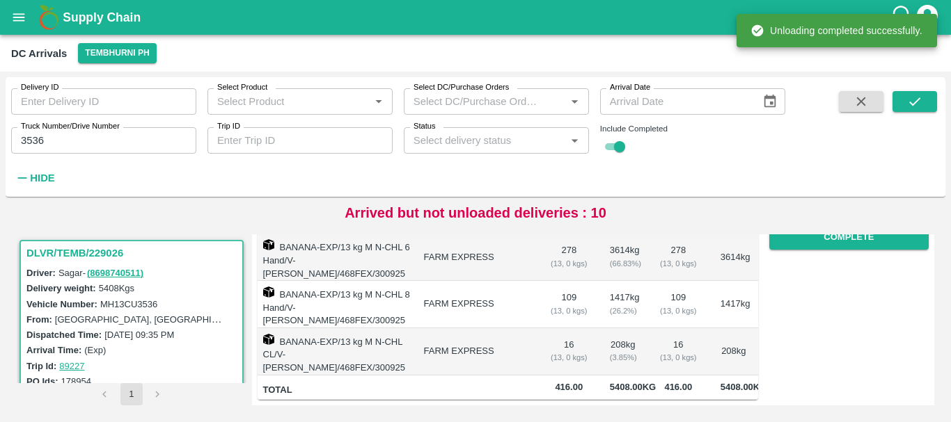
scroll to position [0, 0]
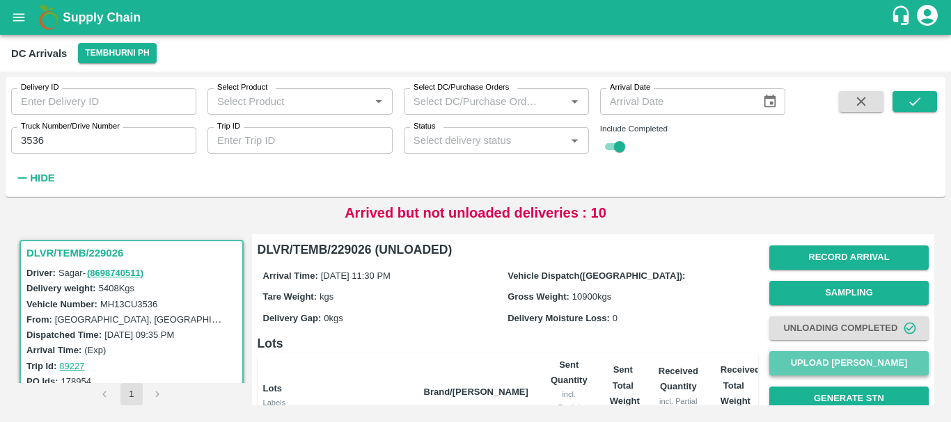
click at [782, 363] on button "Upload [PERSON_NAME]" at bounding box center [848, 363] width 159 height 24
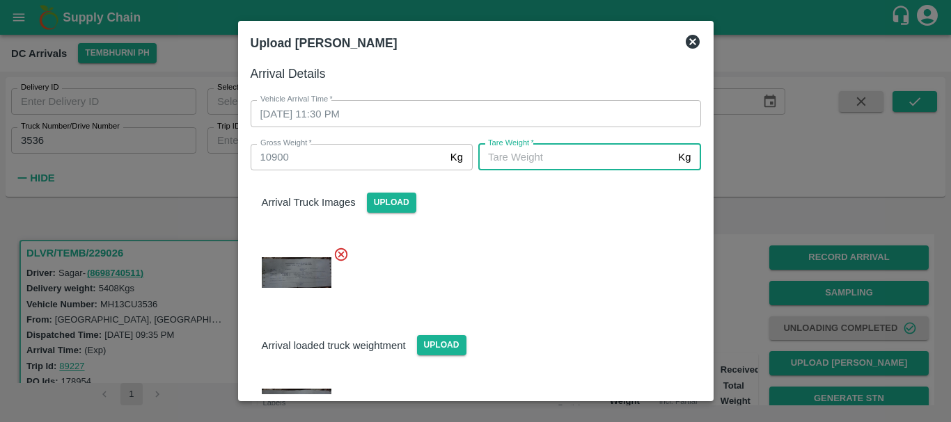
click at [556, 159] on input "Tare Weight   *" at bounding box center [575, 157] width 194 height 26
type input "5070"
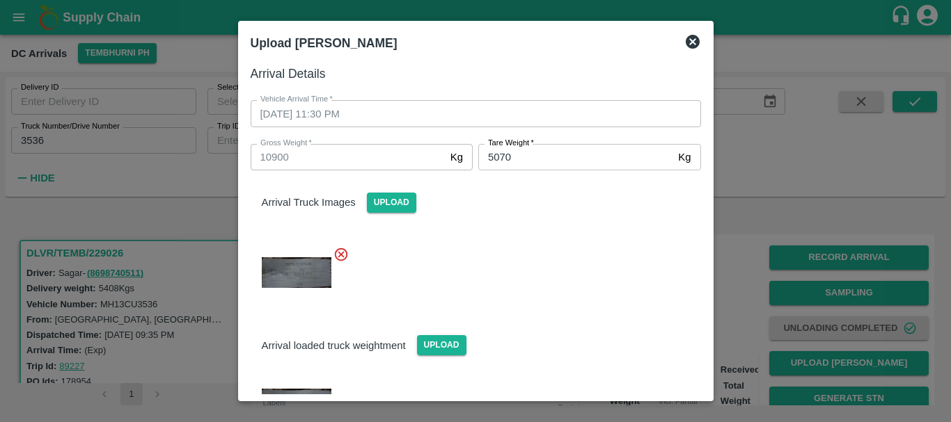
click at [556, 240] on div at bounding box center [469, 268] width 461 height 67
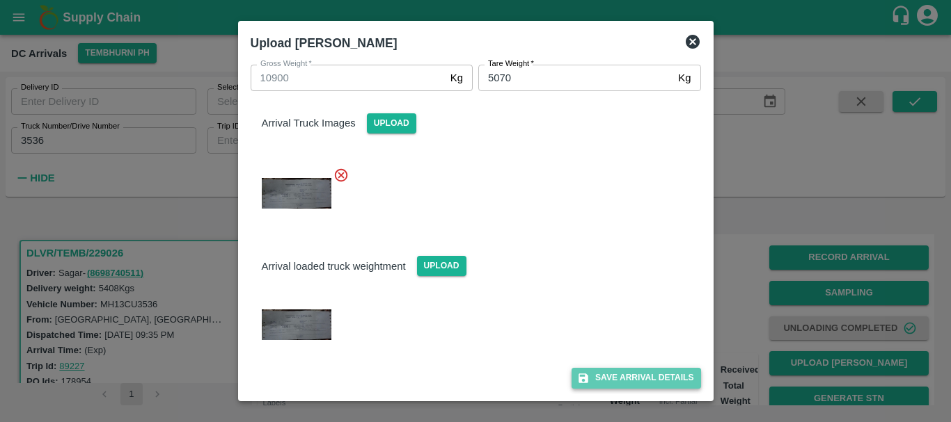
click at [618, 375] on button "Save Arrival Details" at bounding box center [635, 378] width 129 height 20
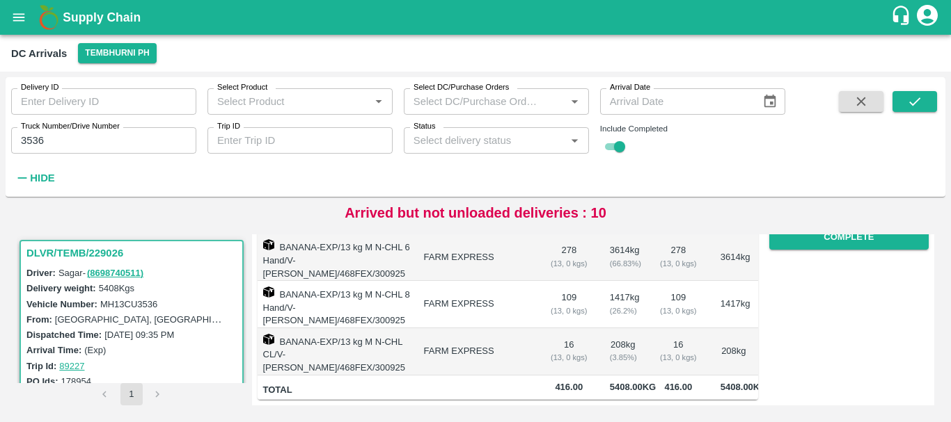
scroll to position [230, 0]
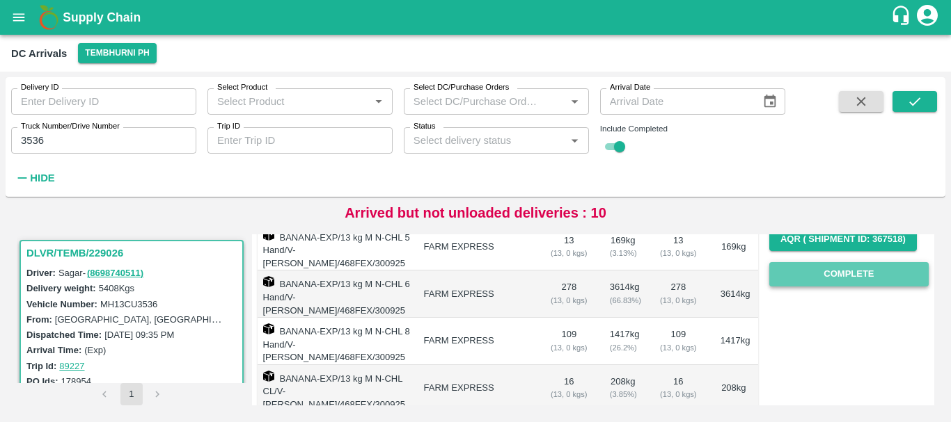
click at [845, 272] on button "Complete" at bounding box center [848, 274] width 159 height 24
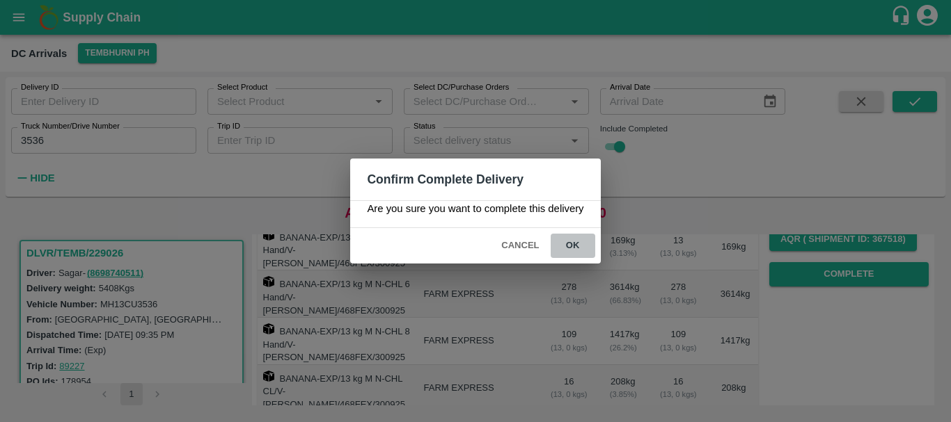
click at [566, 246] on button "ok" at bounding box center [572, 246] width 45 height 24
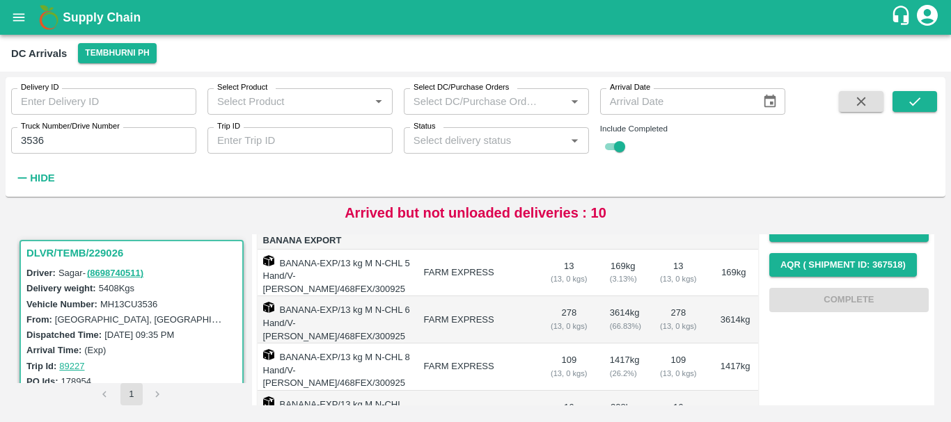
scroll to position [0, 0]
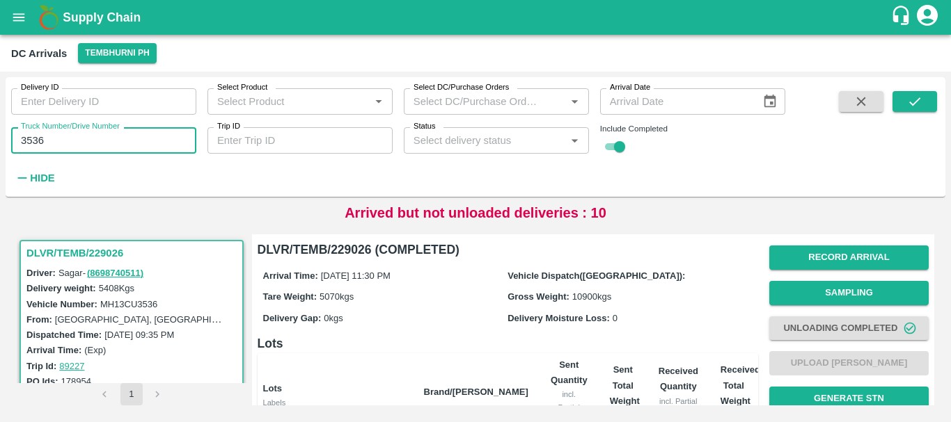
click at [81, 133] on input "3536" at bounding box center [103, 140] width 185 height 26
type input "3"
type input "5926"
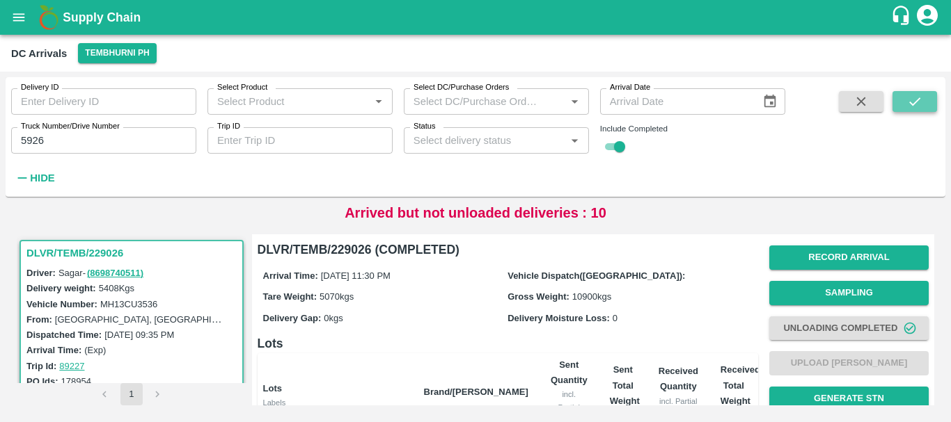
click at [898, 100] on button "submit" at bounding box center [914, 101] width 45 height 21
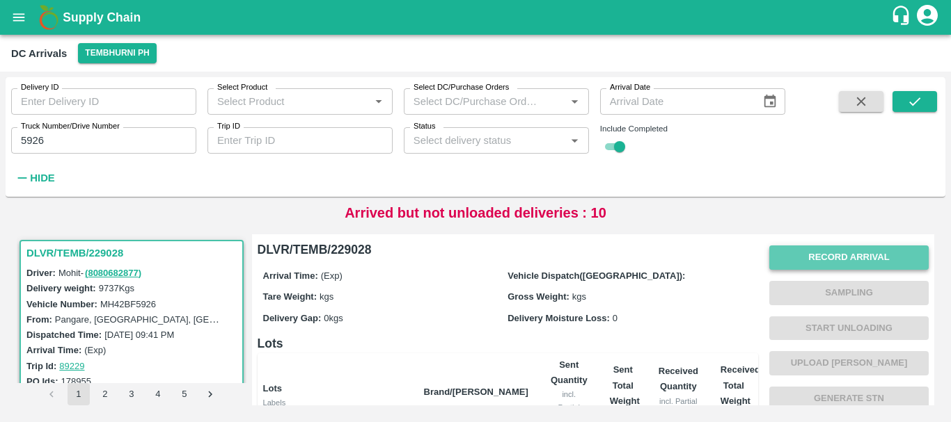
click at [799, 247] on button "Record Arrival" at bounding box center [848, 258] width 159 height 24
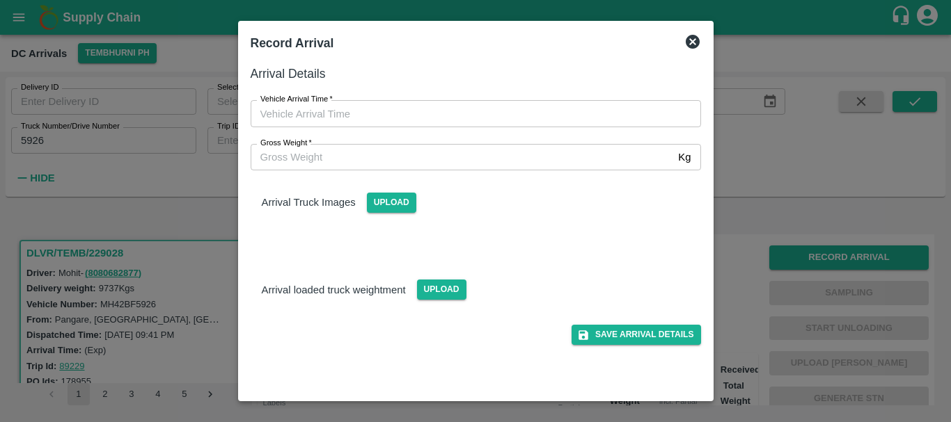
type input "DD/MM/YYYY hh:mm aa"
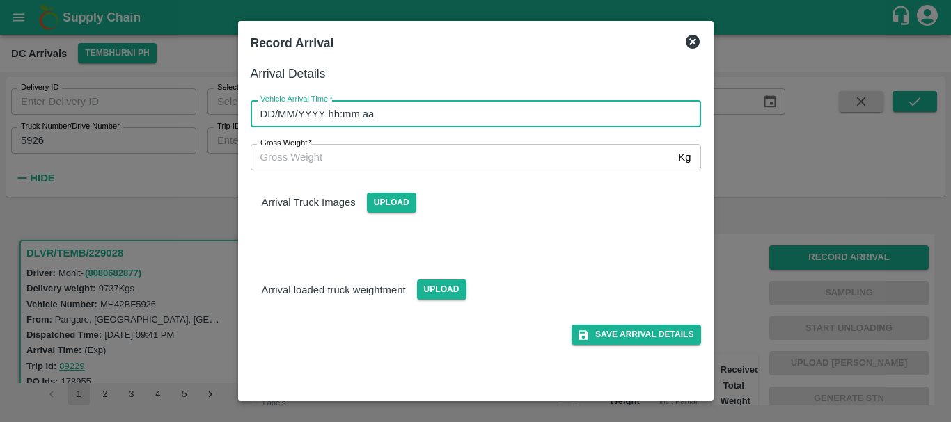
click at [575, 123] on input "DD/MM/YYYY hh:mm aa" at bounding box center [471, 113] width 440 height 26
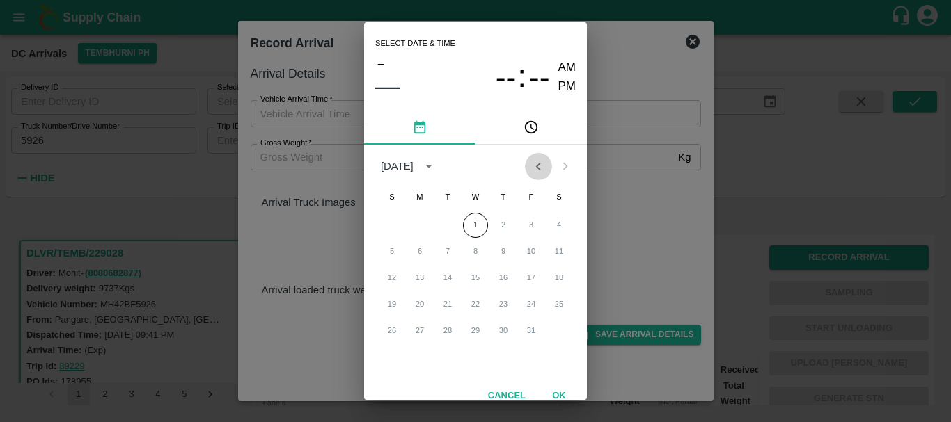
click at [536, 170] on icon "Previous month" at bounding box center [537, 166] width 15 height 15
click at [450, 326] on button "30" at bounding box center [447, 331] width 25 height 25
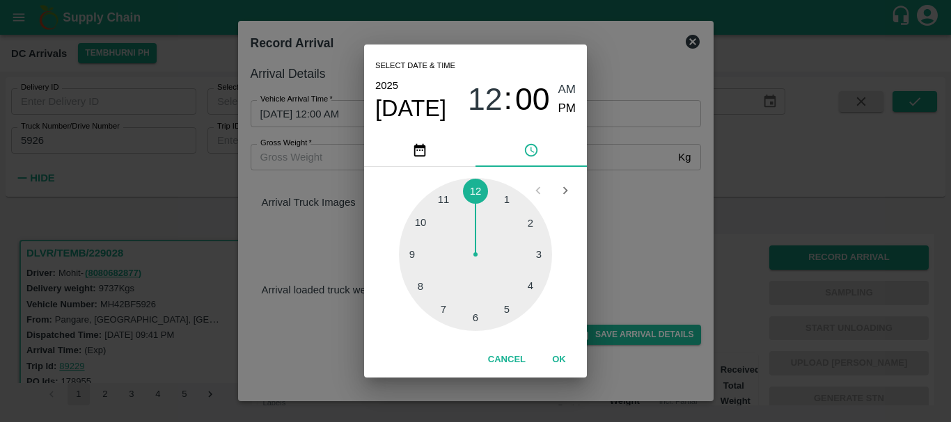
click at [448, 201] on div at bounding box center [475, 254] width 153 height 153
click at [509, 198] on div at bounding box center [475, 254] width 153 height 153
click at [566, 101] on span "PM" at bounding box center [567, 109] width 18 height 19
type input "30/09/2025 11:05 PM"
click at [644, 177] on div "Select date & time 2025 Sep 30 11 : 05 AM PM 05 10 15 20 25 30 35 40 45 50 55 0…" at bounding box center [475, 211] width 951 height 422
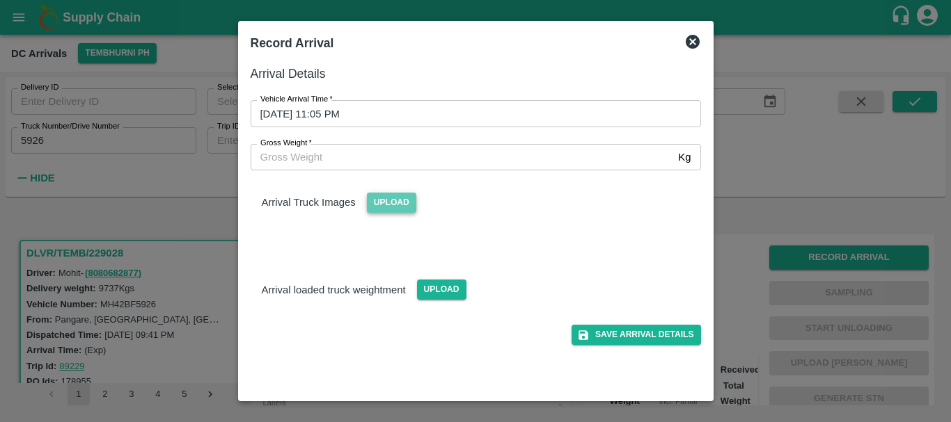
click at [388, 201] on span "Upload" at bounding box center [391, 203] width 49 height 20
click at [0, 0] on input "Upload" at bounding box center [0, 0] width 0 height 0
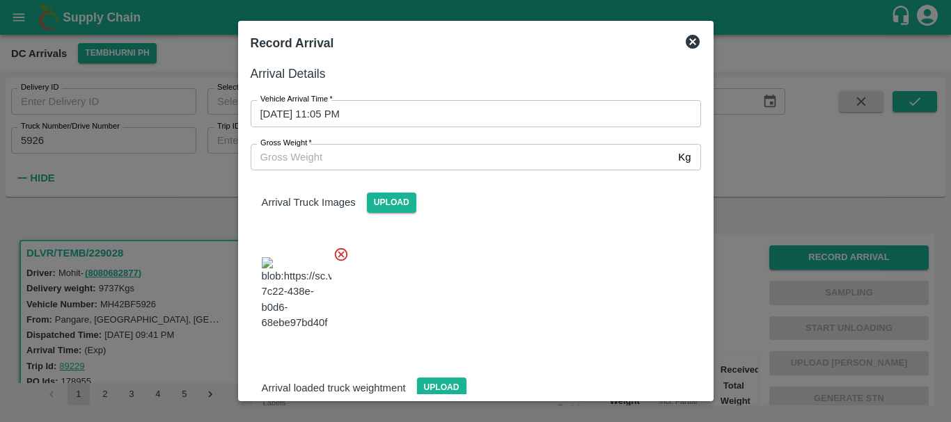
scroll to position [105, 0]
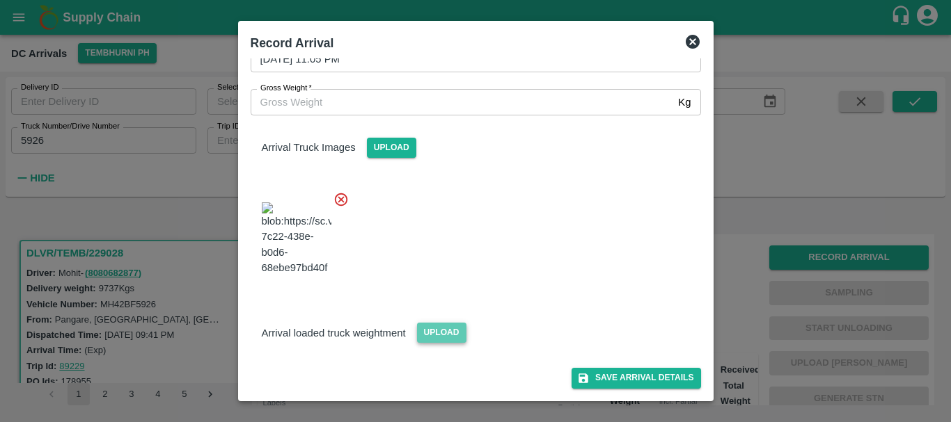
click at [434, 335] on span "Upload" at bounding box center [441, 333] width 49 height 20
click at [0, 0] on input "Upload" at bounding box center [0, 0] width 0 height 0
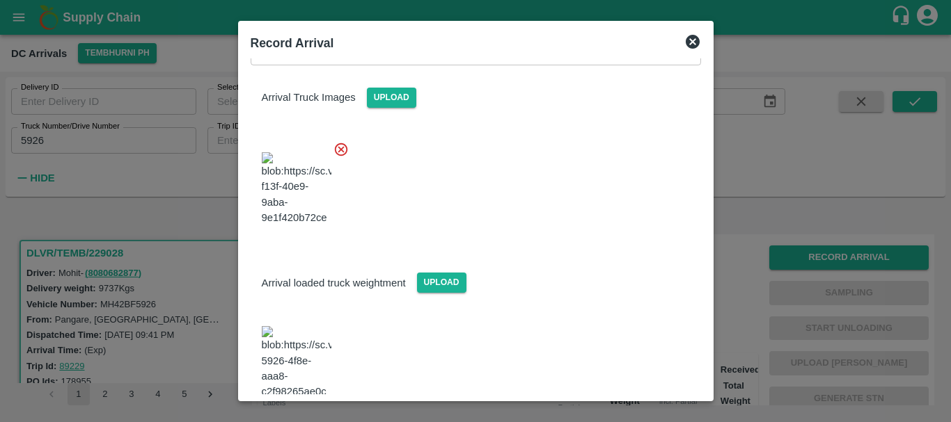
scroll to position [176, 0]
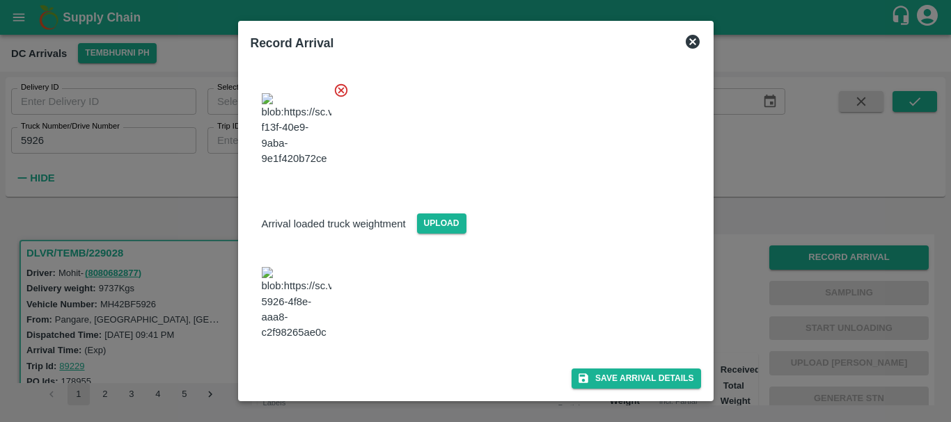
click at [304, 324] on img at bounding box center [297, 303] width 70 height 73
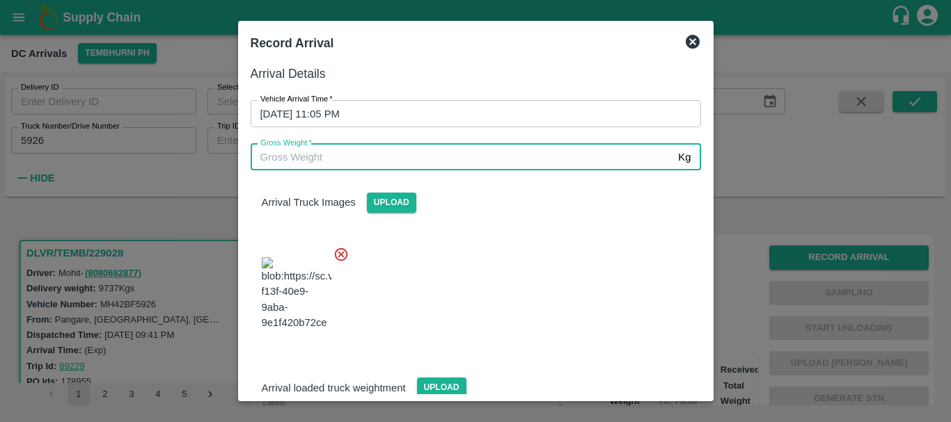
click at [452, 154] on input "Gross Weight   *" at bounding box center [462, 157] width 422 height 26
type input "16375"
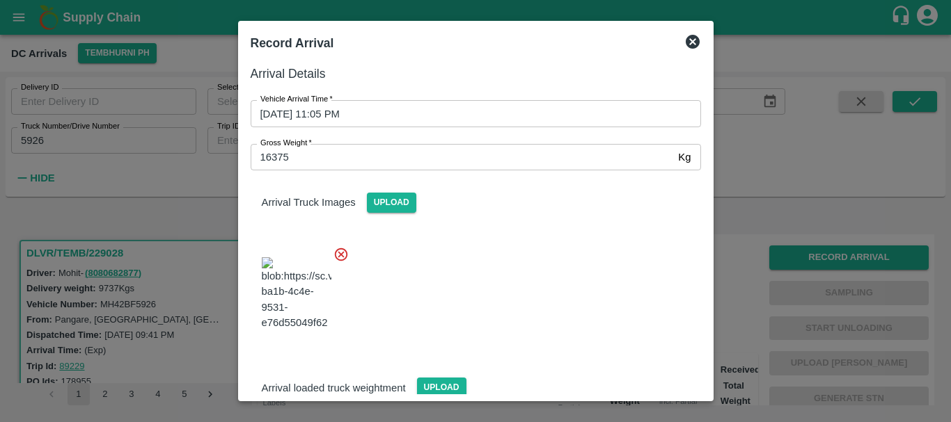
click at [569, 230] on div "Arrival Truck Images Upload" at bounding box center [469, 257] width 461 height 196
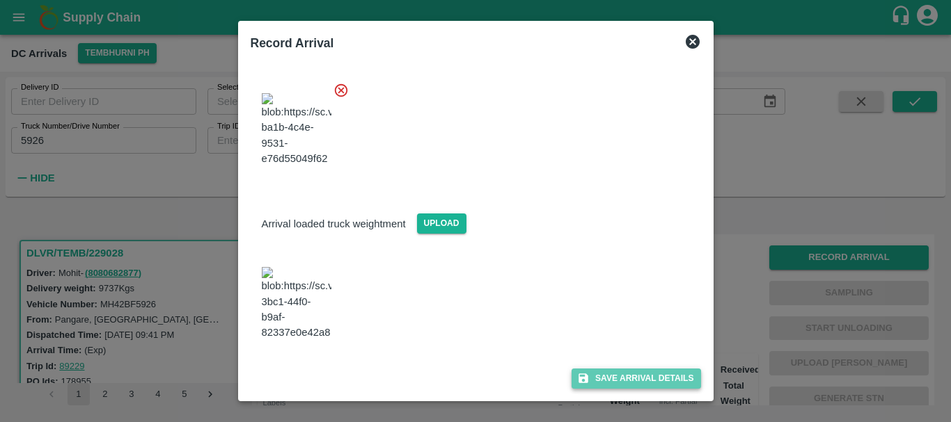
click at [612, 377] on button "Save Arrival Details" at bounding box center [635, 379] width 129 height 20
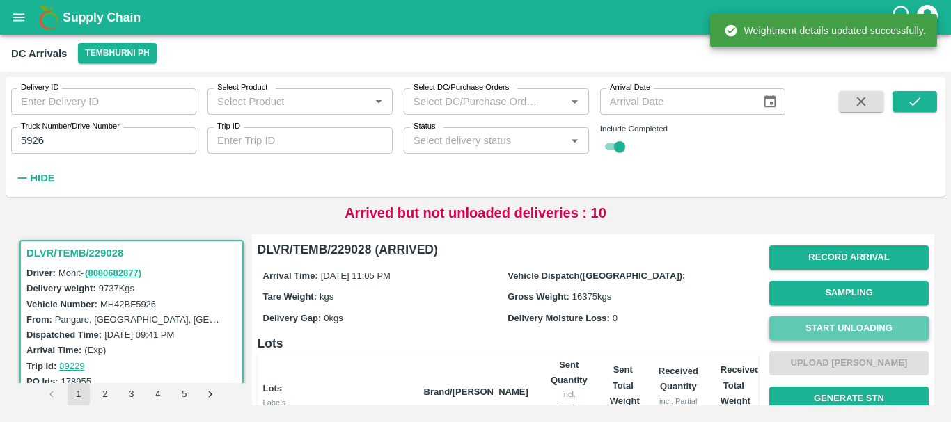
click at [813, 324] on button "Start Unloading" at bounding box center [848, 329] width 159 height 24
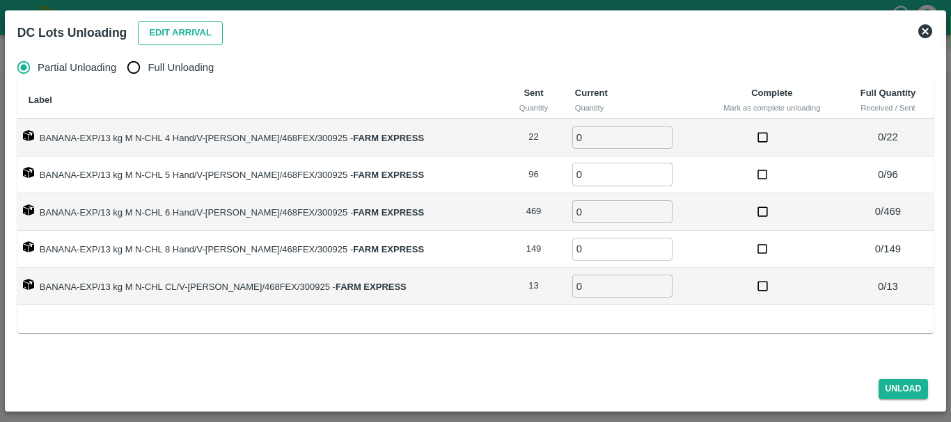
click at [180, 26] on button "Edit Arrival" at bounding box center [180, 33] width 85 height 24
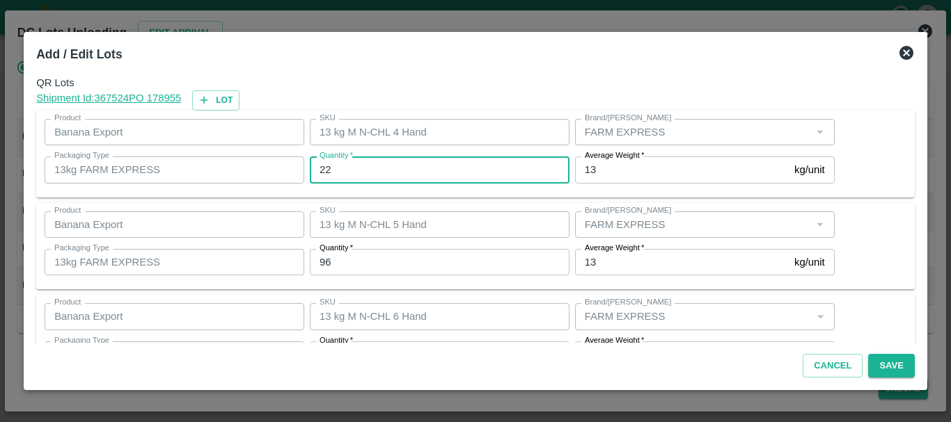
click at [385, 166] on input "22" at bounding box center [440, 170] width 260 height 26
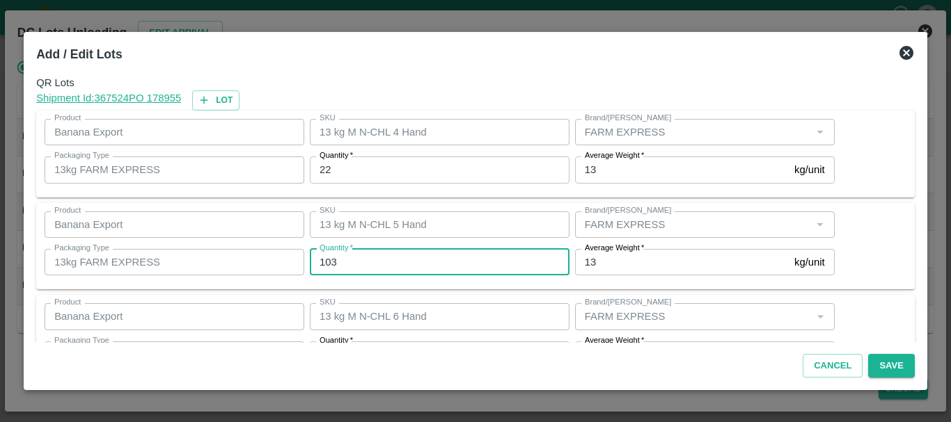
type input "103"
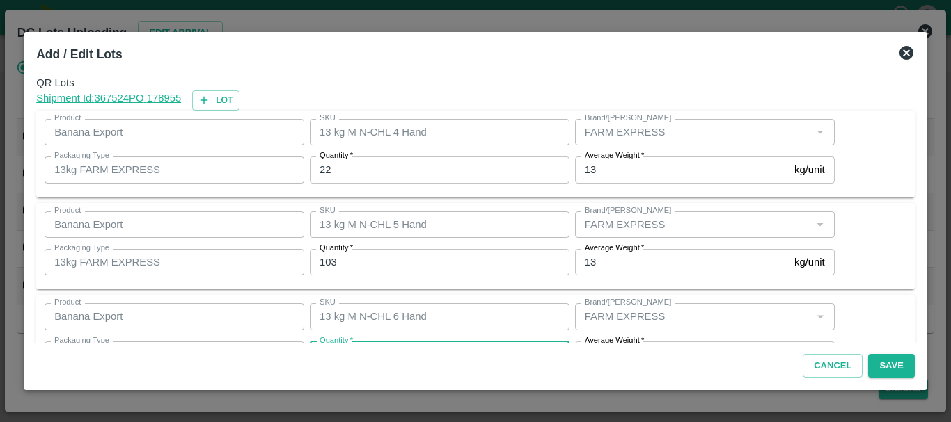
scroll to position [25, 0]
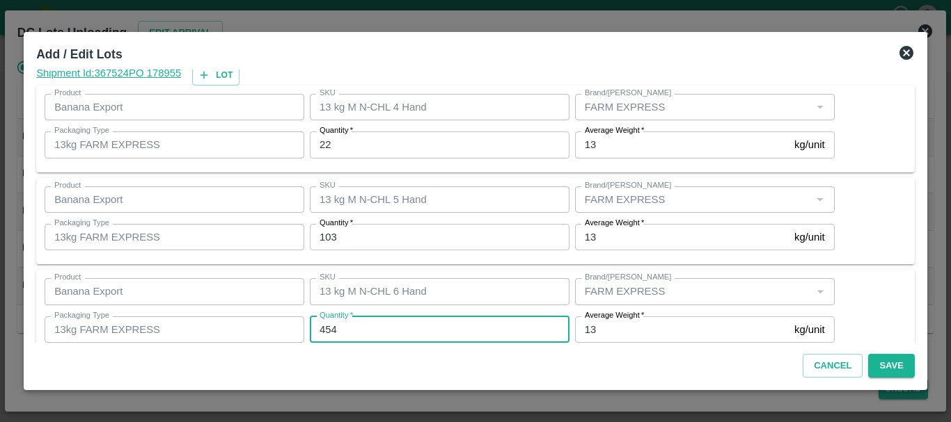
type input "454"
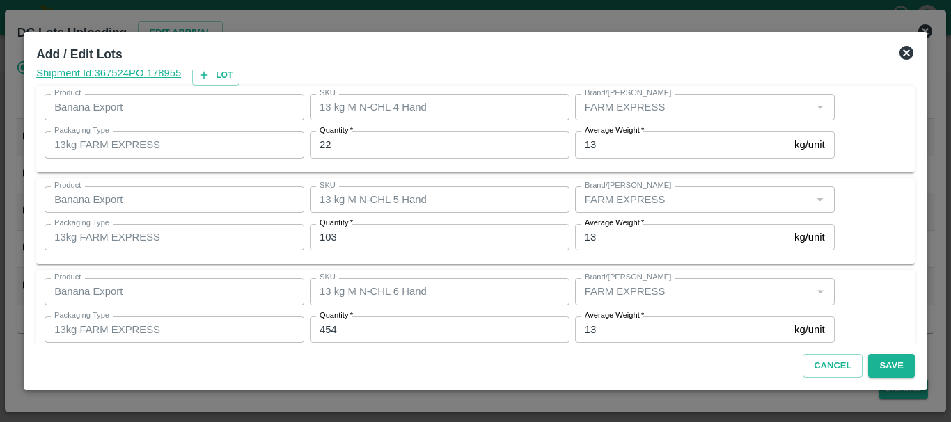
scroll to position [235, 0]
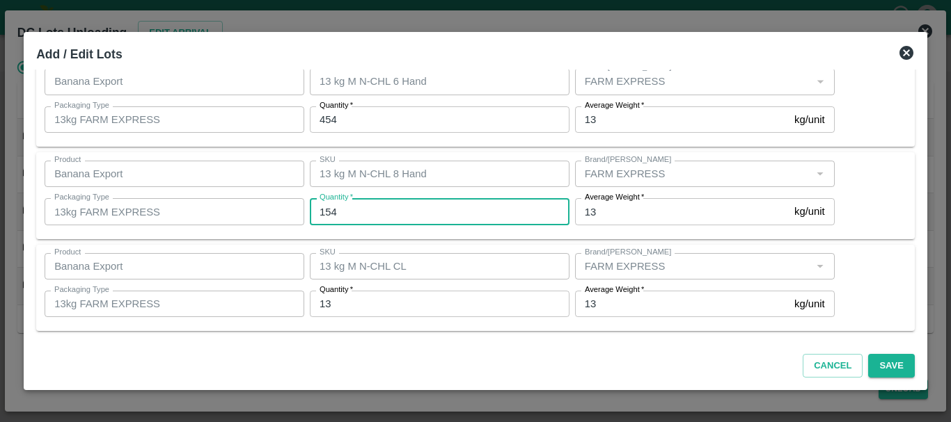
type input "154"
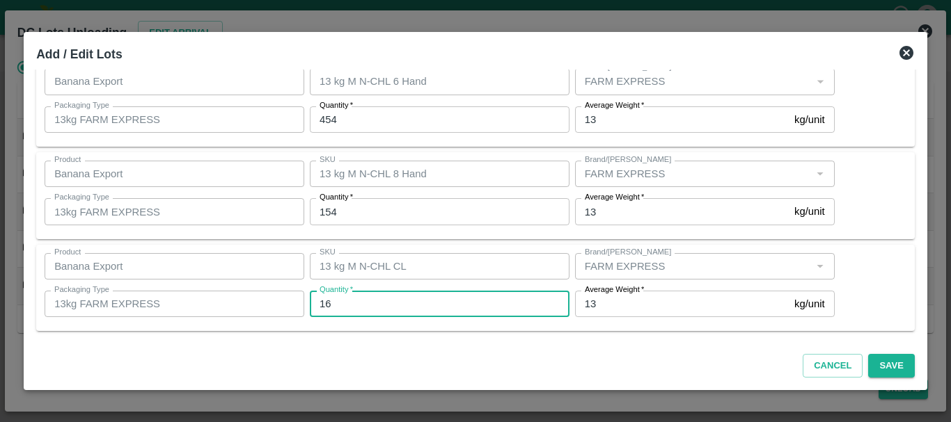
type input "16"
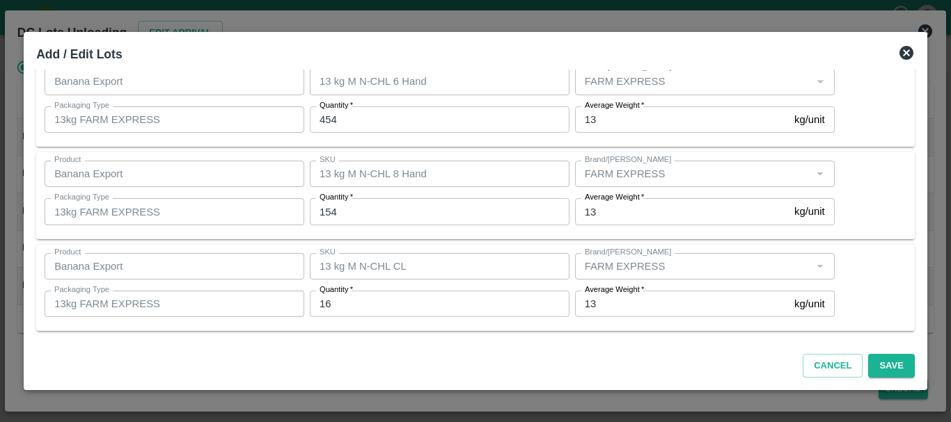
scroll to position [235, 0]
click at [868, 367] on button "Save" at bounding box center [891, 366] width 46 height 24
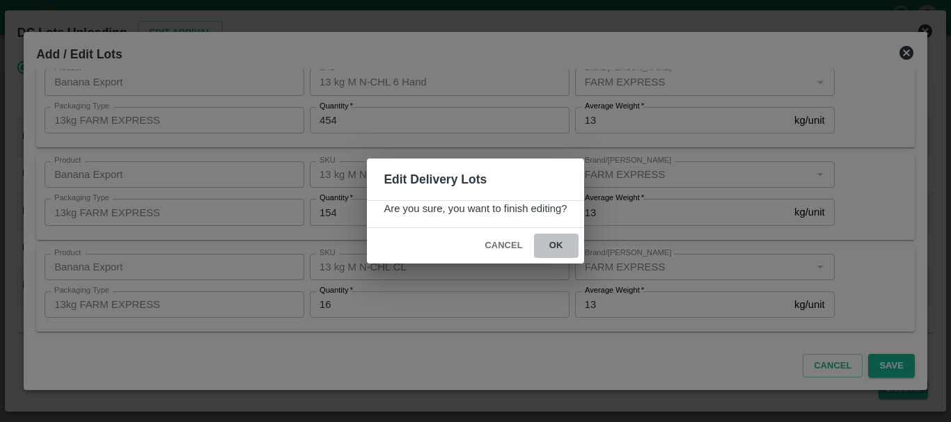
click at [560, 251] on button "ok" at bounding box center [556, 246] width 45 height 24
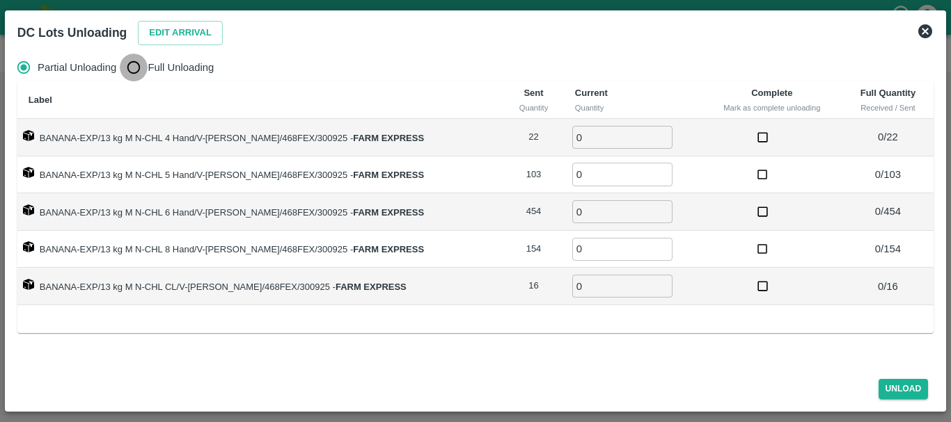
click at [129, 70] on input "Full Unloading" at bounding box center [134, 68] width 28 height 28
radio input "true"
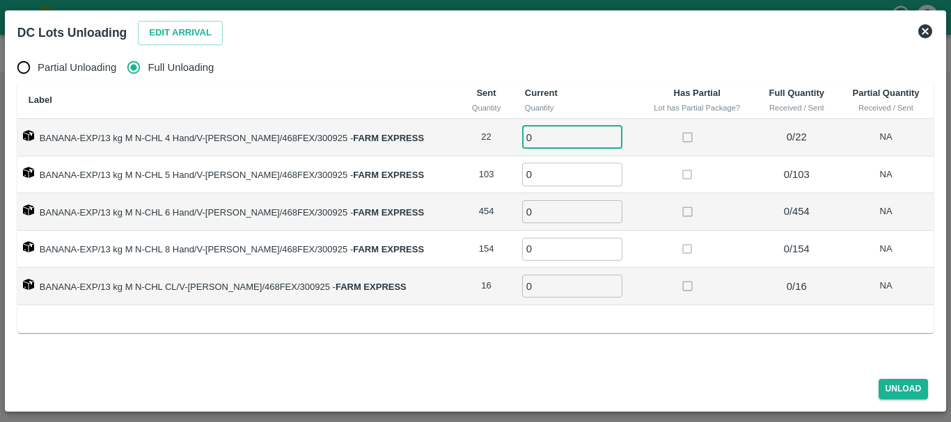
click at [559, 134] on input "0" at bounding box center [572, 137] width 100 height 23
type input "022"
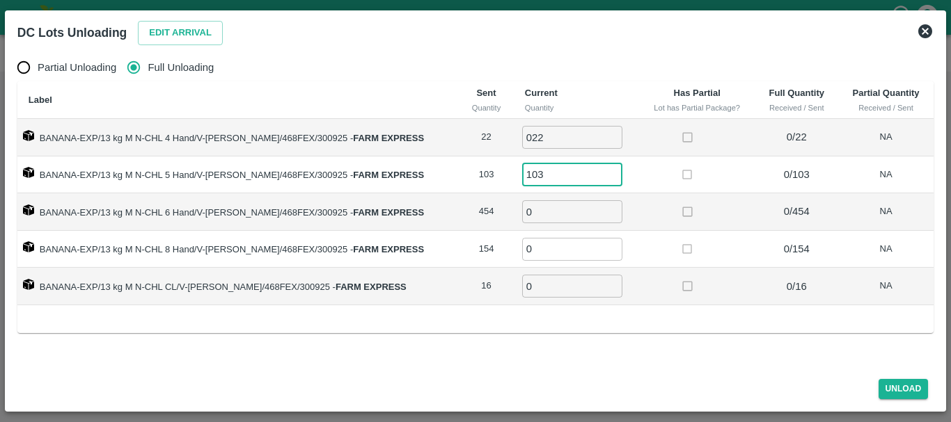
type input "103"
type input "454"
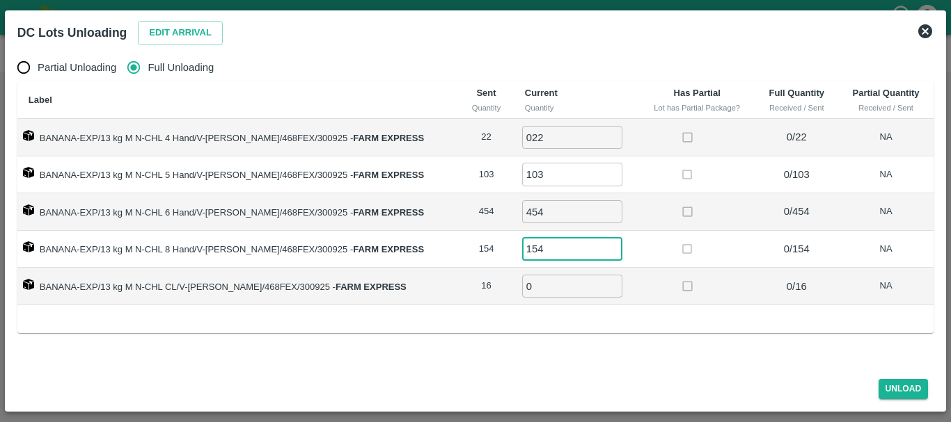
type input "154"
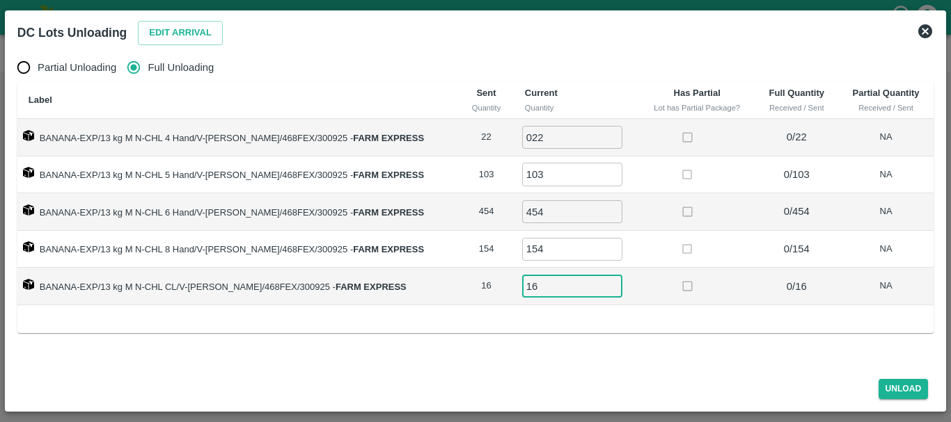
type input "16"
click at [639, 241] on td at bounding box center [697, 250] width 116 height 38
click at [883, 388] on button "Unload" at bounding box center [903, 389] width 50 height 20
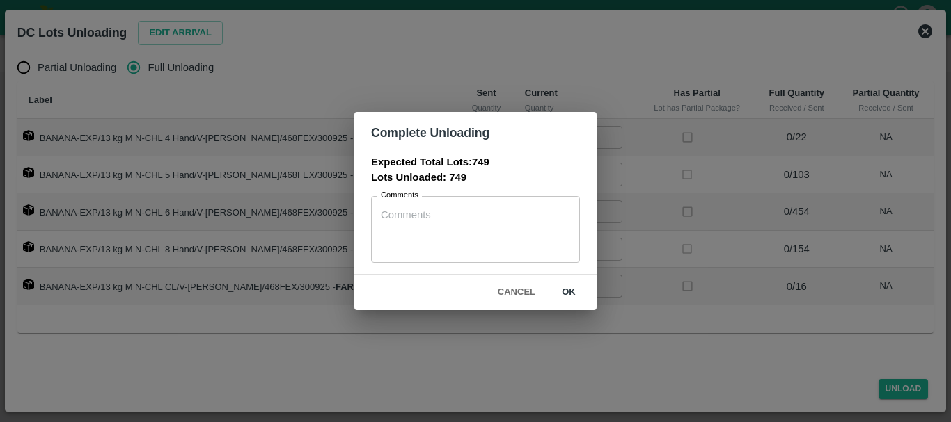
click at [566, 289] on button "ok" at bounding box center [568, 292] width 45 height 24
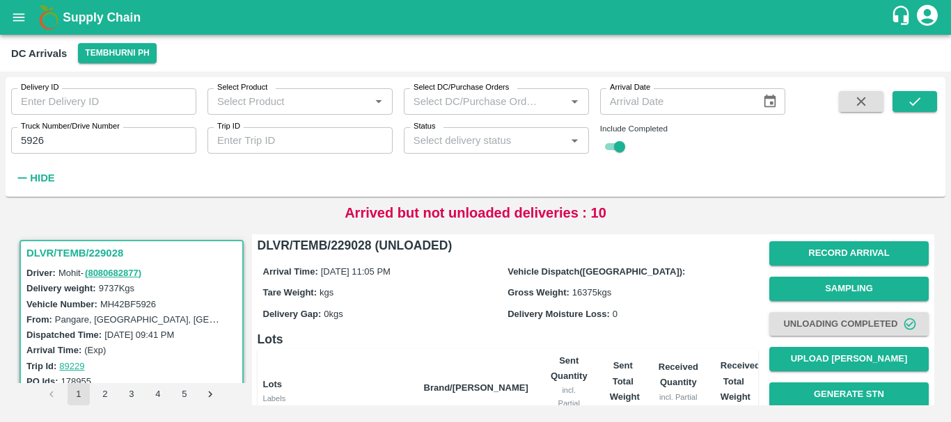
scroll to position [0, 0]
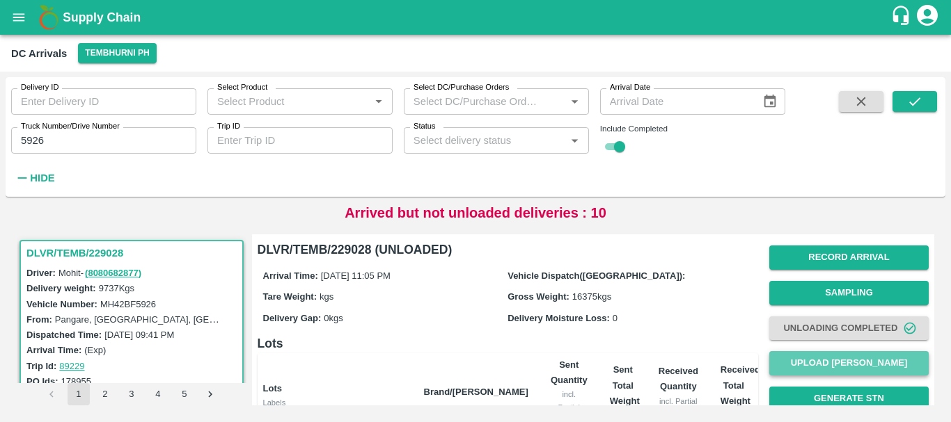
click at [819, 360] on button "Upload [PERSON_NAME]" at bounding box center [848, 363] width 159 height 24
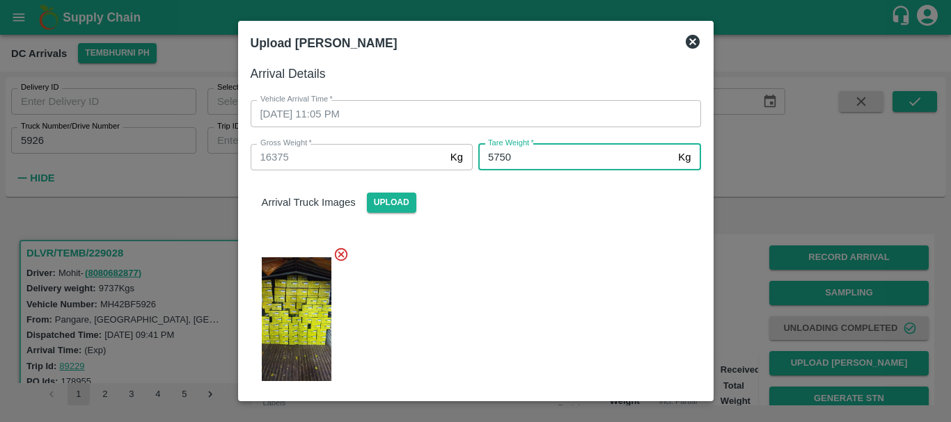
type input "5750"
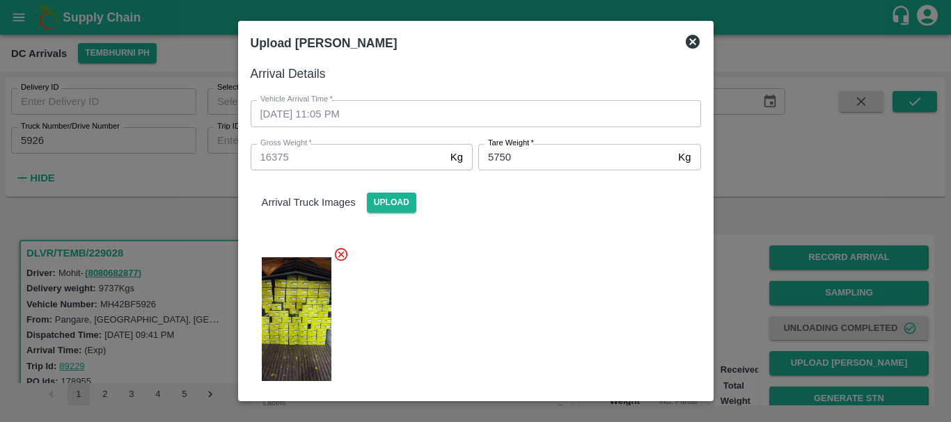
click at [574, 298] on div at bounding box center [469, 315] width 461 height 160
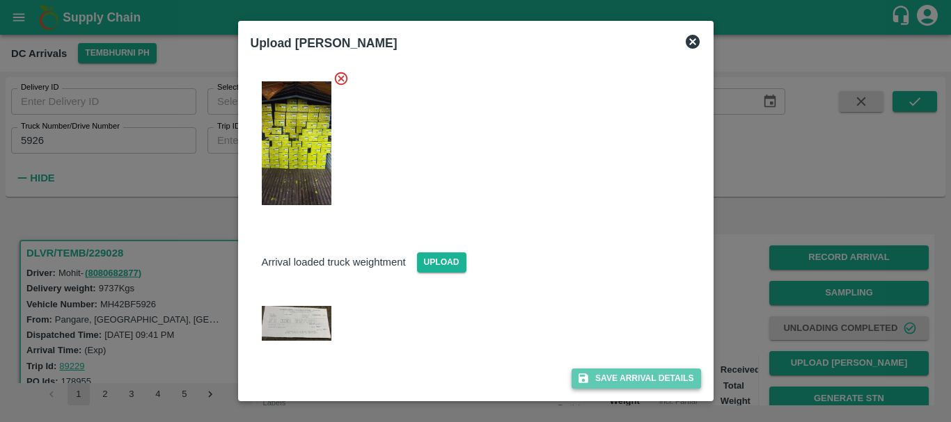
click at [622, 375] on button "Save Arrival Details" at bounding box center [635, 379] width 129 height 20
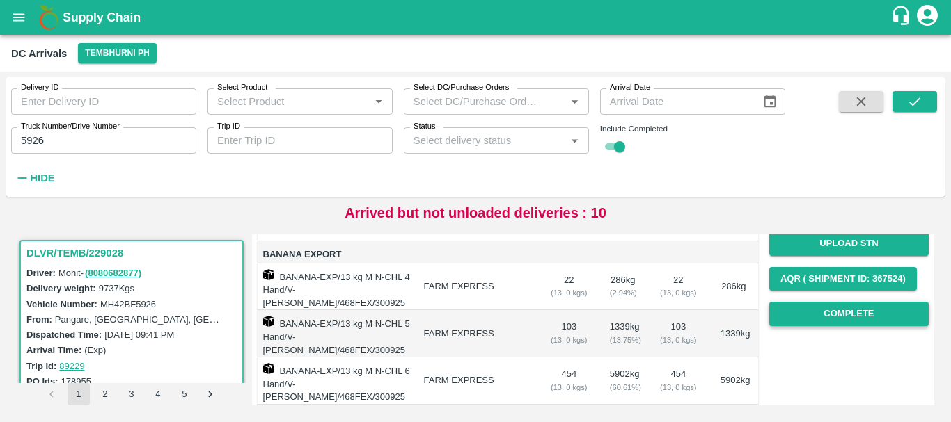
scroll to position [186, 0]
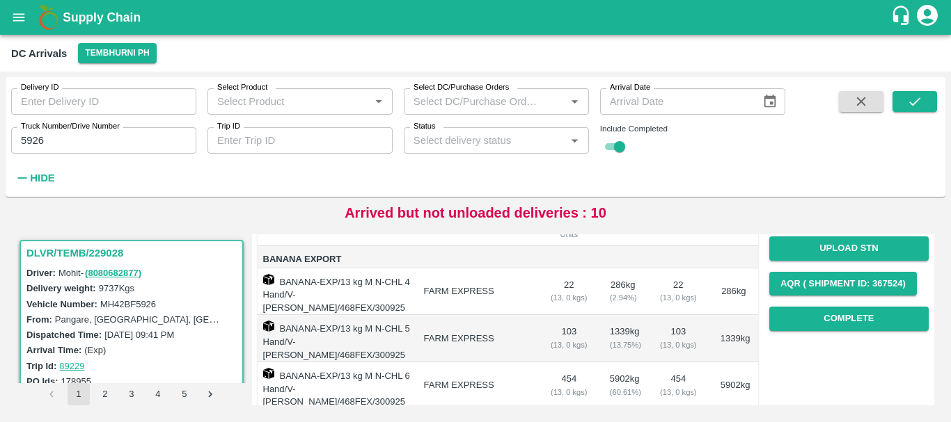
click at [843, 306] on div "Record Arrival Sampling Unloading Completed Upload Tare Weight Generate STN Upl…" at bounding box center [848, 195] width 159 height 283
click at [843, 312] on button "Complete" at bounding box center [848, 319] width 159 height 24
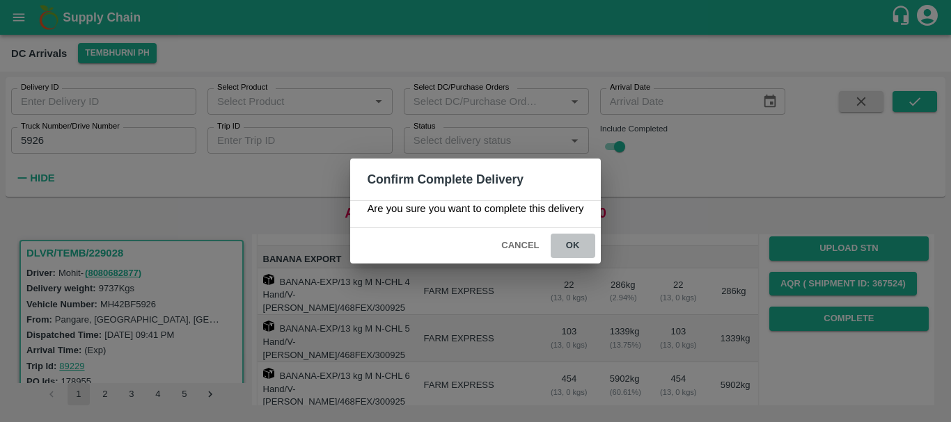
click at [581, 244] on button "ok" at bounding box center [572, 246] width 45 height 24
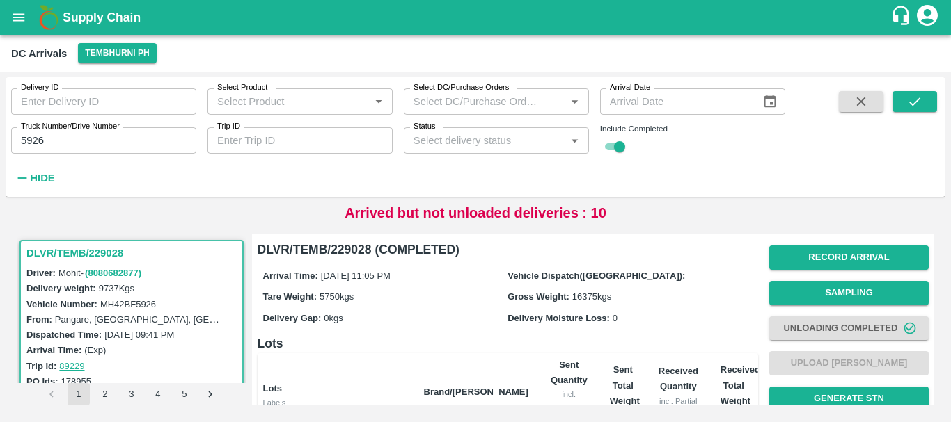
scroll to position [329, 0]
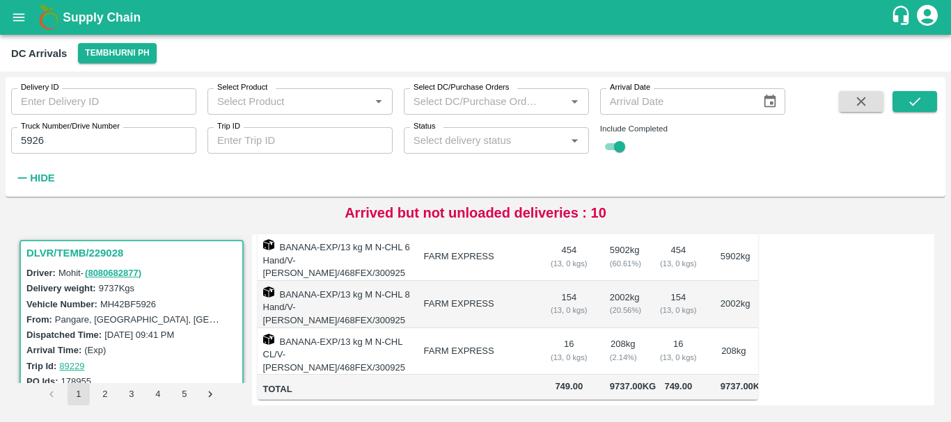
click at [58, 141] on input "5926" at bounding box center [103, 140] width 185 height 26
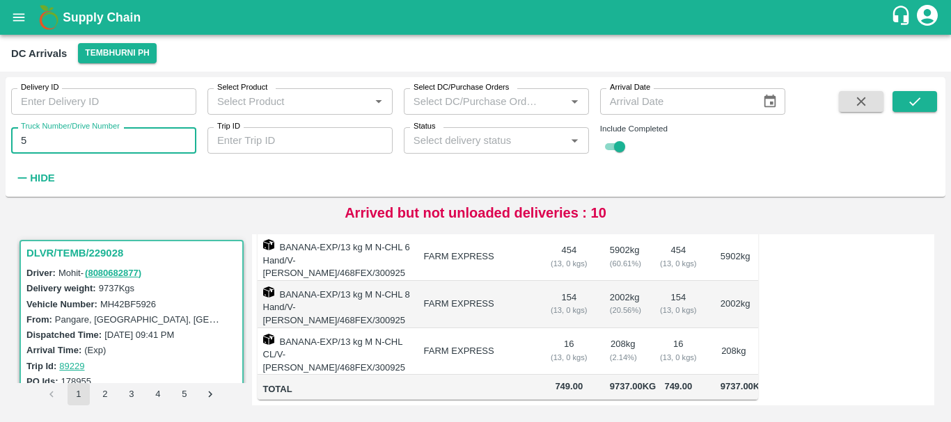
type input "5"
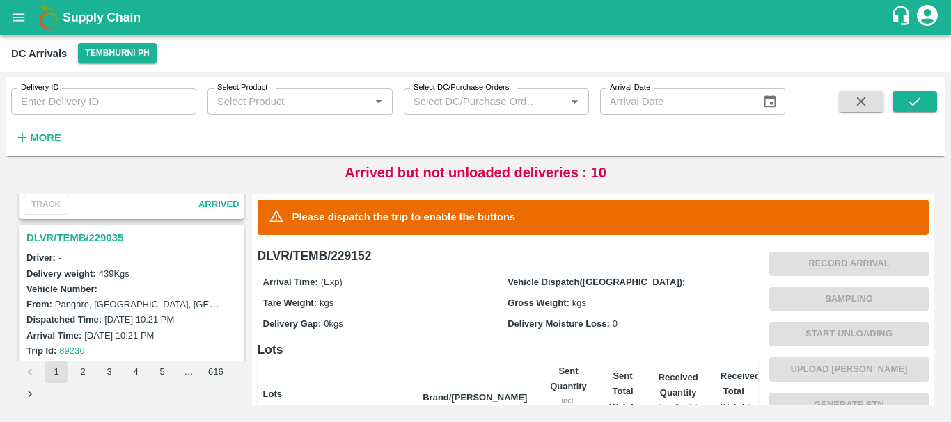
scroll to position [880, 0]
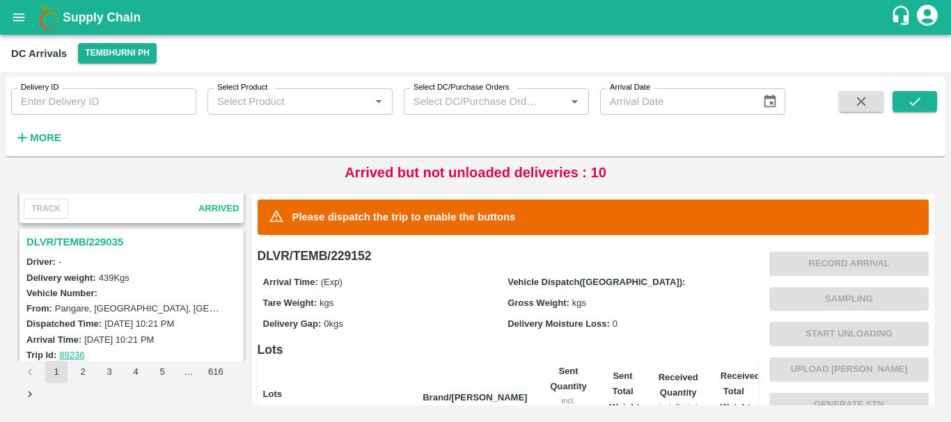
click at [81, 244] on h3 "DLVR/TEMB/229035" at bounding box center [133, 242] width 214 height 18
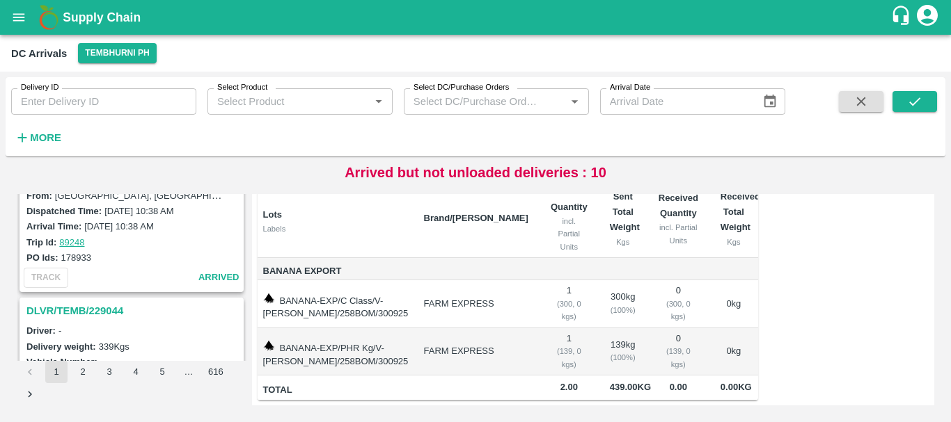
scroll to position [265, 0]
